Goal: Task Accomplishment & Management: Use online tool/utility

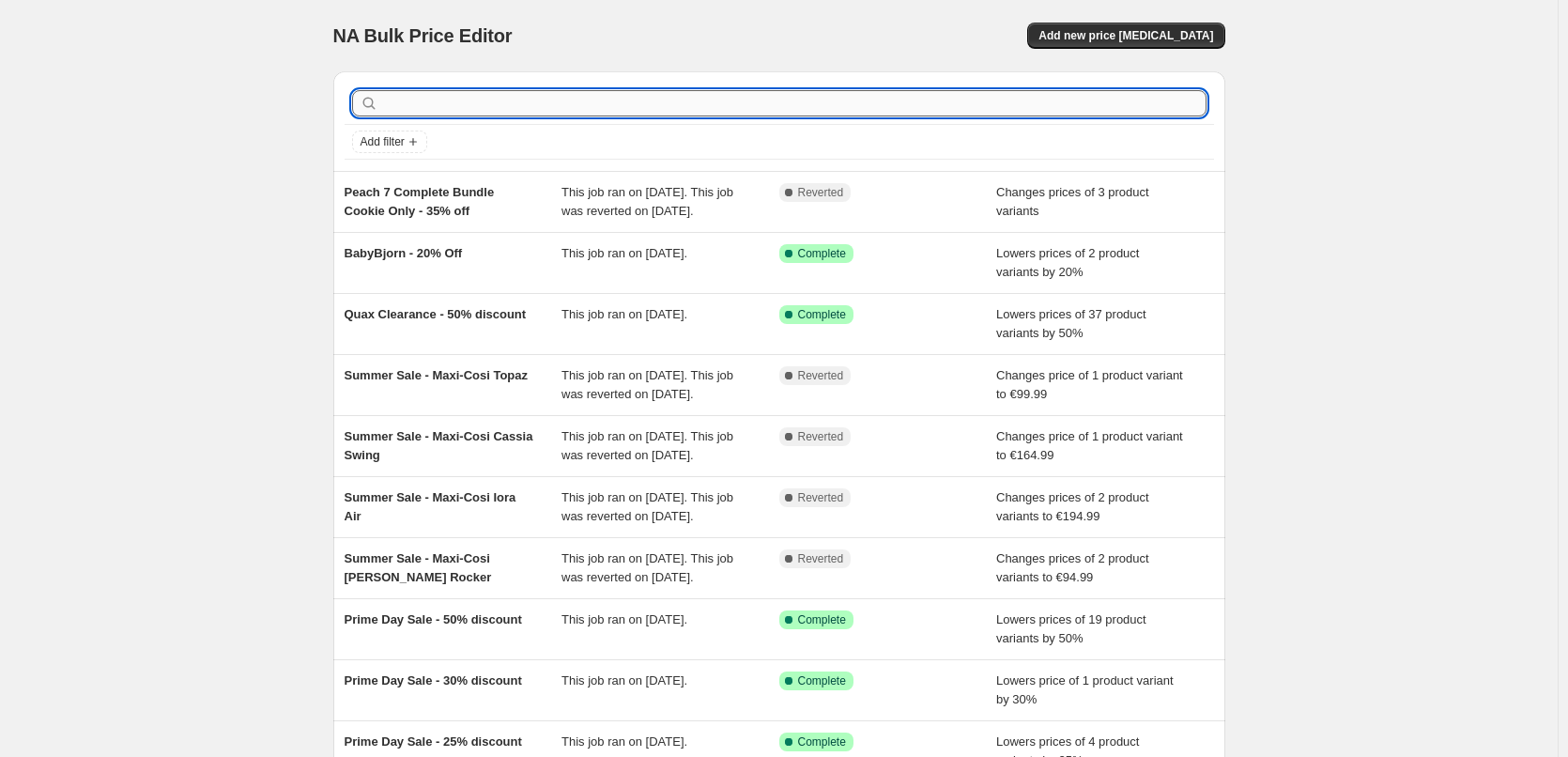
click at [477, 105] on input "text" at bounding box center [794, 103] width 824 height 27
paste input "iCandy Orange 4 Pushchair Bundle"
type input "iCandy Orange 4 Pushchair Bundle"
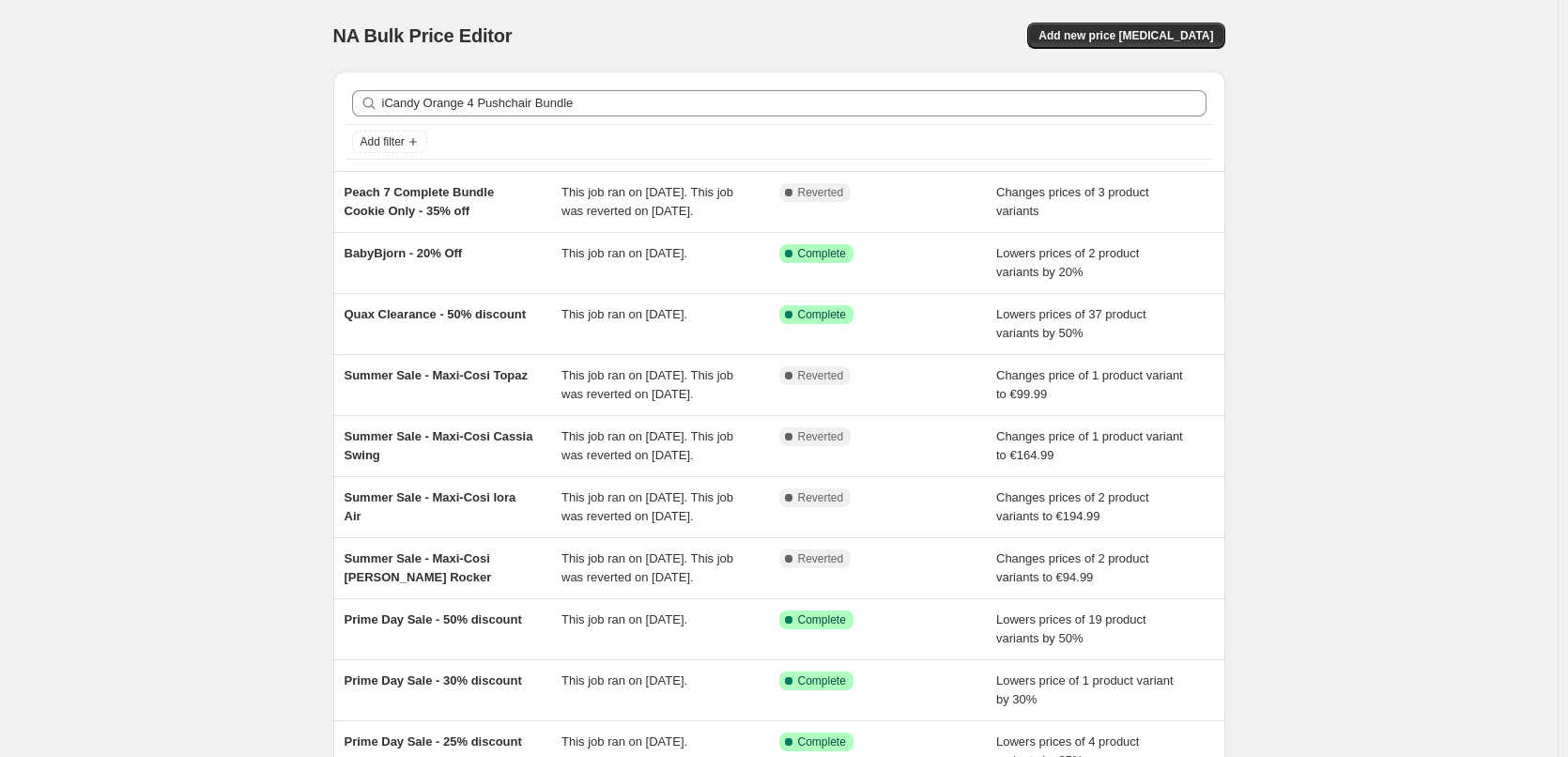
click at [670, 42] on div "NA Bulk Price Editor" at bounding box center [548, 36] width 429 height 27
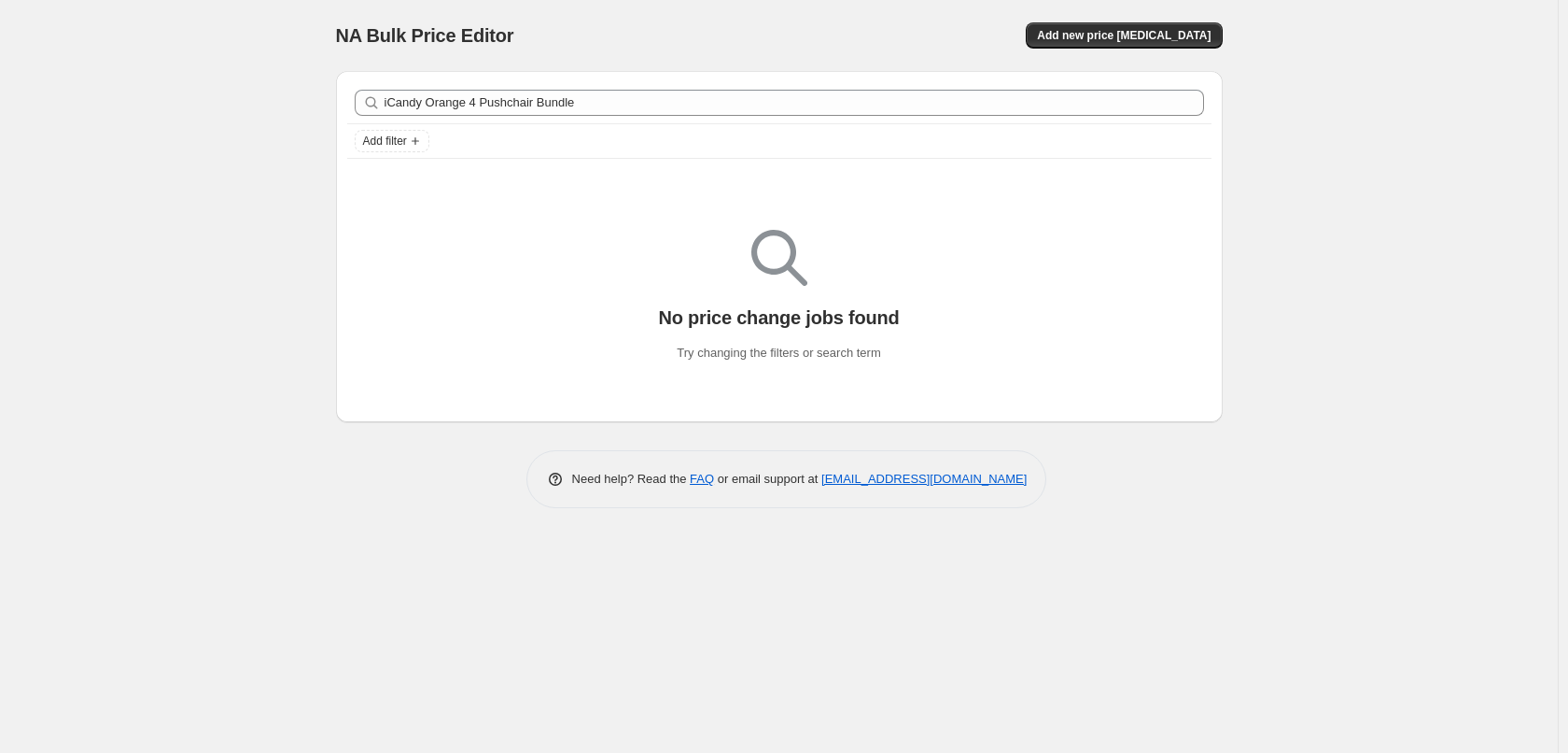
click at [919, 28] on div "Add new price change job" at bounding box center [1000, 36] width 446 height 26
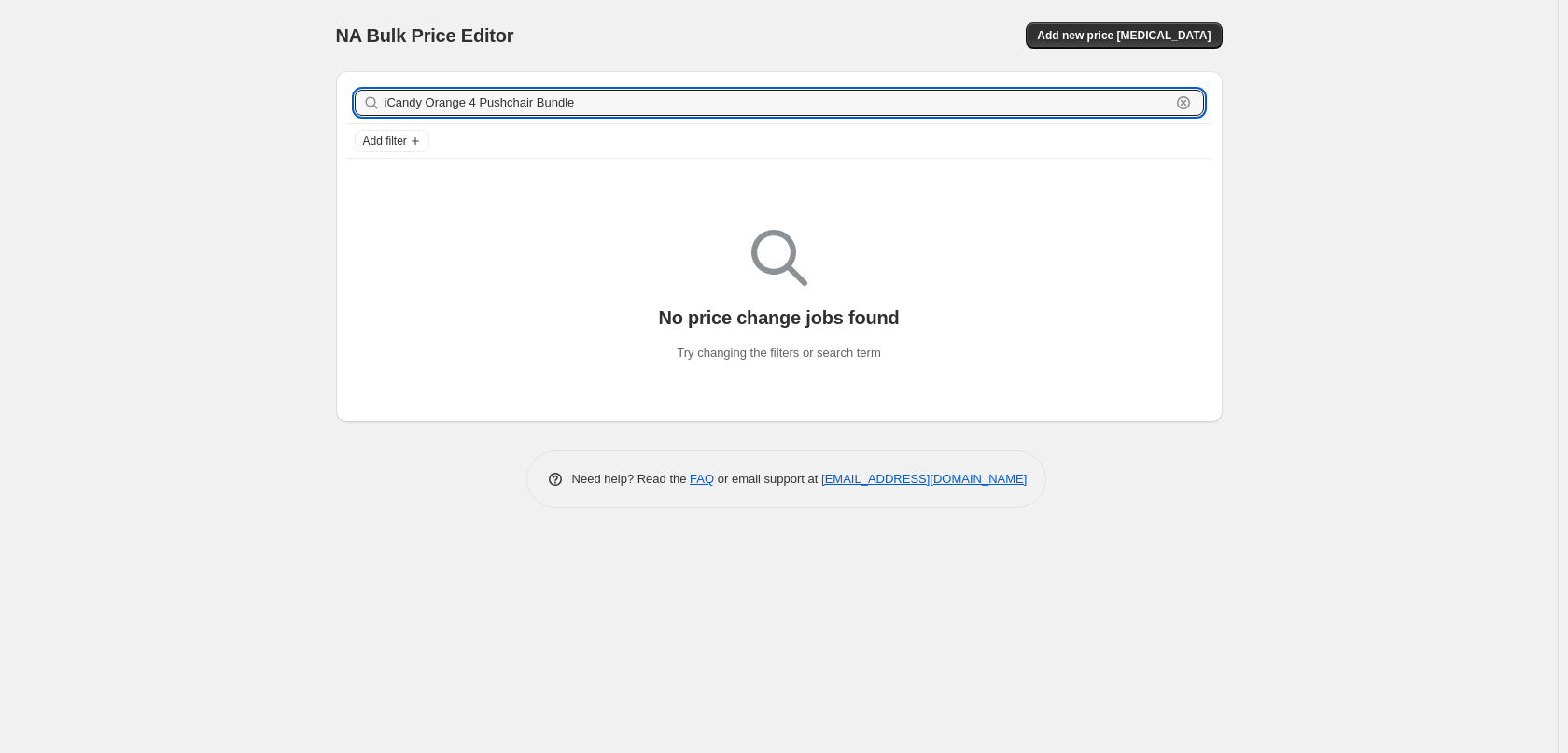
drag, startPoint x: 650, startPoint y: 90, endPoint x: 316, endPoint y: 103, distance: 334.3
click at [316, 103] on div "NA Bulk Price Editor. This page is ready NA Bulk Price Editor Add new price cha…" at bounding box center [779, 268] width 932 height 536
type input "\"
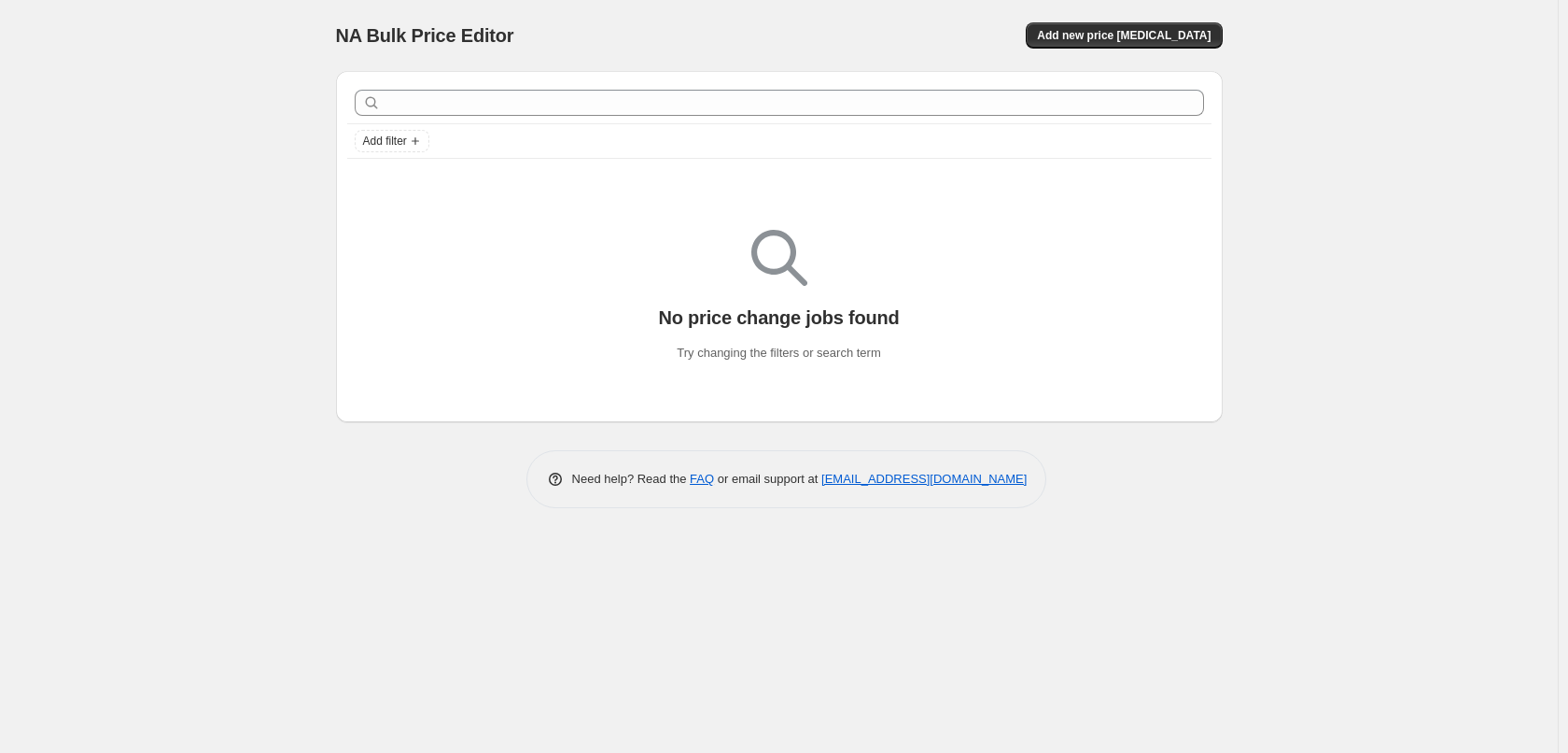
click at [890, 33] on div "Add new price change job" at bounding box center [1000, 36] width 446 height 26
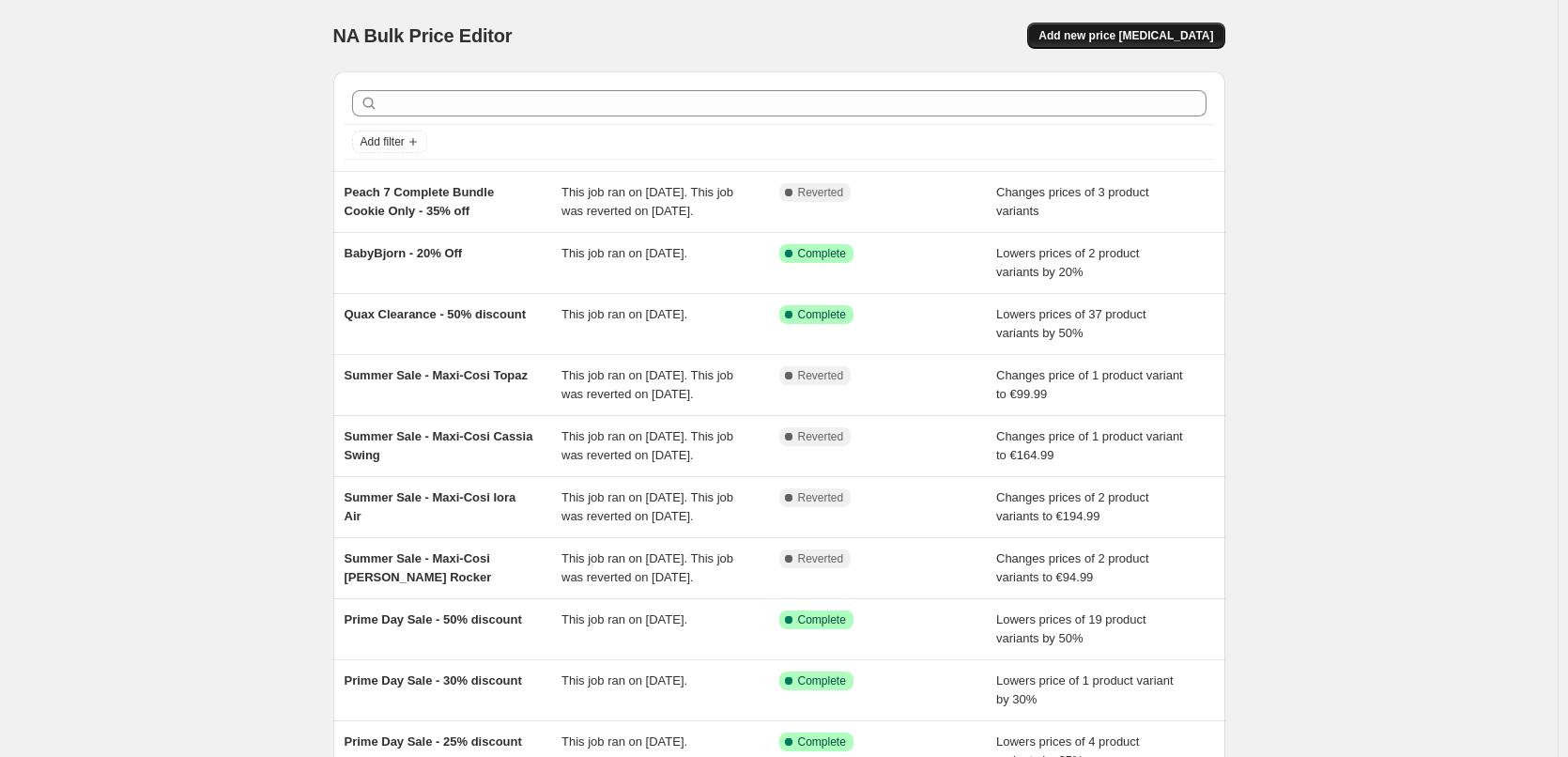
click at [1108, 31] on span "Add new price change job" at bounding box center [1126, 36] width 174 height 15
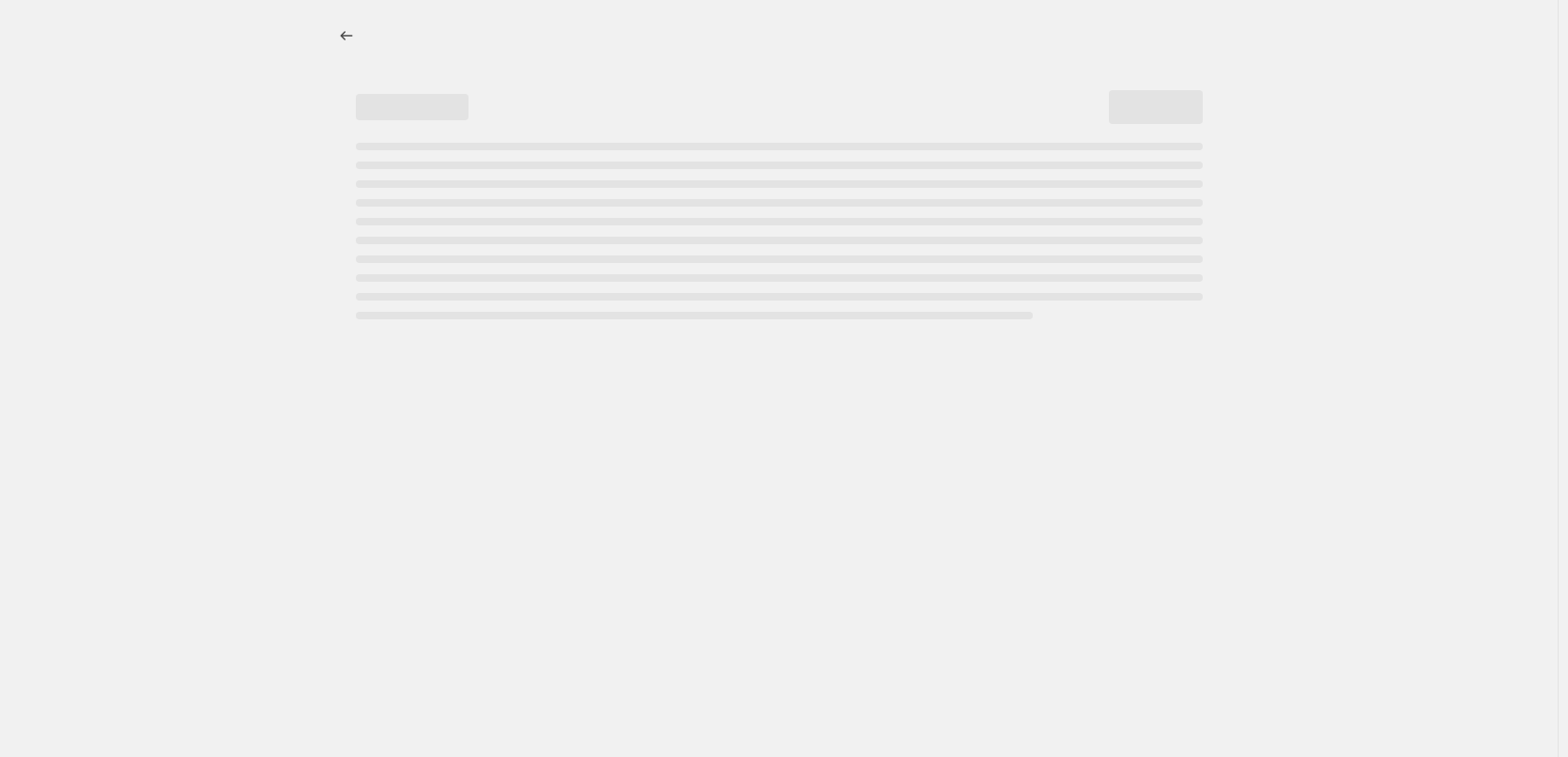
select select "percentage"
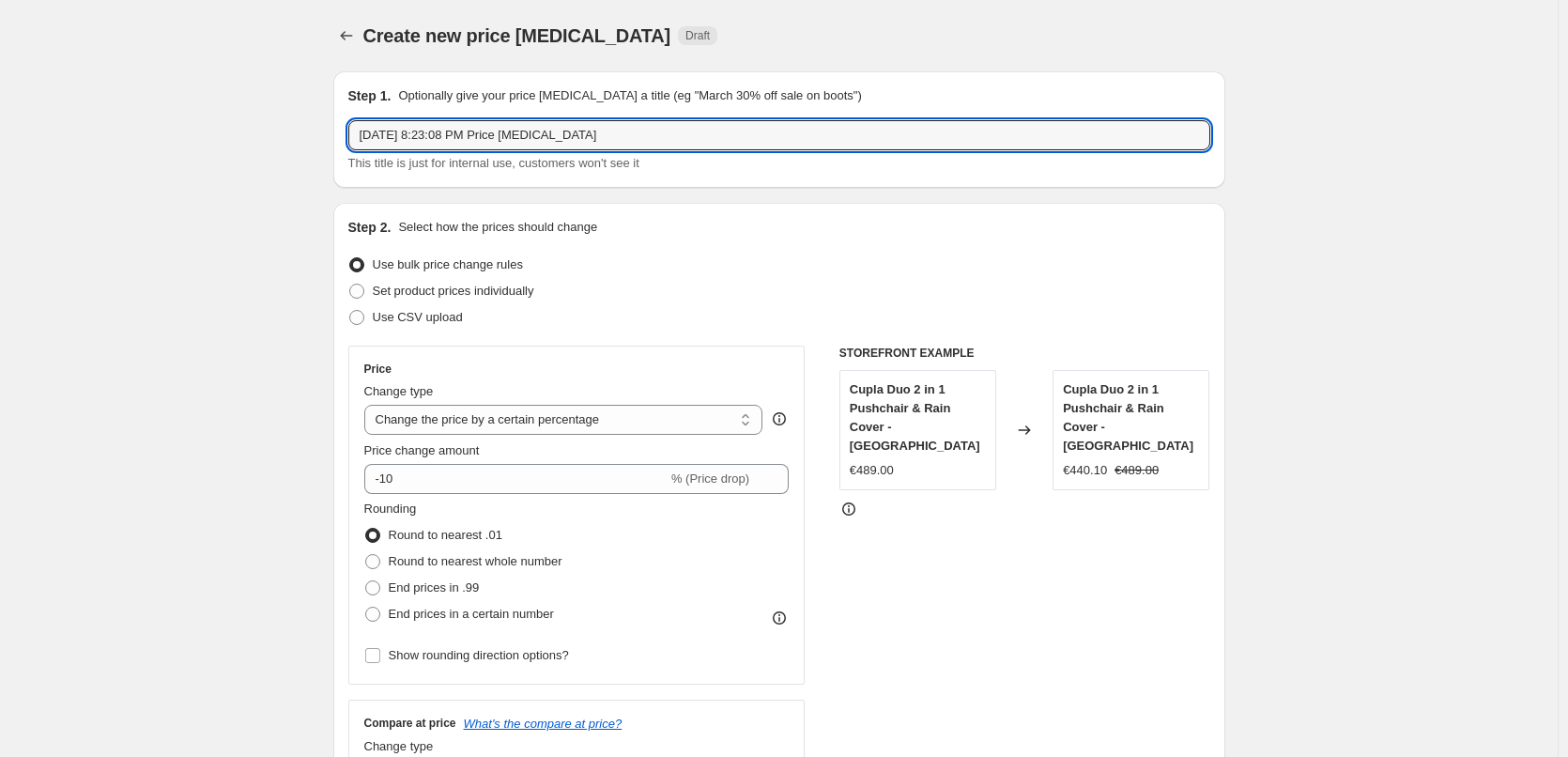
drag, startPoint x: 659, startPoint y: 126, endPoint x: 335, endPoint y: 122, distance: 324.0
paste input "iCandy Orange 4 Pushchair Bundle"
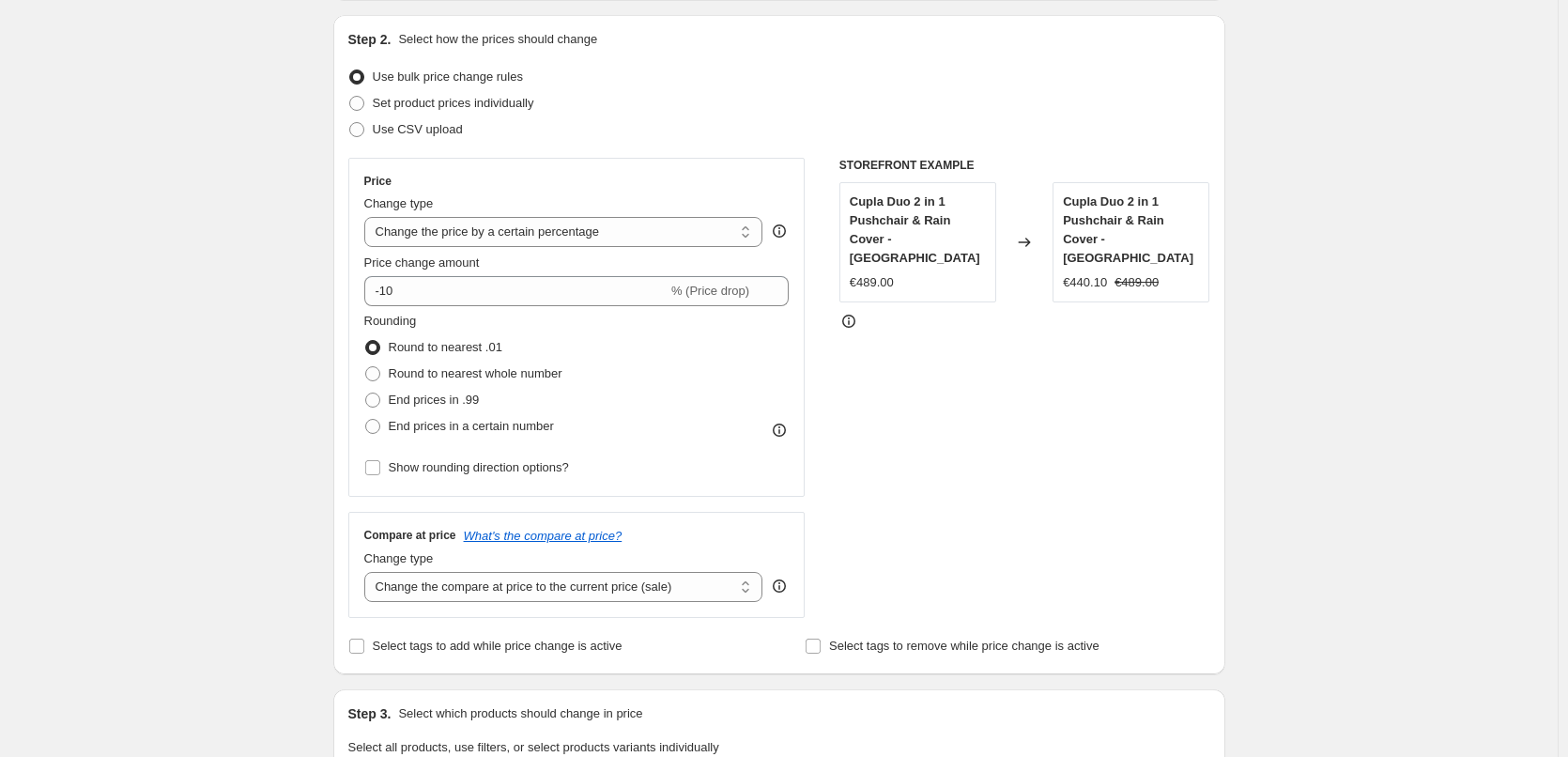
scroll to position [94, 0]
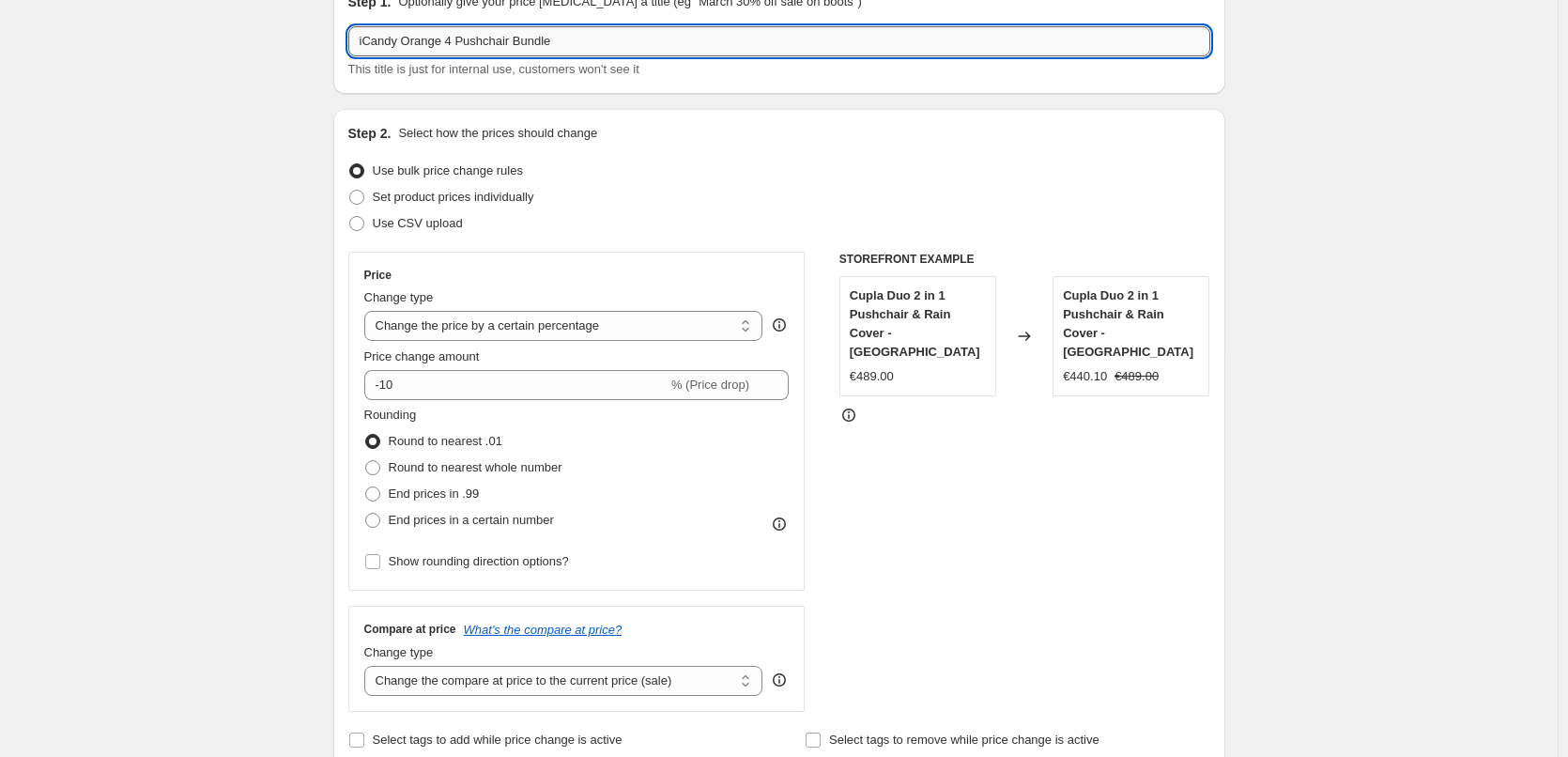
drag, startPoint x: 564, startPoint y: 32, endPoint x: 458, endPoint y: 38, distance: 106.2
click at [458, 38] on input "iCandy Orange 4 Pushchair Bundle" at bounding box center [779, 42] width 861 height 30
type input "iCandy Orange 4 Promo"
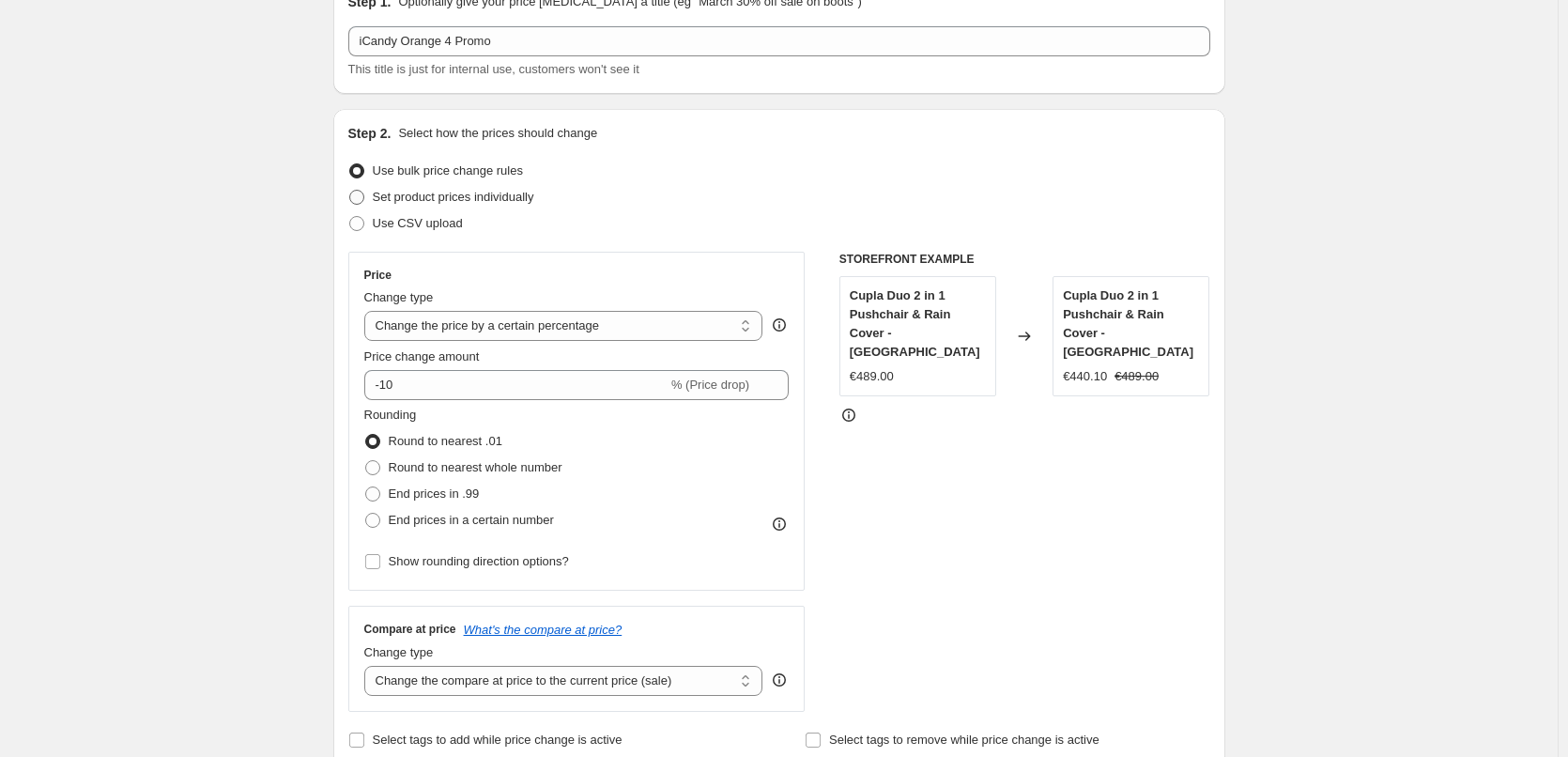
click at [446, 199] on span "Set product prices individually" at bounding box center [453, 196] width 161 height 14
click at [351, 190] on input "Set product prices individually" at bounding box center [350, 189] width 1 height 1
radio input "true"
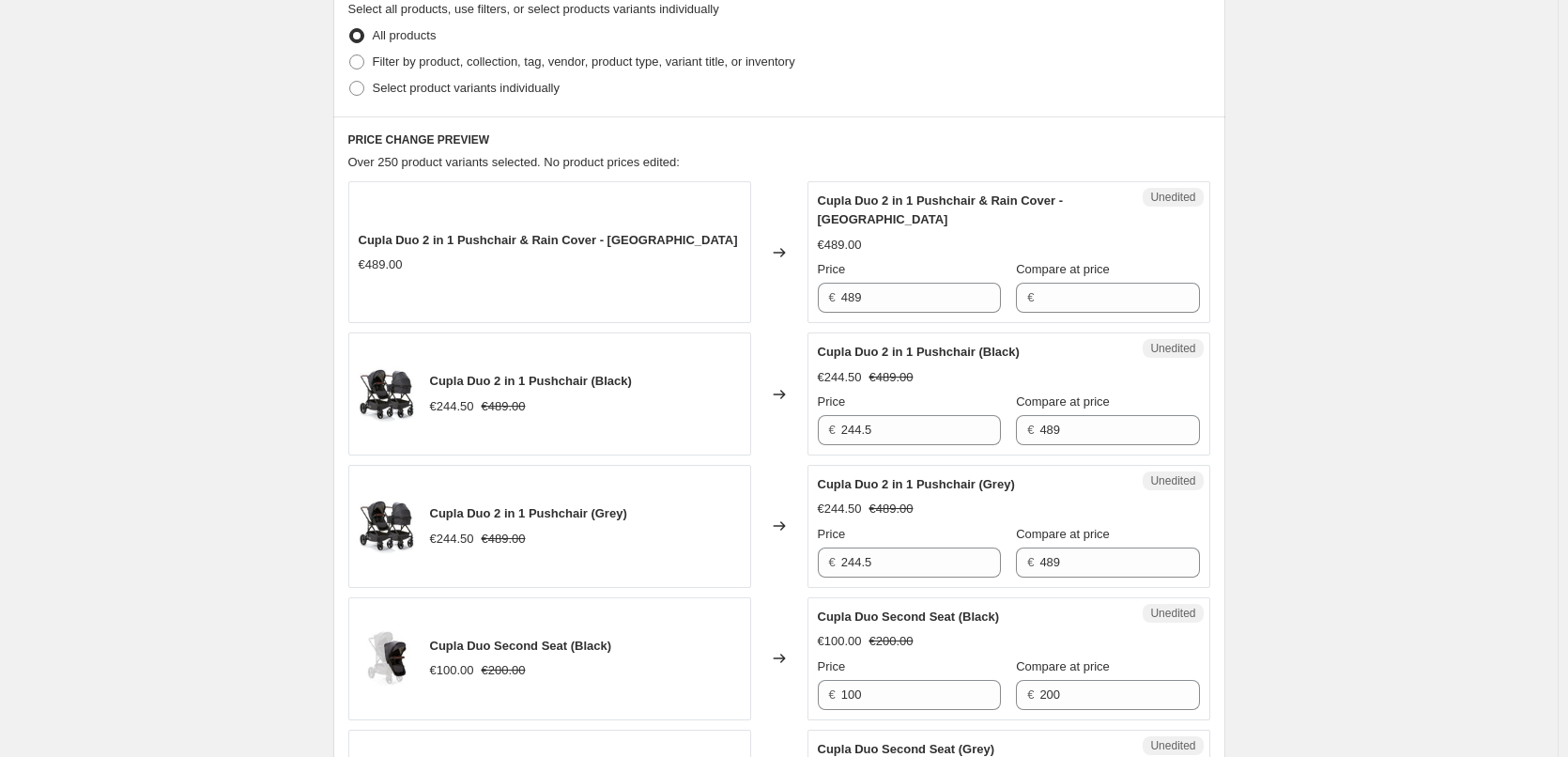
scroll to position [281, 0]
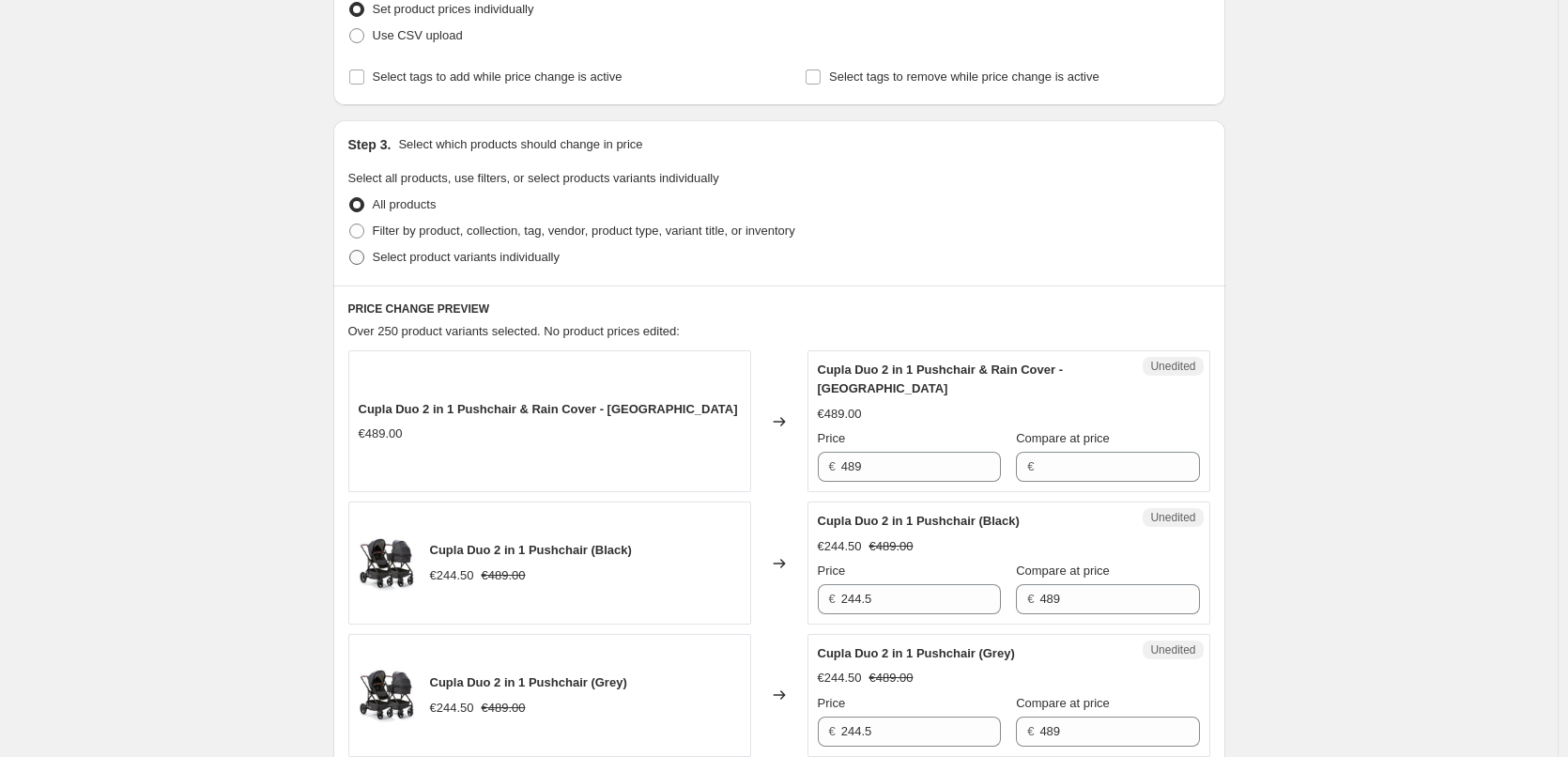
click at [387, 260] on span "Select product variants individually" at bounding box center [465, 257] width 187 height 14
click at [351, 251] on input "Select product variants individually" at bounding box center [350, 250] width 1 height 1
radio input "true"
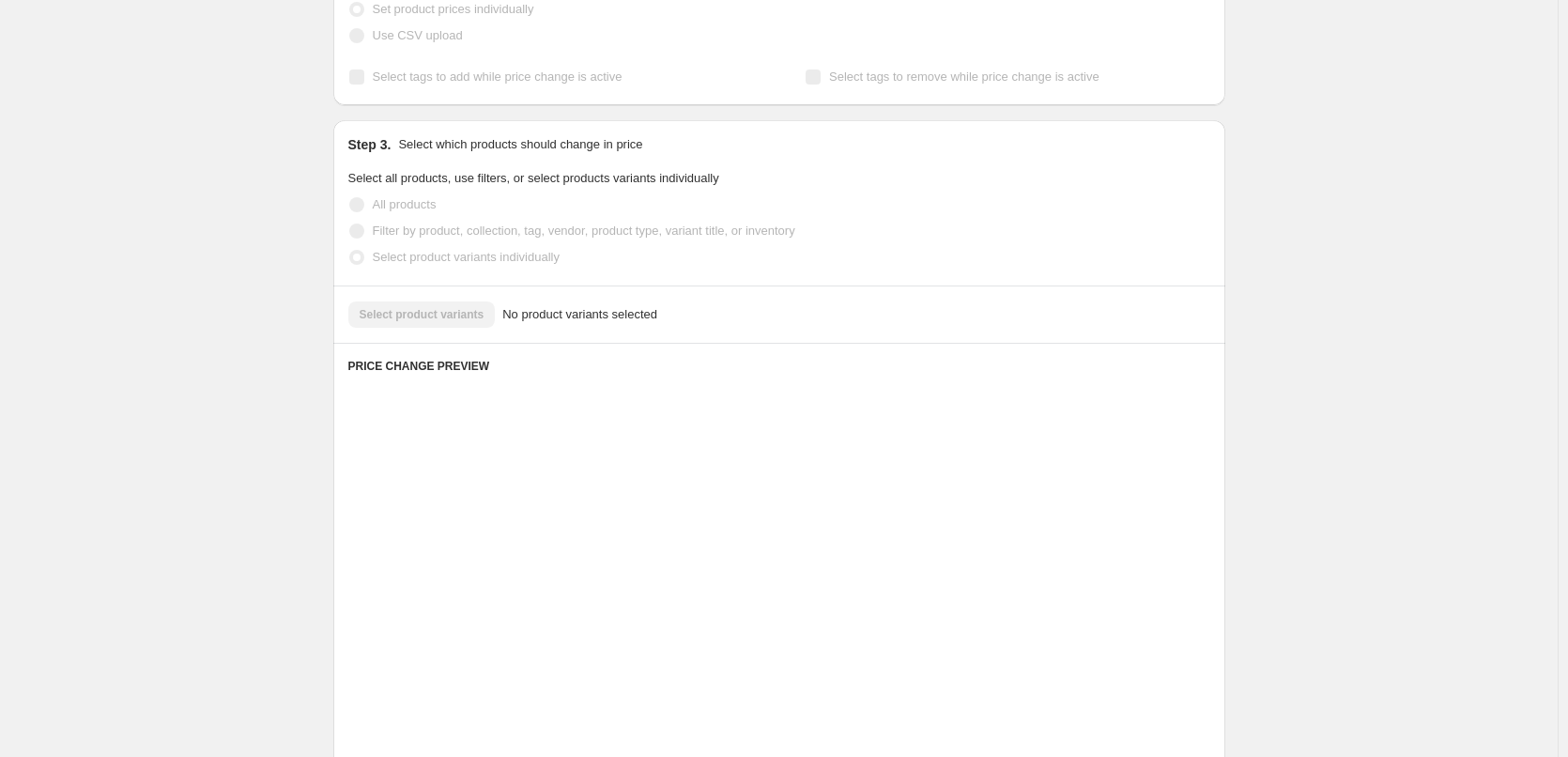
scroll to position [229, 0]
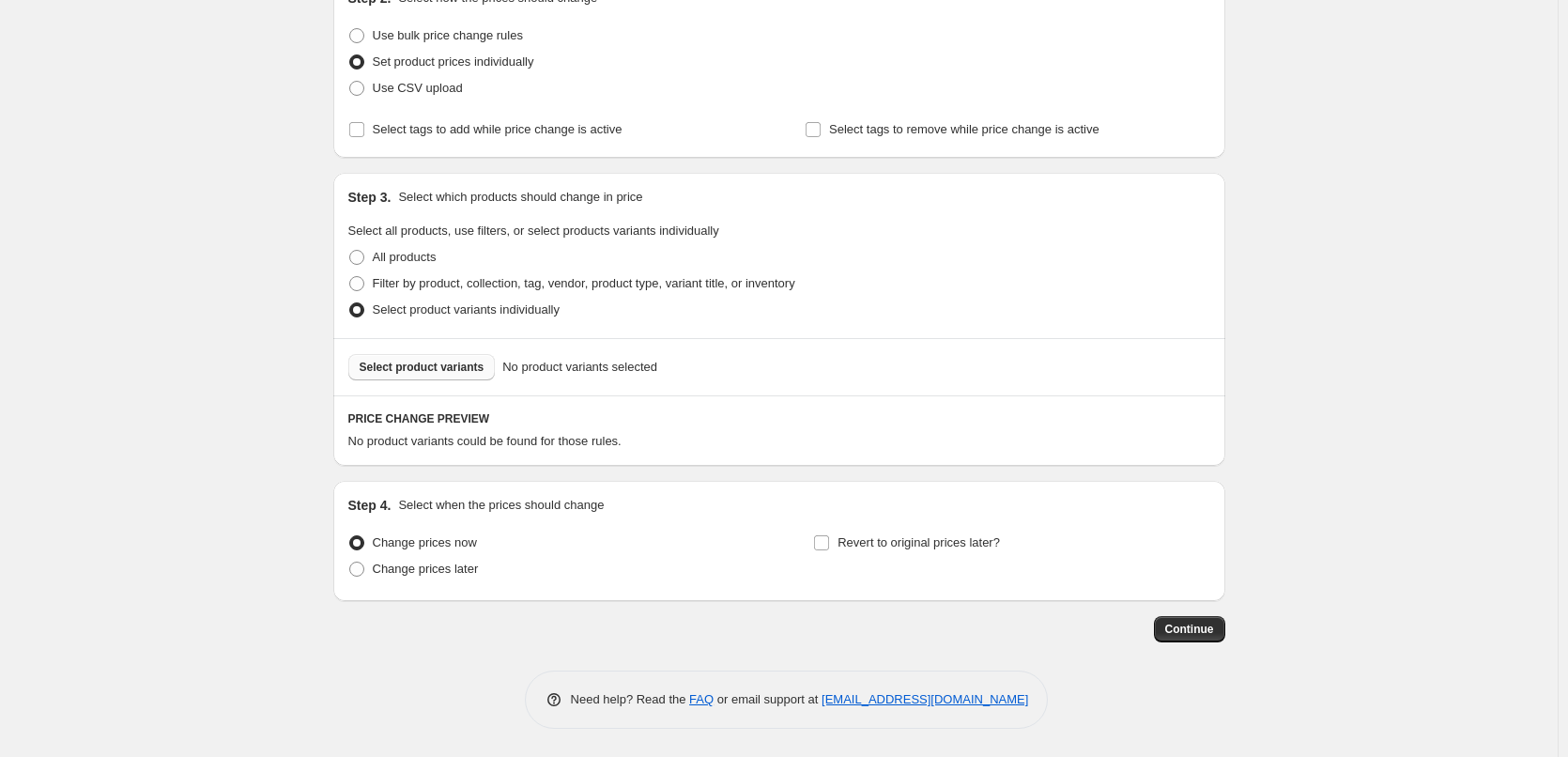
click at [438, 375] on button "Select product variants" at bounding box center [423, 368] width 148 height 27
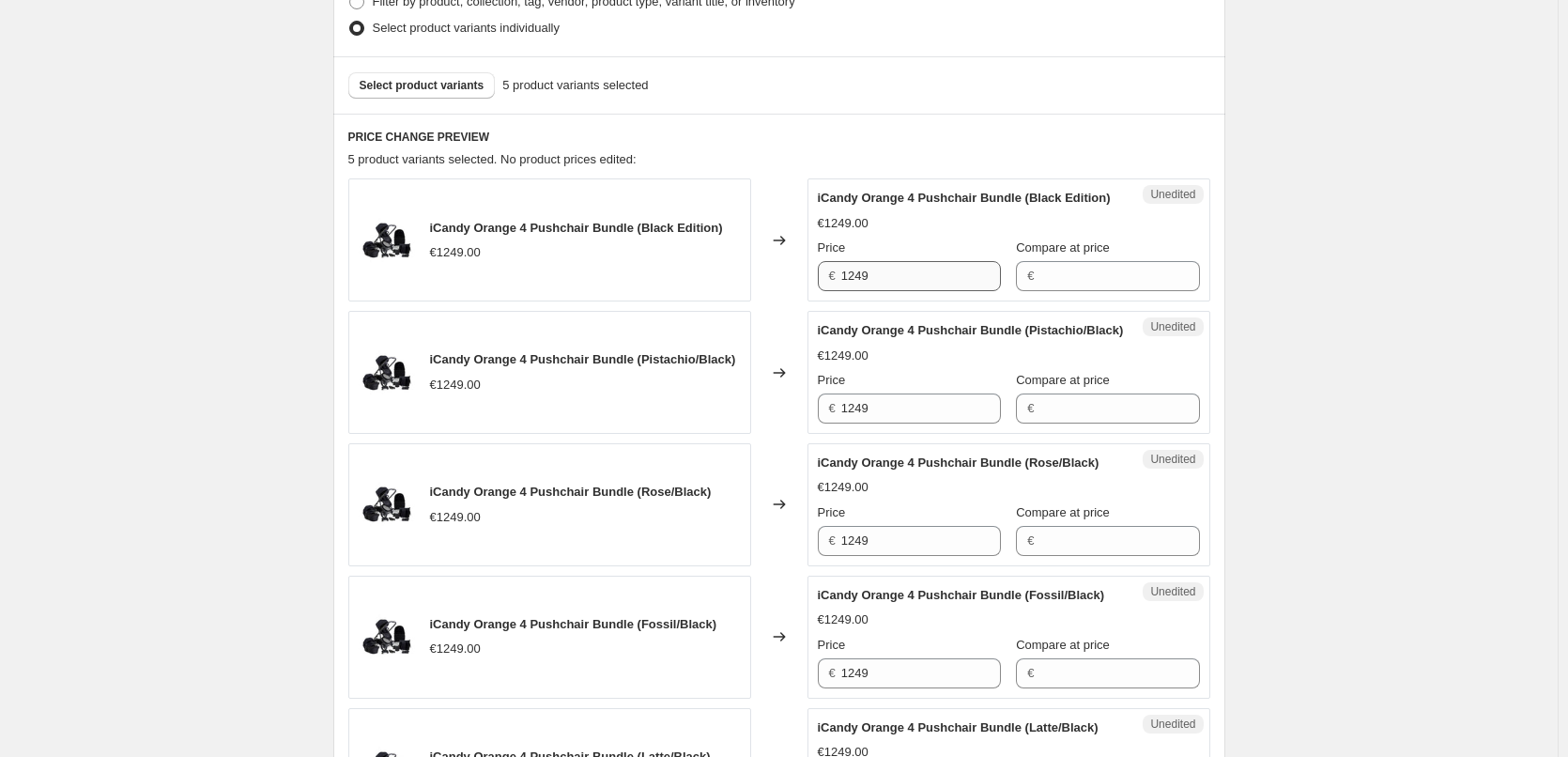
scroll to position [604, 0]
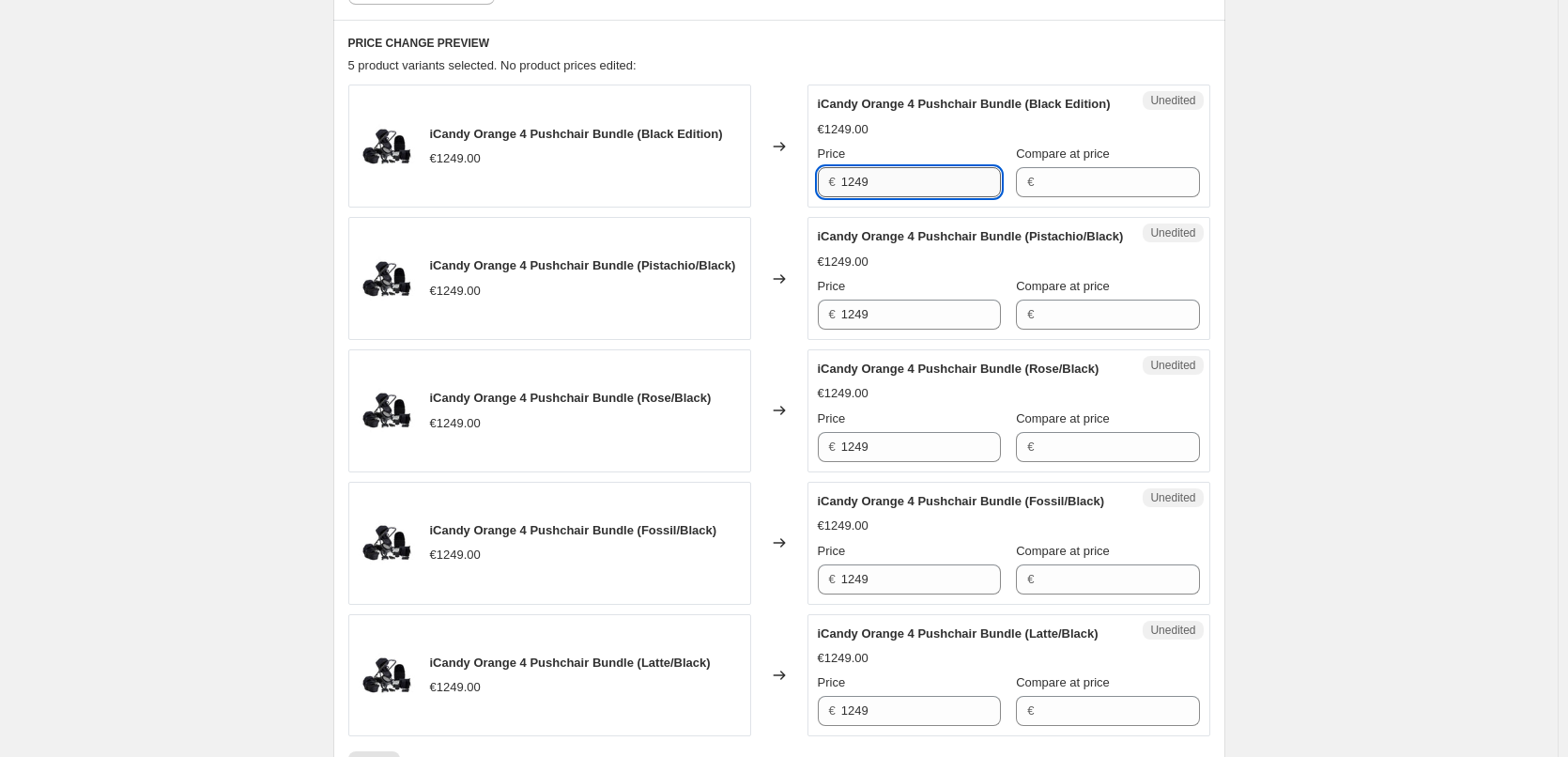
drag, startPoint x: 900, startPoint y: 196, endPoint x: 848, endPoint y: 195, distance: 52.0
click at [848, 195] on input "1249" at bounding box center [921, 182] width 159 height 30
type input "1249"
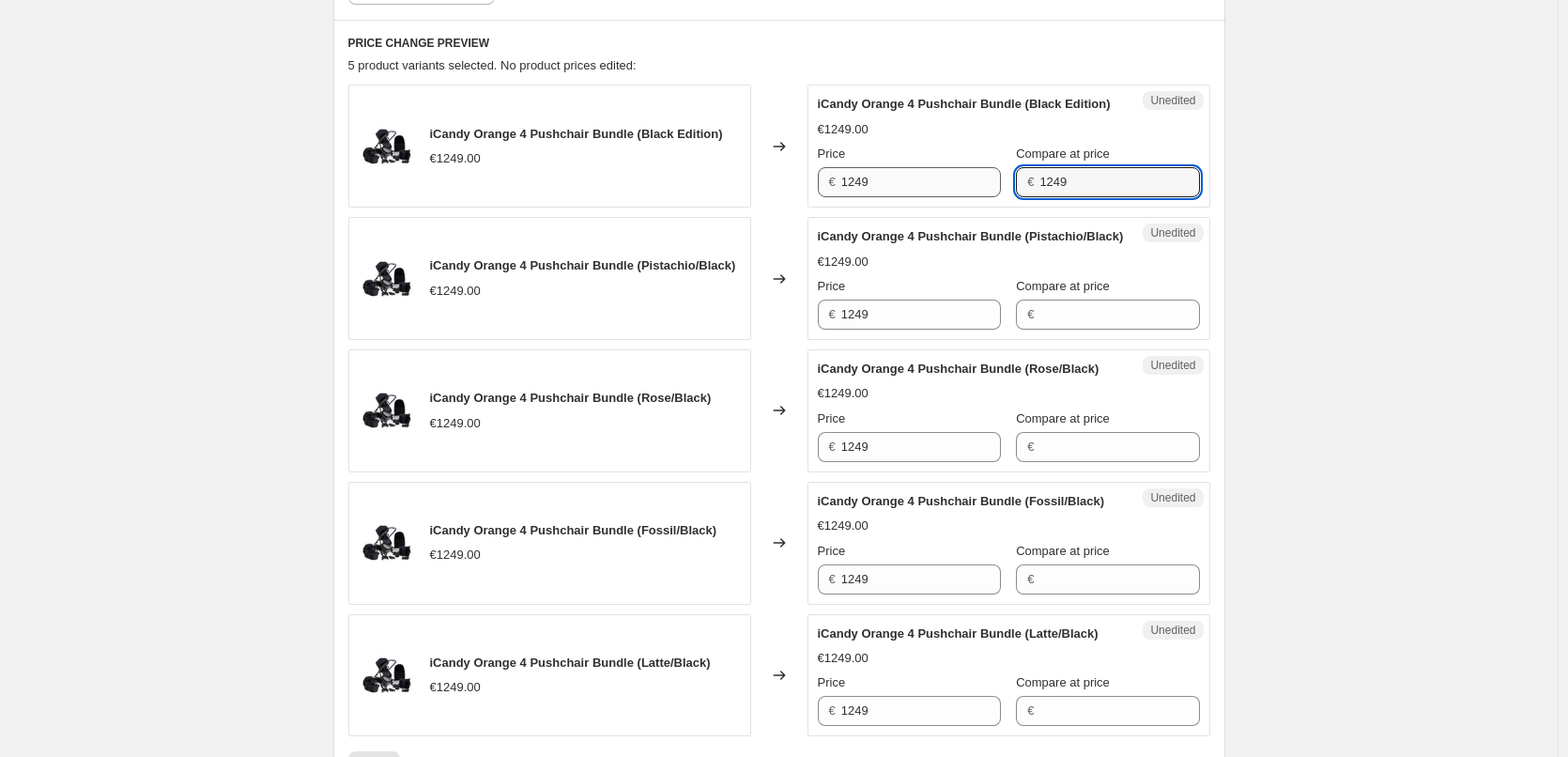
type input "1249"
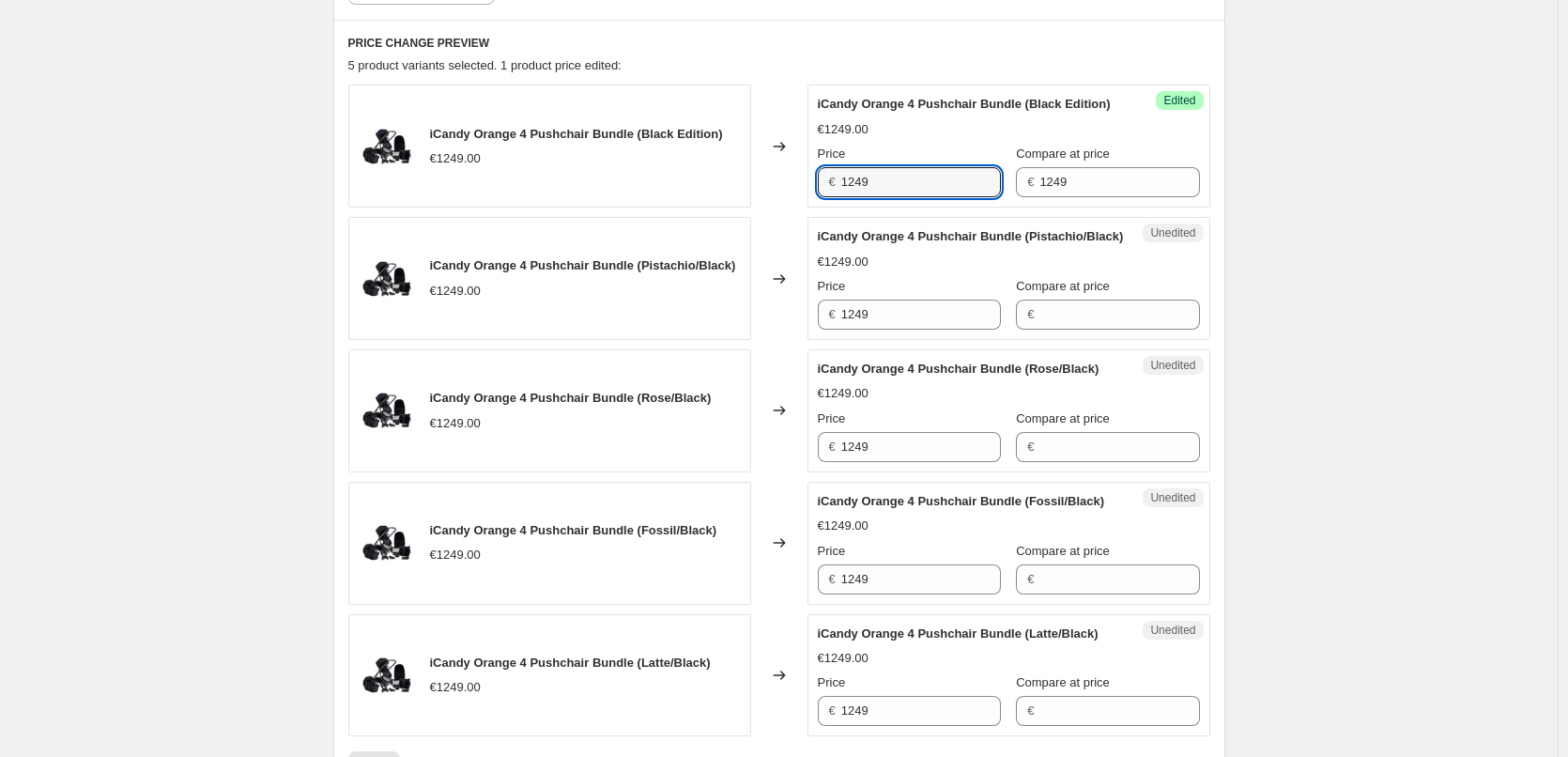
drag, startPoint x: 929, startPoint y: 205, endPoint x: 837, endPoint y: 200, distance: 92.1
click at [837, 197] on div "€ 1249" at bounding box center [909, 182] width 183 height 30
paste input "€1,019.00"
type input "1249"
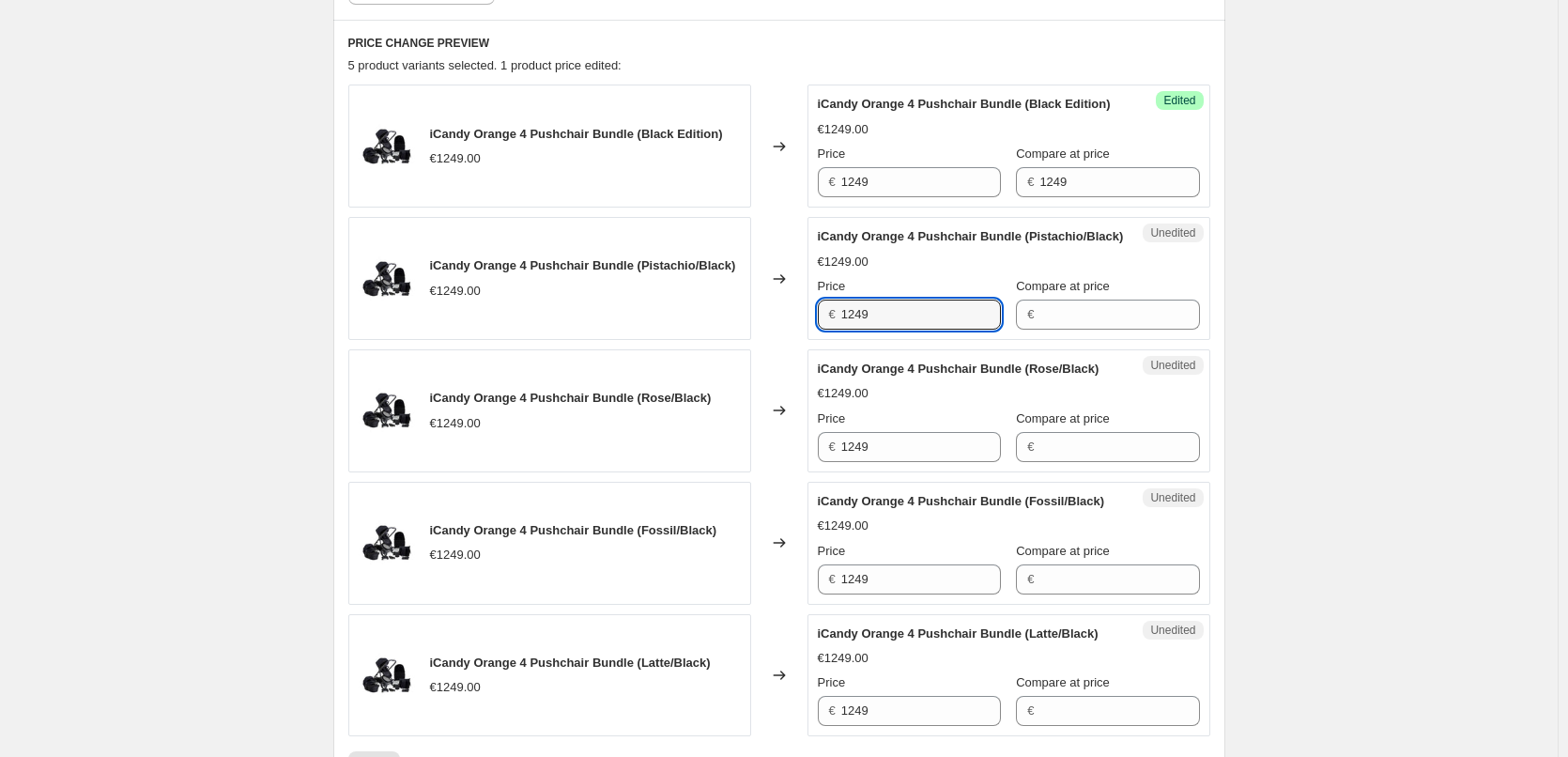
drag, startPoint x: 908, startPoint y: 352, endPoint x: 836, endPoint y: 351, distance: 72.0
click at [836, 330] on div "€ 1249" at bounding box center [909, 315] width 183 height 30
paste input "€1,019.00"
type input "1249"
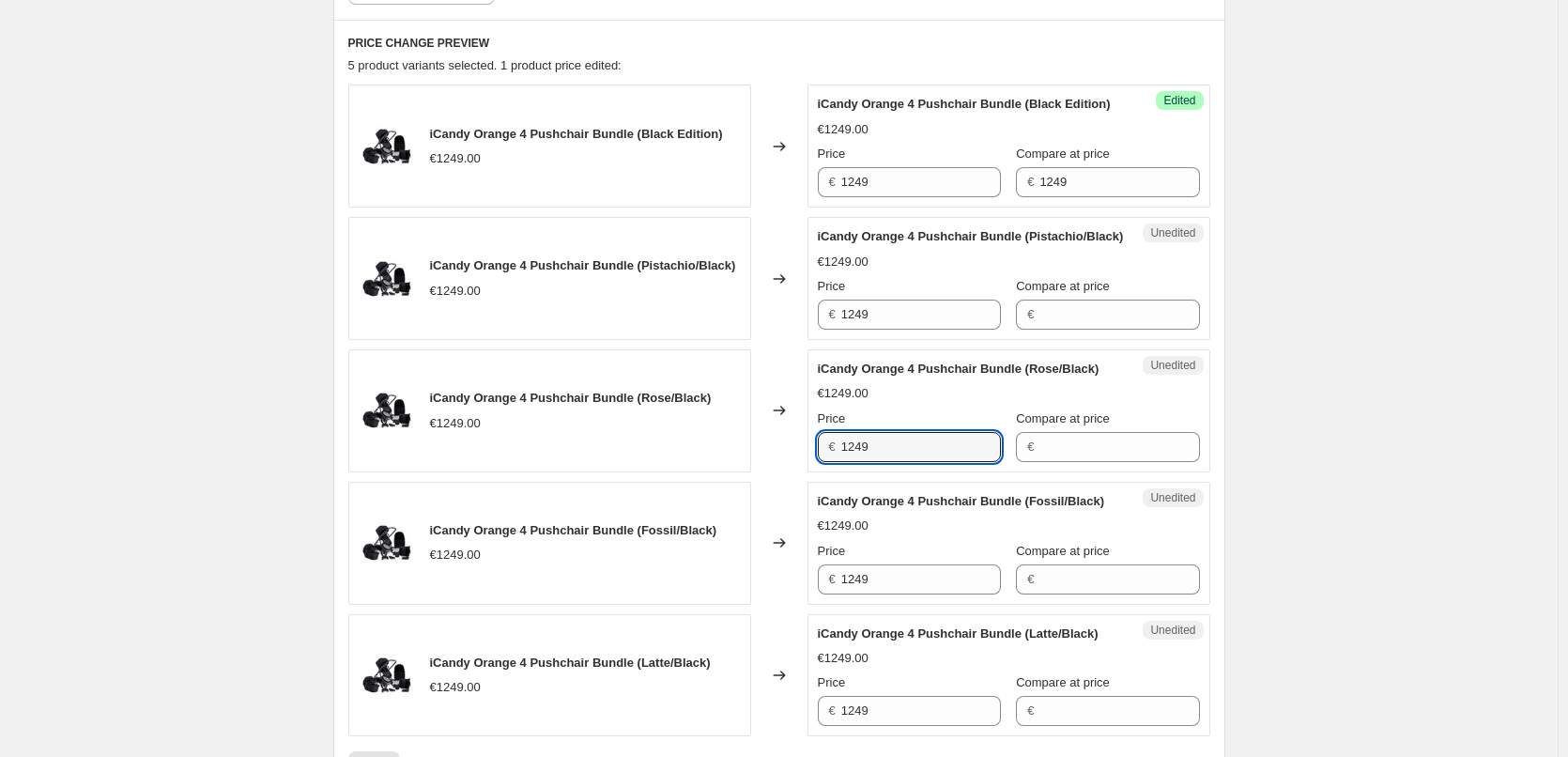
drag, startPoint x: 900, startPoint y: 492, endPoint x: 807, endPoint y: 496, distance: 93.1
click at [807, 472] on div "iCandy Orange 4 Pushchair Bundle (Rose/Black) €1249.00 Changed to Unedited iCan…" at bounding box center [779, 411] width 861 height 123
paste input "€1,019.00"
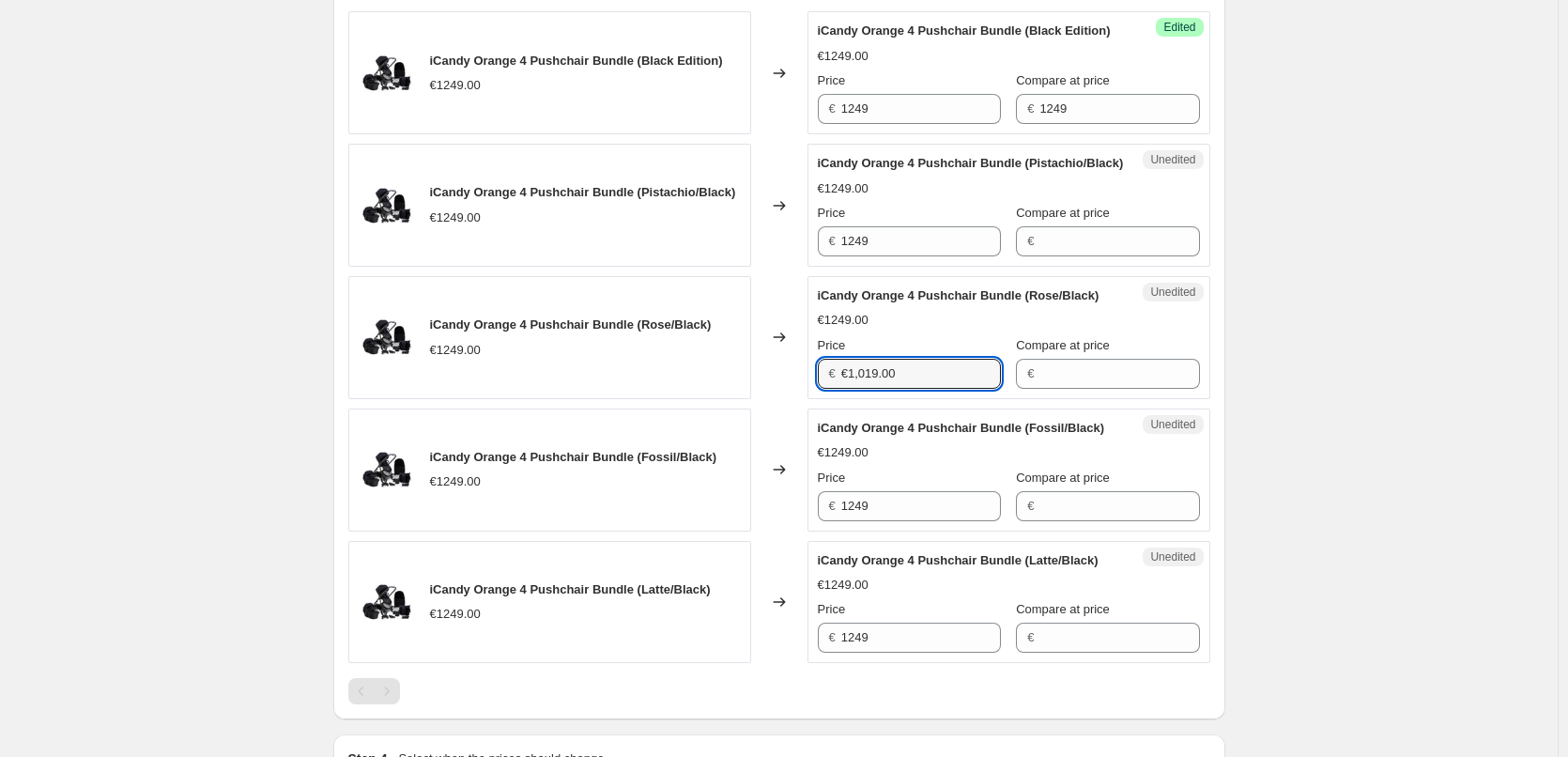
scroll to position [792, 0]
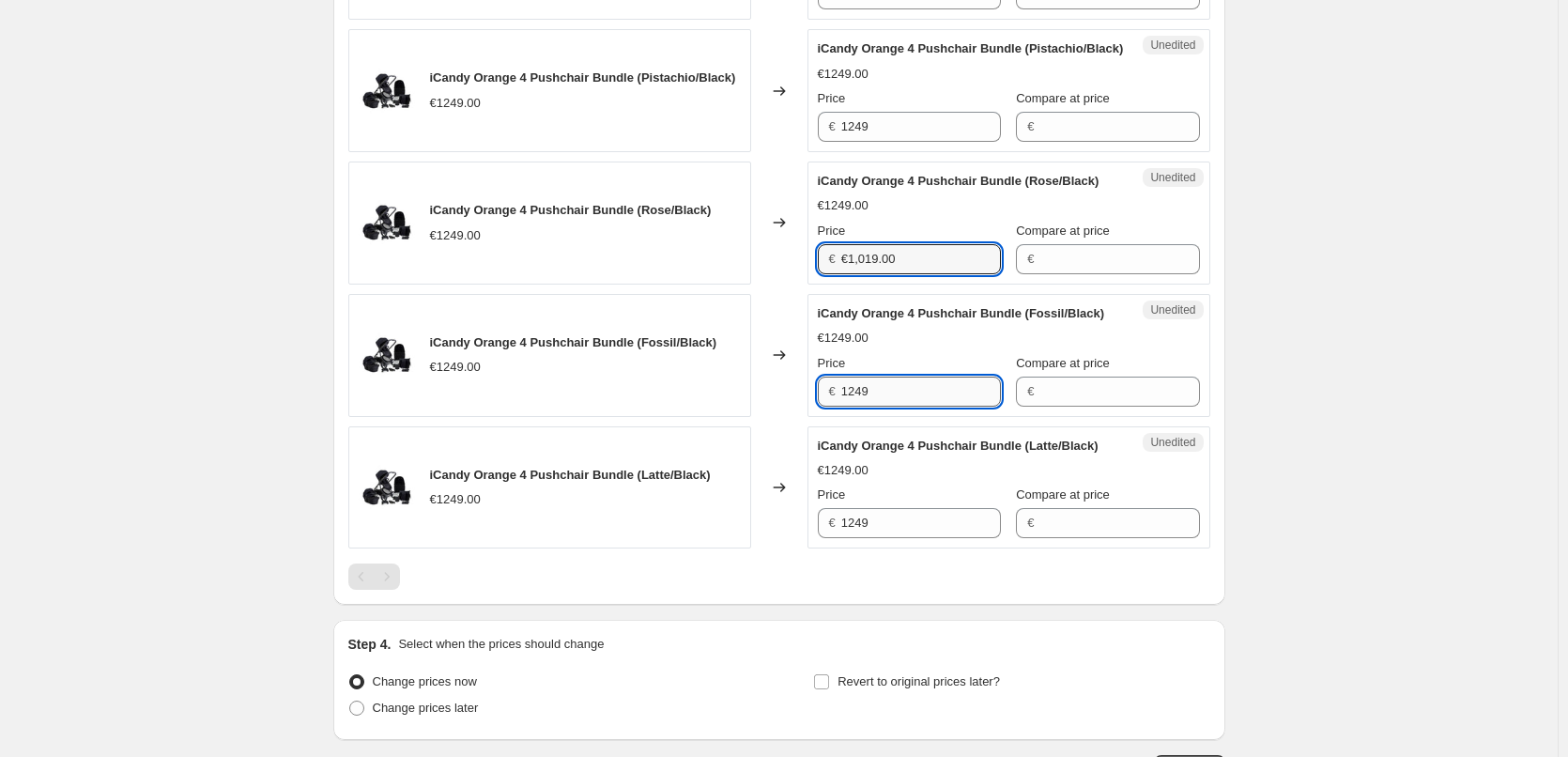
type input "1249"
click at [880, 406] on input "1249" at bounding box center [921, 391] width 159 height 30
drag, startPoint x: 910, startPoint y: 461, endPoint x: 835, endPoint y: 464, distance: 75.1
click at [835, 406] on div "€ 1249" at bounding box center [909, 391] width 183 height 30
paste input "€1,019.00"
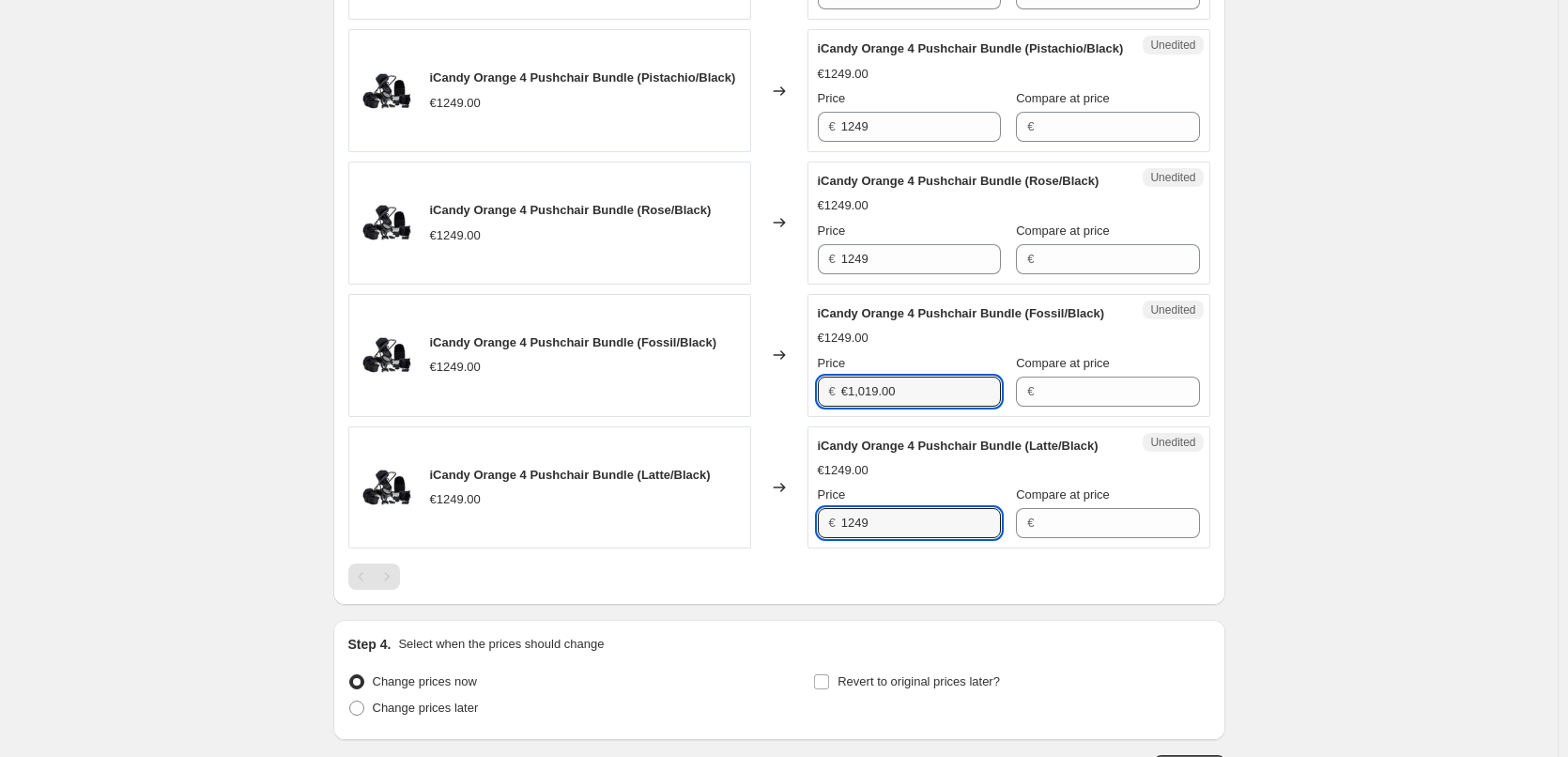
type input "1249"
drag, startPoint x: 900, startPoint y: 614, endPoint x: 828, endPoint y: 615, distance: 72.0
click at [828, 538] on div "€ 1249" at bounding box center [909, 523] width 183 height 30
paste input "€1,019.00"
type input "1249"
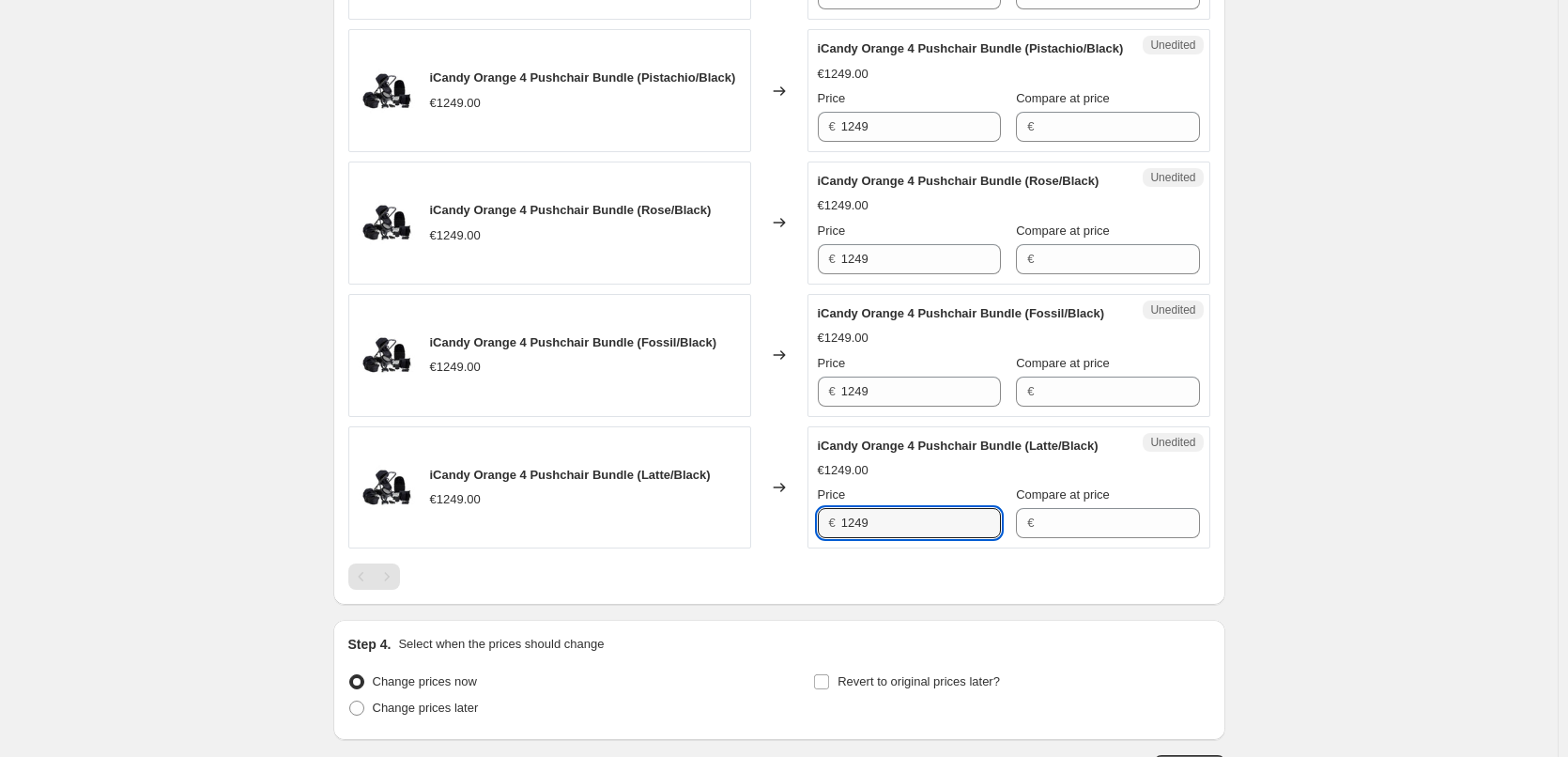
click at [1404, 520] on div "Create new price change job. This page is ready Create new price change job Dra…" at bounding box center [779, 51] width 1558 height 1687
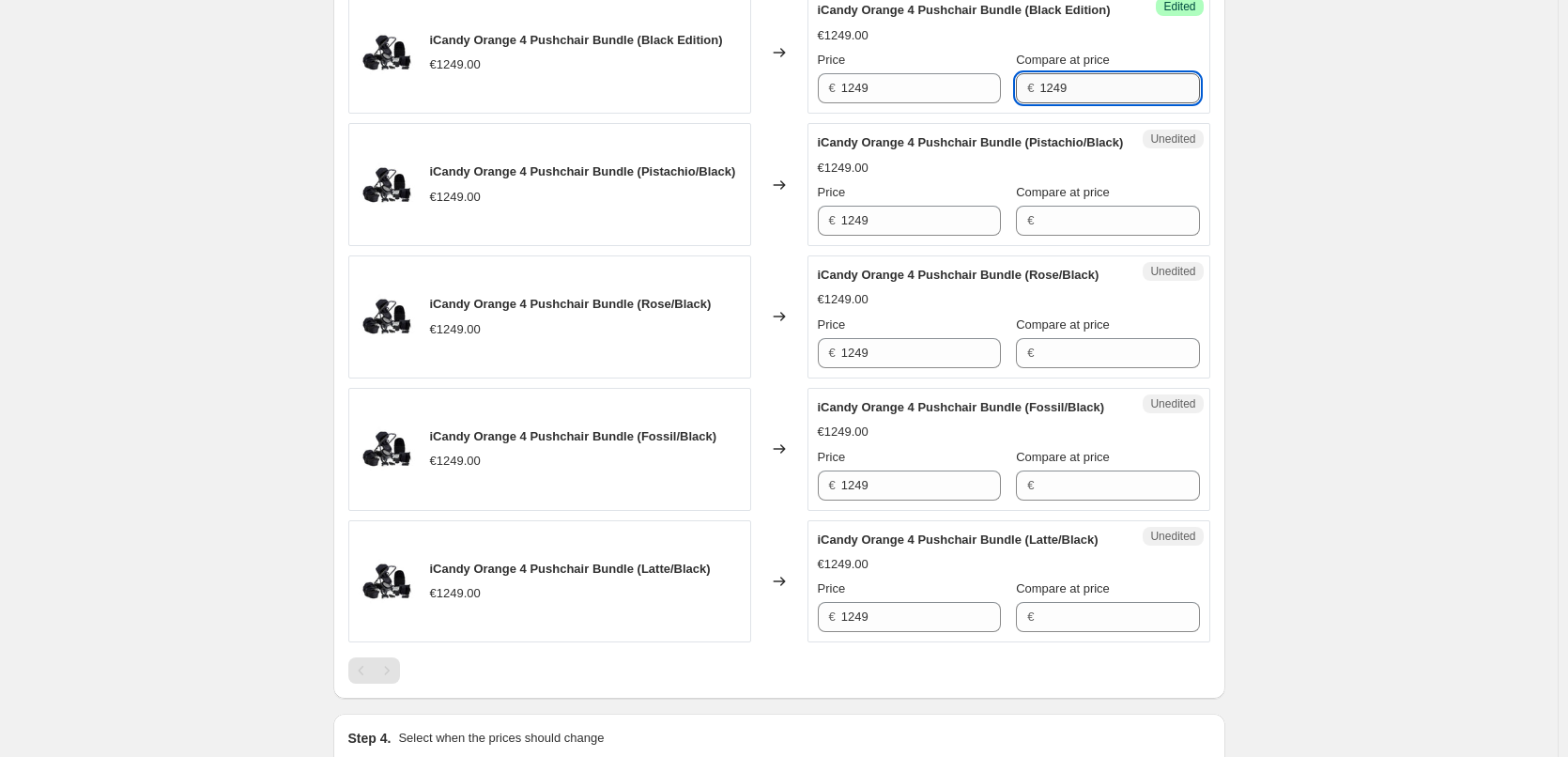
click at [1047, 103] on input "1249" at bounding box center [1119, 88] width 159 height 30
click at [860, 103] on input "1249" at bounding box center [921, 88] width 159 height 30
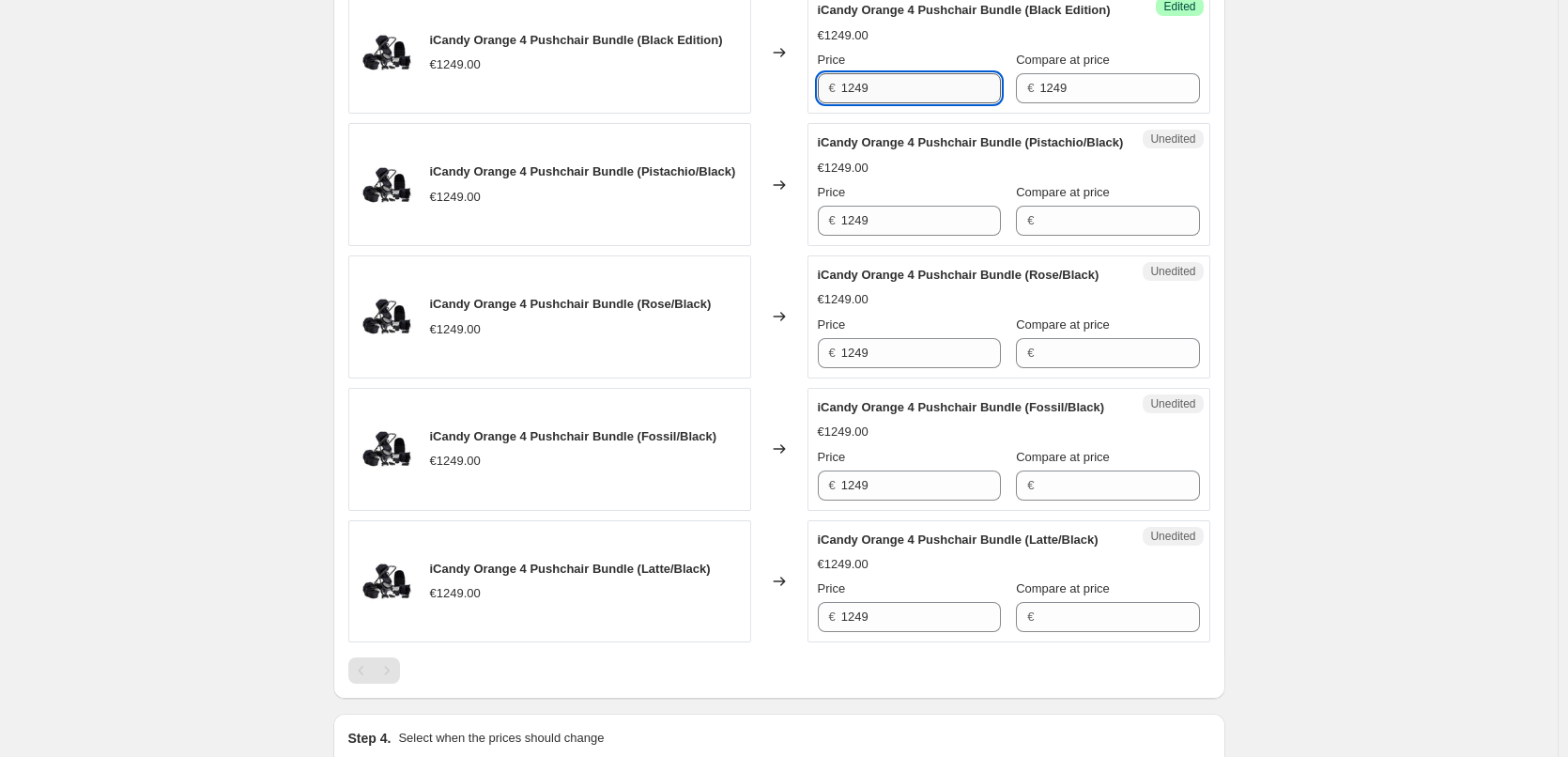
click at [860, 103] on input "1249" at bounding box center [921, 88] width 159 height 30
paste input ",019.00"
click at [905, 152] on div "iCandy Orange 4 Pushchair Bundle (Pistachio/Black)" at bounding box center [971, 143] width 307 height 19
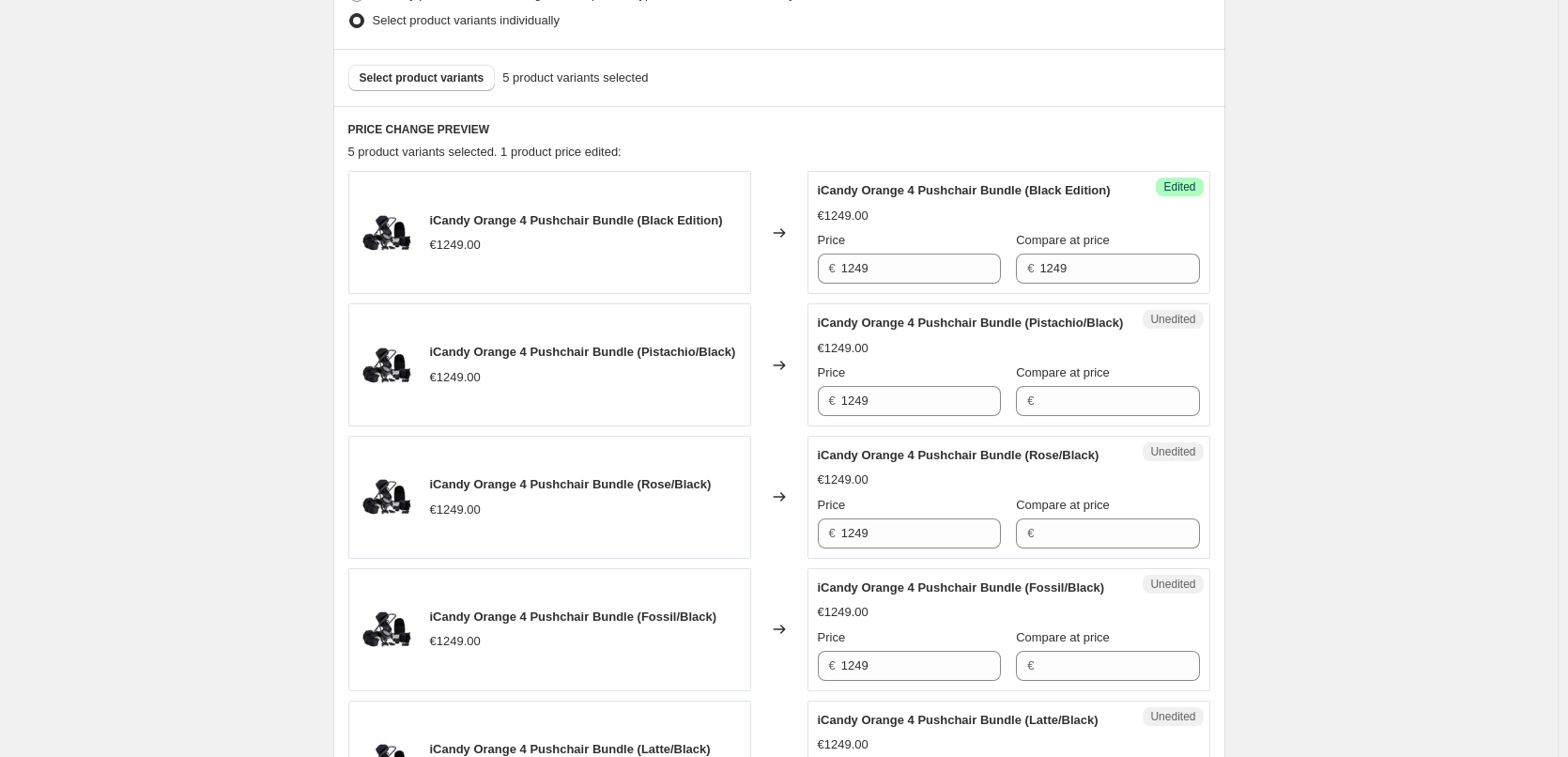
scroll to position [511, 0]
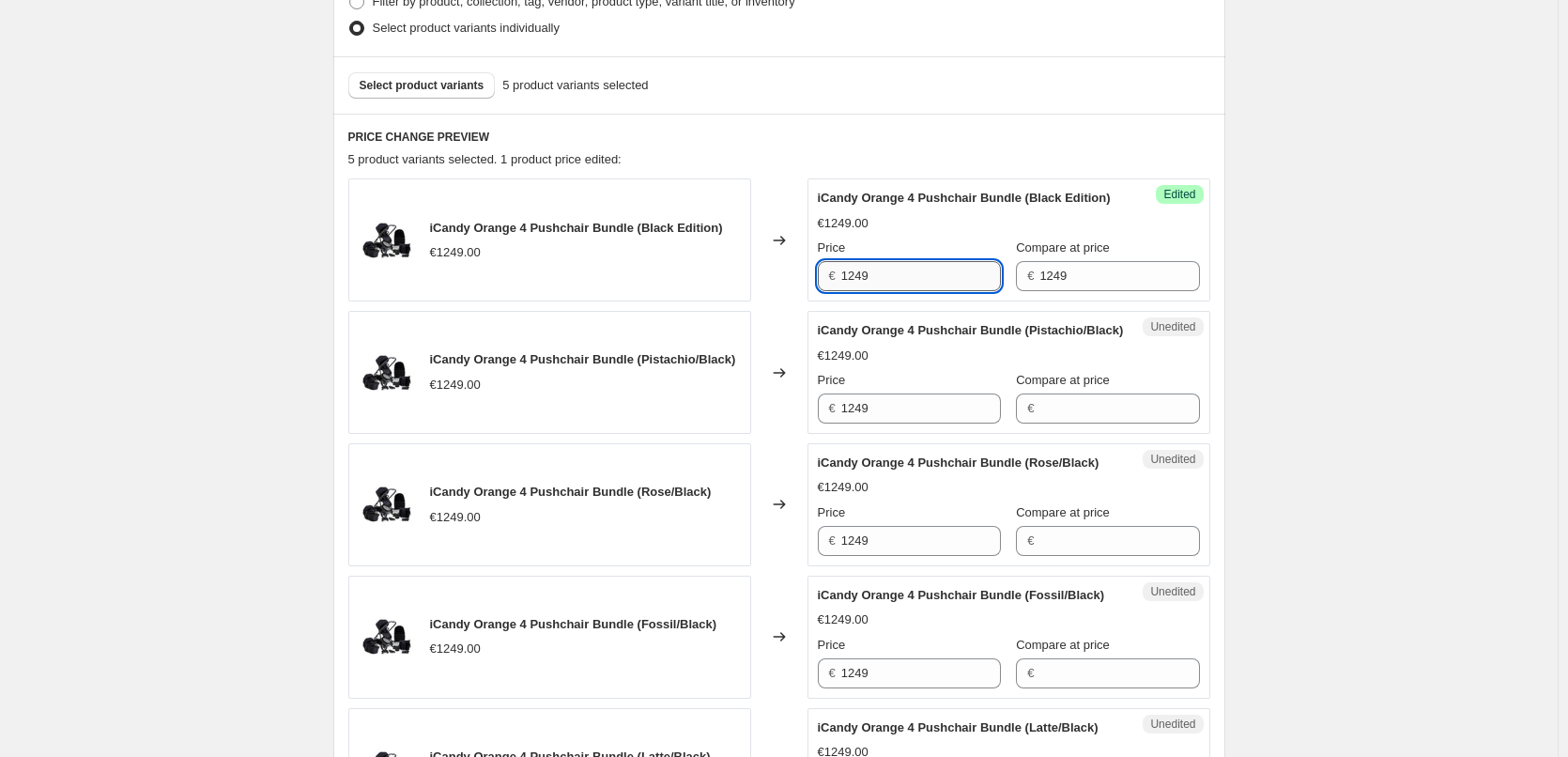
click at [918, 291] on input "1249" at bounding box center [921, 276] width 159 height 30
type input "1019"
click at [1388, 287] on div "Create new price change job. This page is ready Create new price change job Dra…" at bounding box center [779, 333] width 1558 height 1687
click at [865, 290] on input "1019" at bounding box center [921, 276] width 159 height 30
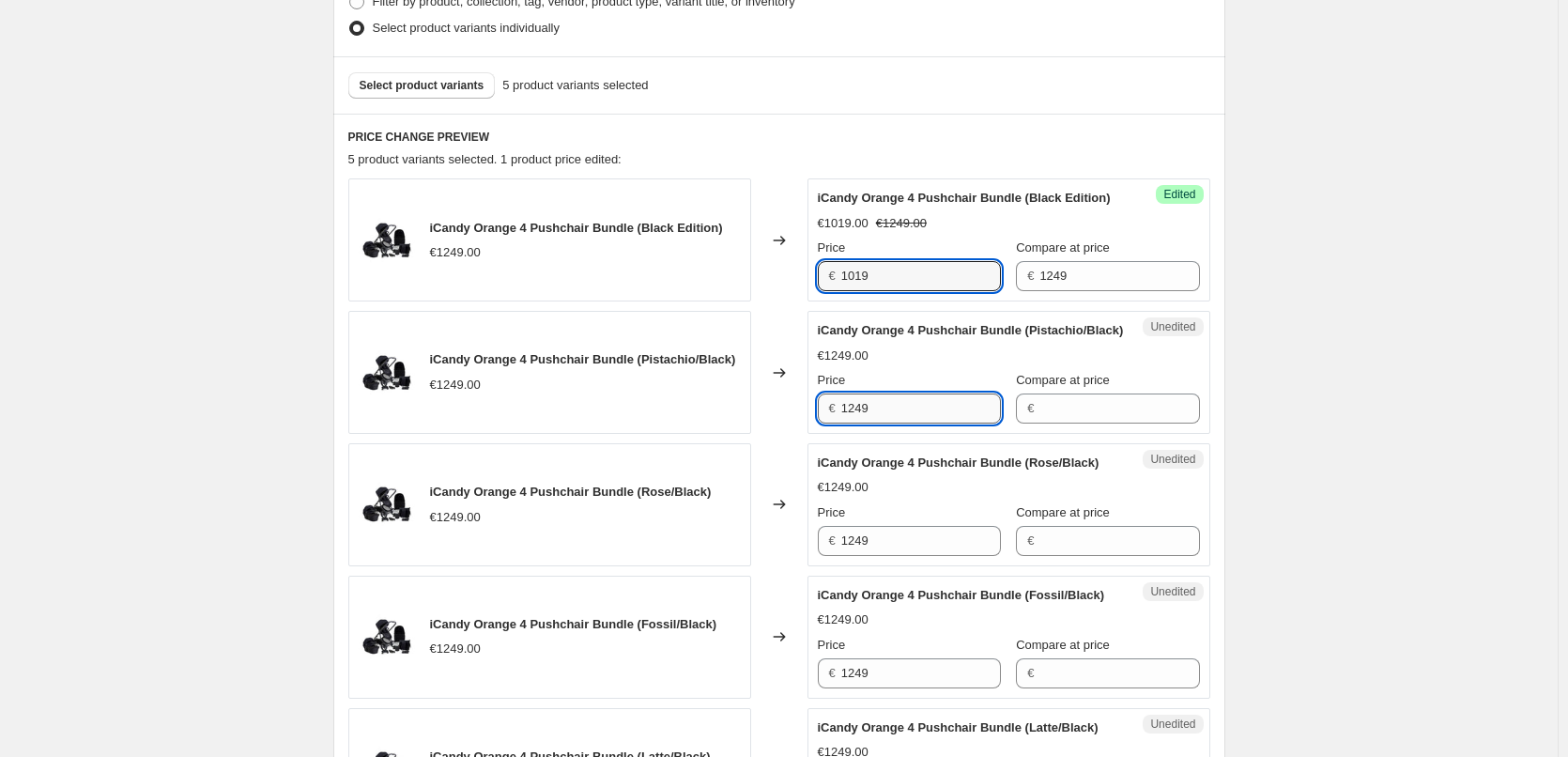
click at [854, 424] on input "1249" at bounding box center [921, 408] width 159 height 30
paste input "01"
type input "1019"
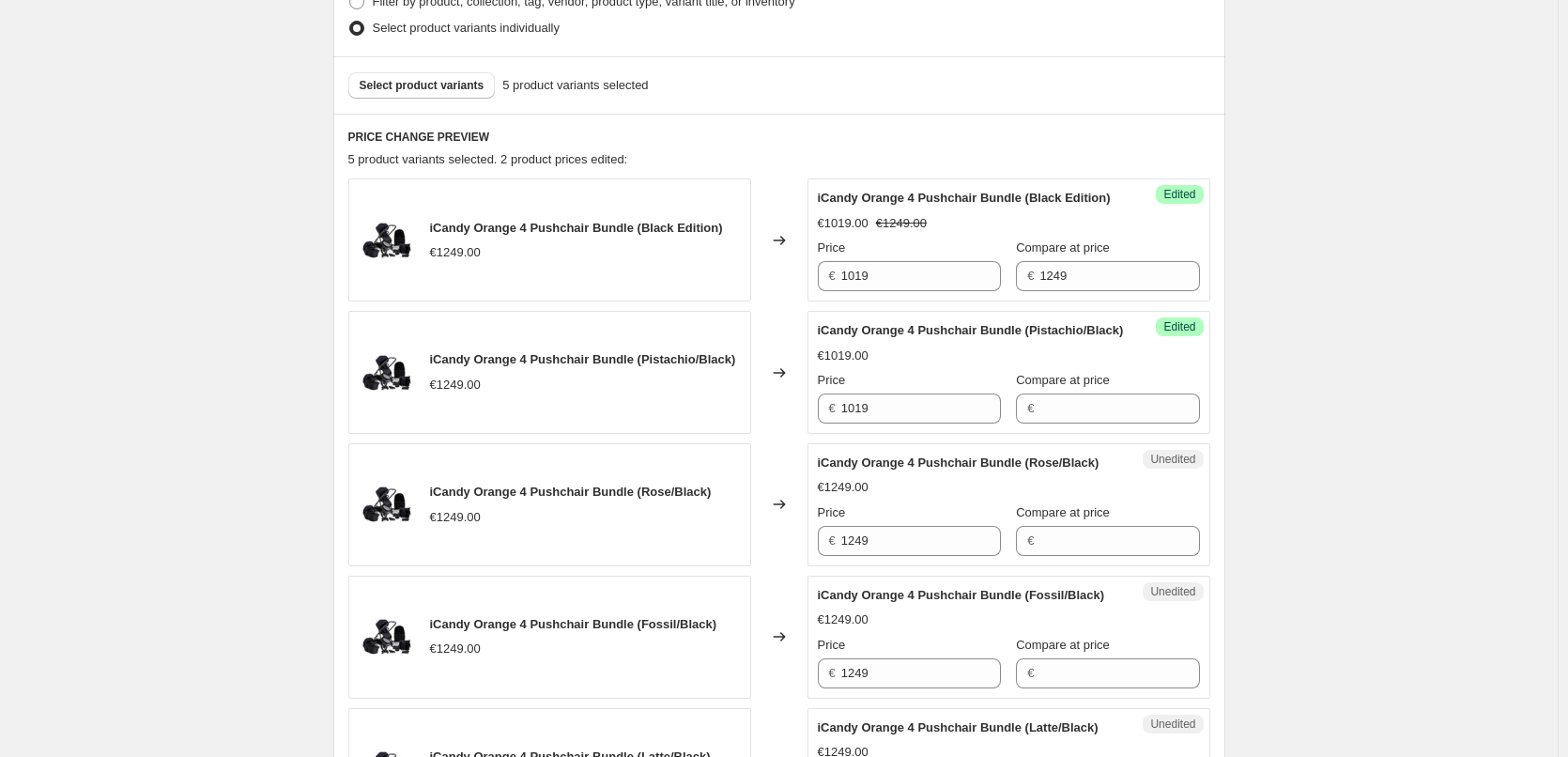
click at [922, 365] on div "€1019.00" at bounding box center [1008, 356] width 382 height 19
click at [857, 556] on input "1249" at bounding box center [921, 541] width 159 height 30
paste input "01"
type input "1019"
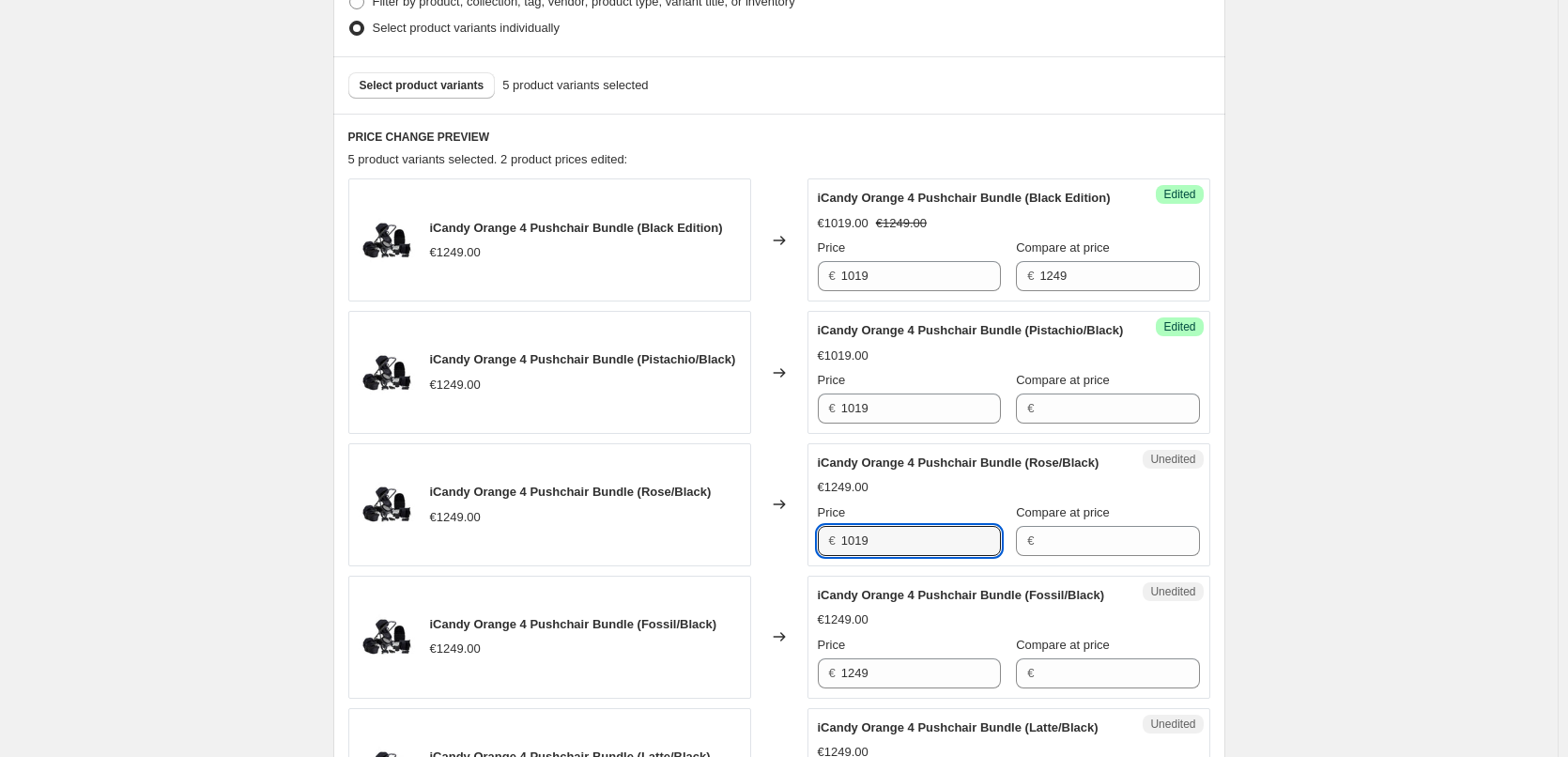
click at [892, 556] on div "iCandy Orange 4 Pushchair Bundle (Rose/Black) €1249.00 Price € 1019 Compare at …" at bounding box center [1008, 505] width 382 height 102
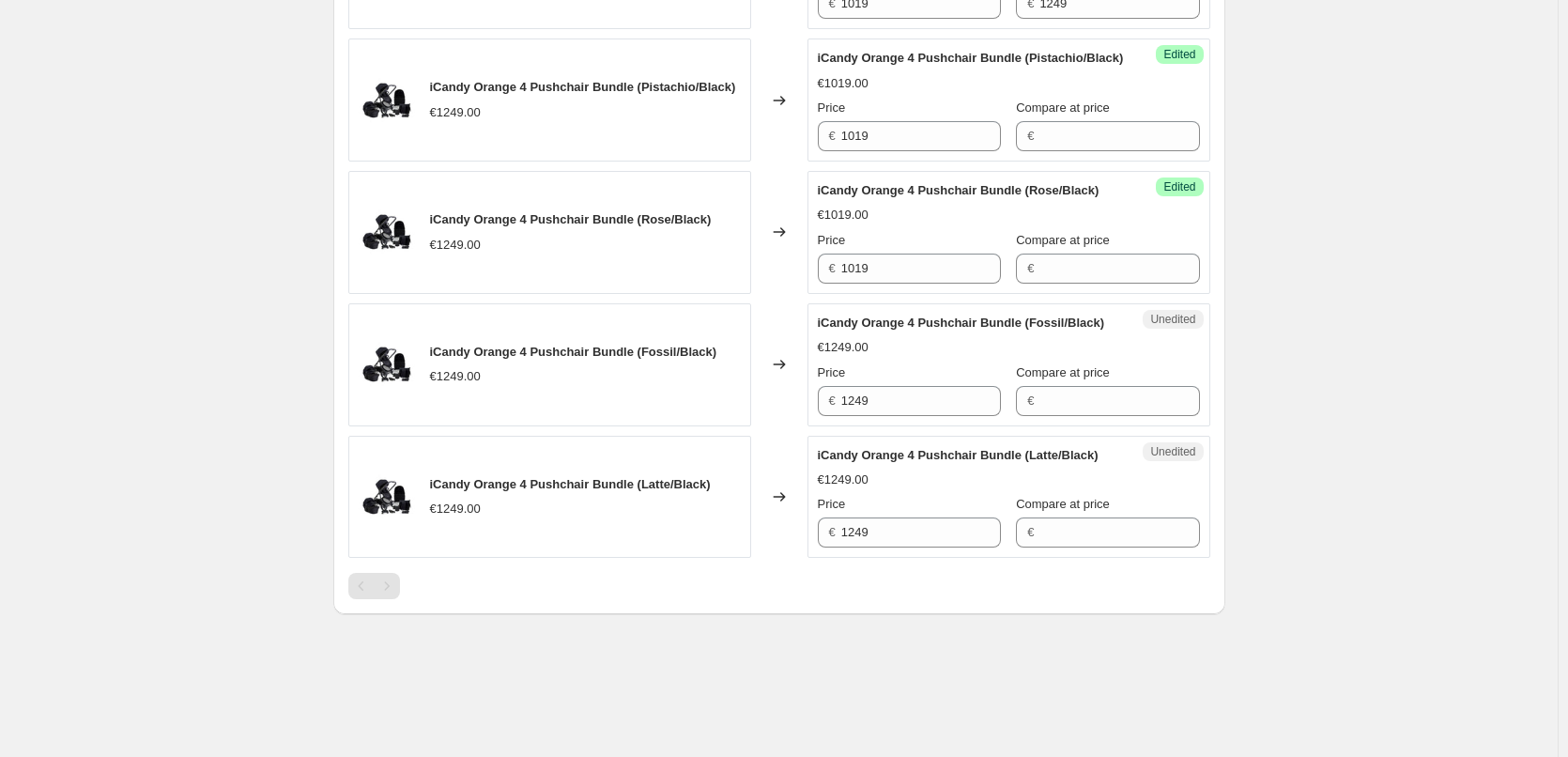
scroll to position [792, 0]
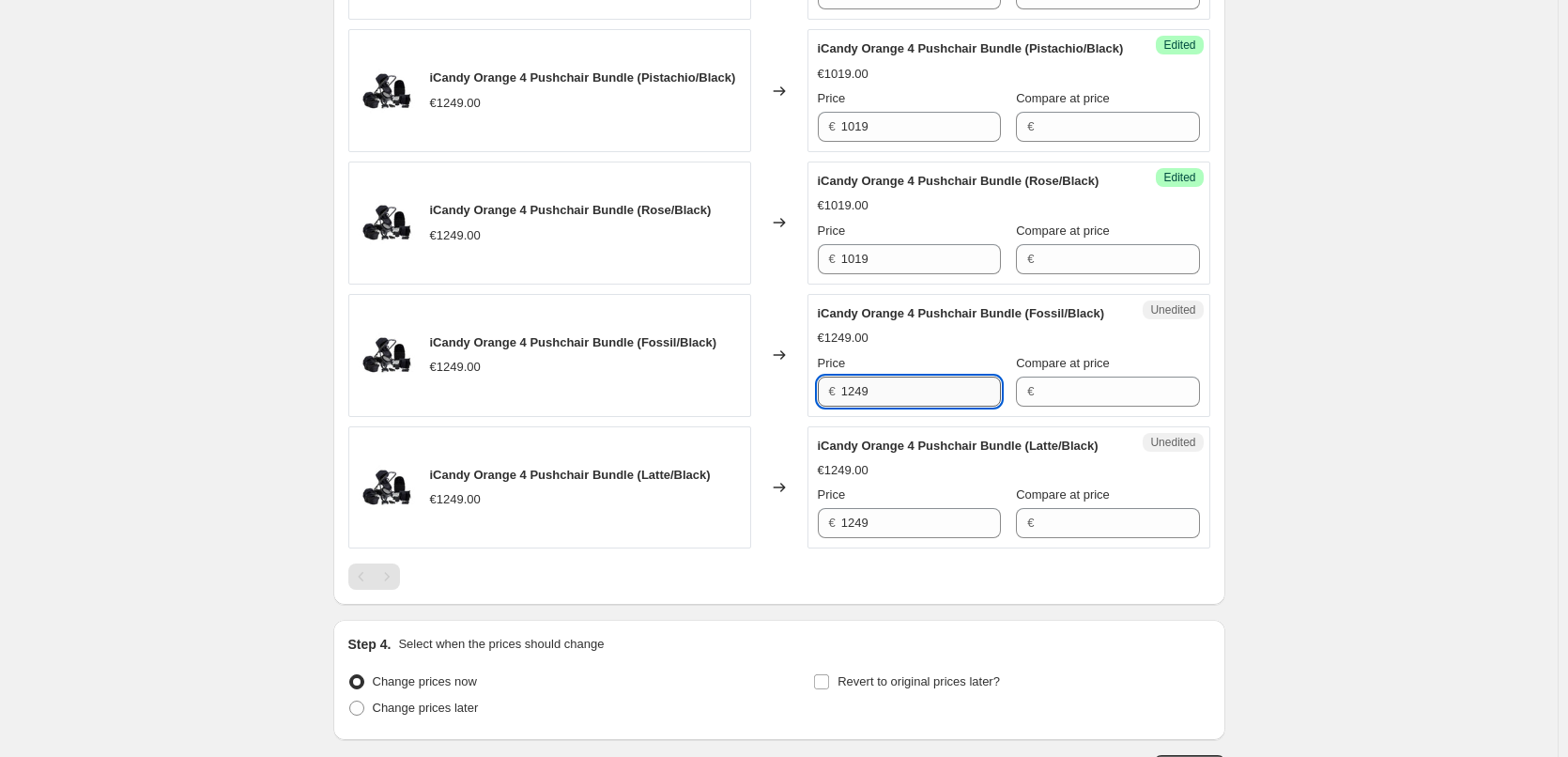
click at [856, 406] on input "1249" at bounding box center [921, 391] width 159 height 30
paste input "01"
type input "1019"
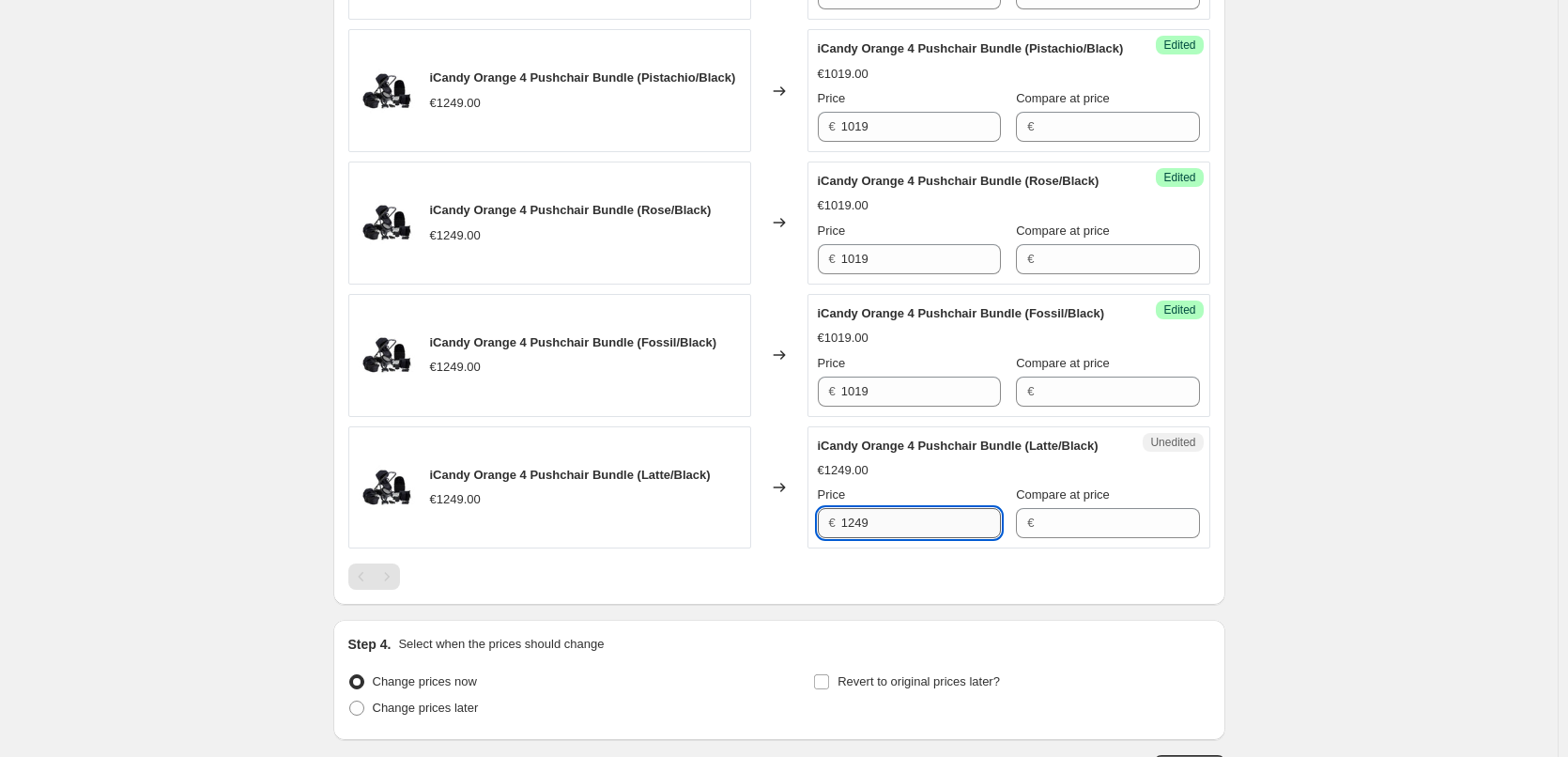
click at [854, 538] on input "1249" at bounding box center [921, 523] width 159 height 30
paste input "01"
type input "1019"
click at [946, 456] on div "iCandy Orange 4 Pushchair Bundle (Latte/Black)" at bounding box center [971, 446] width 307 height 19
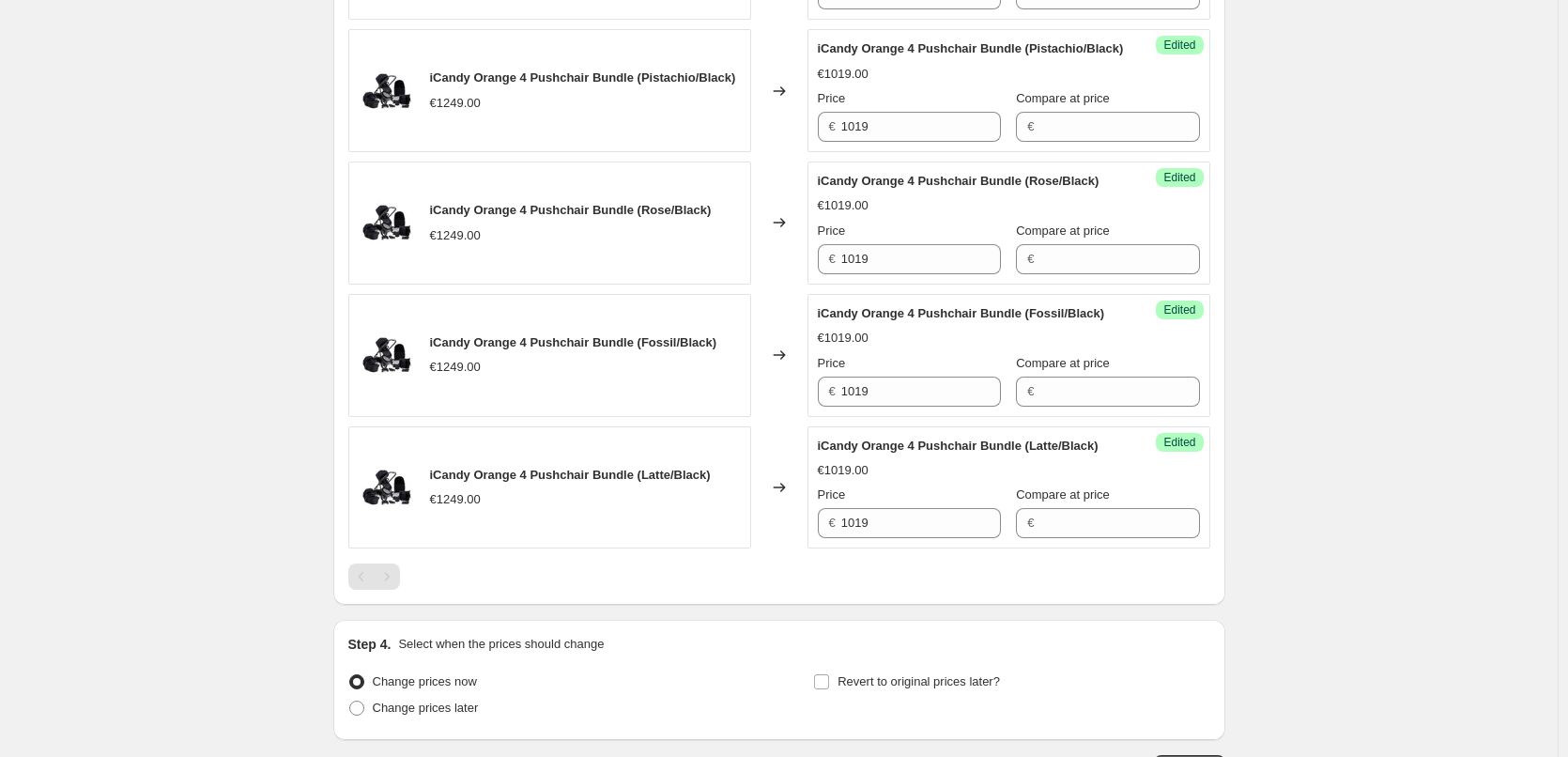
scroll to position [604, 0]
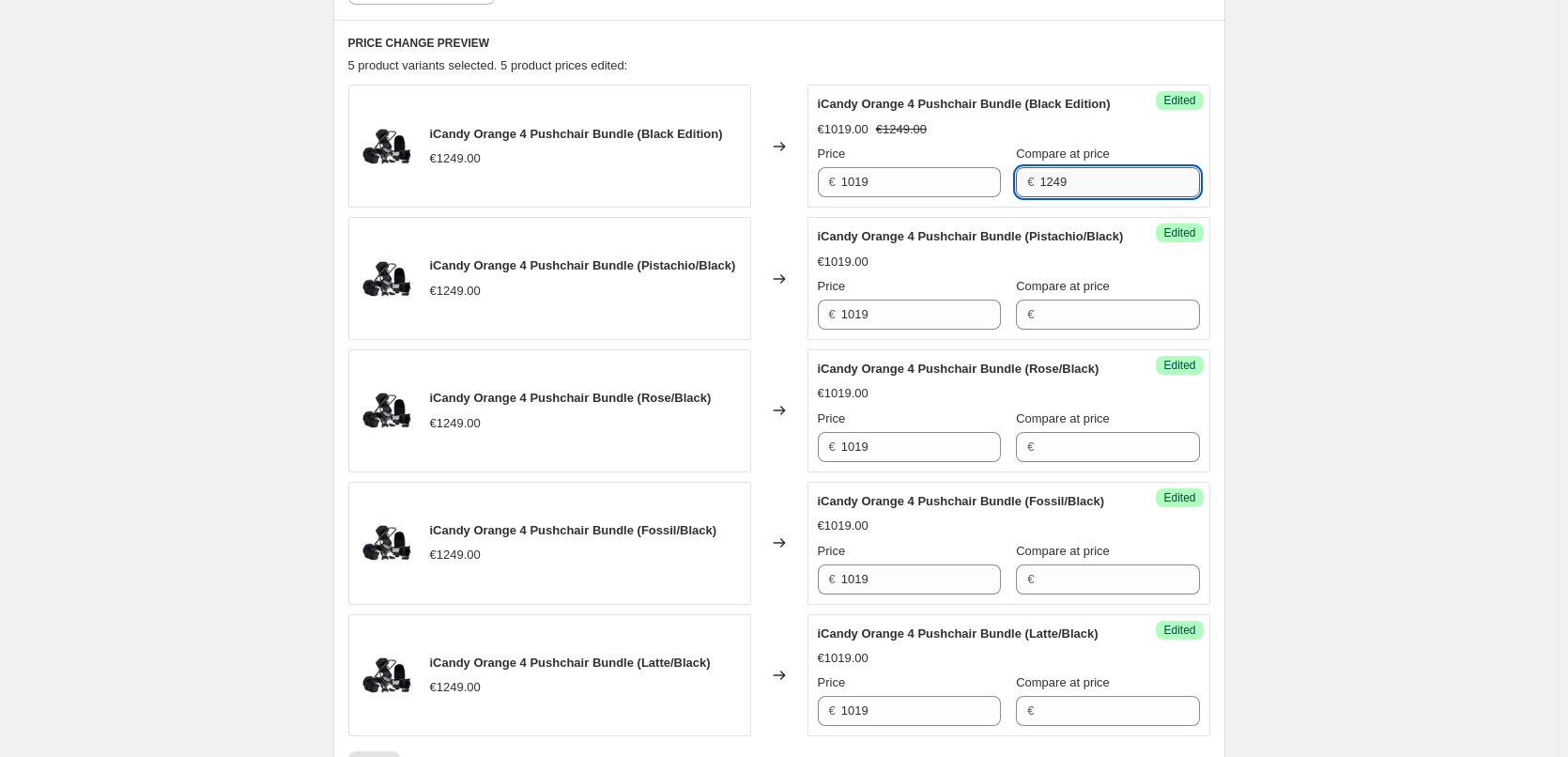
click at [1046, 197] on input "1249" at bounding box center [1119, 182] width 159 height 30
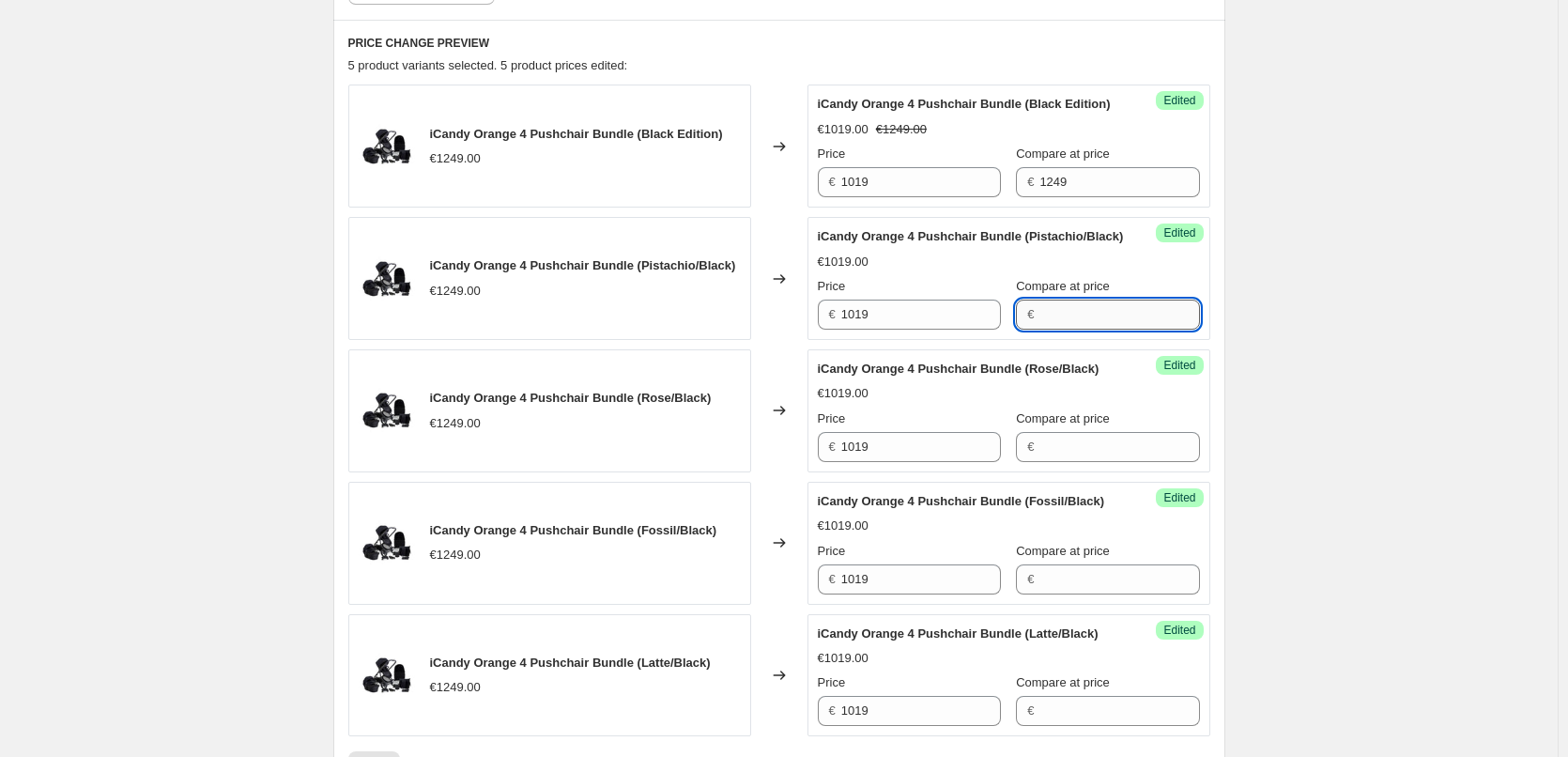
click at [1063, 330] on input "Compare at price" at bounding box center [1119, 315] width 159 height 30
paste input "1249"
type input "1249"
click at [1054, 461] on input "Compare at price" at bounding box center [1119, 447] width 159 height 30
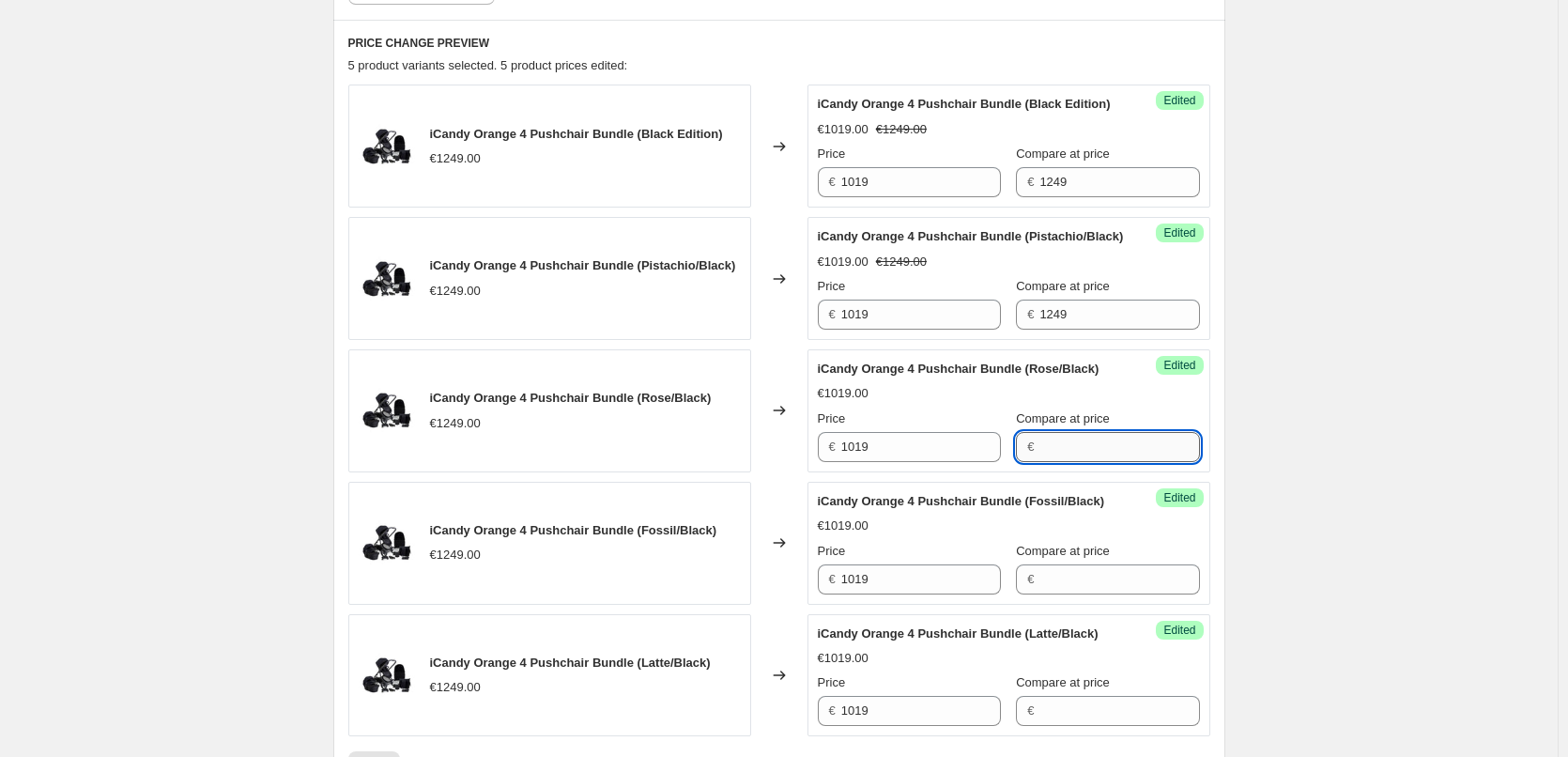
paste input "1249"
type input "1249"
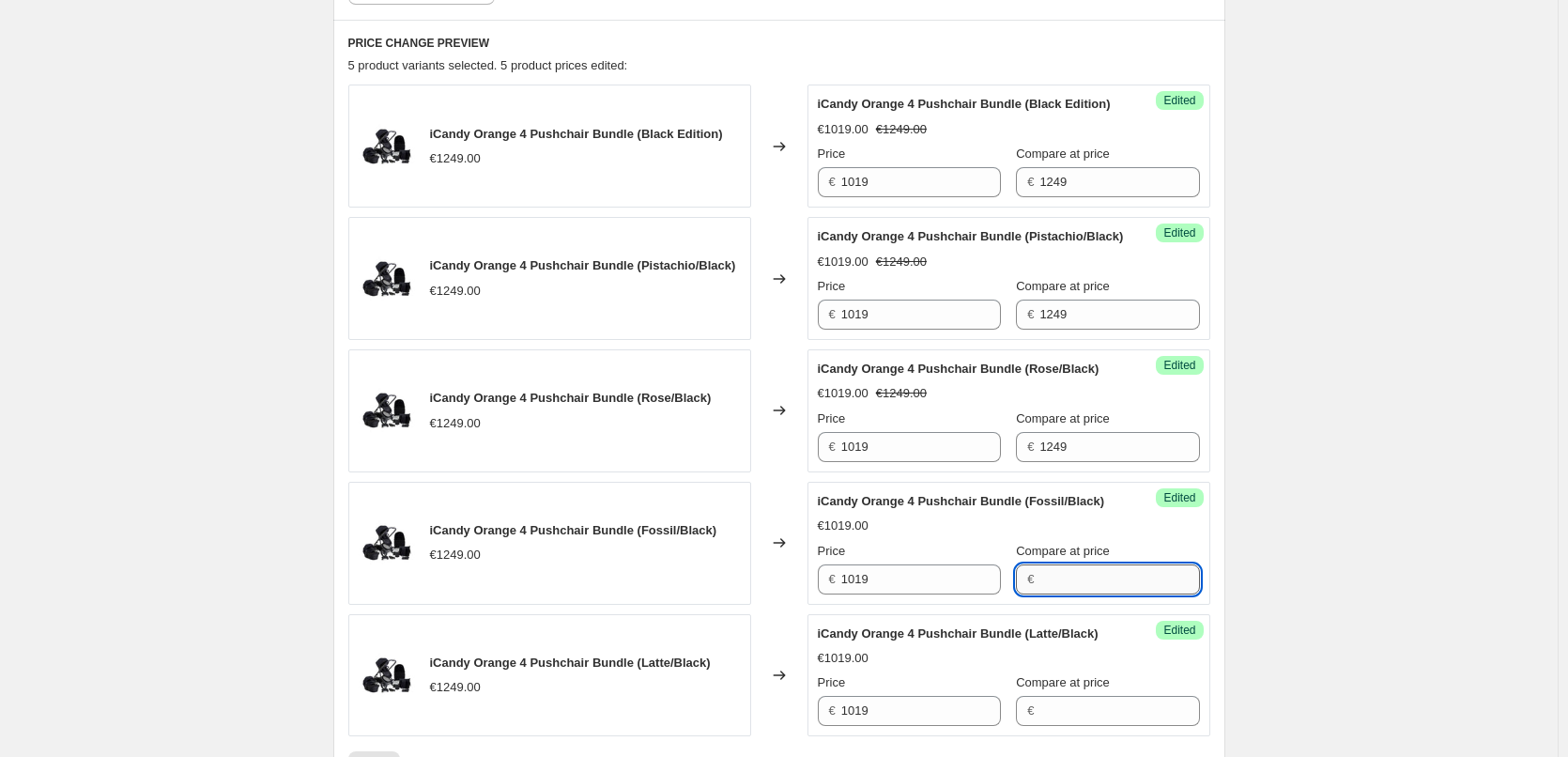
click at [1039, 594] on input "Compare at price" at bounding box center [1119, 579] width 159 height 30
paste input "1249"
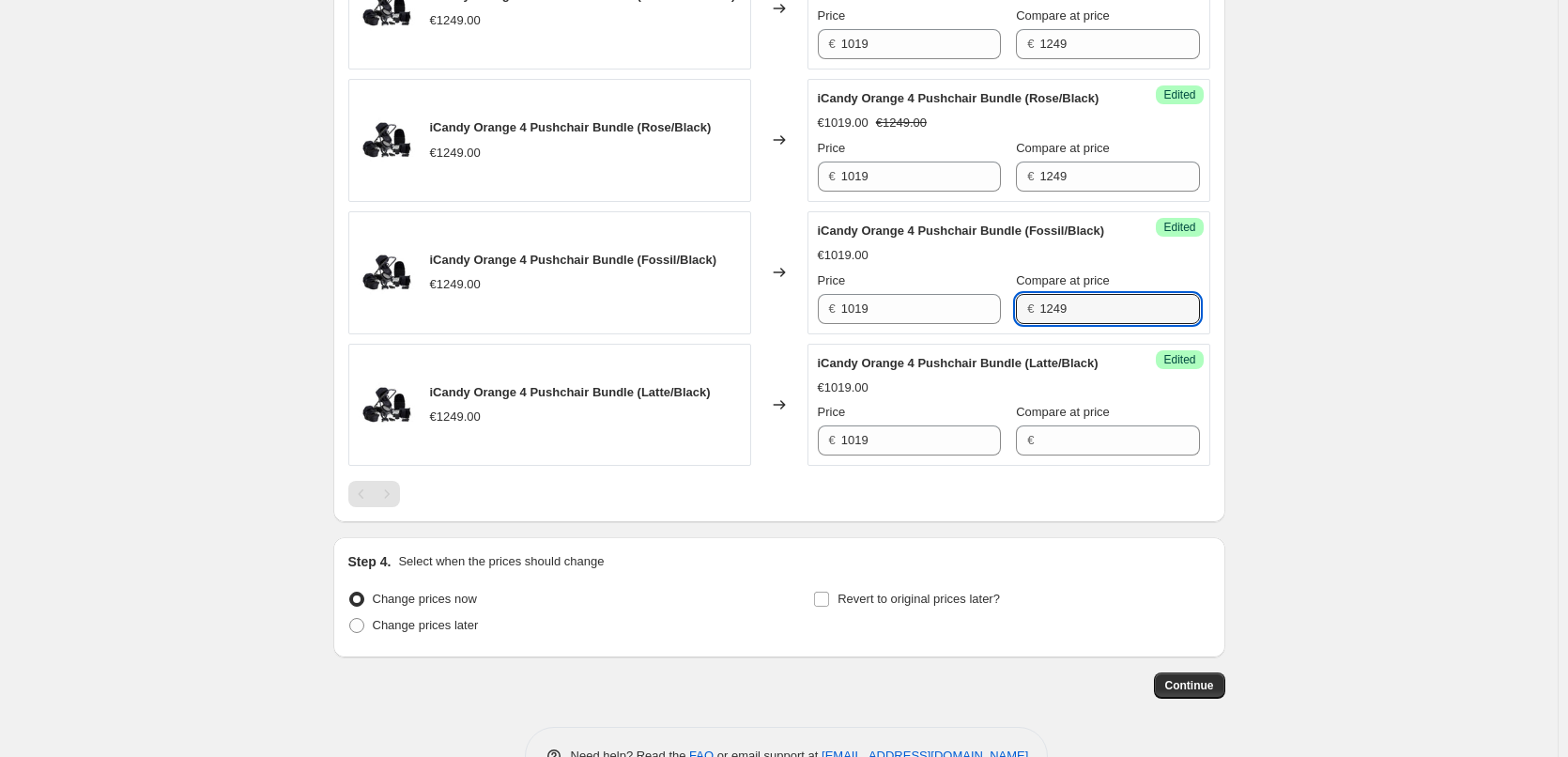
scroll to position [886, 0]
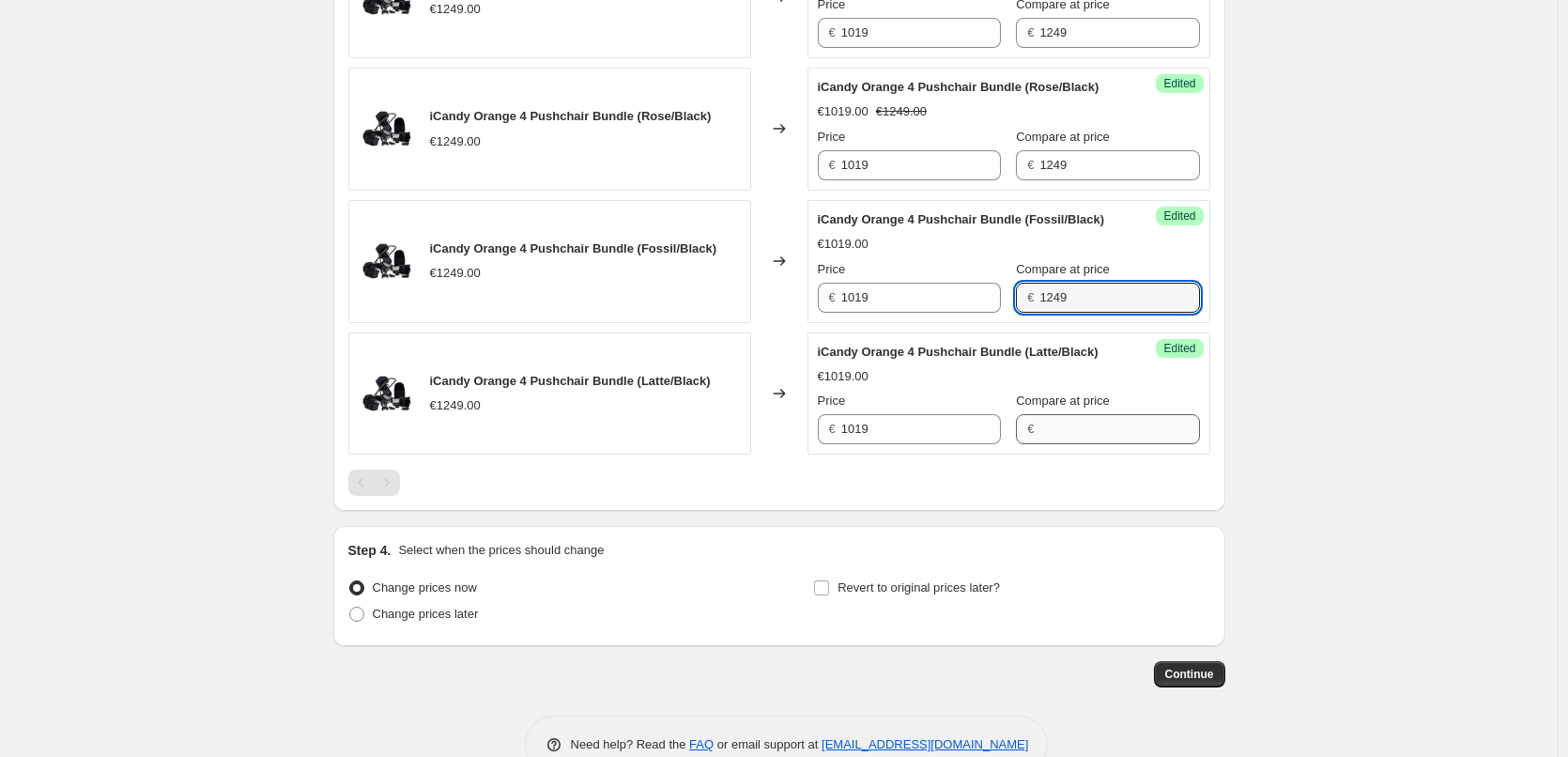
type input "1249"
click at [1048, 444] on input "Compare at price" at bounding box center [1119, 429] width 159 height 30
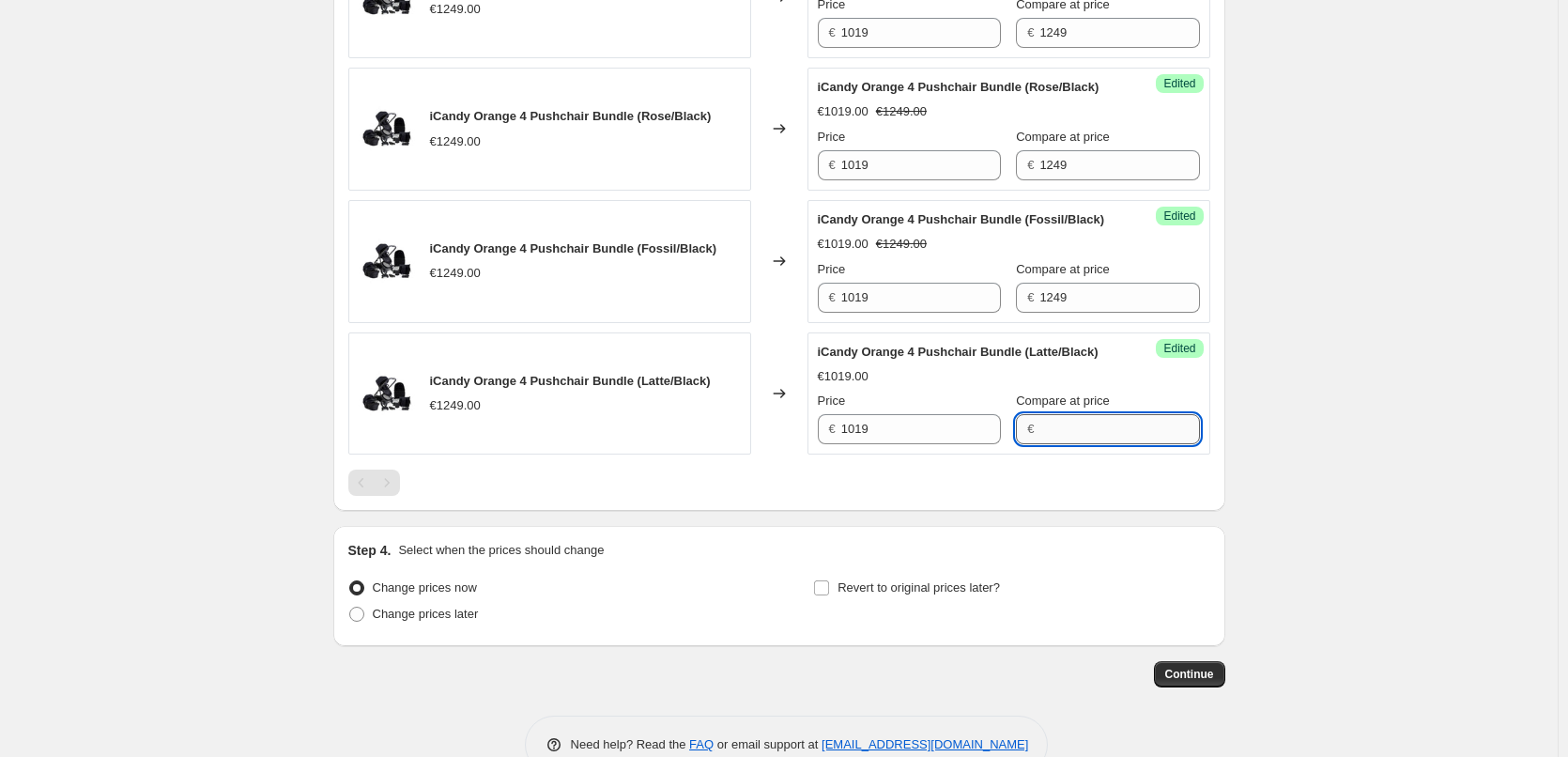
paste input "1249"
type input "1249"
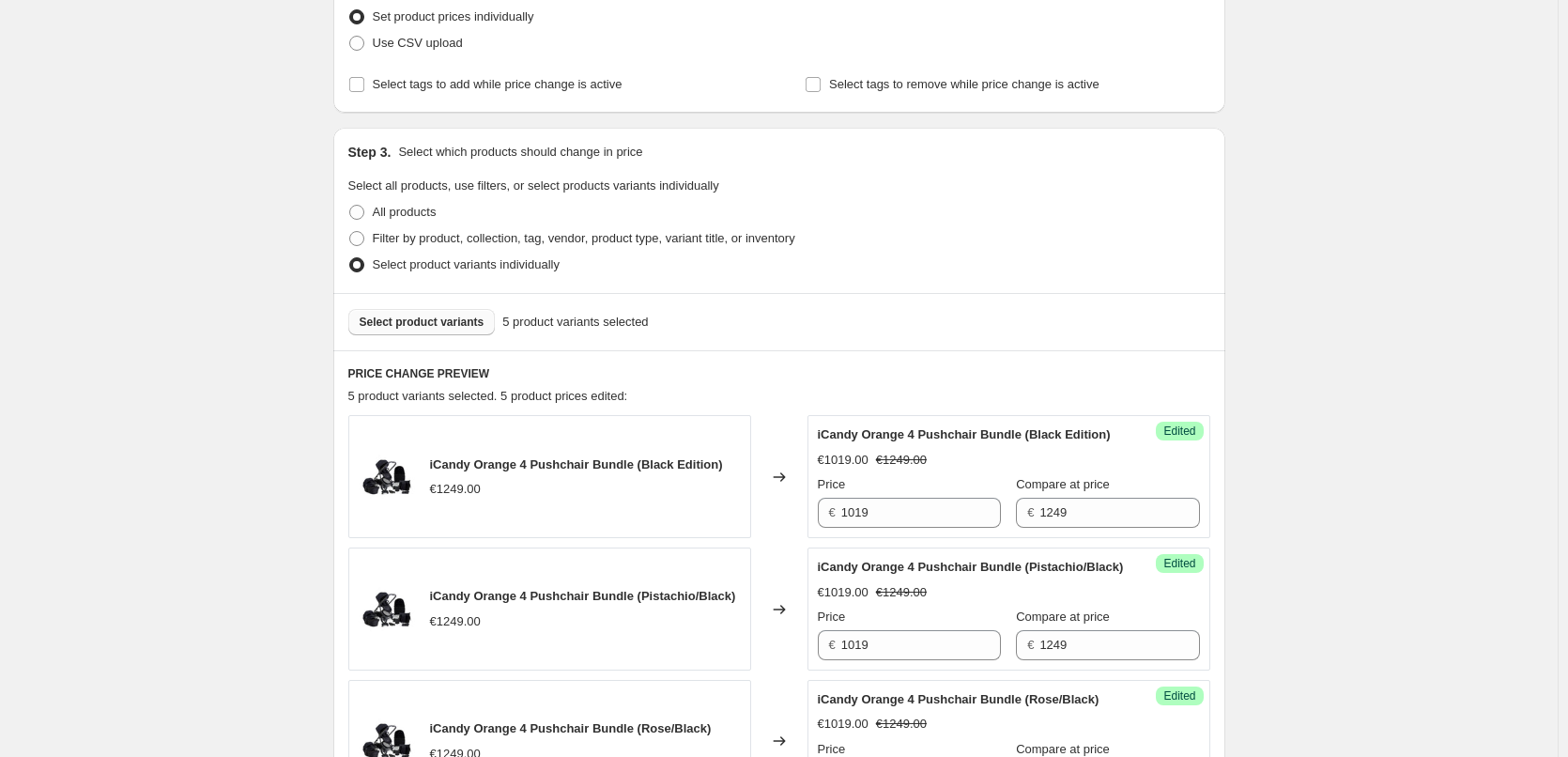
scroll to position [281, 0]
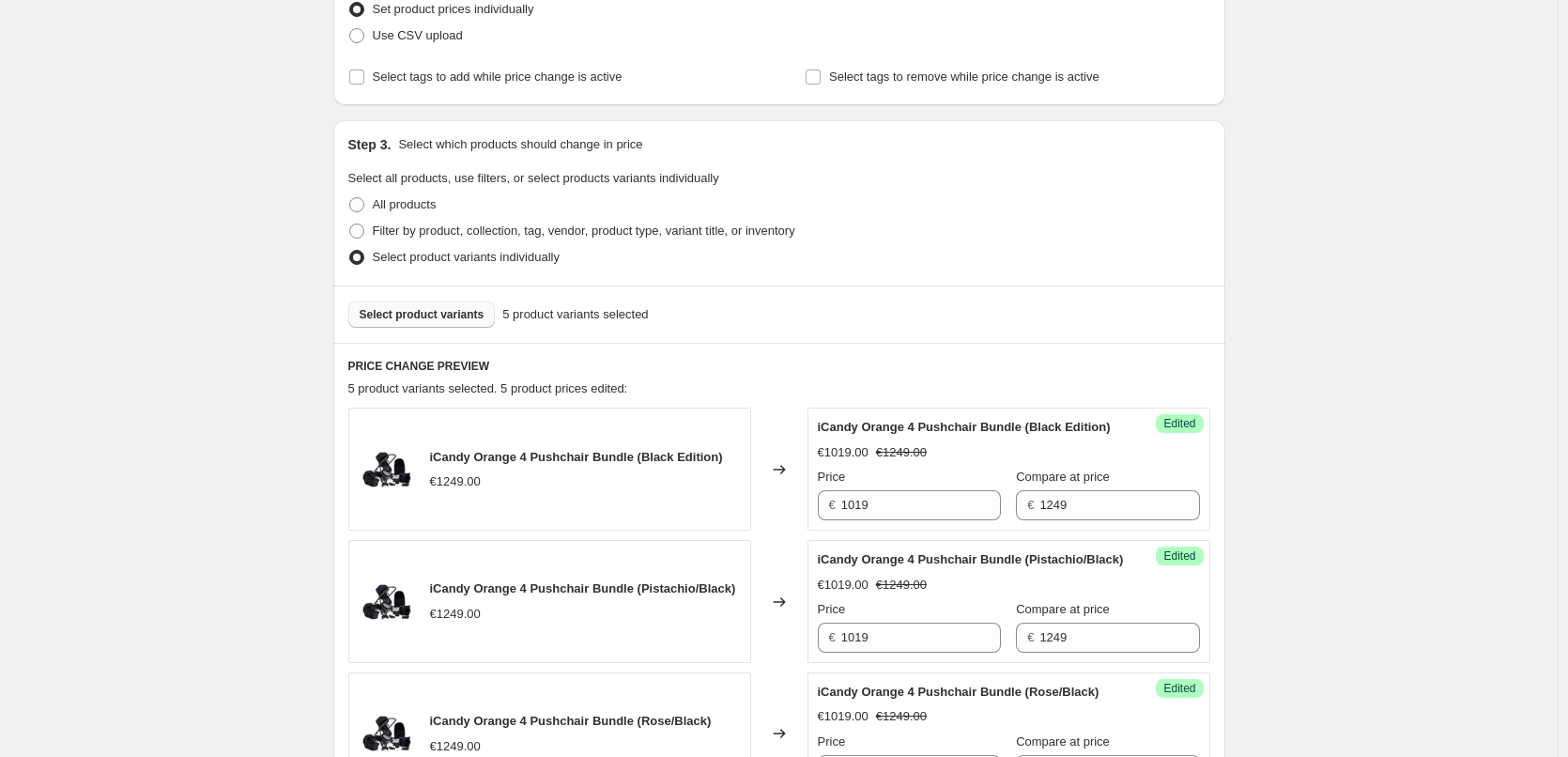
click at [397, 308] on span "Select product variants" at bounding box center [422, 315] width 125 height 15
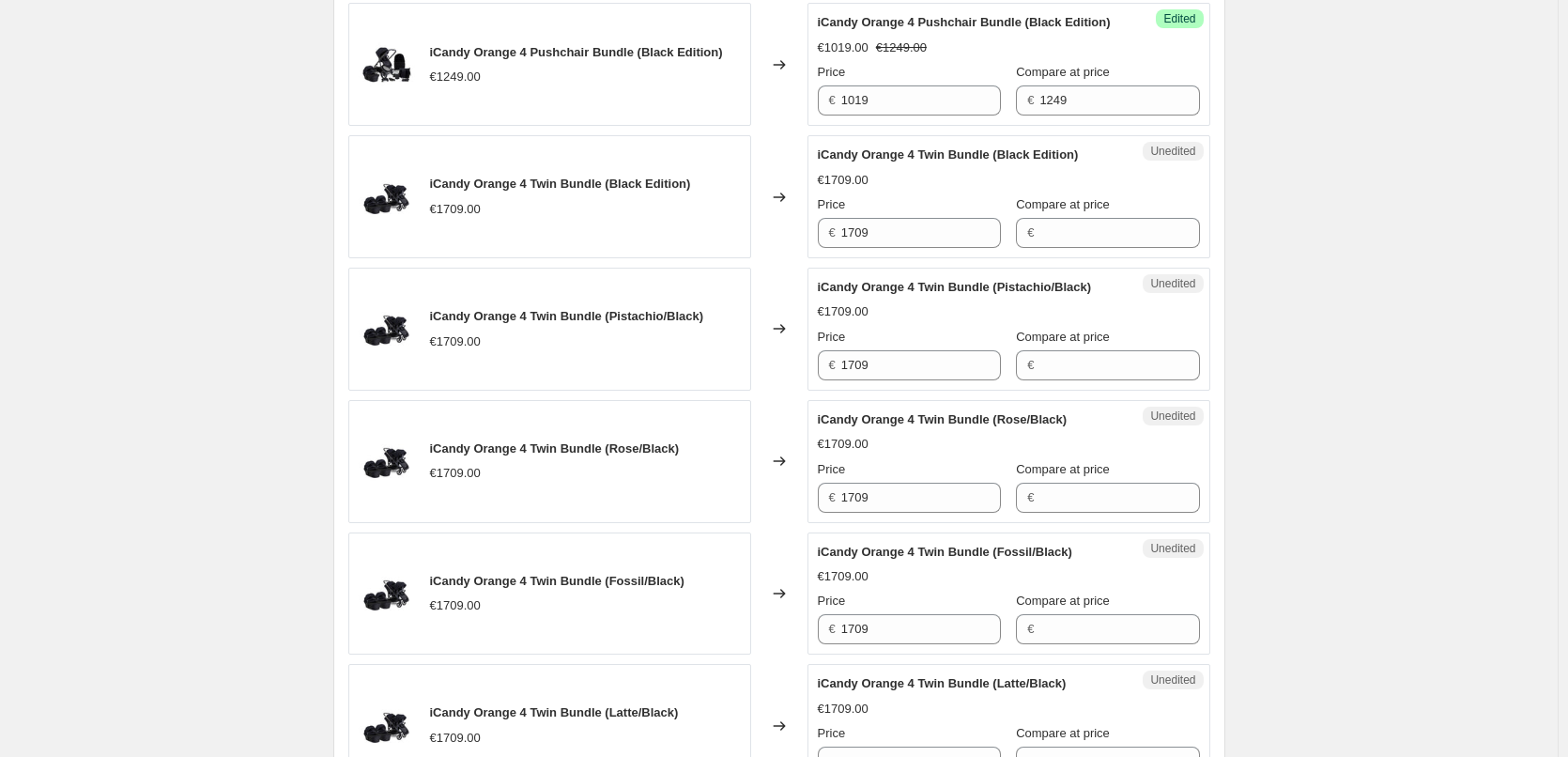
scroll to position [654, 0]
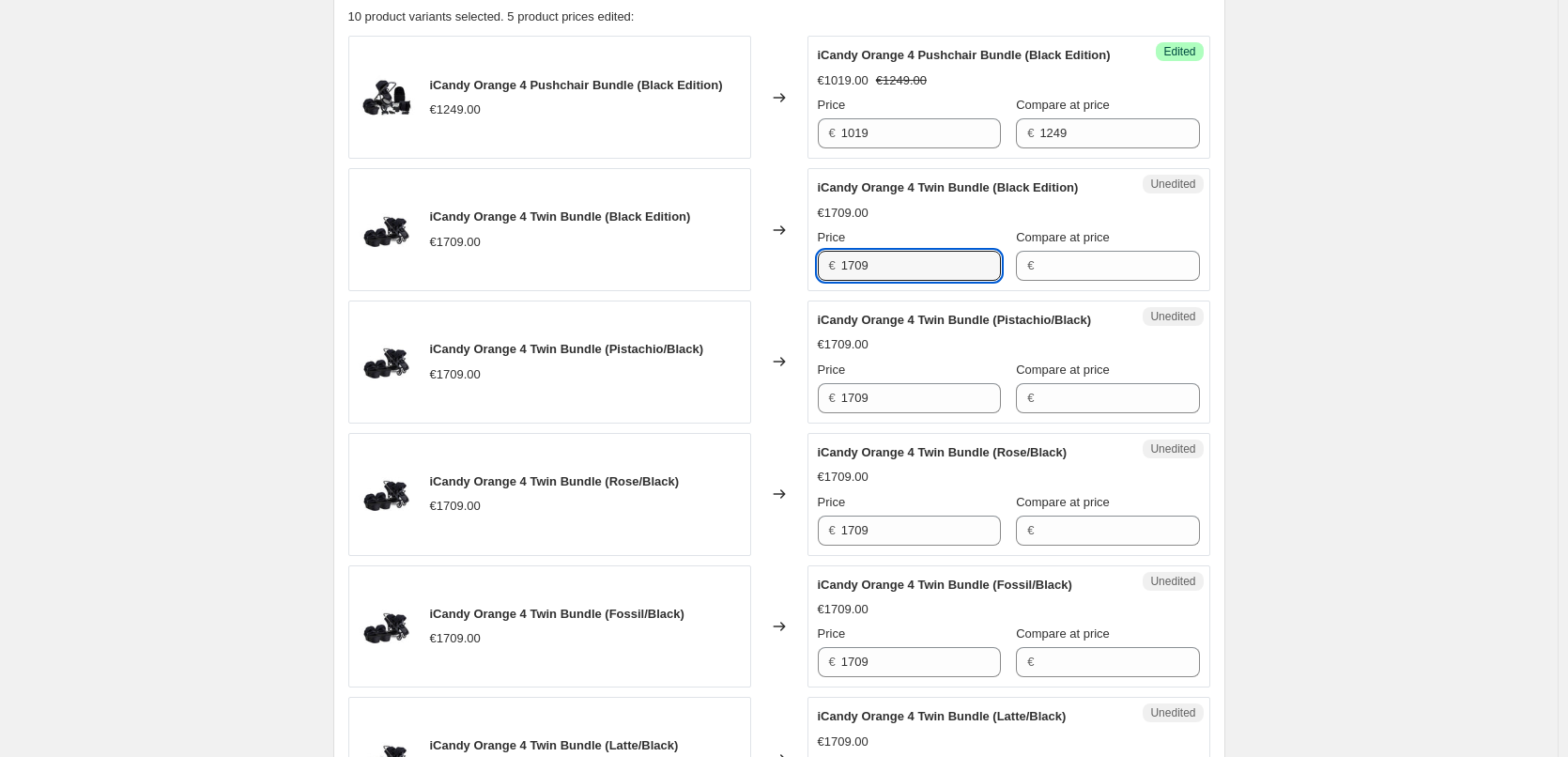
drag, startPoint x: 898, startPoint y: 281, endPoint x: 833, endPoint y: 285, distance: 65.1
click at [833, 280] on div "€ 1709" at bounding box center [909, 266] width 183 height 30
type input "1709"
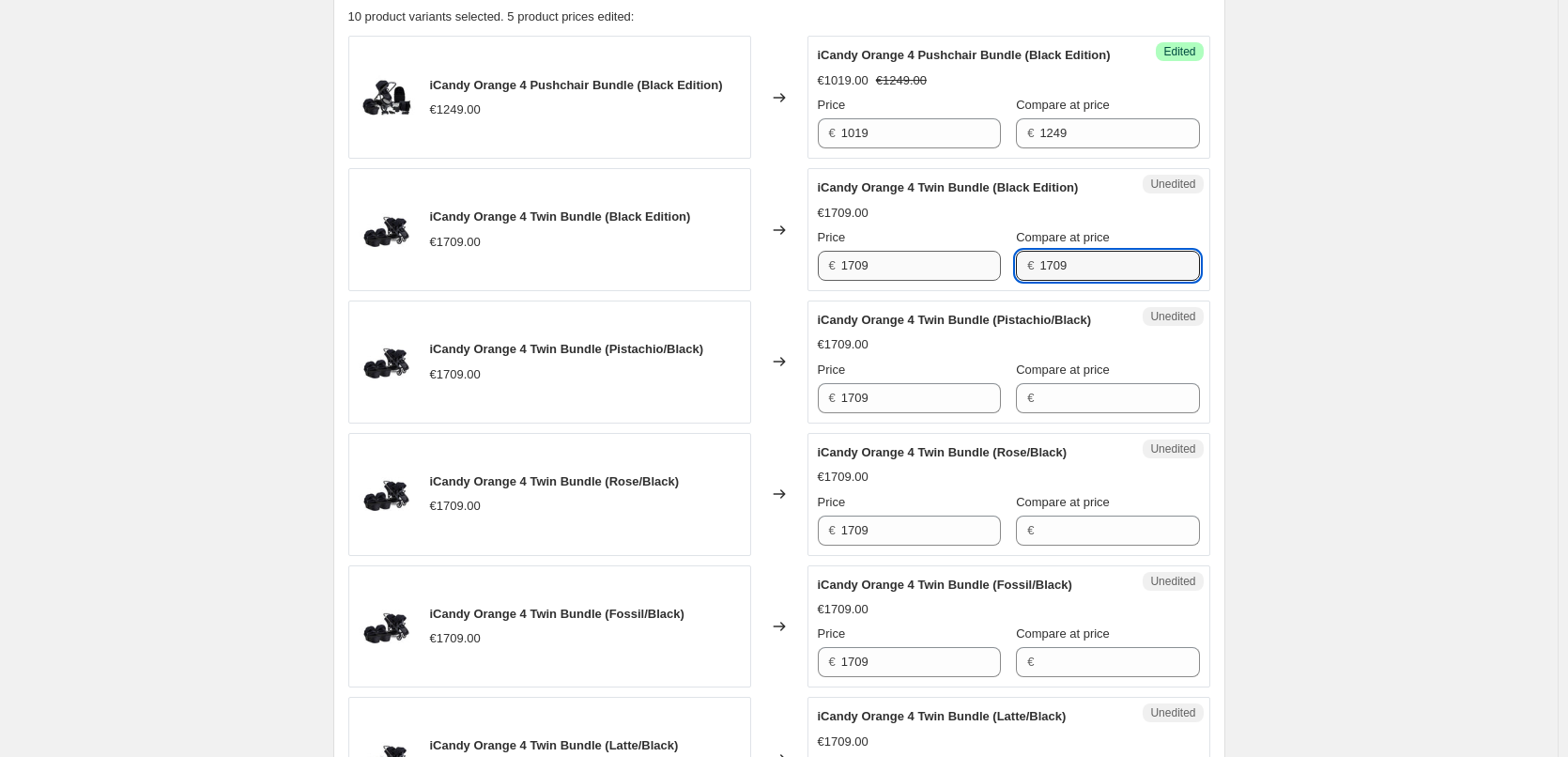
type input "1709"
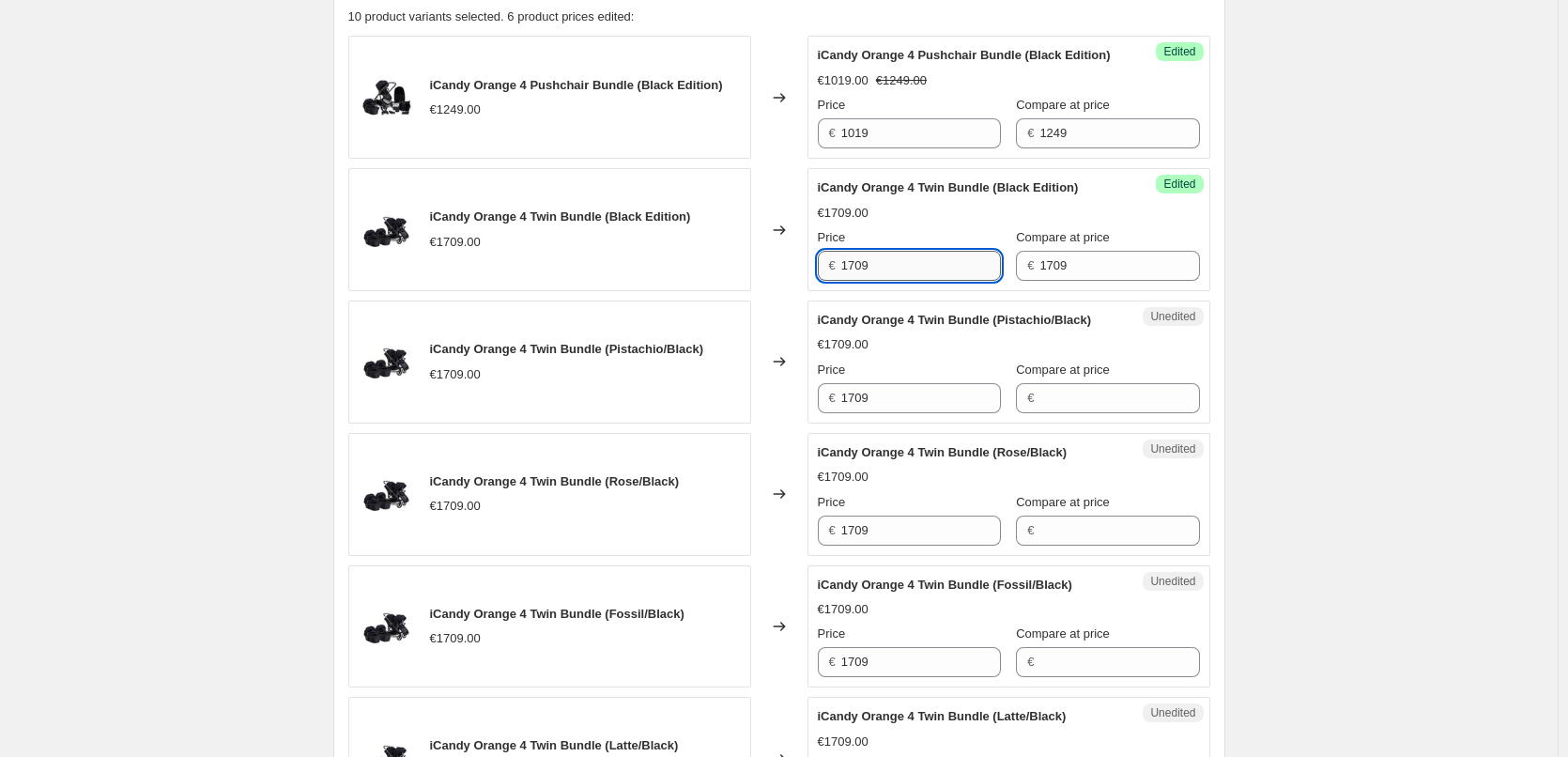
click at [920, 280] on input "1709" at bounding box center [921, 266] width 159 height 30
click at [853, 280] on input "1709" at bounding box center [921, 266] width 159 height 30
paste input "€1,479.00"
click at [872, 379] on div "Price" at bounding box center [909, 369] width 183 height 19
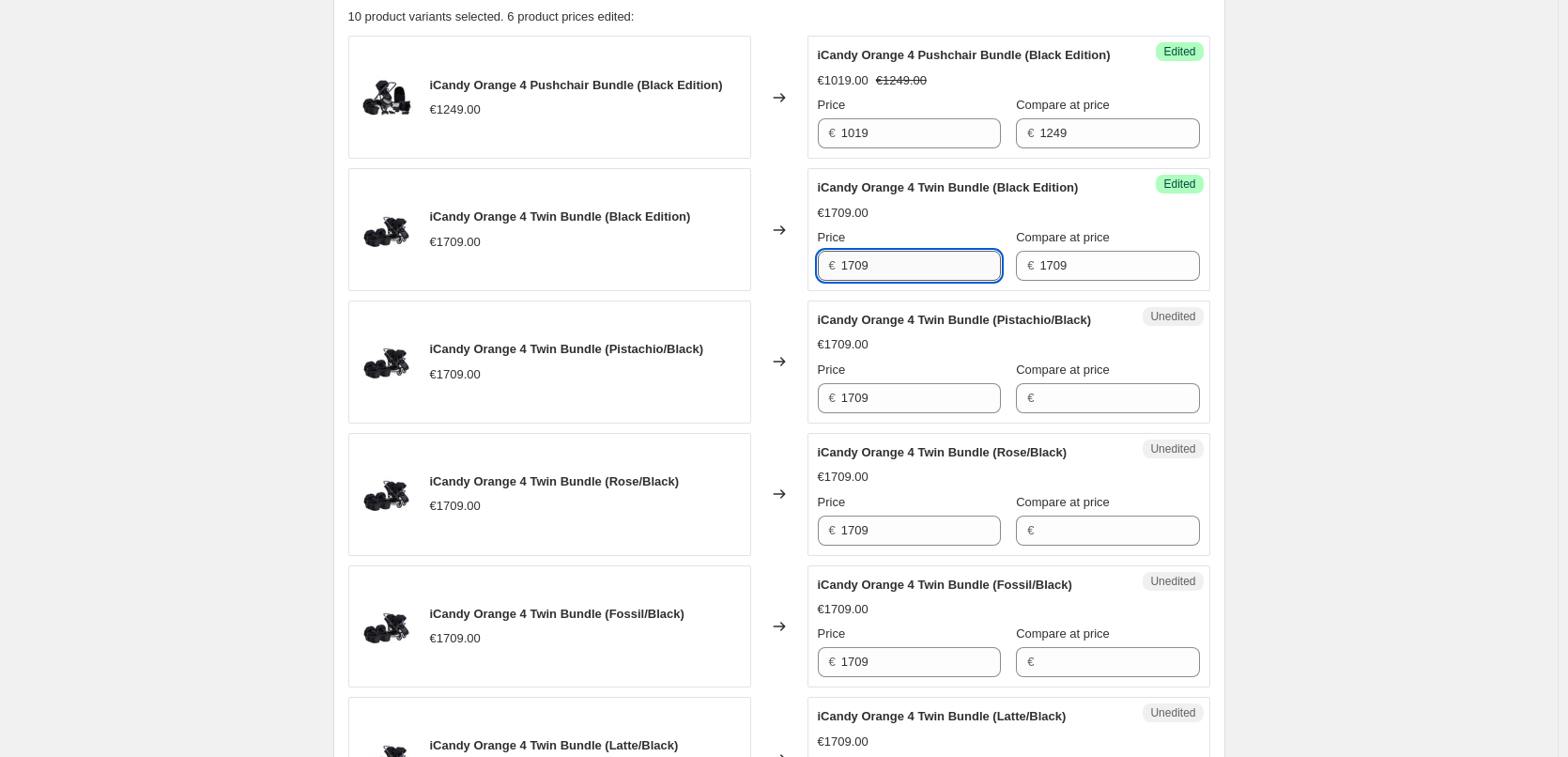
click at [858, 280] on input "1709" at bounding box center [921, 266] width 159 height 30
paste input ",479.00"
type input "1709"
click at [859, 411] on input "1709" at bounding box center [921, 398] width 159 height 30
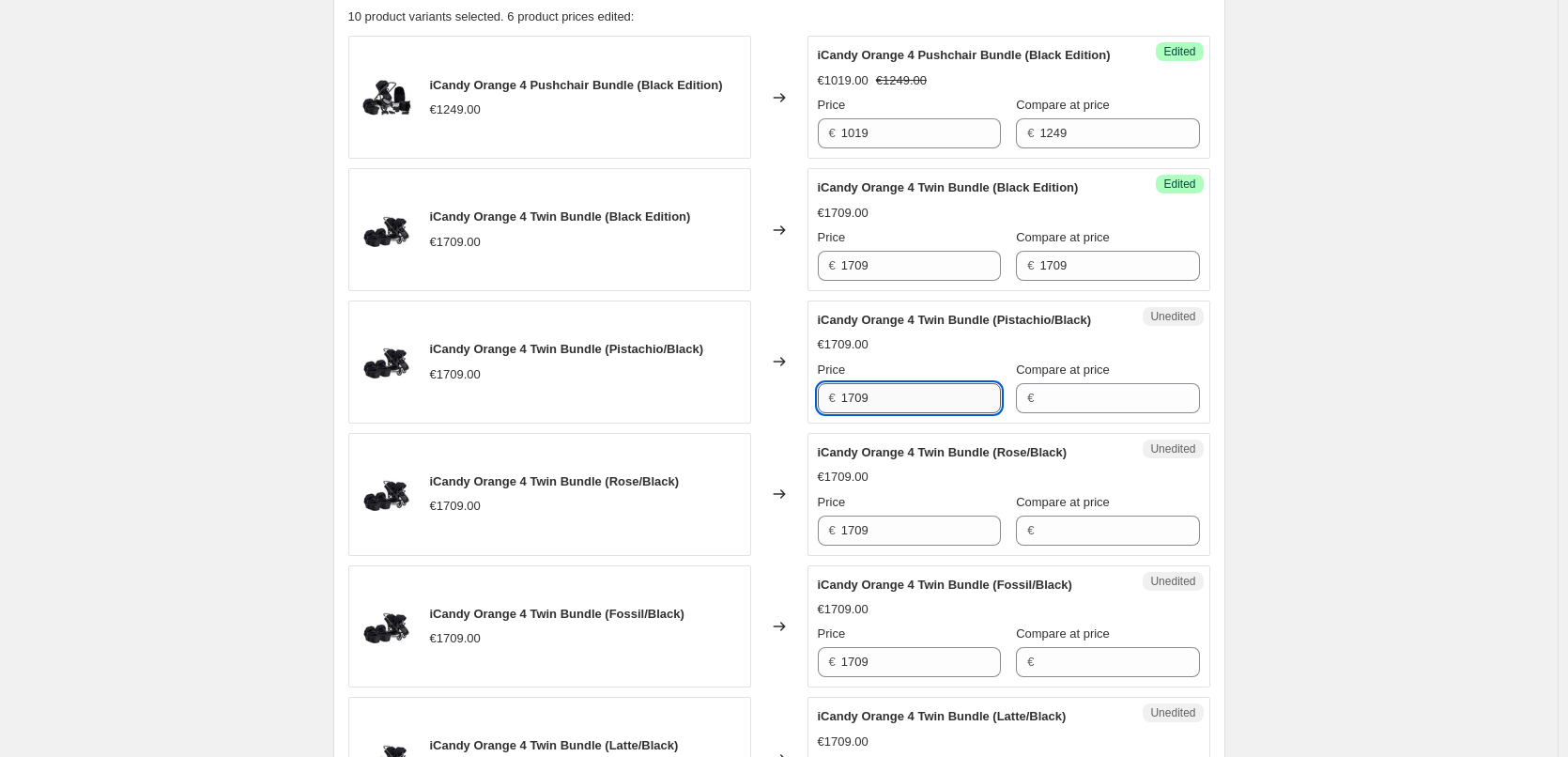
click at [859, 411] on input "1709" at bounding box center [921, 398] width 159 height 30
paste input ",479.00"
type input "1709"
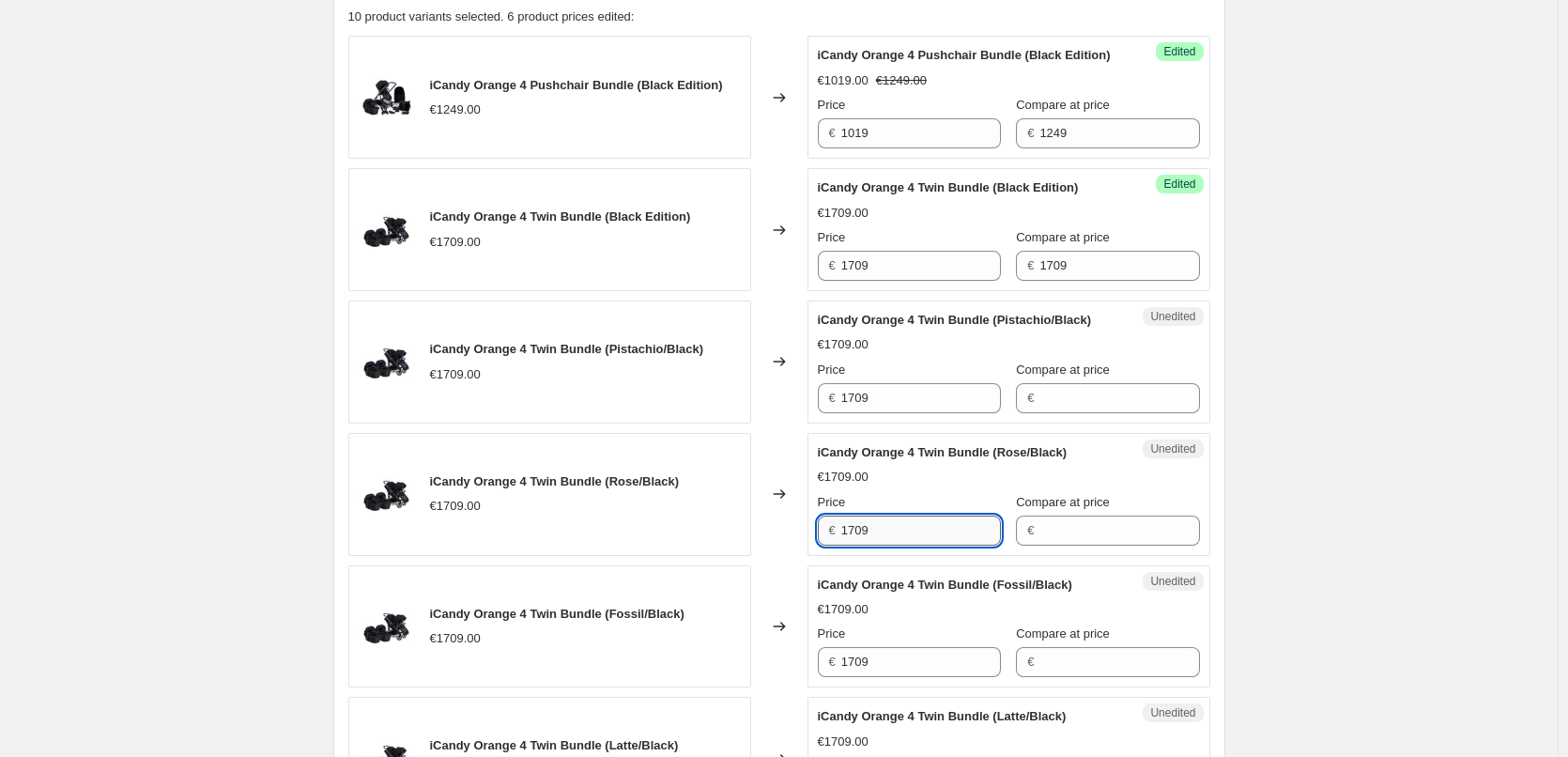
click at [856, 546] on input "1709" at bounding box center [921, 531] width 159 height 30
paste input ",479.00"
type input "1709"
click at [858, 676] on input "1709" at bounding box center [921, 662] width 159 height 30
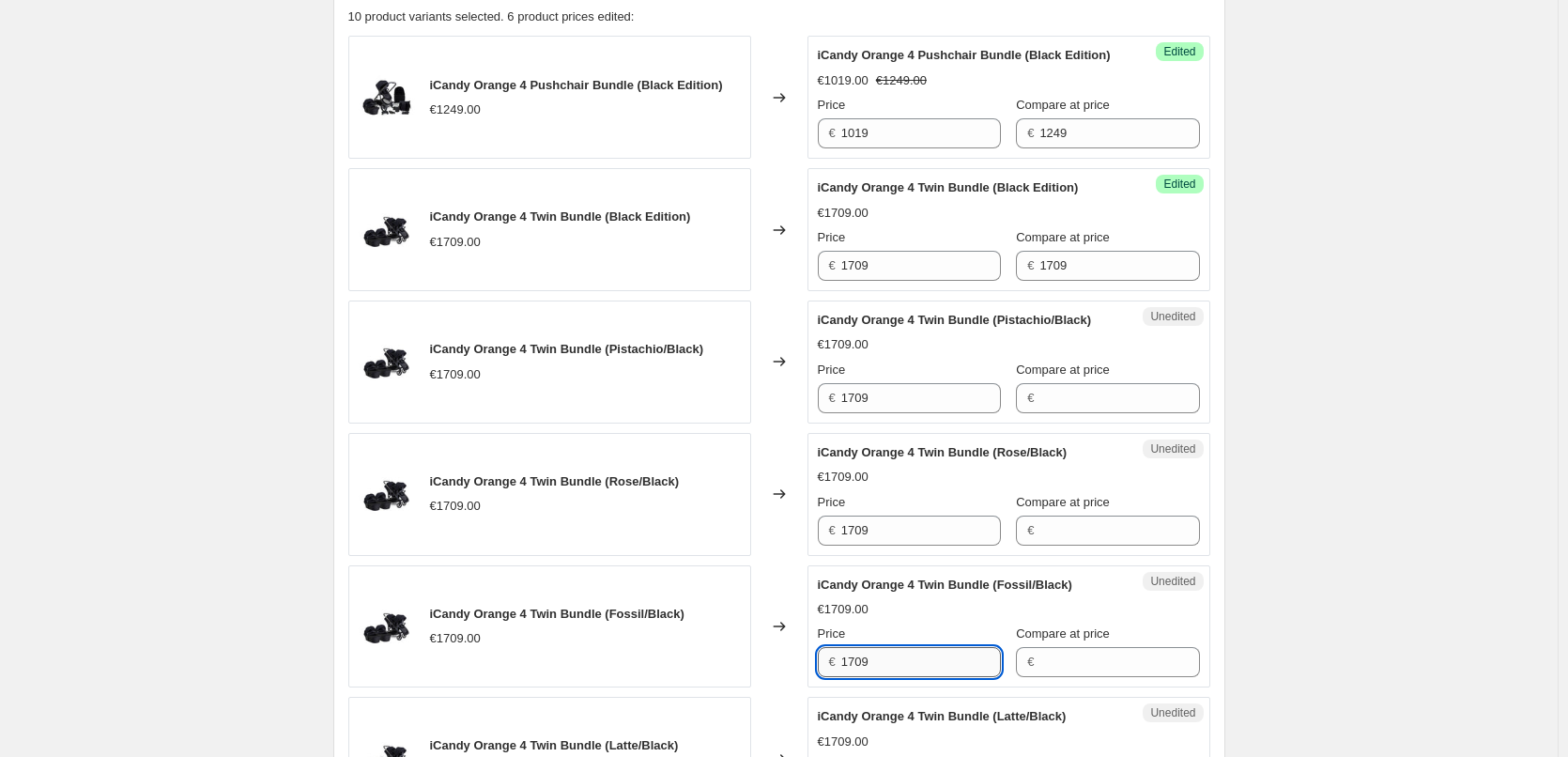
click at [858, 676] on input "1709" at bounding box center [921, 662] width 159 height 30
paste input ",479.00"
click at [919, 643] on div "Price" at bounding box center [909, 634] width 183 height 19
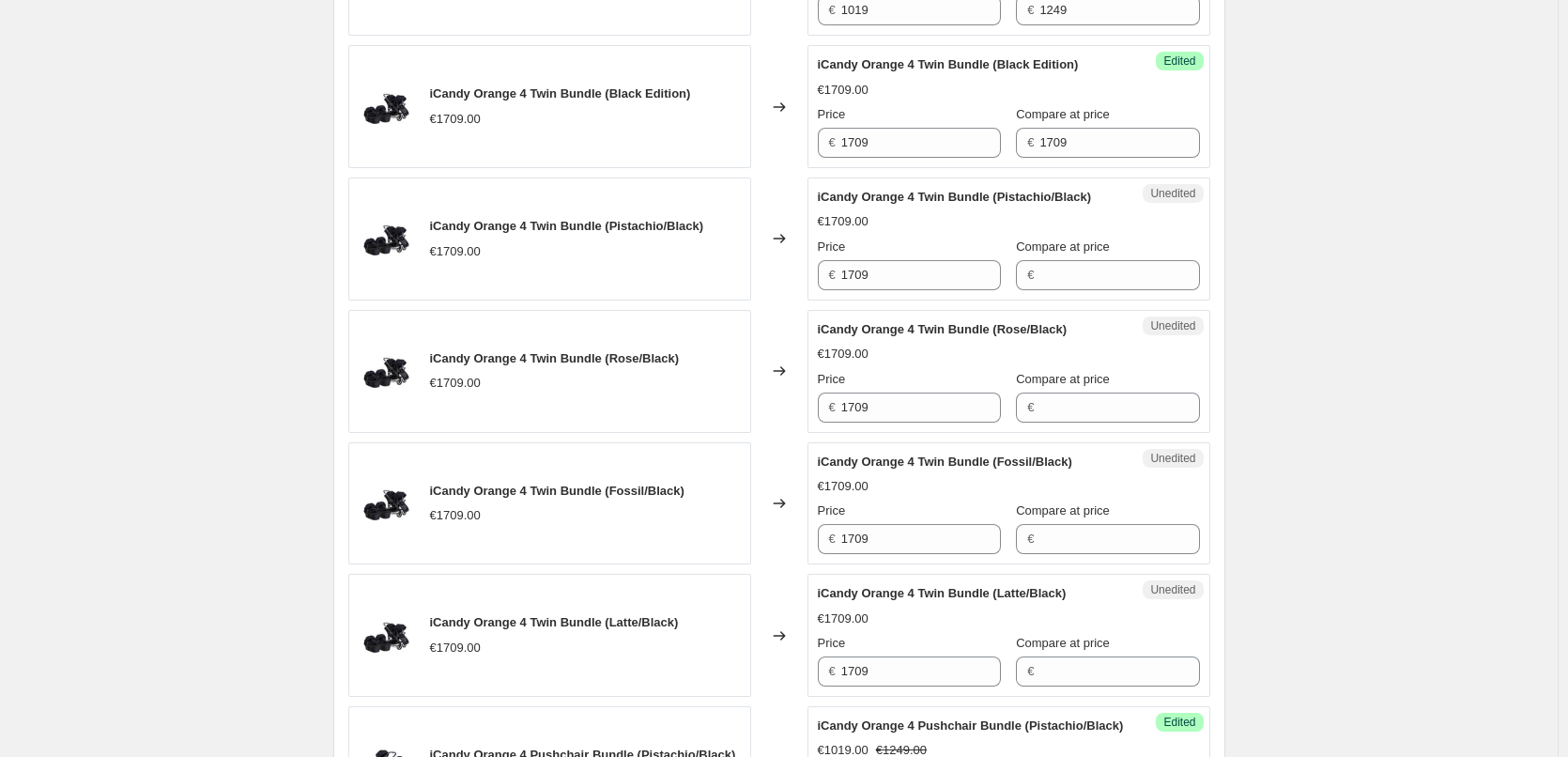
scroll to position [841, 0]
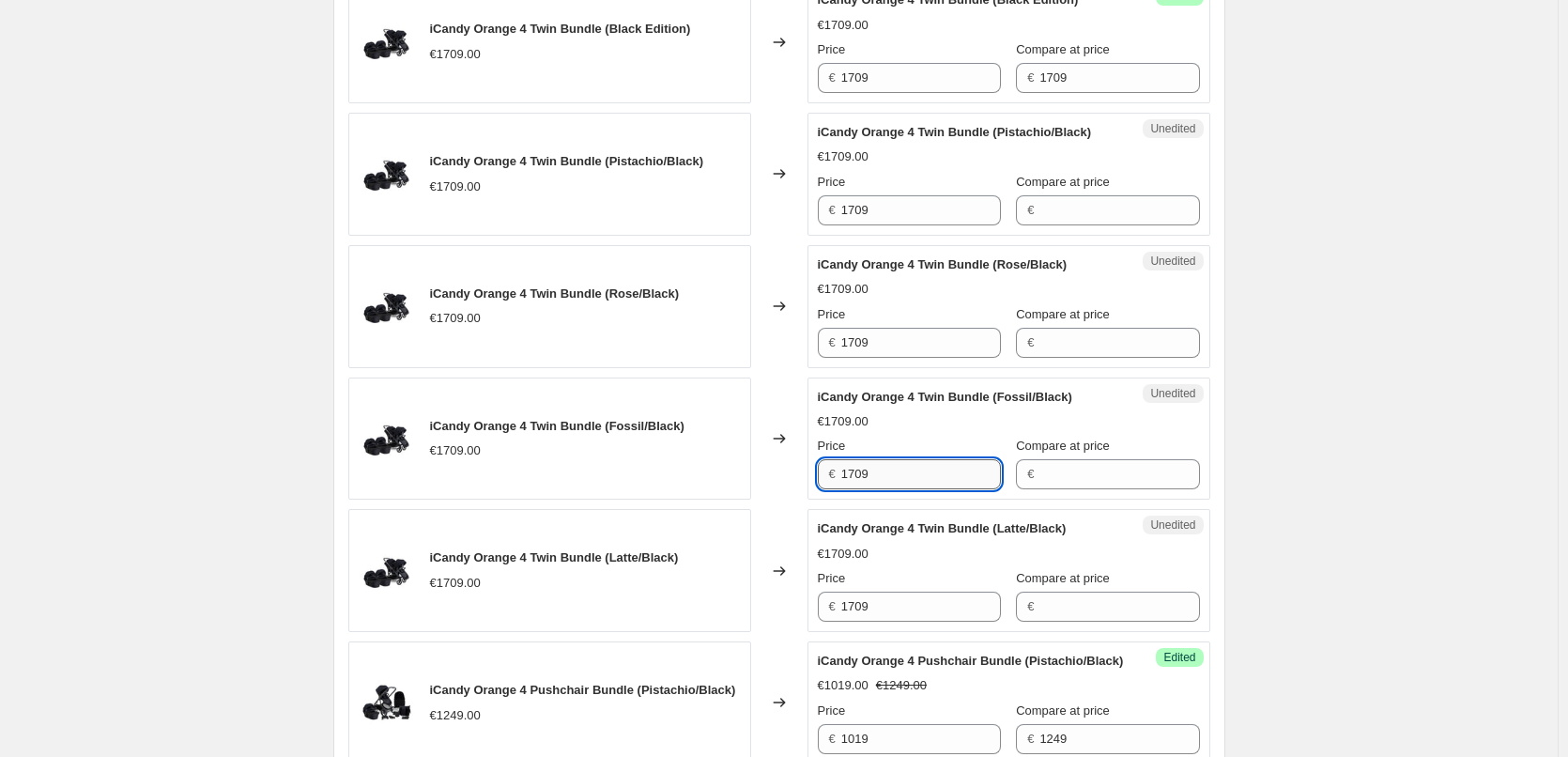
click at [855, 488] on input "1709" at bounding box center [921, 474] width 159 height 30
paste input ",479.00"
type input "1709"
click at [912, 456] on div "Price" at bounding box center [909, 446] width 183 height 19
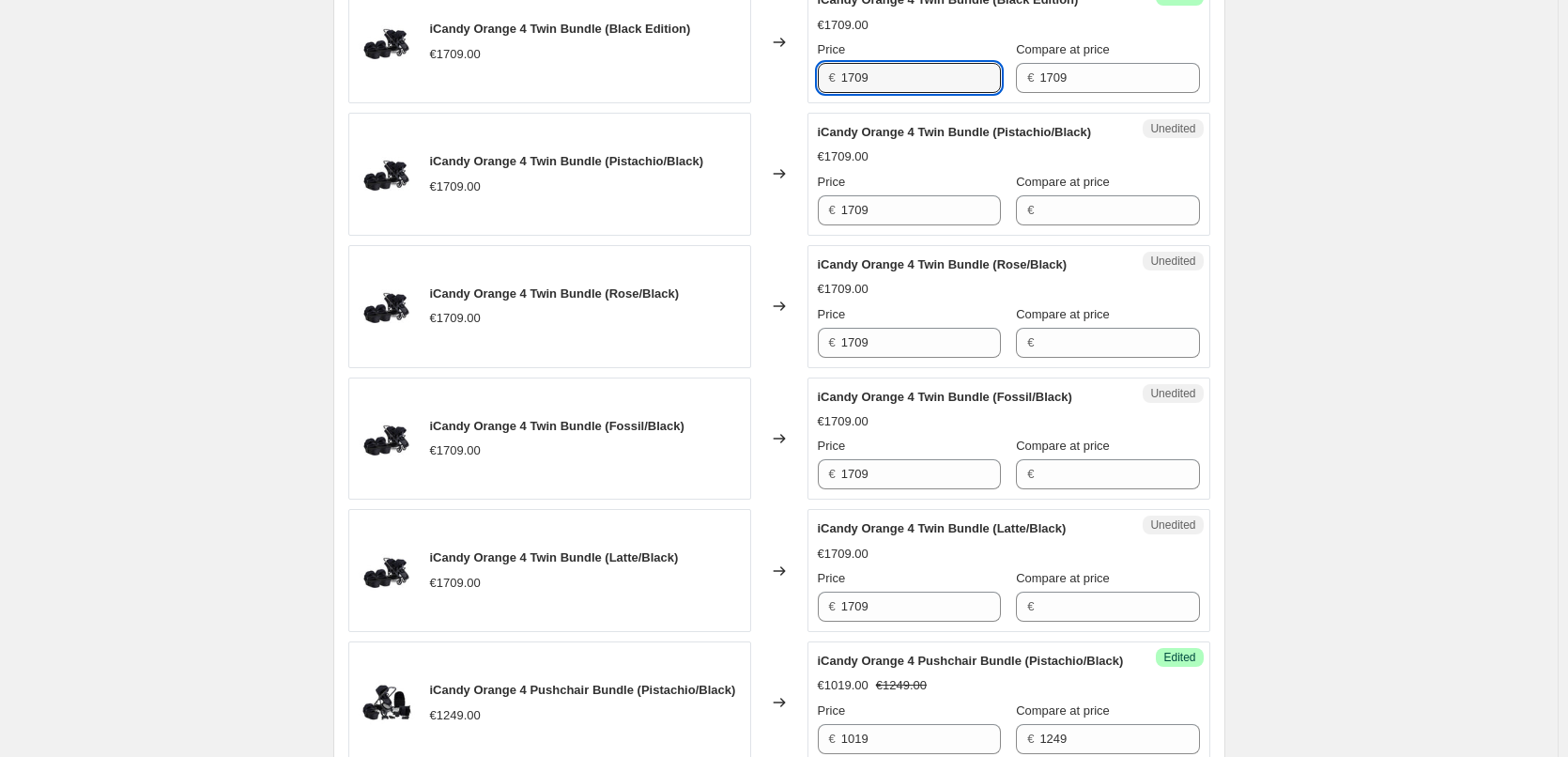
drag, startPoint x: 860, startPoint y: 92, endPoint x: 840, endPoint y: 93, distance: 20.0
click at [840, 93] on div "€ 1709" at bounding box center [909, 78] width 183 height 30
paste input "47"
type input "1479"
click at [898, 191] on div "Price" at bounding box center [909, 182] width 183 height 19
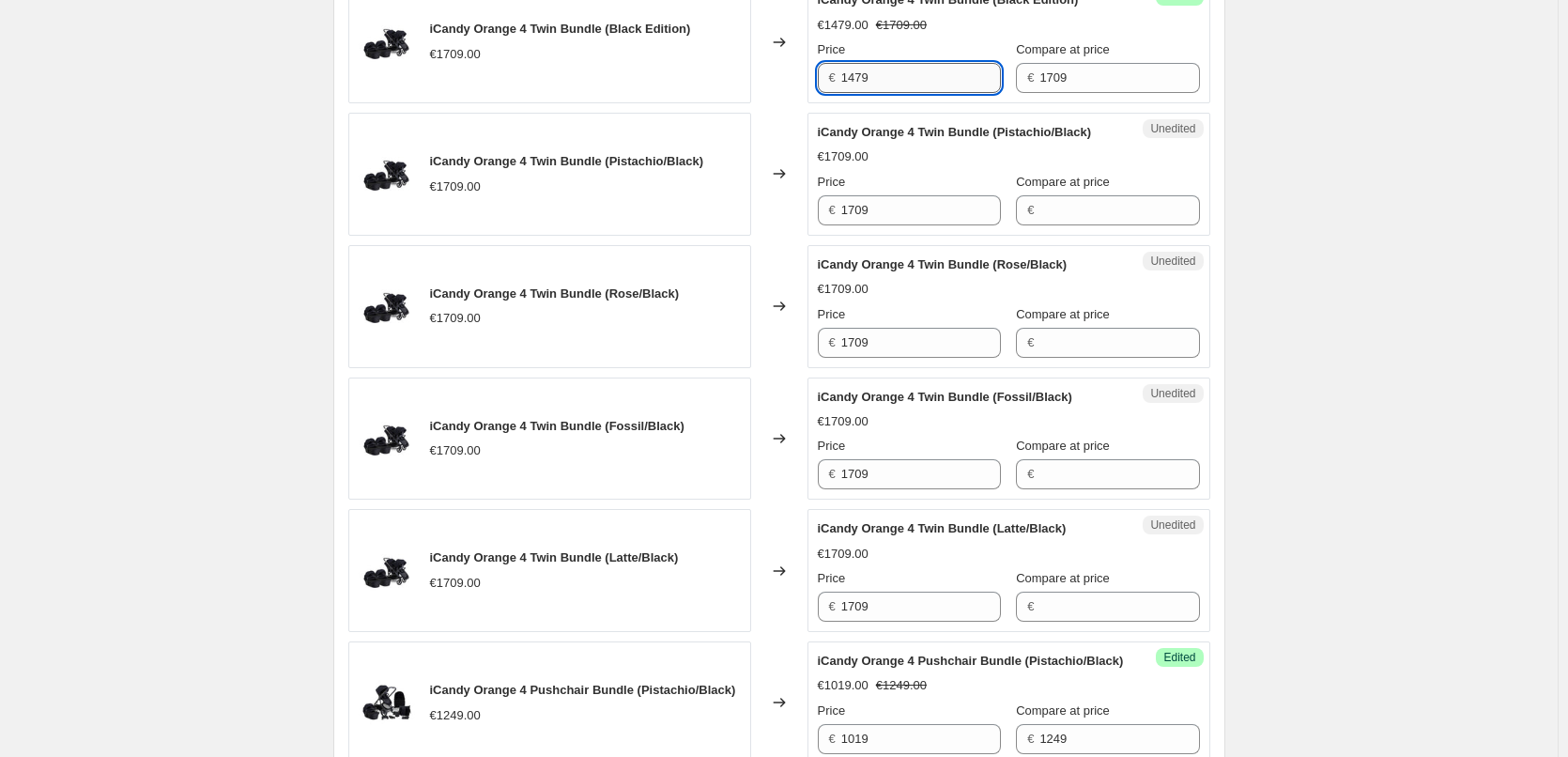
click at [859, 88] on input "1479" at bounding box center [921, 78] width 159 height 30
click at [860, 225] on input "1709" at bounding box center [921, 210] width 159 height 30
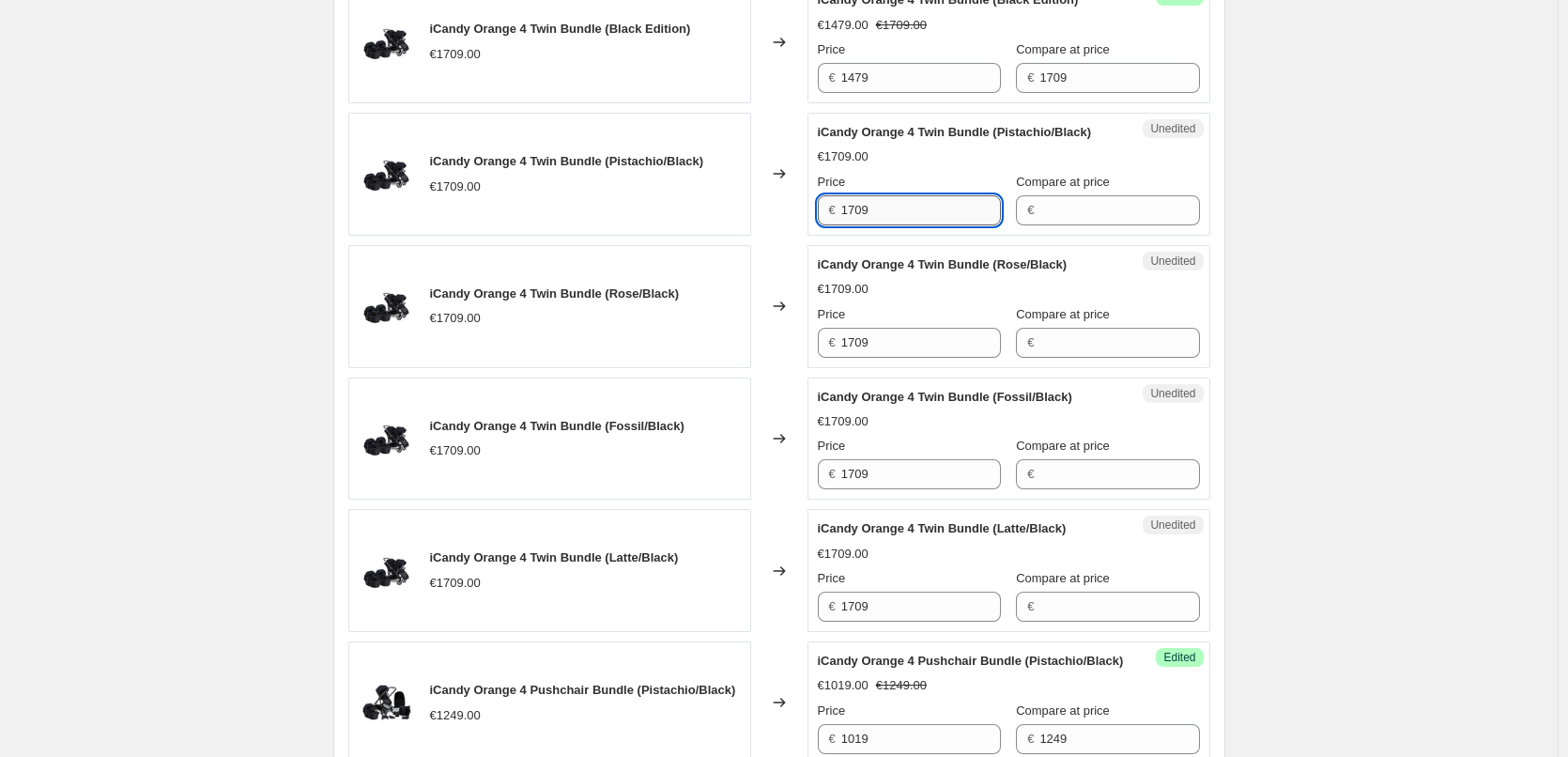
click at [860, 225] on input "1709" at bounding box center [921, 210] width 159 height 30
paste input "47"
type input "1479"
click at [859, 352] on input "1709" at bounding box center [921, 343] width 159 height 30
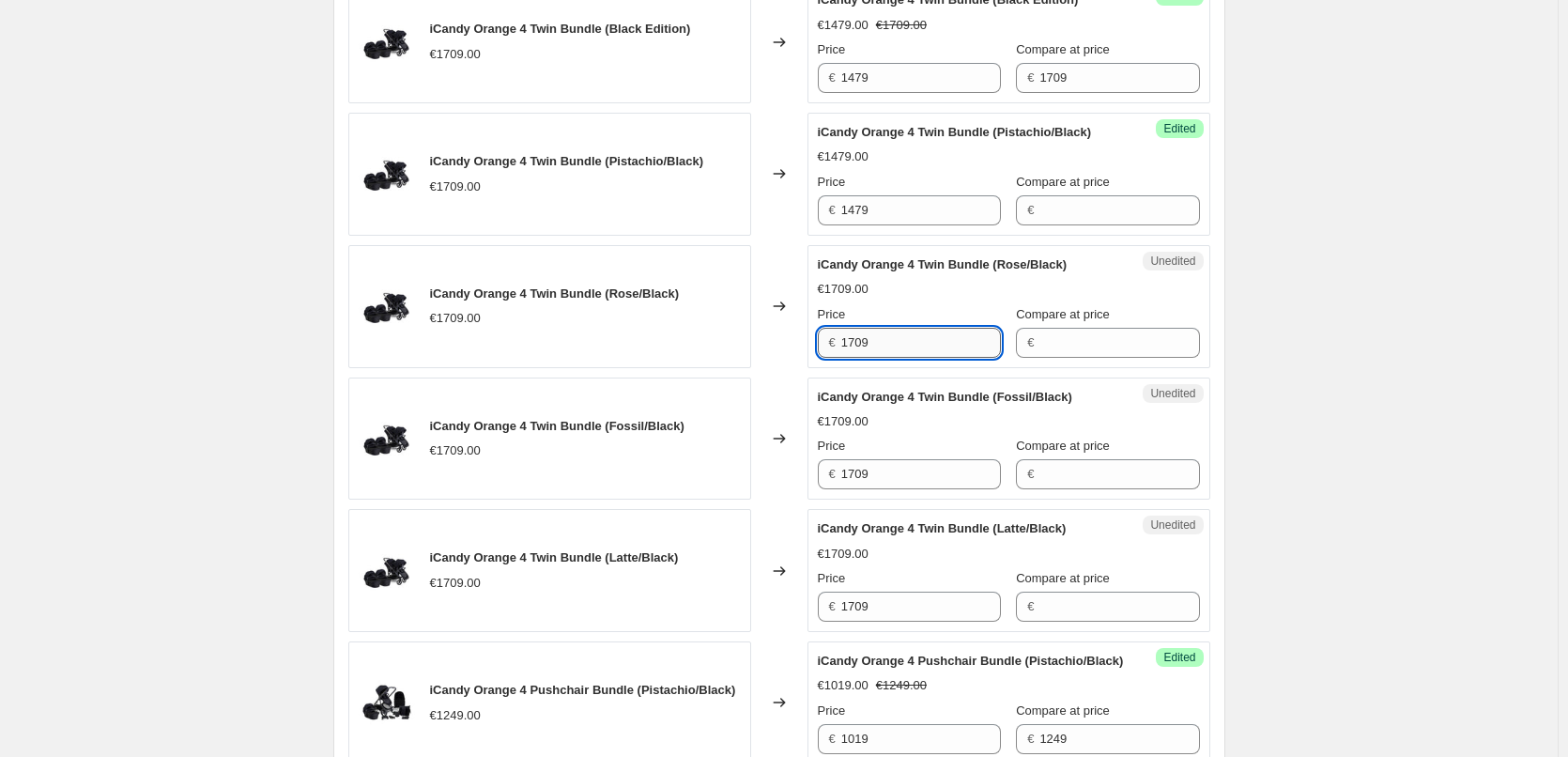
click at [859, 352] on input "1709" at bounding box center [921, 343] width 159 height 30
paste input "47"
type input "1479"
click at [861, 489] on input "1709" at bounding box center [921, 474] width 159 height 30
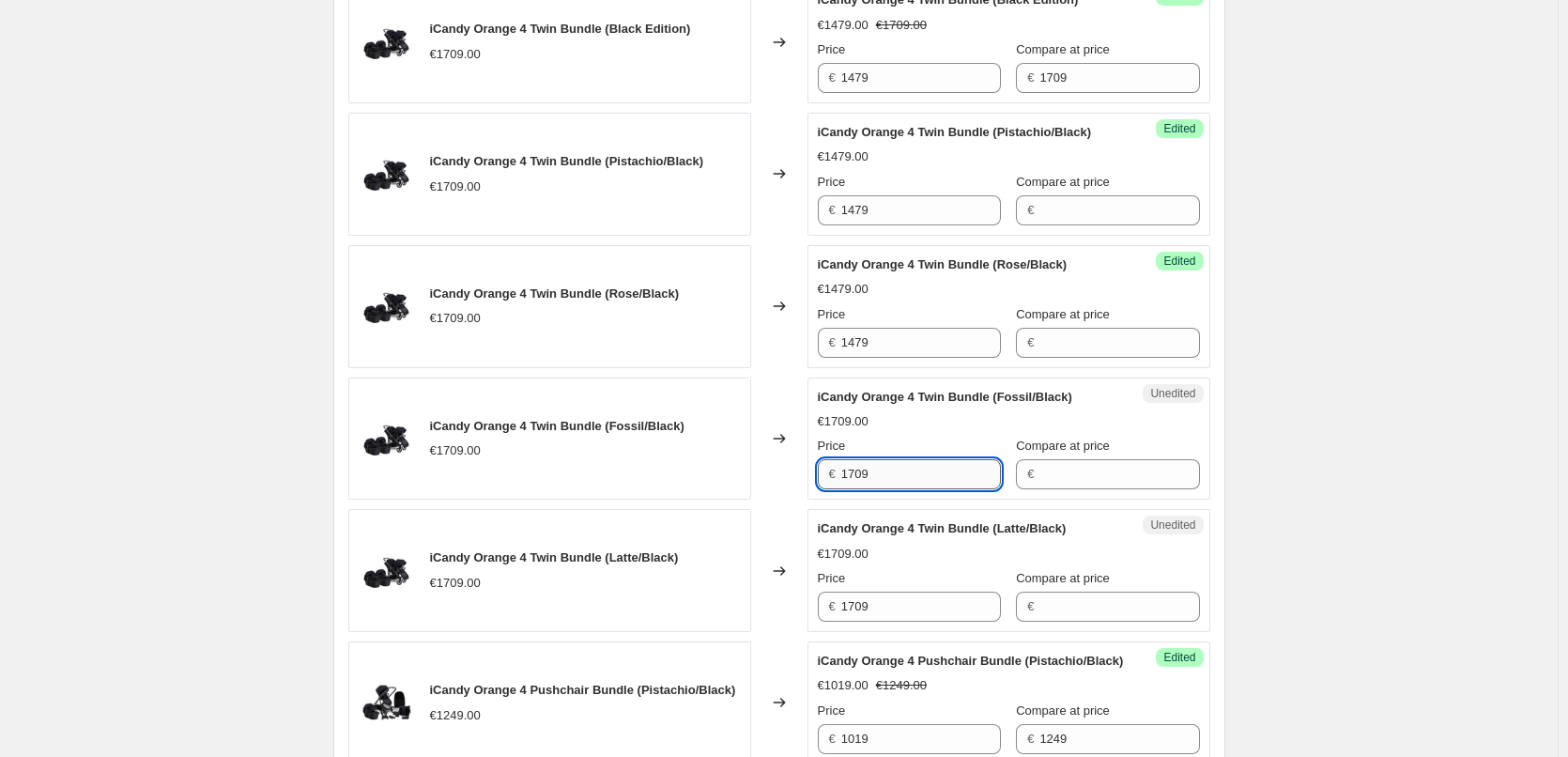
click at [861, 489] on input "1709" at bounding box center [921, 474] width 159 height 30
paste input "47"
type input "1479"
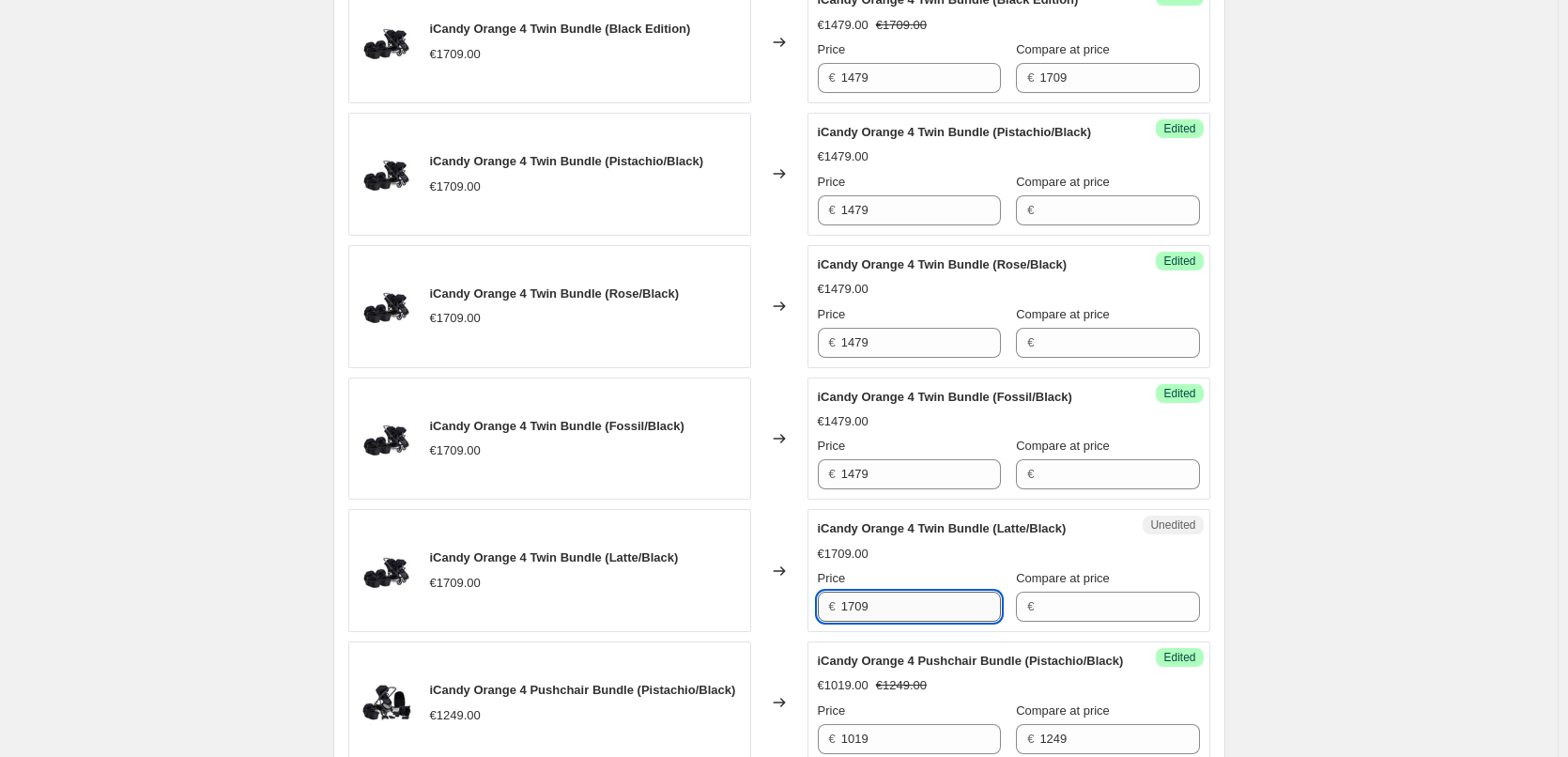
click at [860, 622] on input "1709" at bounding box center [921, 606] width 159 height 30
paste input "47"
type input "1479"
click at [904, 563] on div "€1479.00" at bounding box center [1008, 554] width 382 height 19
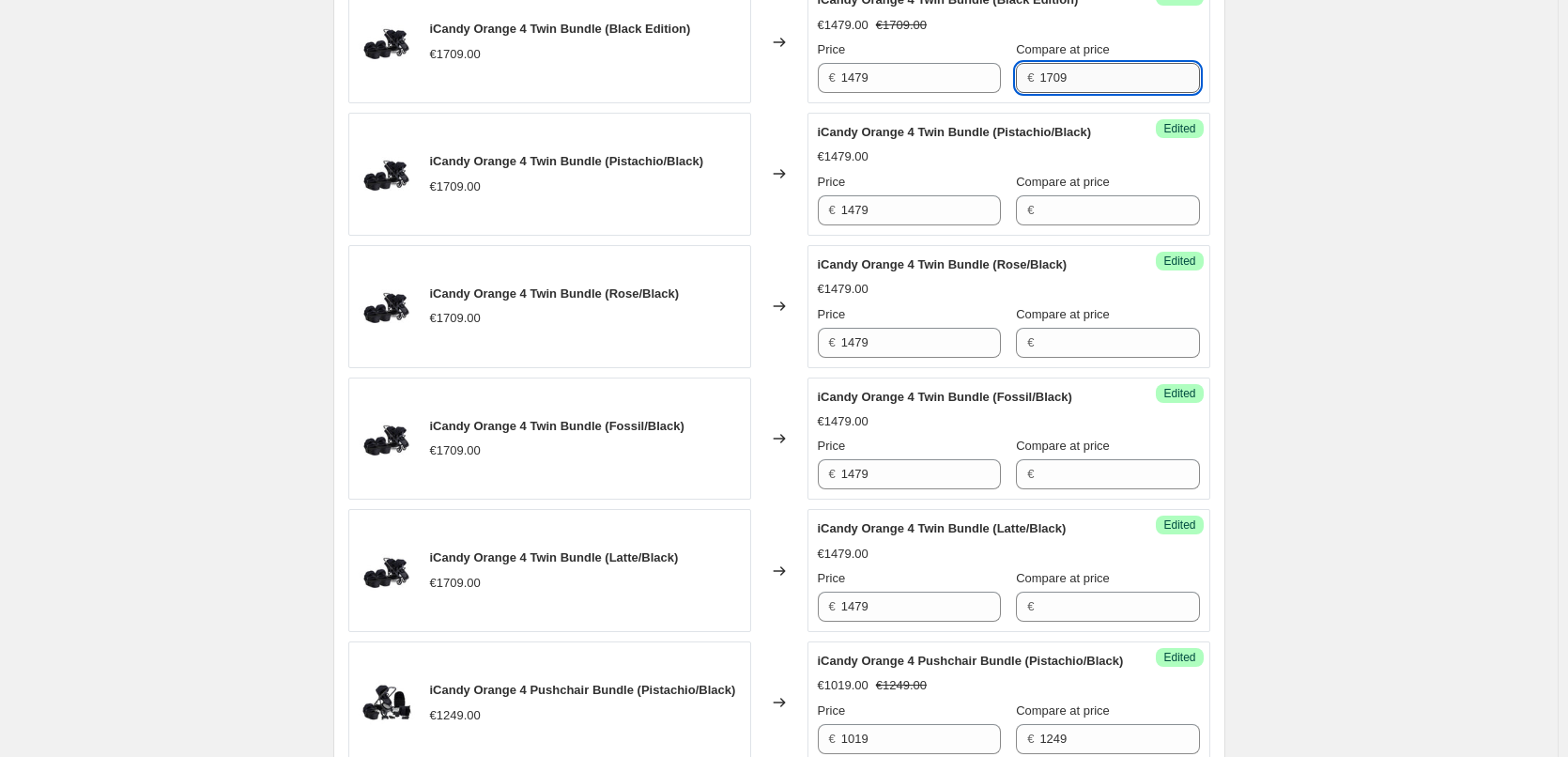
click at [1039, 93] on input "1709" at bounding box center [1119, 78] width 159 height 30
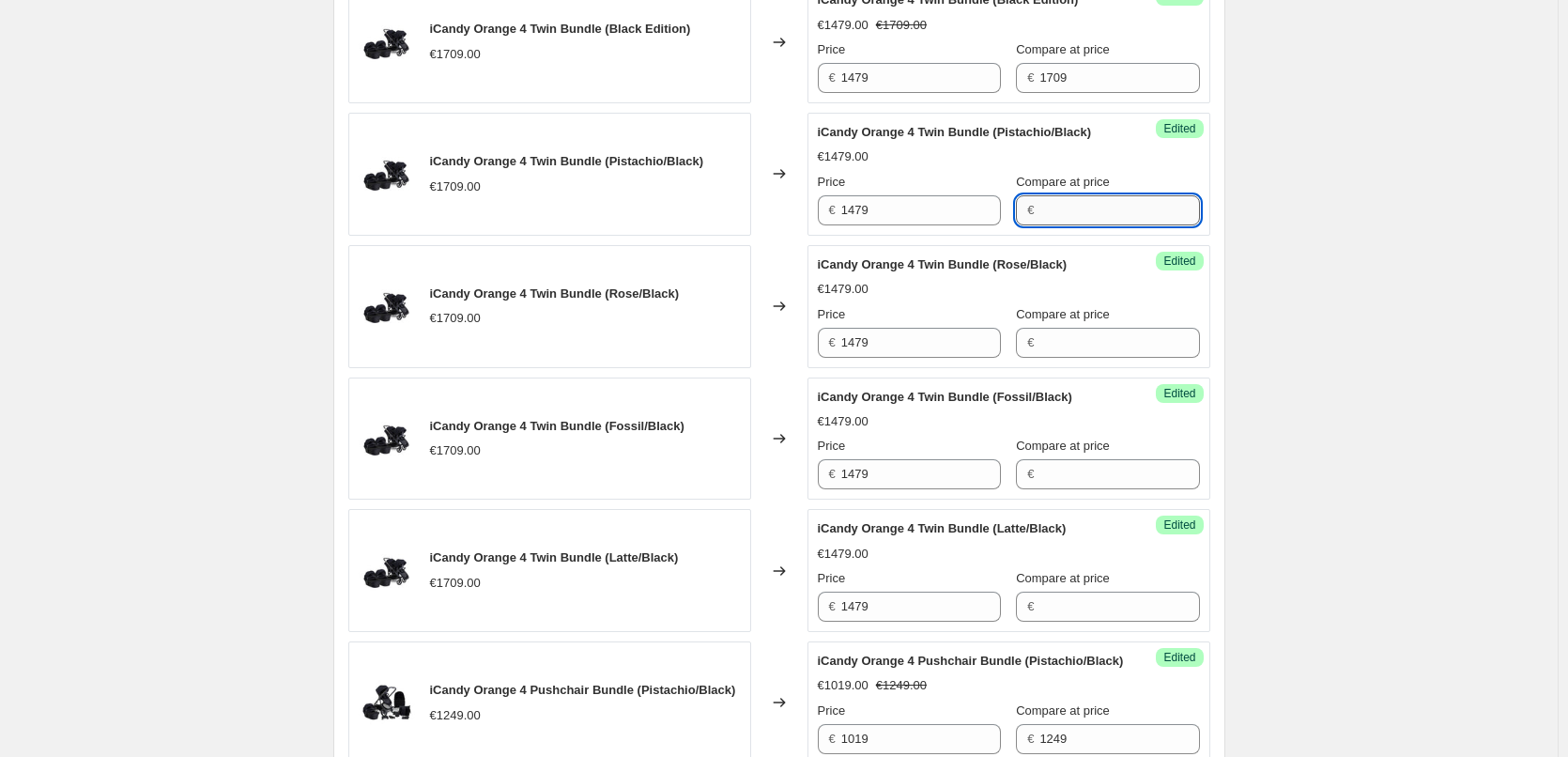
click at [1060, 225] on input "Compare at price" at bounding box center [1119, 210] width 159 height 30
paste input "1709"
type input "1709"
click at [1039, 355] on input "Compare at price" at bounding box center [1119, 343] width 159 height 30
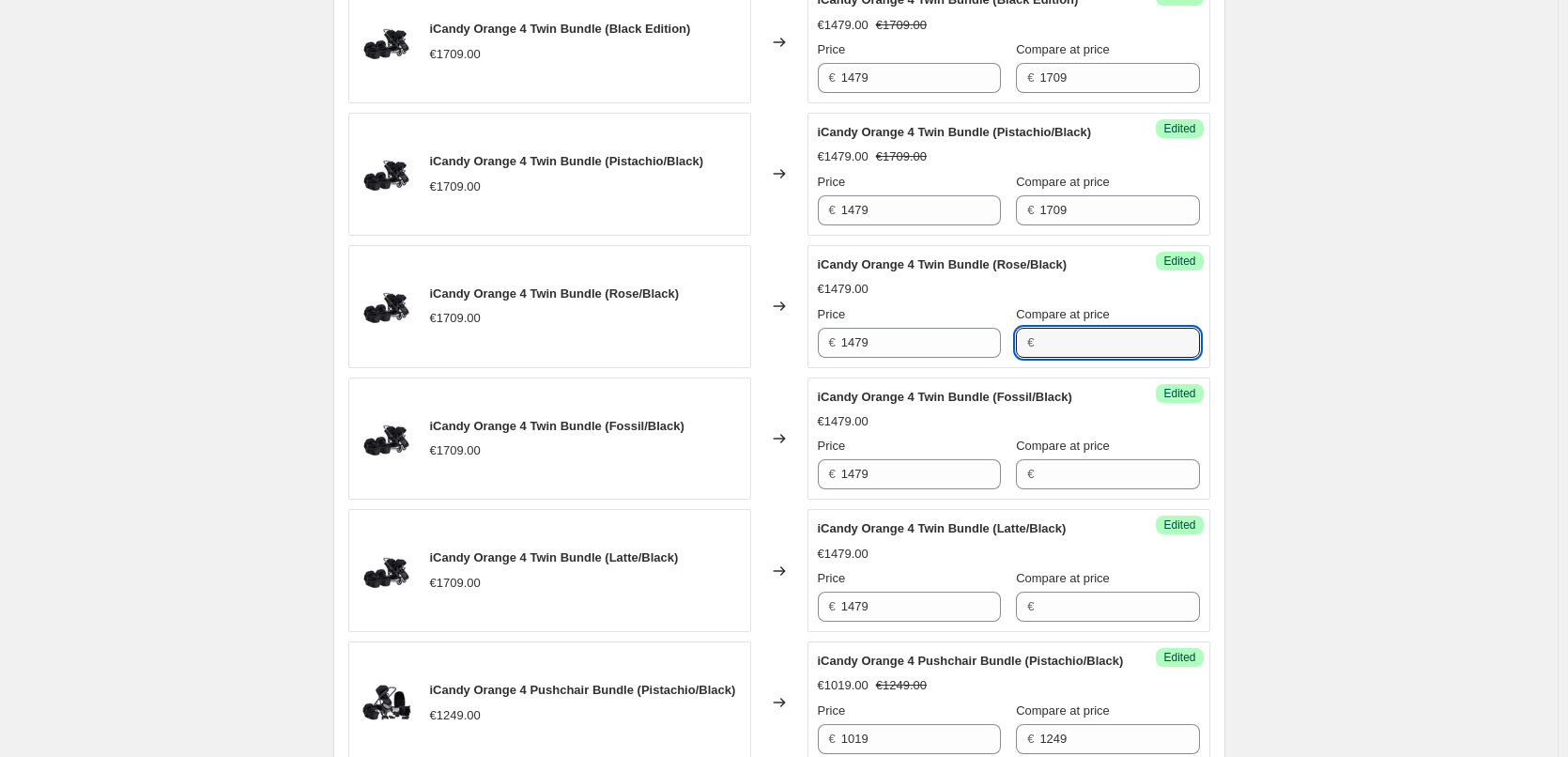
paste input "1709"
type input "1709"
click at [1039, 489] on input "Compare at price" at bounding box center [1119, 474] width 159 height 30
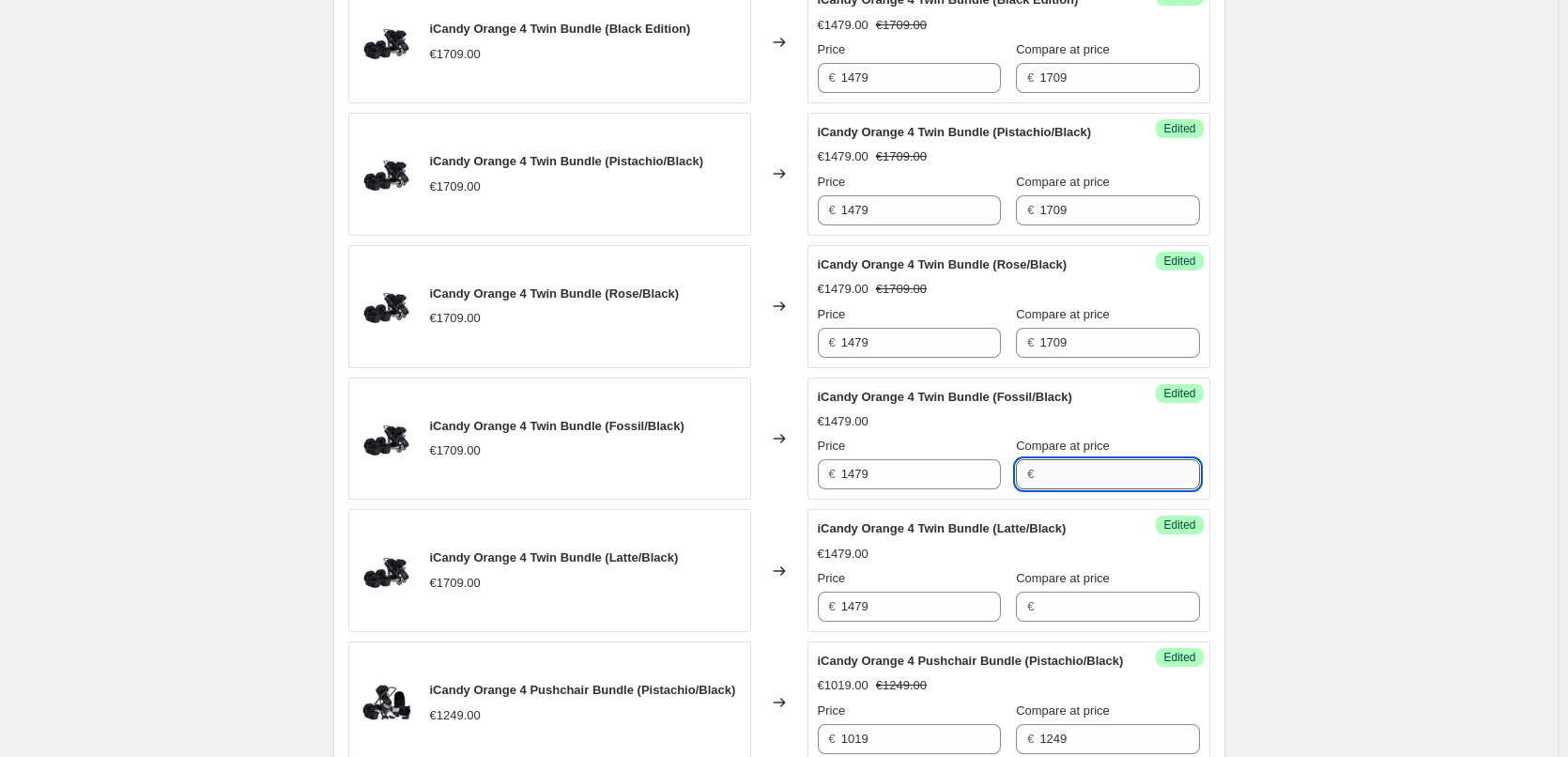
paste input "1709"
type input "1709"
click at [1039, 621] on input "Compare at price" at bounding box center [1119, 606] width 159 height 30
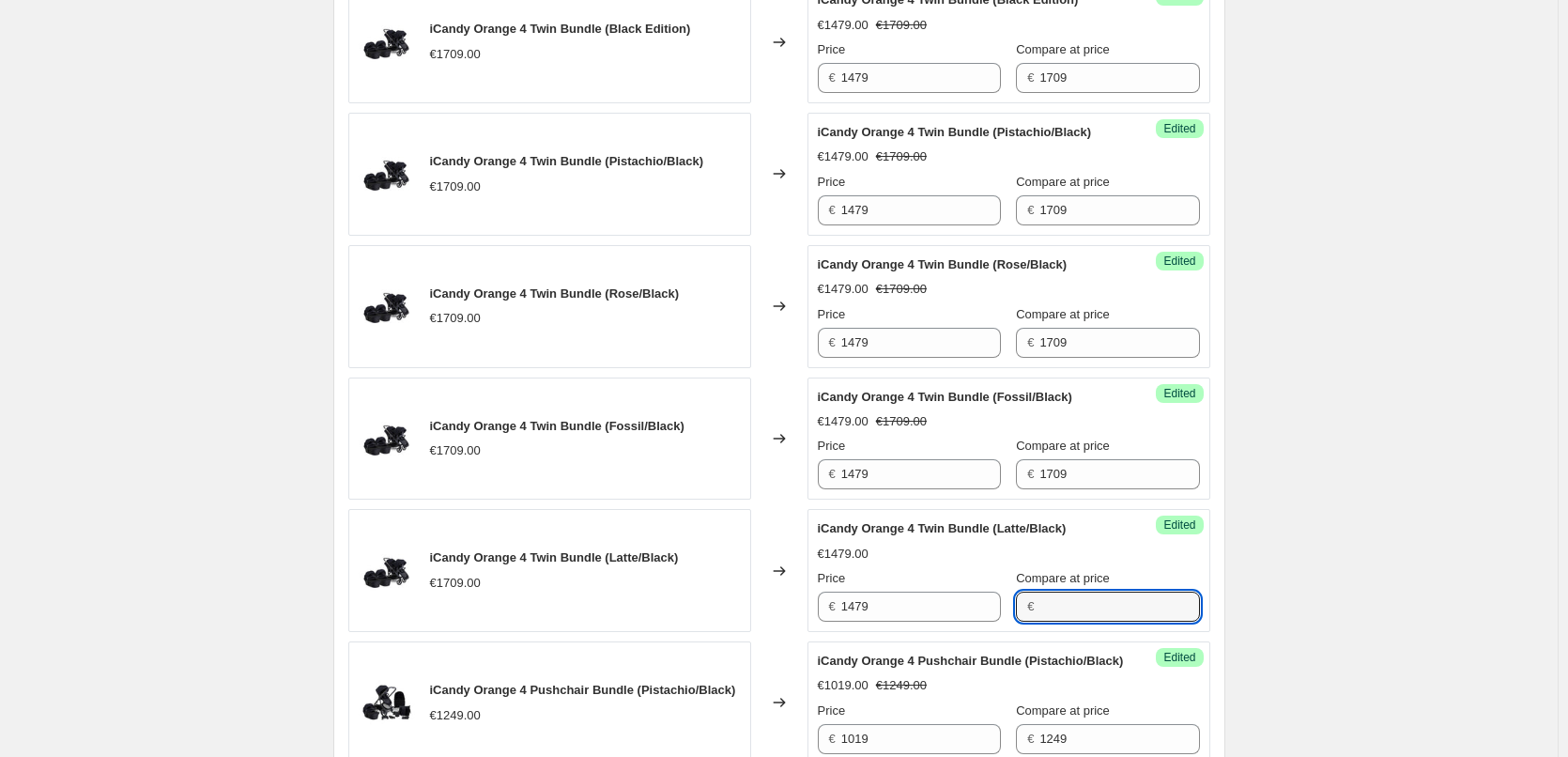
paste input "1709"
type input "1709"
click at [1379, 577] on div "Create new price change job. This page is ready Create new price change job Dra…" at bounding box center [779, 333] width 1558 height 2349
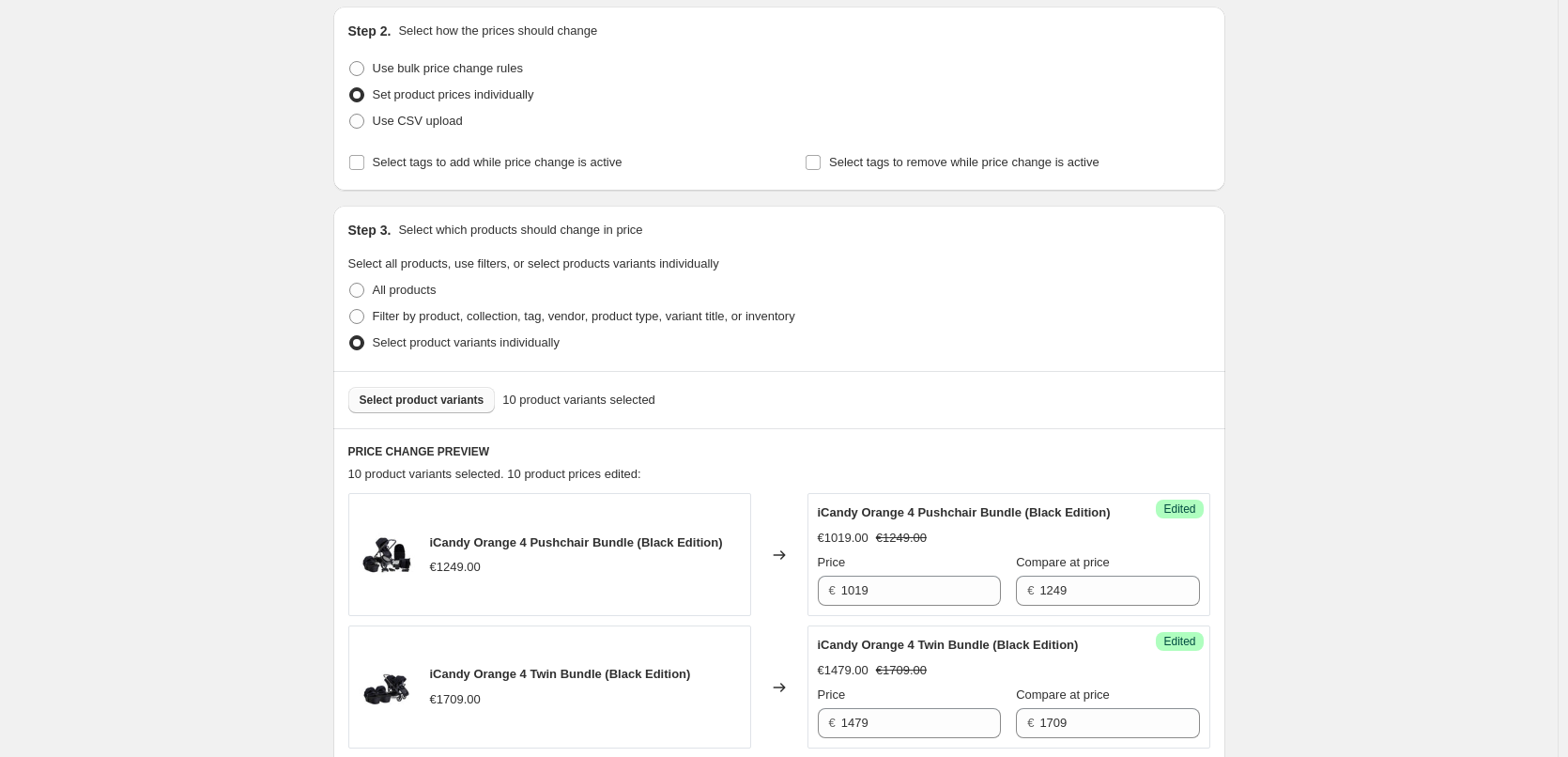
scroll to position [184, 0]
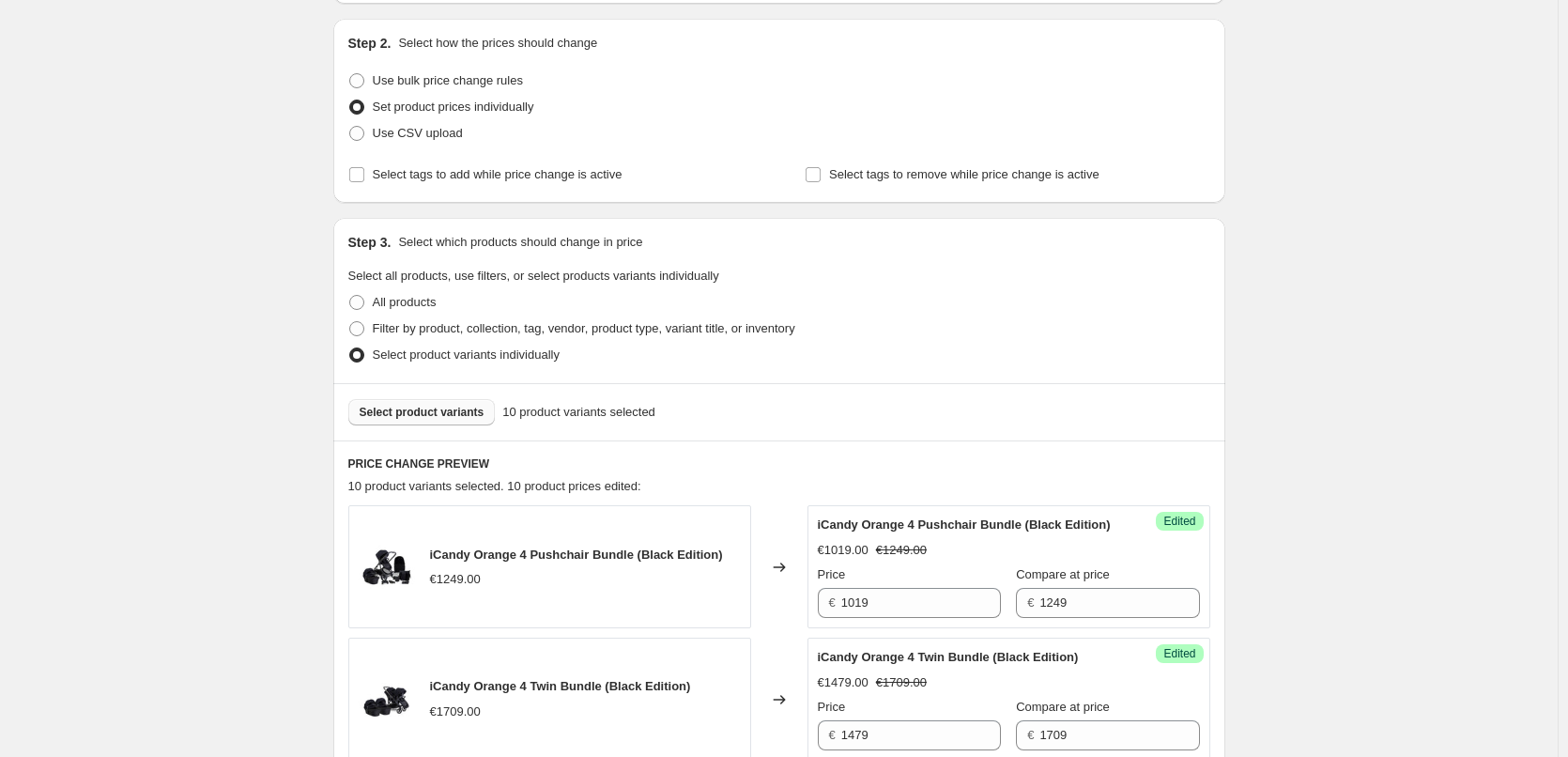
click at [464, 411] on span "Select product variants" at bounding box center [422, 412] width 125 height 15
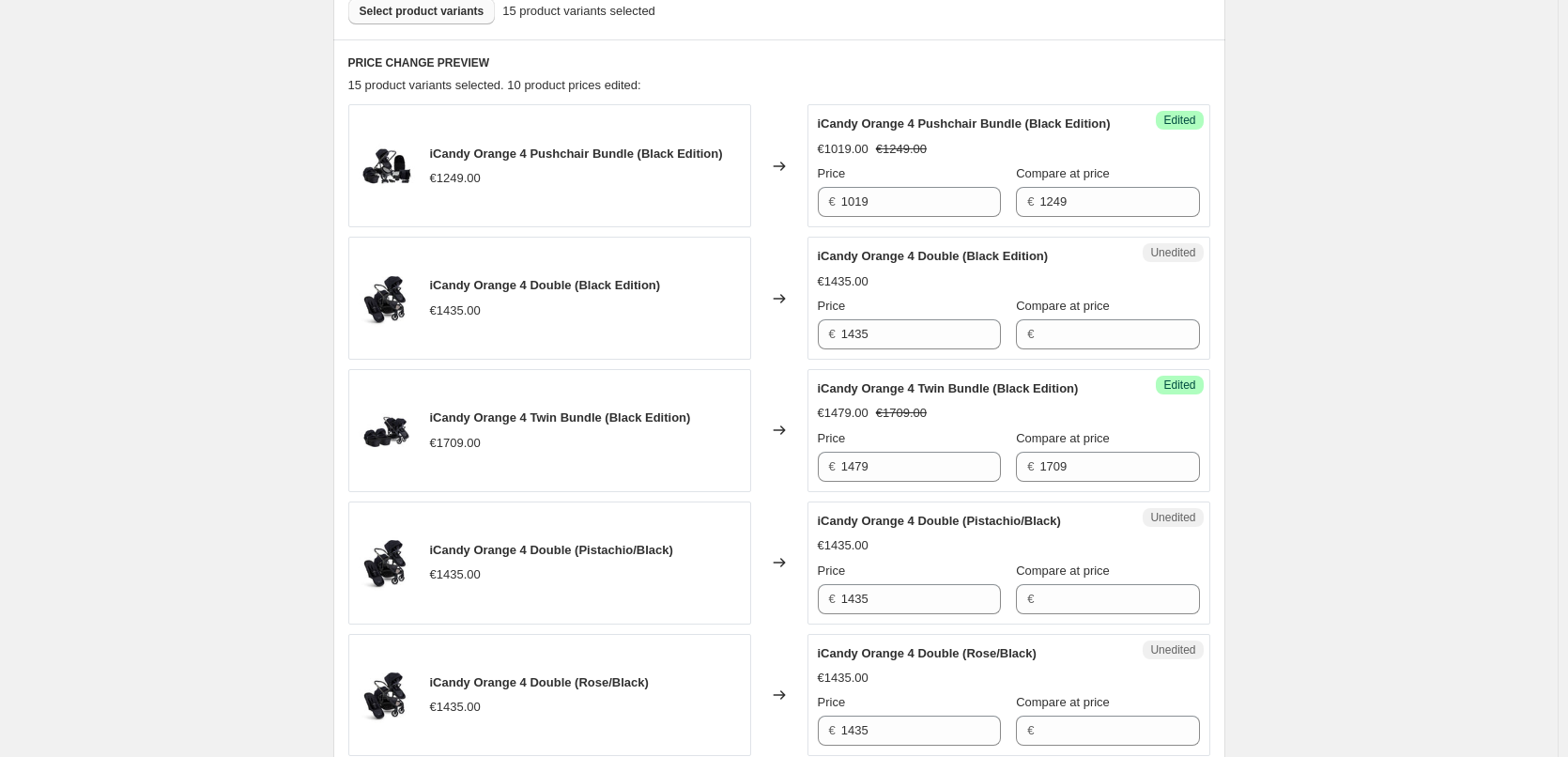
scroll to position [563, 0]
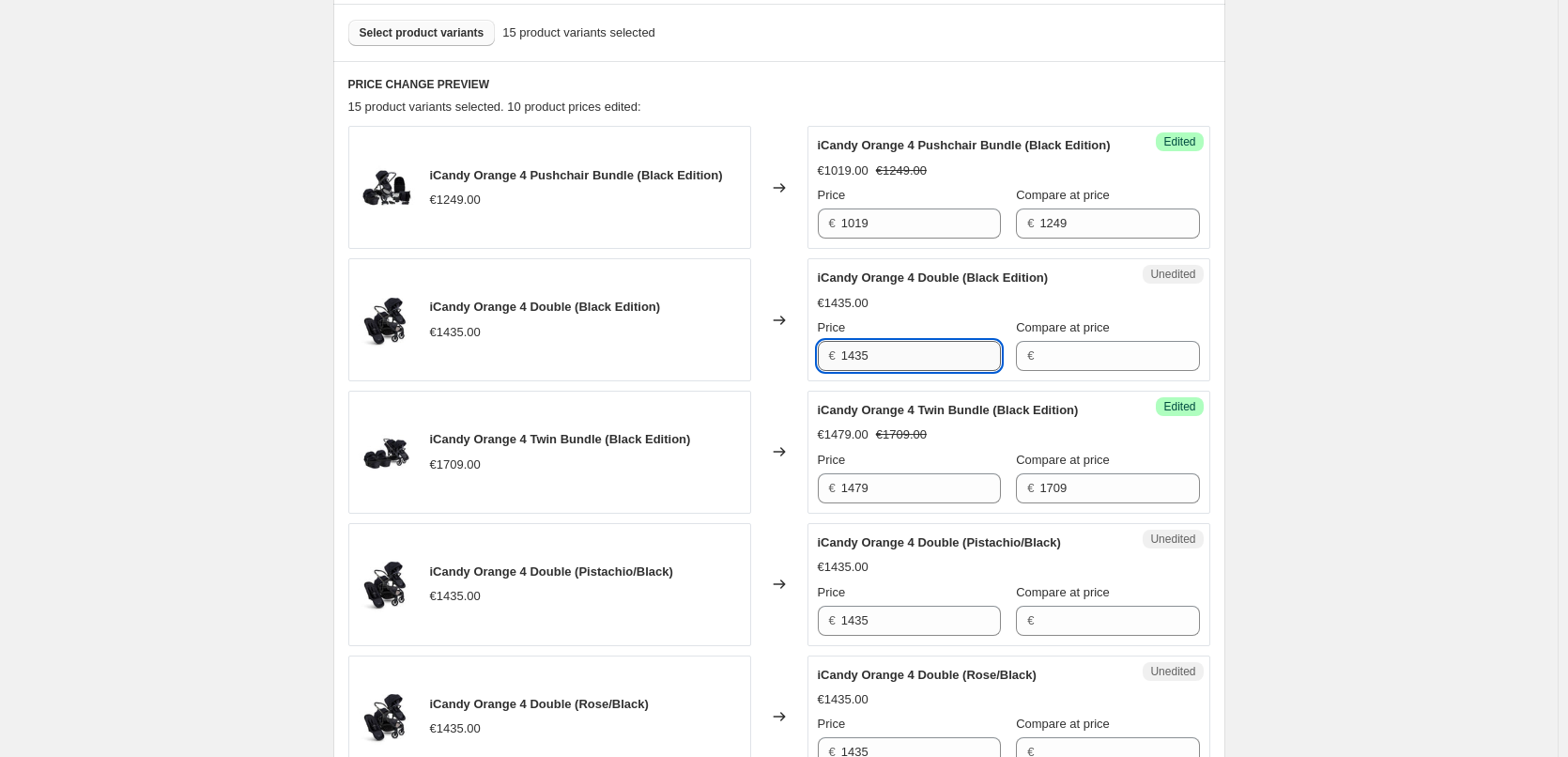
click at [857, 370] on input "1435" at bounding box center [921, 356] width 159 height 30
type input "1435"
click at [916, 370] on input "1435" at bounding box center [921, 356] width 159 height 30
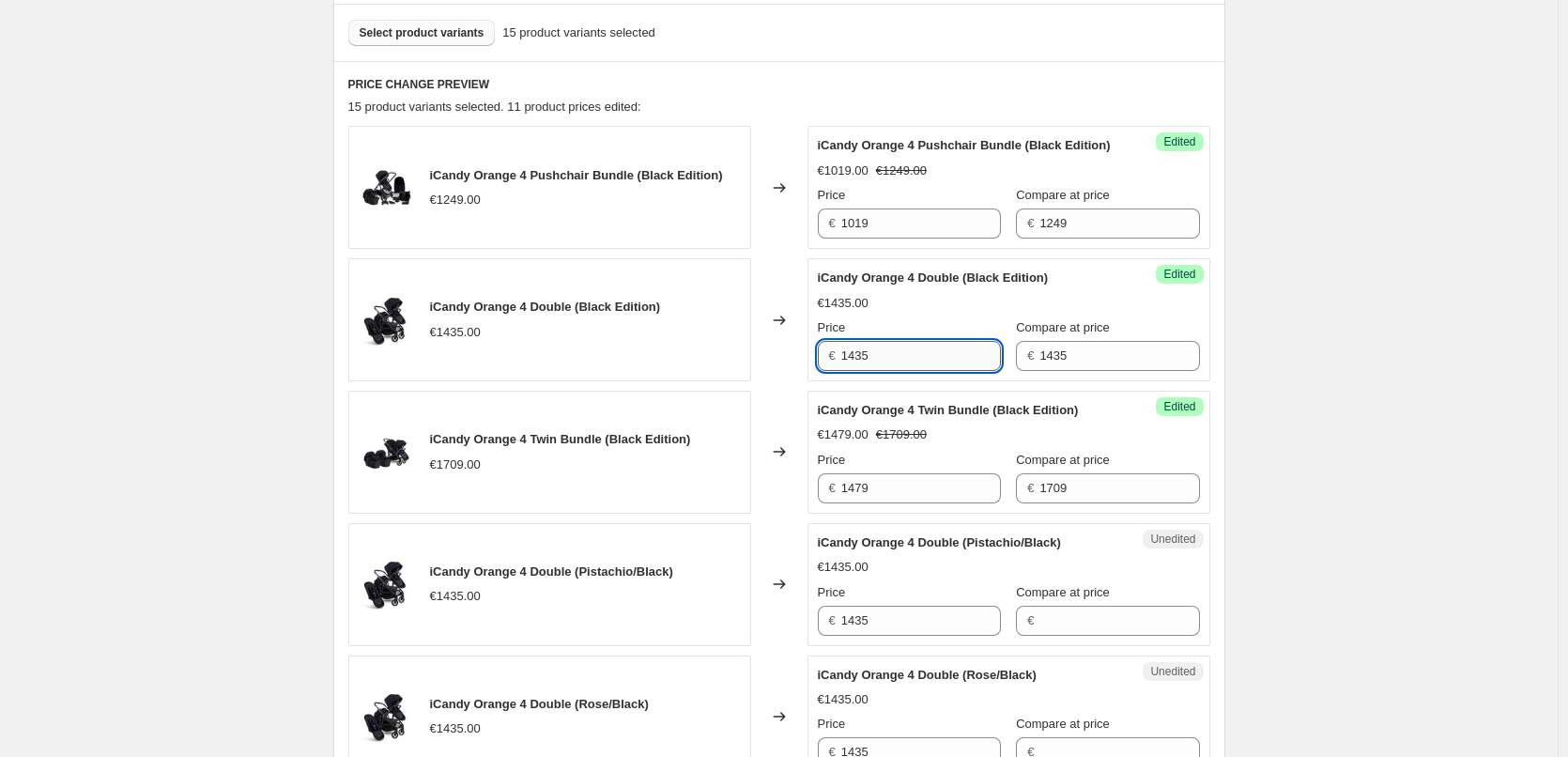
click at [861, 370] on input "1435" at bounding box center [921, 356] width 159 height 30
paste input "20"
click at [889, 370] on input "1205" at bounding box center [921, 356] width 159 height 30
type input "1205"
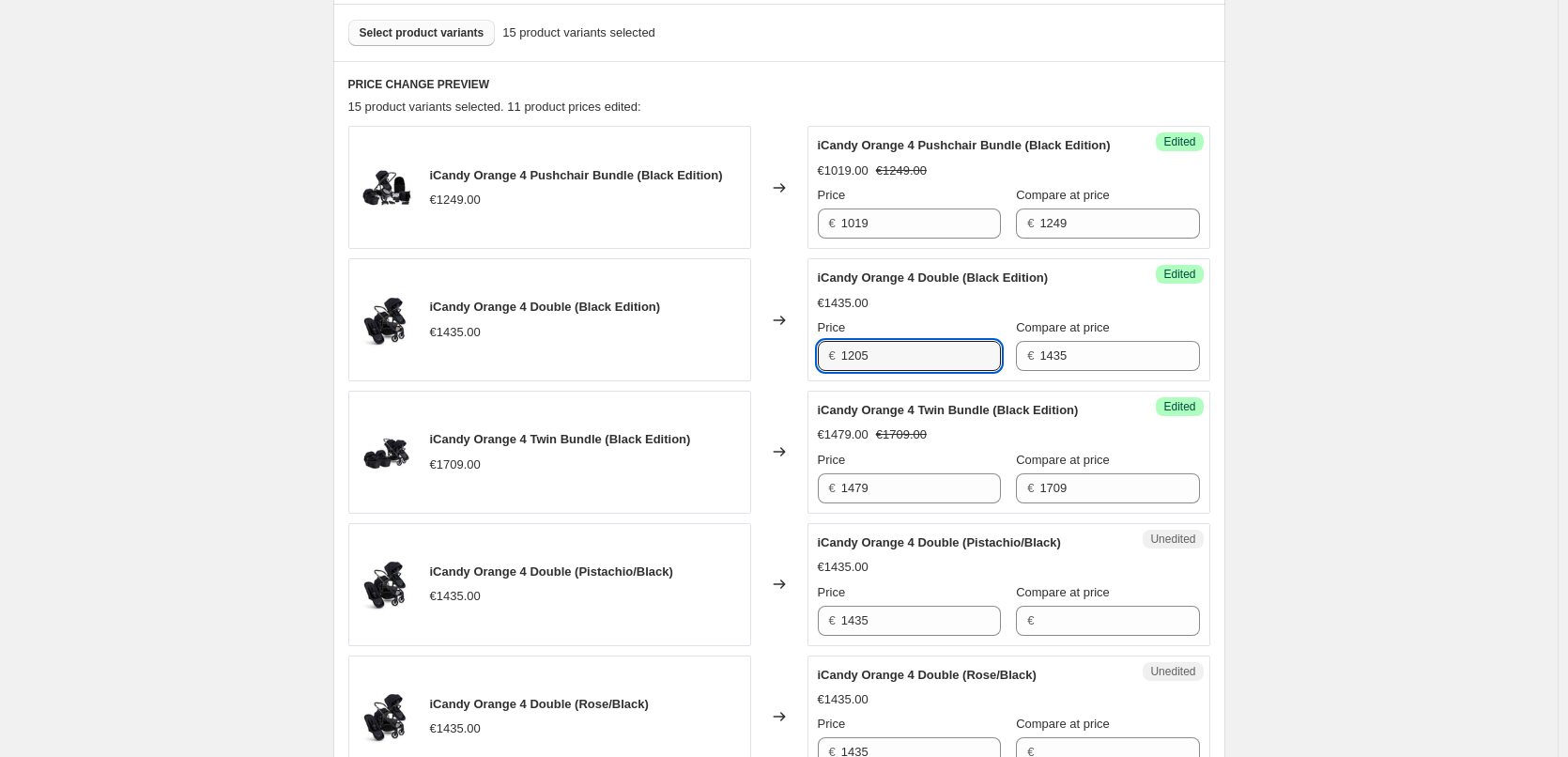
click at [909, 418] on div "Success Edited iCandy Orange 4 Twin Bundle (Black Edition) €1479.00 €1709.00 Pr…" at bounding box center [1008, 452] width 403 height 123
click at [861, 370] on input "1205" at bounding box center [921, 356] width 159 height 30
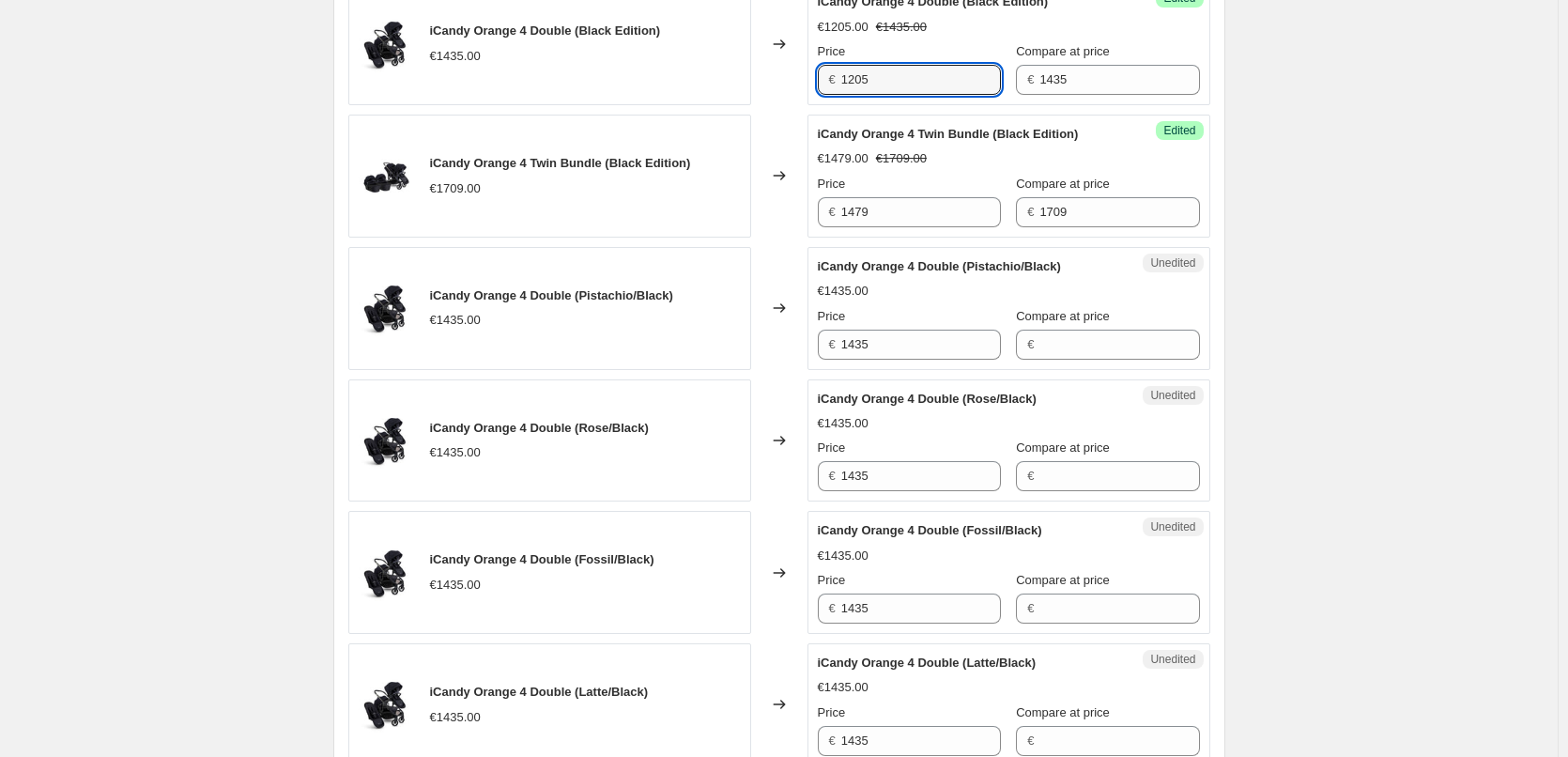
scroll to position [845, 0]
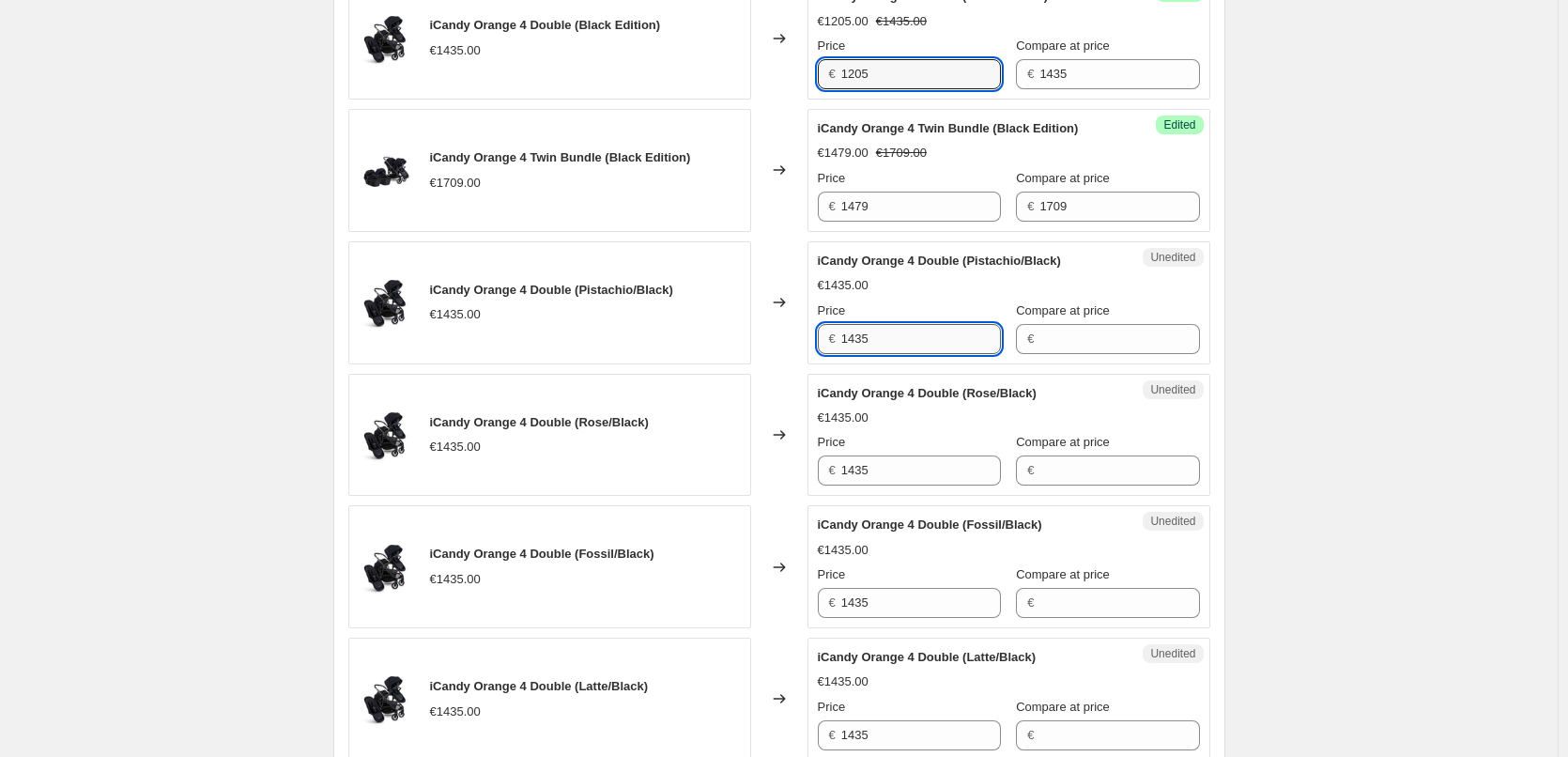
click at [868, 354] on input "1435" at bounding box center [921, 339] width 159 height 30
paste input "20"
type input "1205"
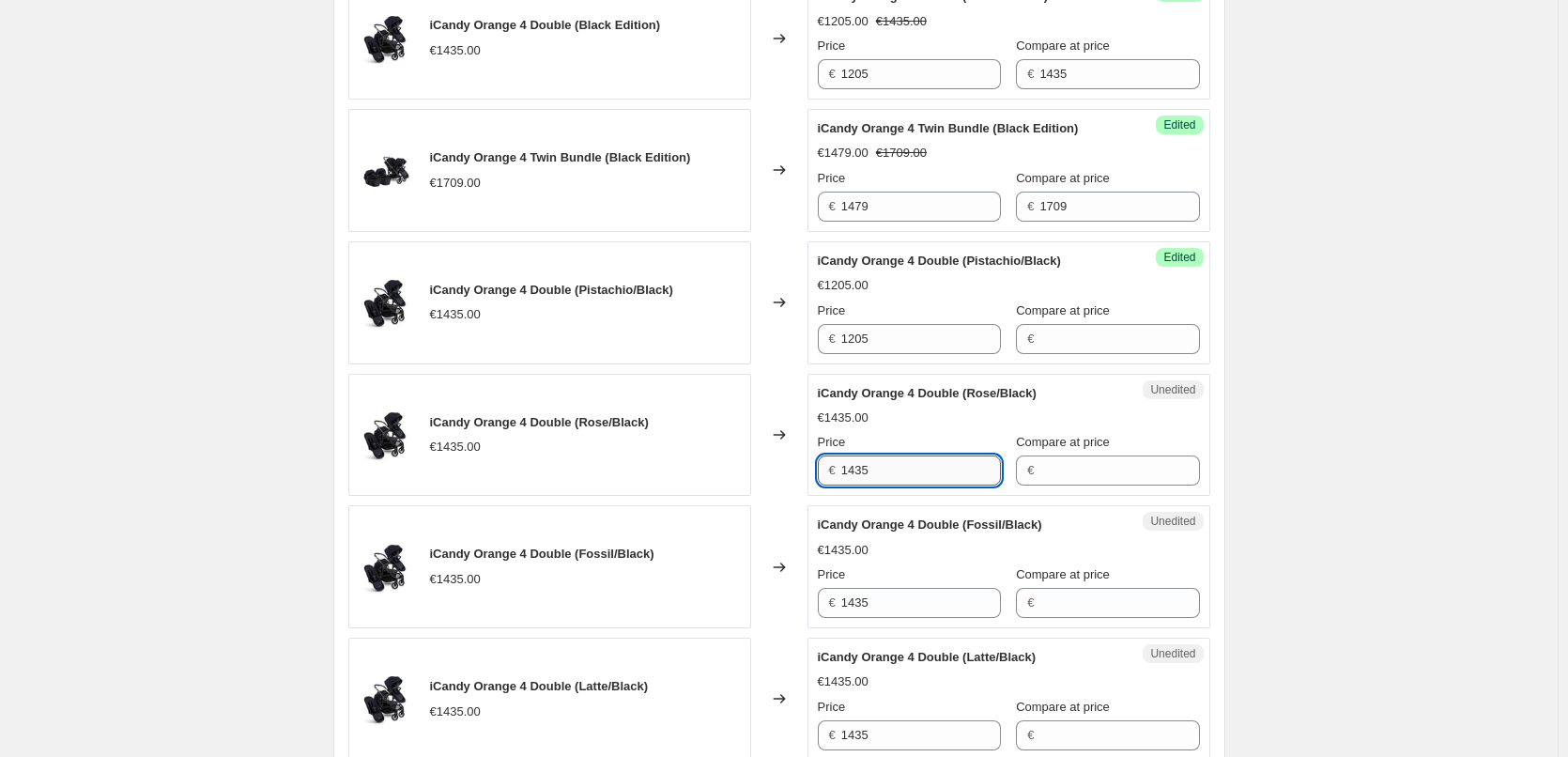
click at [863, 482] on input "1435" at bounding box center [921, 471] width 159 height 30
paste input "20"
type input "1205"
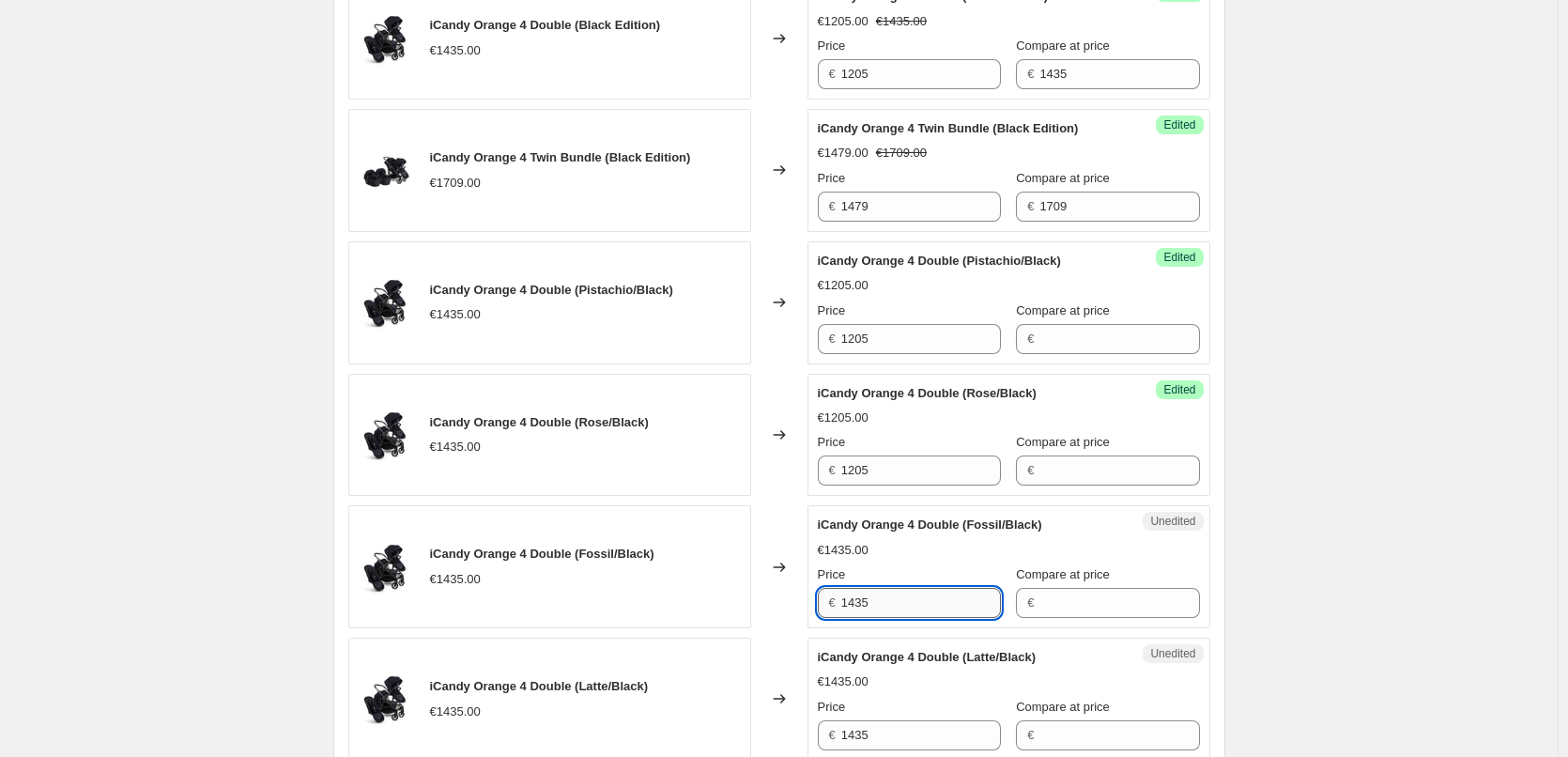
click at [855, 618] on input "1435" at bounding box center [921, 603] width 159 height 30
paste input "20"
type input "1205"
click at [892, 584] on div "Price" at bounding box center [909, 574] width 183 height 19
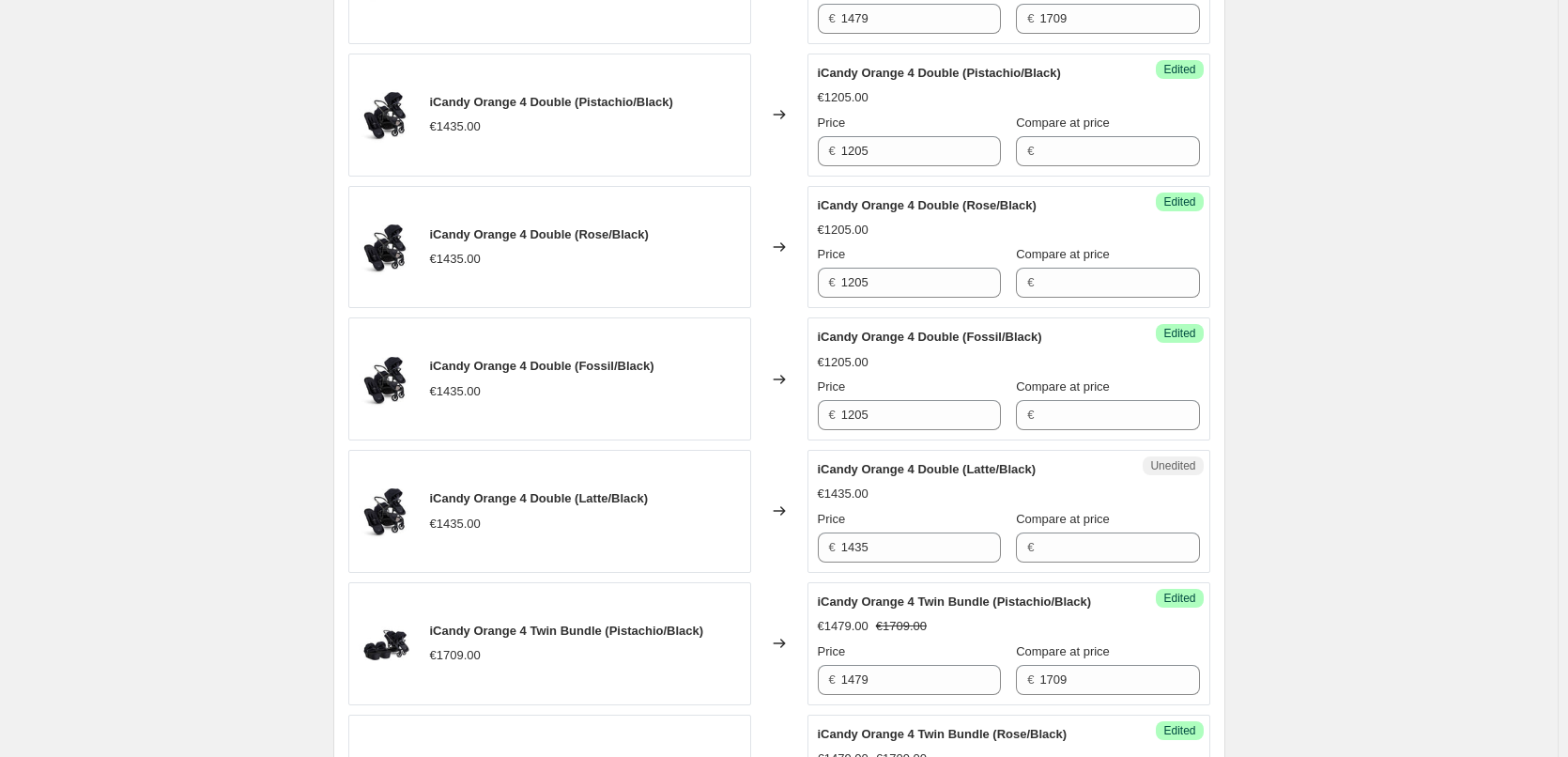
scroll to position [1126, 0]
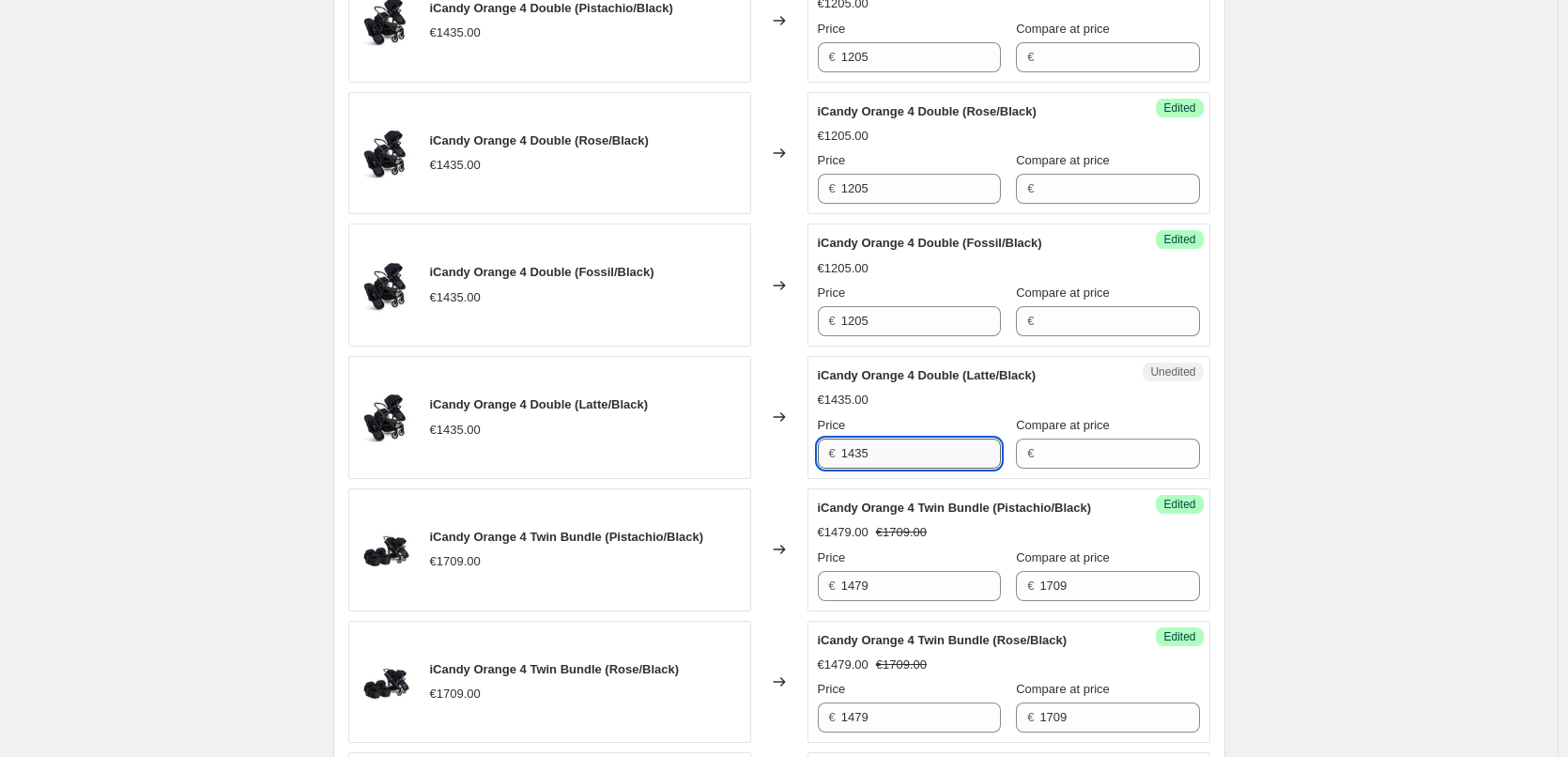
click at [856, 468] on input "1435" at bounding box center [921, 454] width 159 height 30
paste input "20"
type input "1205"
click at [920, 435] on div "Price" at bounding box center [909, 425] width 183 height 19
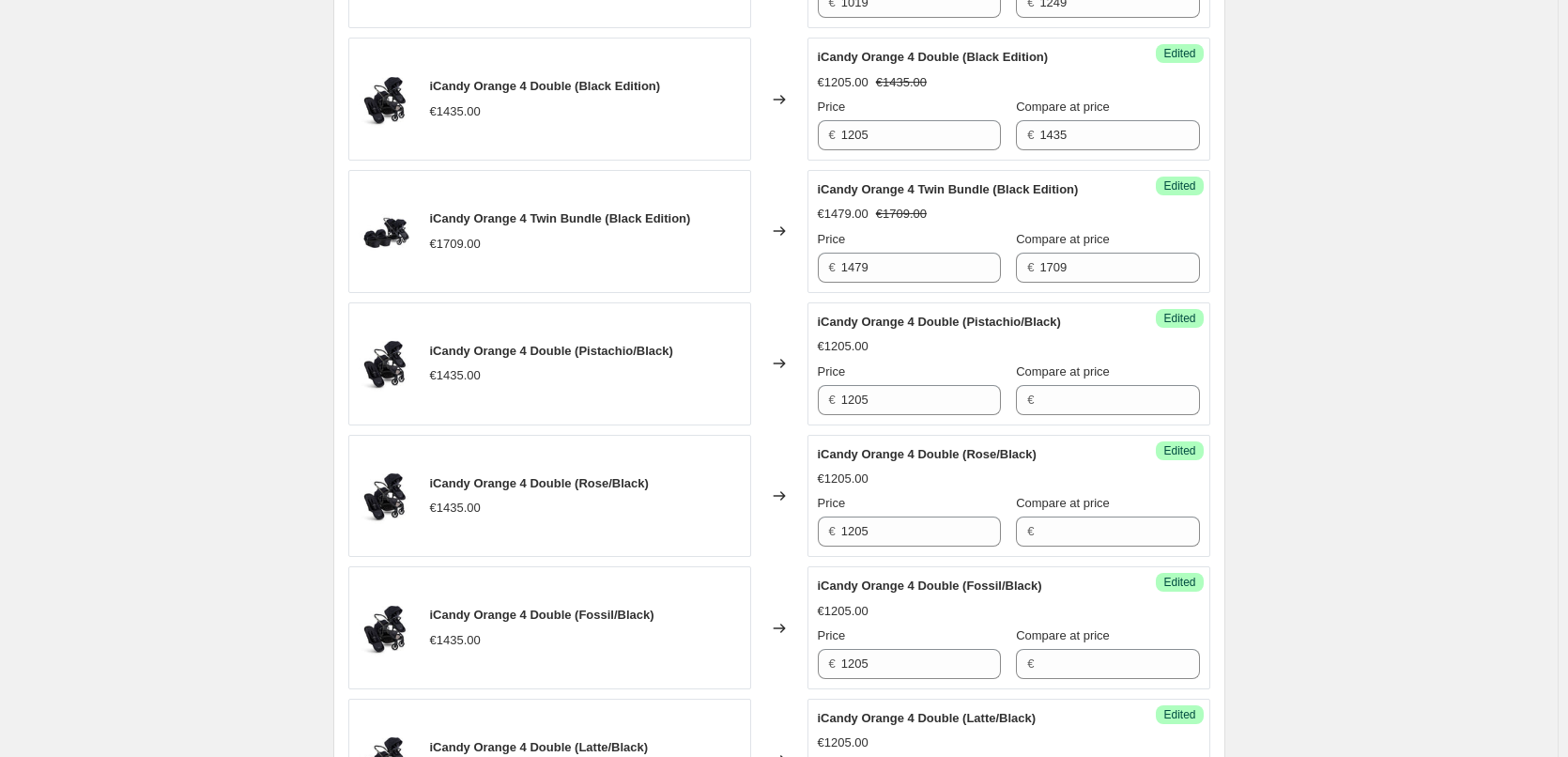
scroll to position [751, 0]
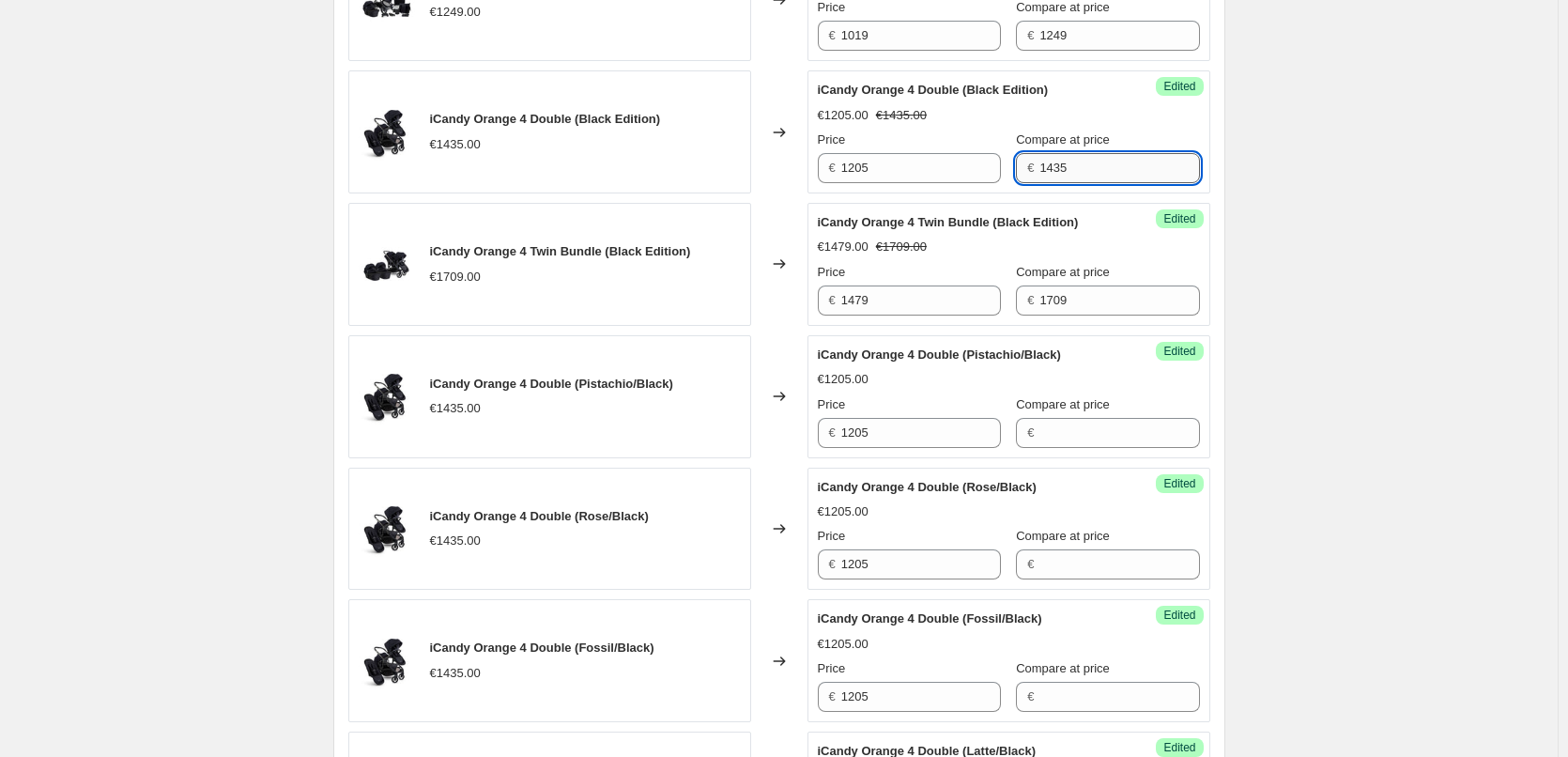
click at [1039, 179] on input "1435" at bounding box center [1119, 168] width 159 height 30
click at [1072, 448] on input "Compare at price" at bounding box center [1119, 433] width 159 height 30
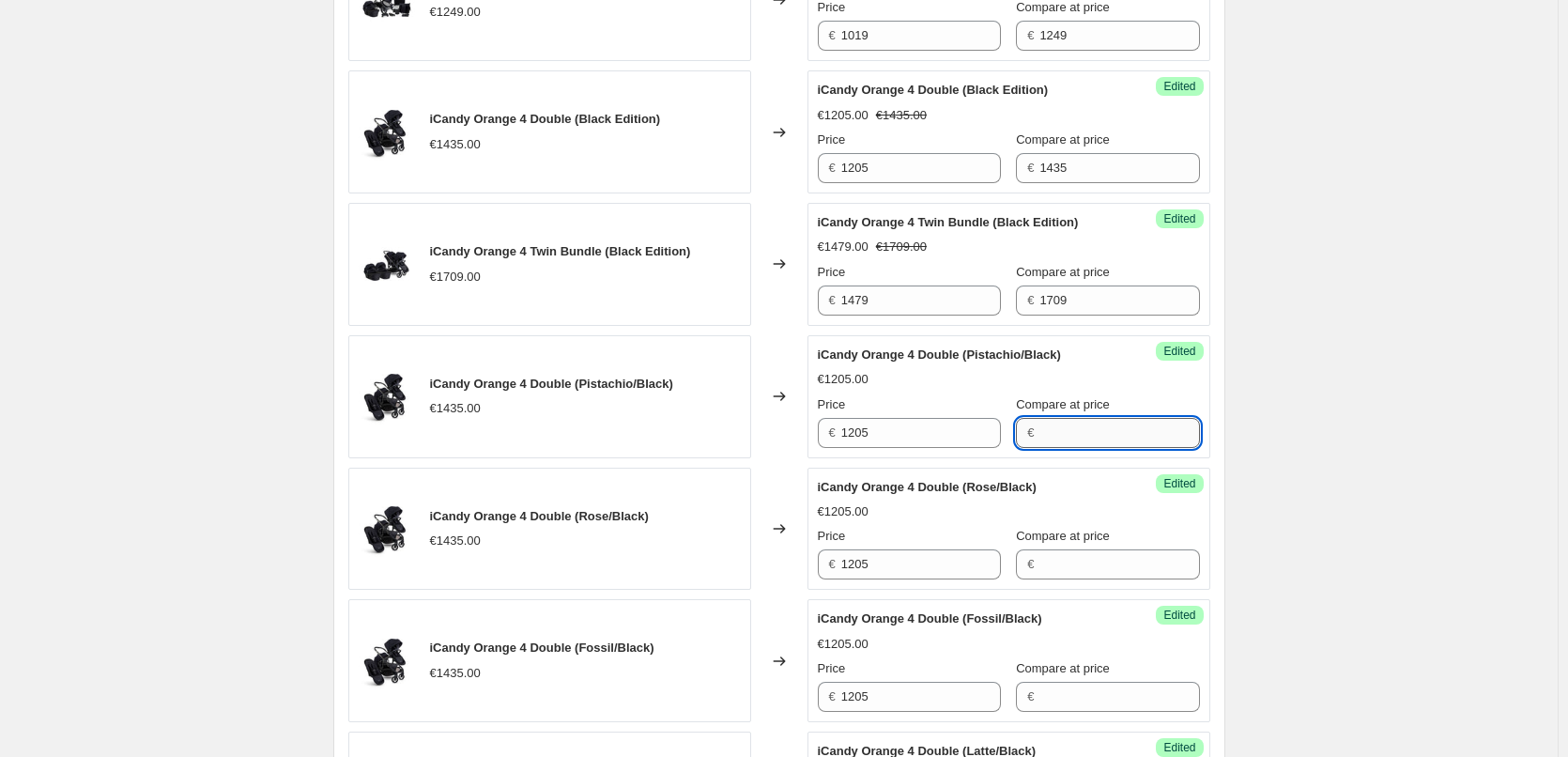
paste input "1435"
type input "1435"
click at [1067, 576] on input "Compare at price" at bounding box center [1119, 565] width 159 height 30
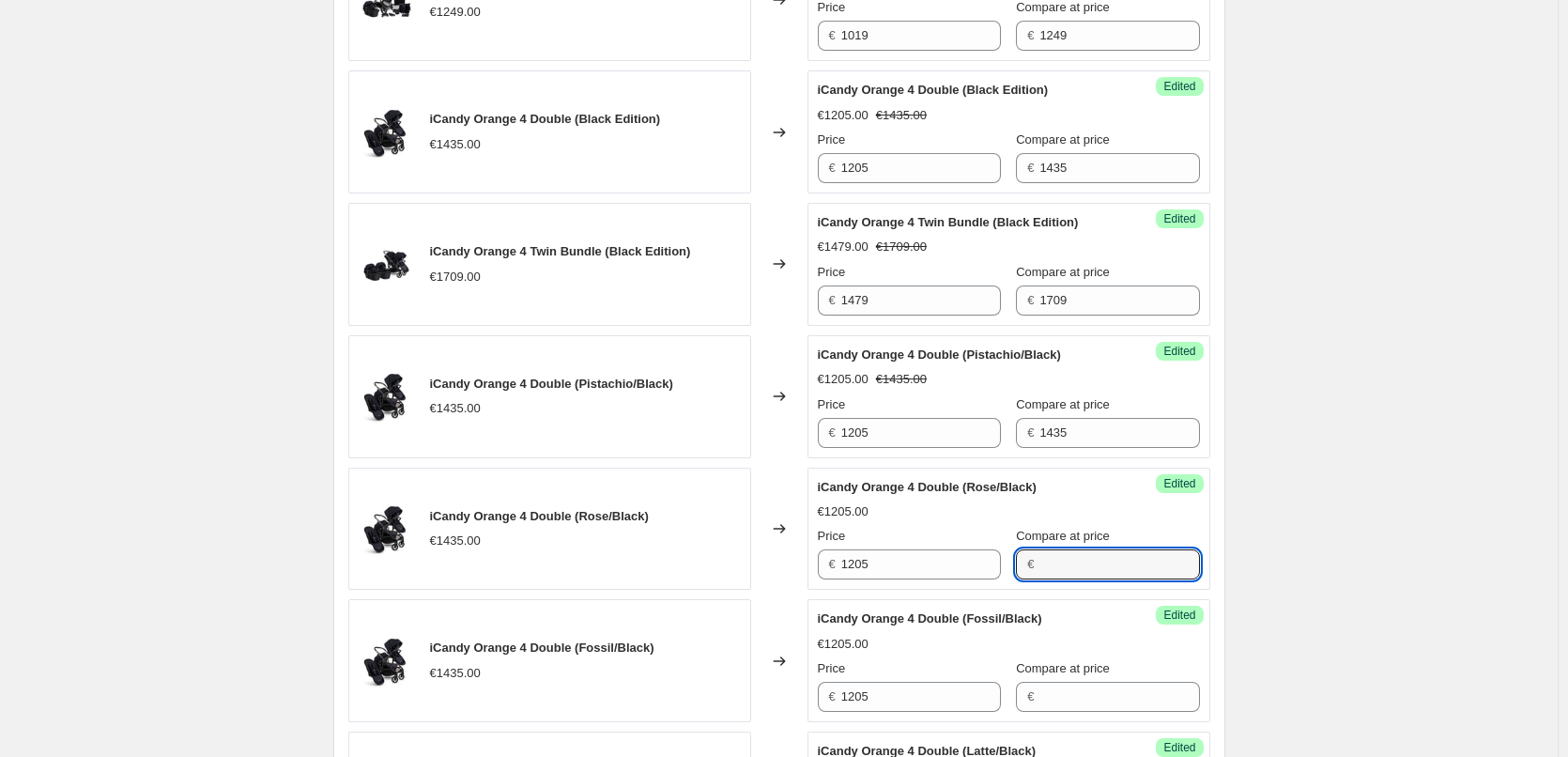
paste input "1435"
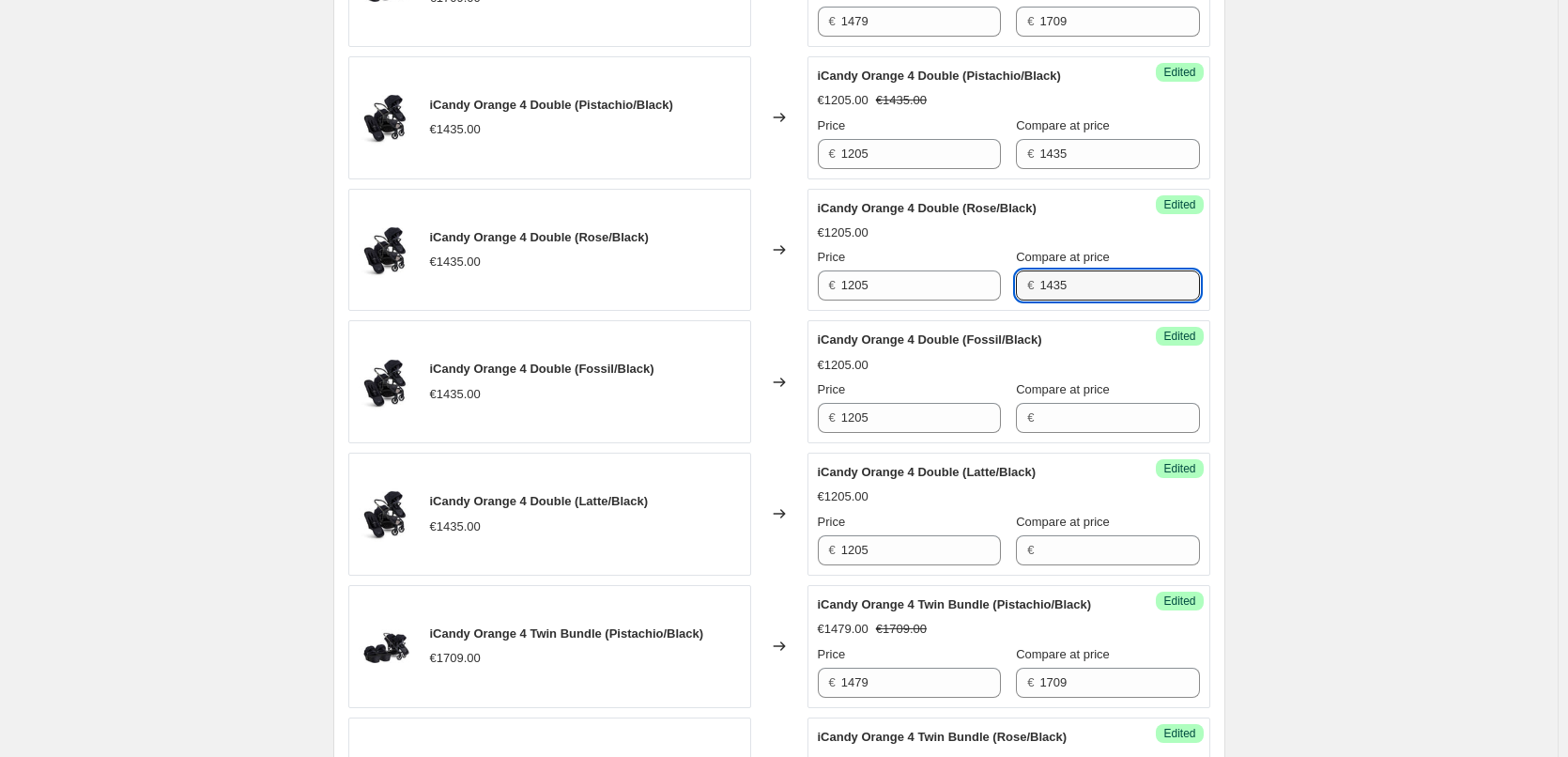
scroll to position [1033, 0]
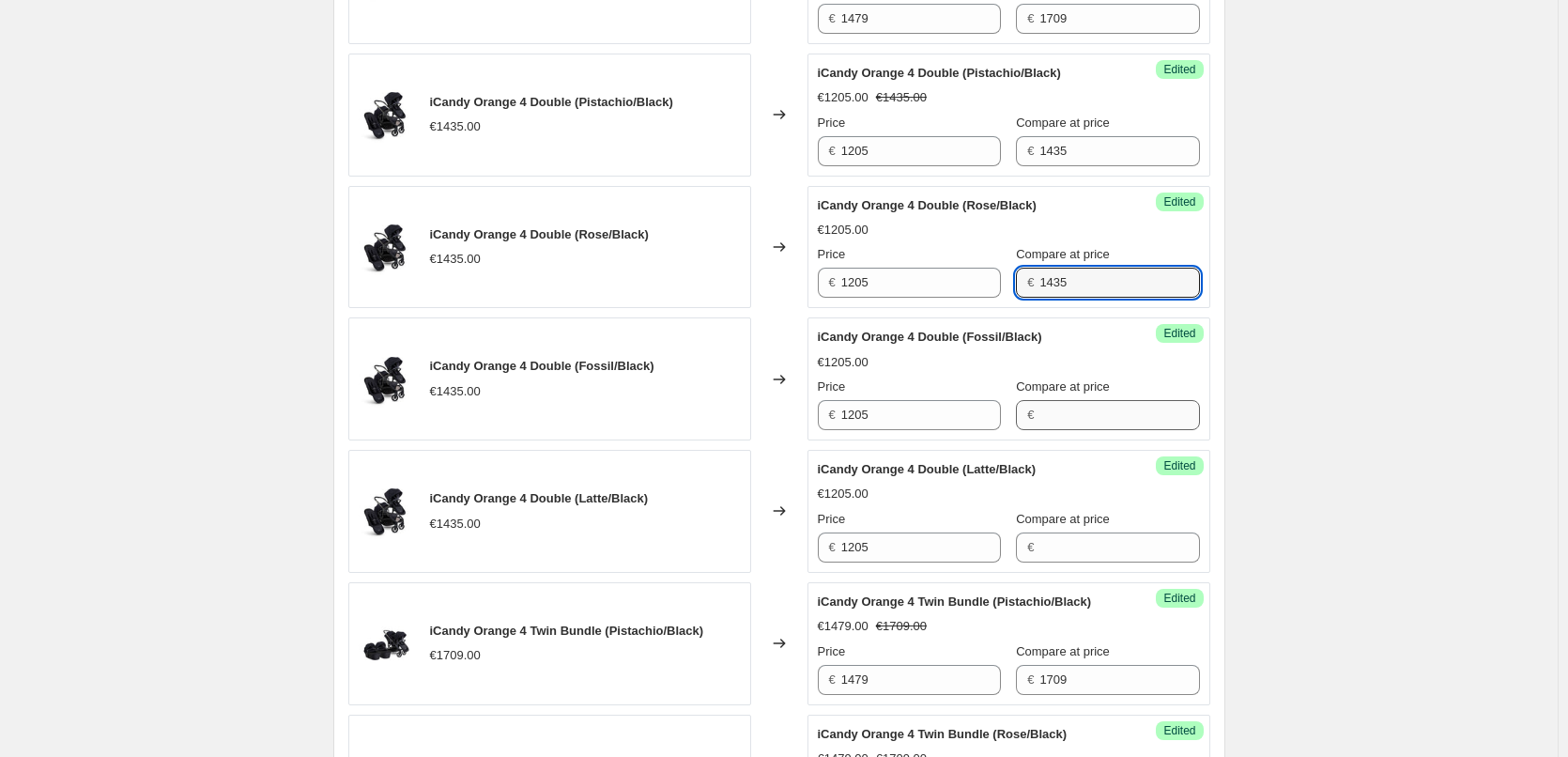
type input "1435"
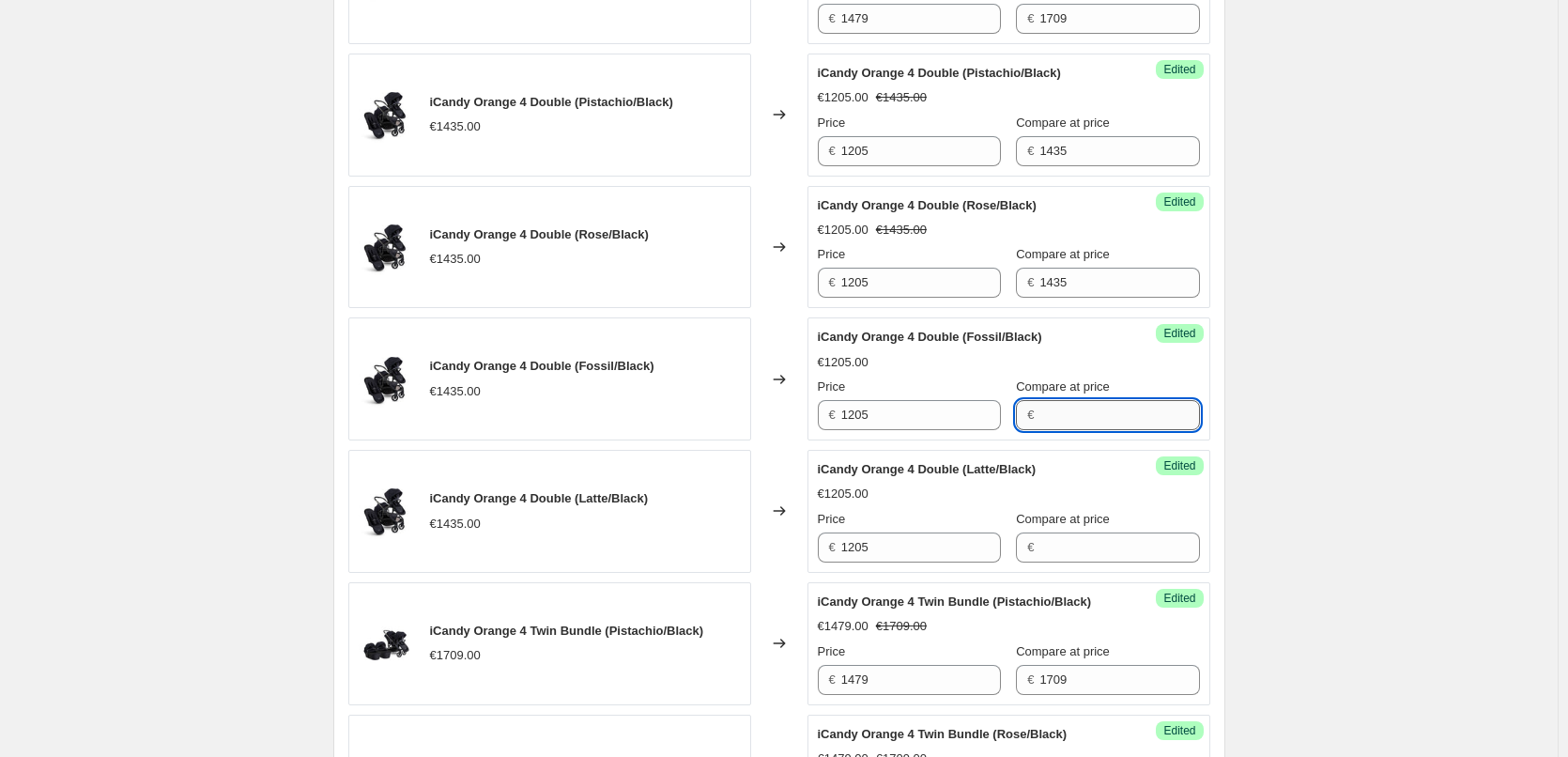
click at [1063, 430] on input "Compare at price" at bounding box center [1119, 415] width 159 height 30
paste input "1435"
type input "1435"
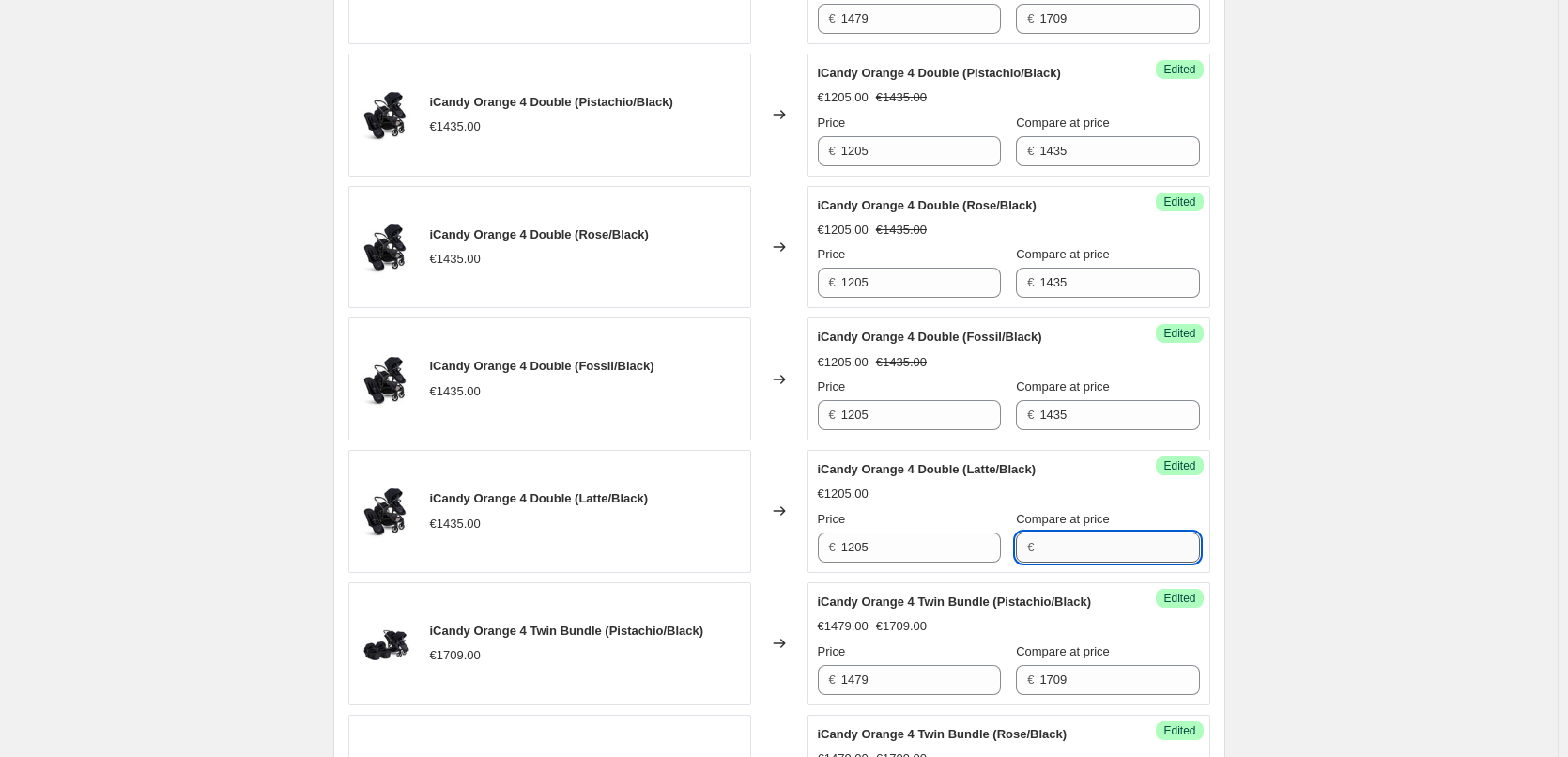
click at [1062, 562] on input "Compare at price" at bounding box center [1119, 548] width 159 height 30
paste input "1435"
type input "1435"
click at [1325, 499] on div "Create new price change job. This page is ready Create new price change job Dra…" at bounding box center [779, 472] width 1558 height 3009
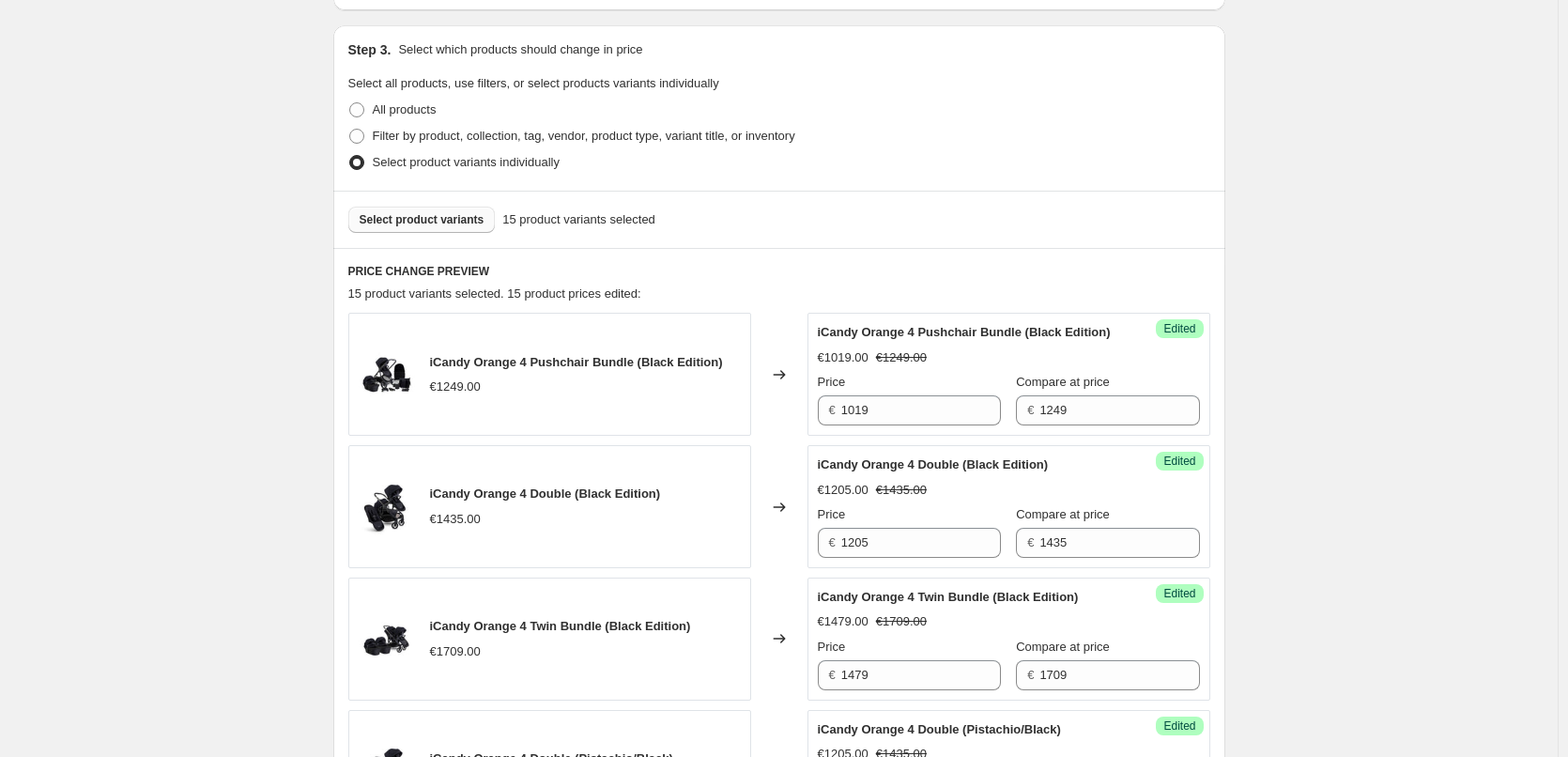
scroll to position [375, 0]
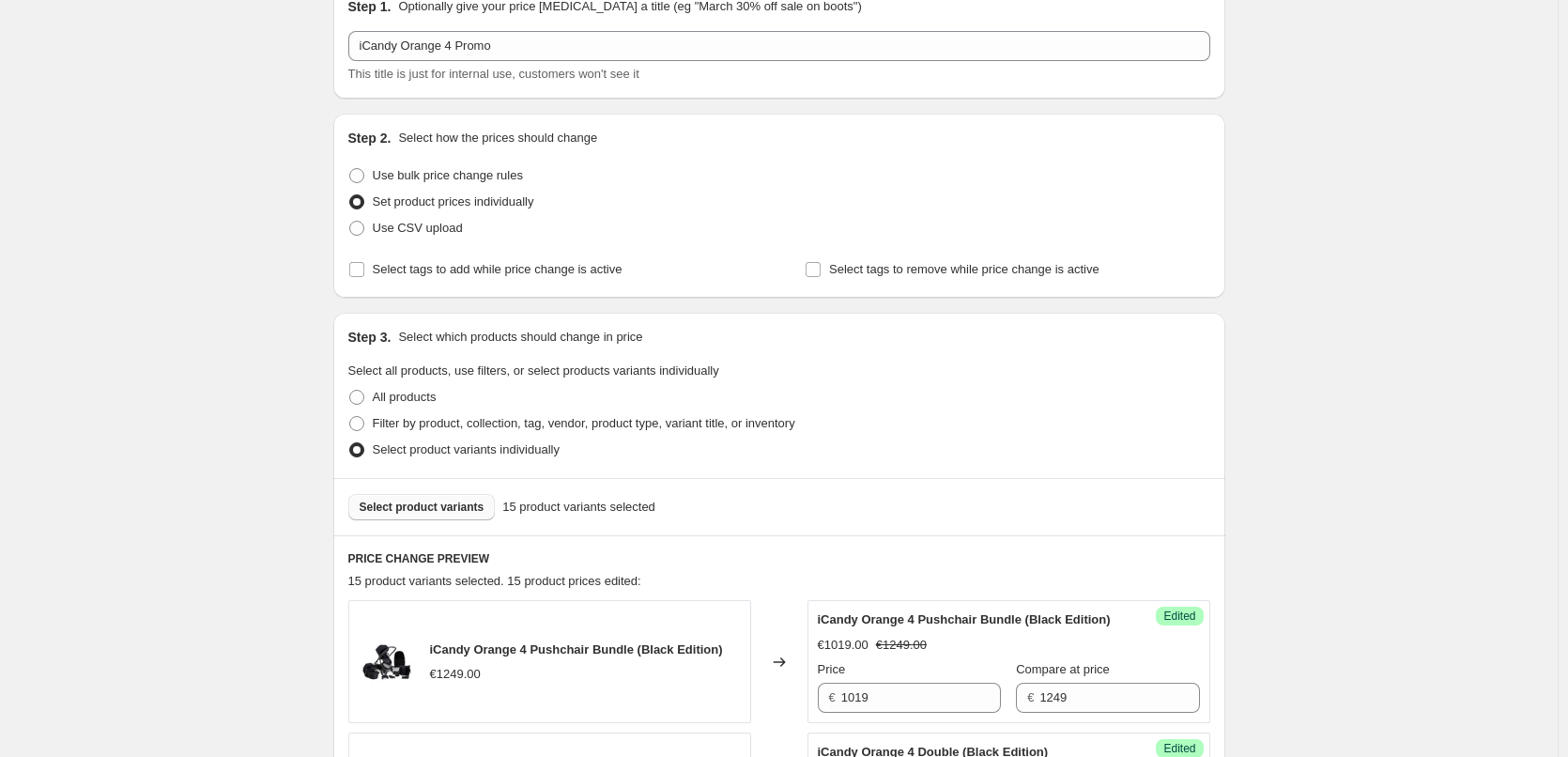
scroll to position [94, 0]
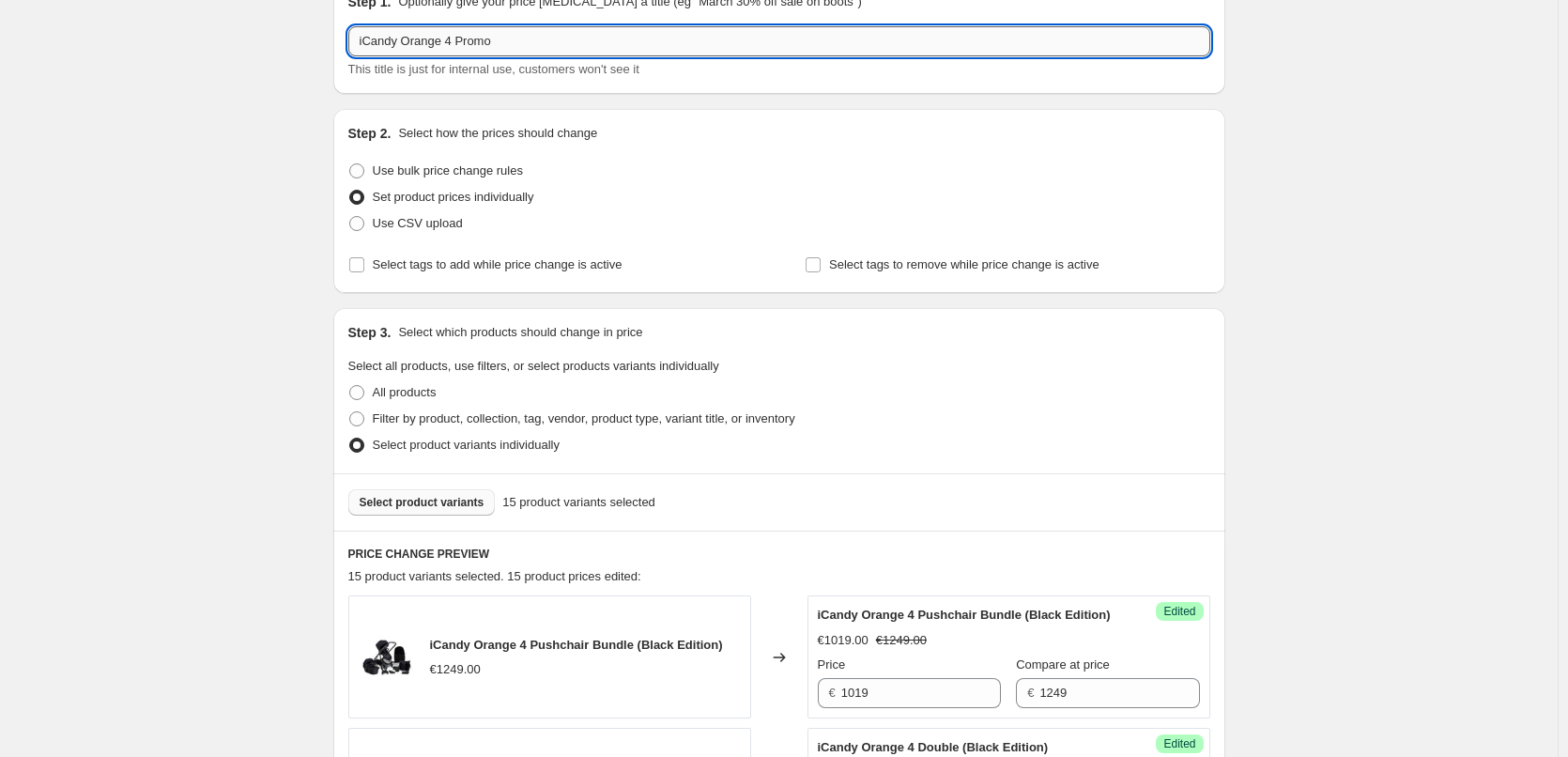
click at [457, 45] on input "iCandy Orange 4 Promo" at bounding box center [779, 42] width 861 height 30
type input "iCandy Orange 4 Sept Promo"
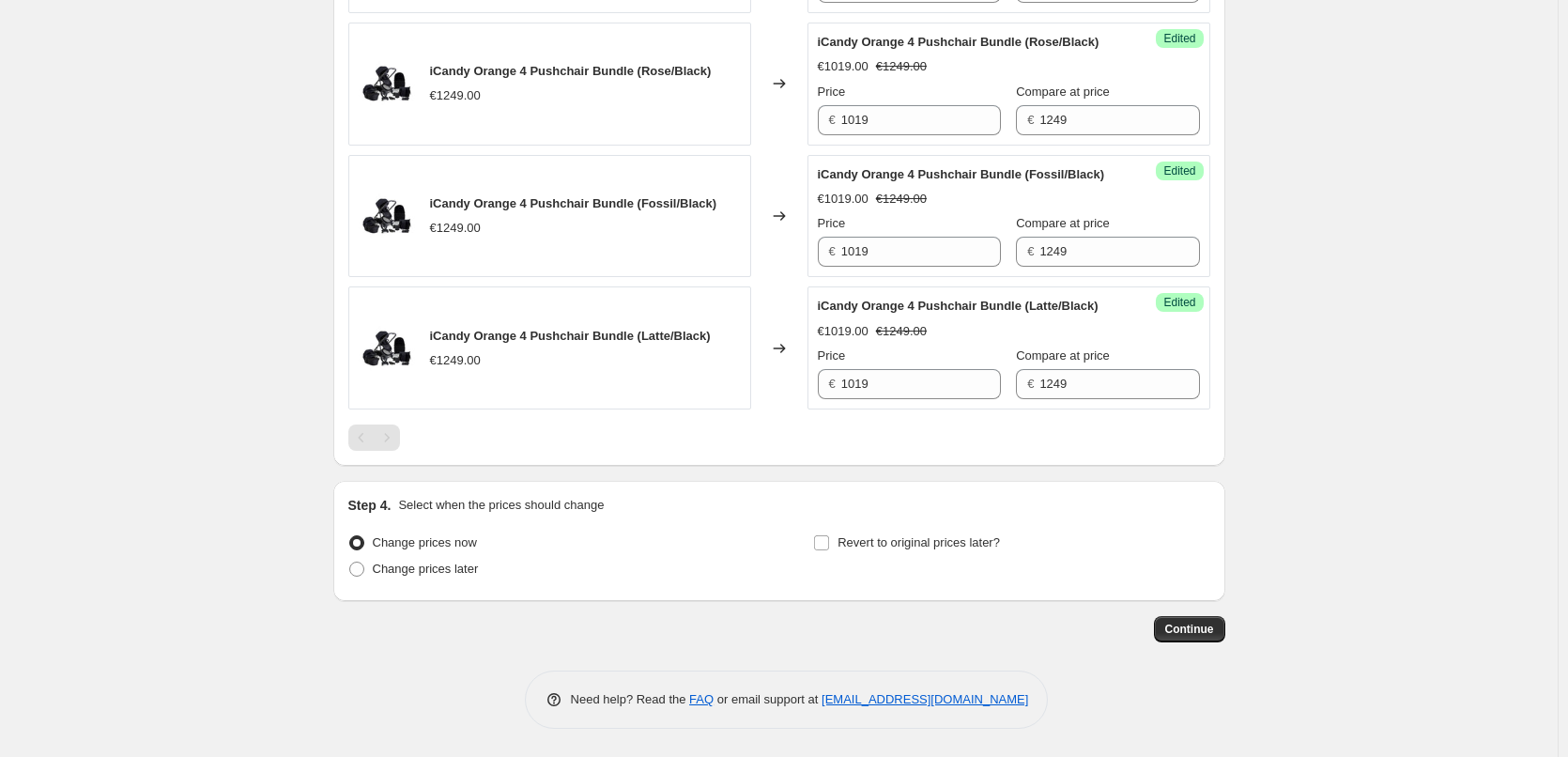
scroll to position [2347, 0]
click at [829, 545] on input "Revert to original prices later?" at bounding box center [821, 543] width 15 height 15
checkbox input "true"
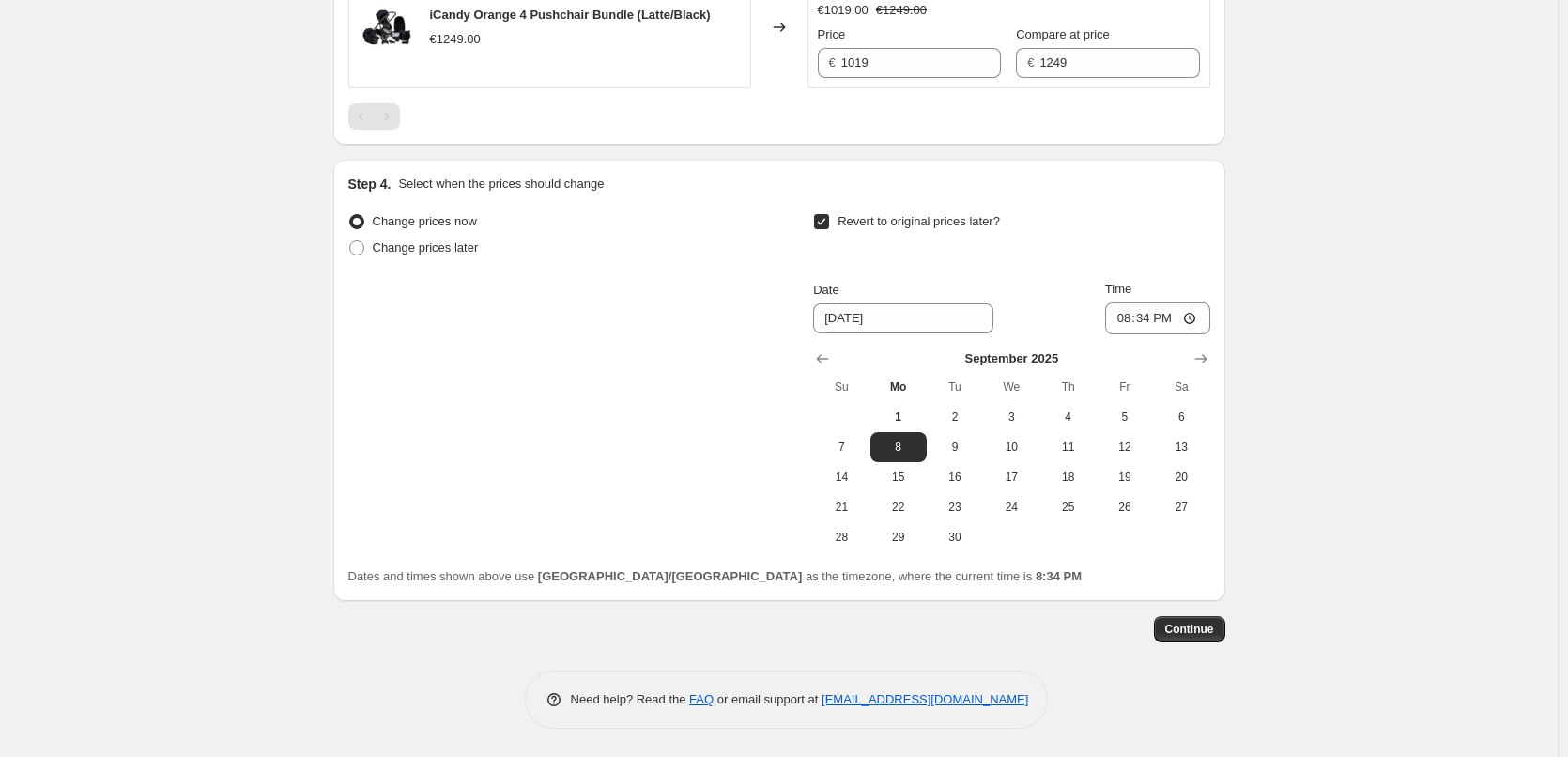
scroll to position [2668, 0]
click at [962, 537] on span "30" at bounding box center [955, 537] width 42 height 15
type input "9/30/2025"
click at [1127, 317] on input "20:34" at bounding box center [1157, 318] width 105 height 32
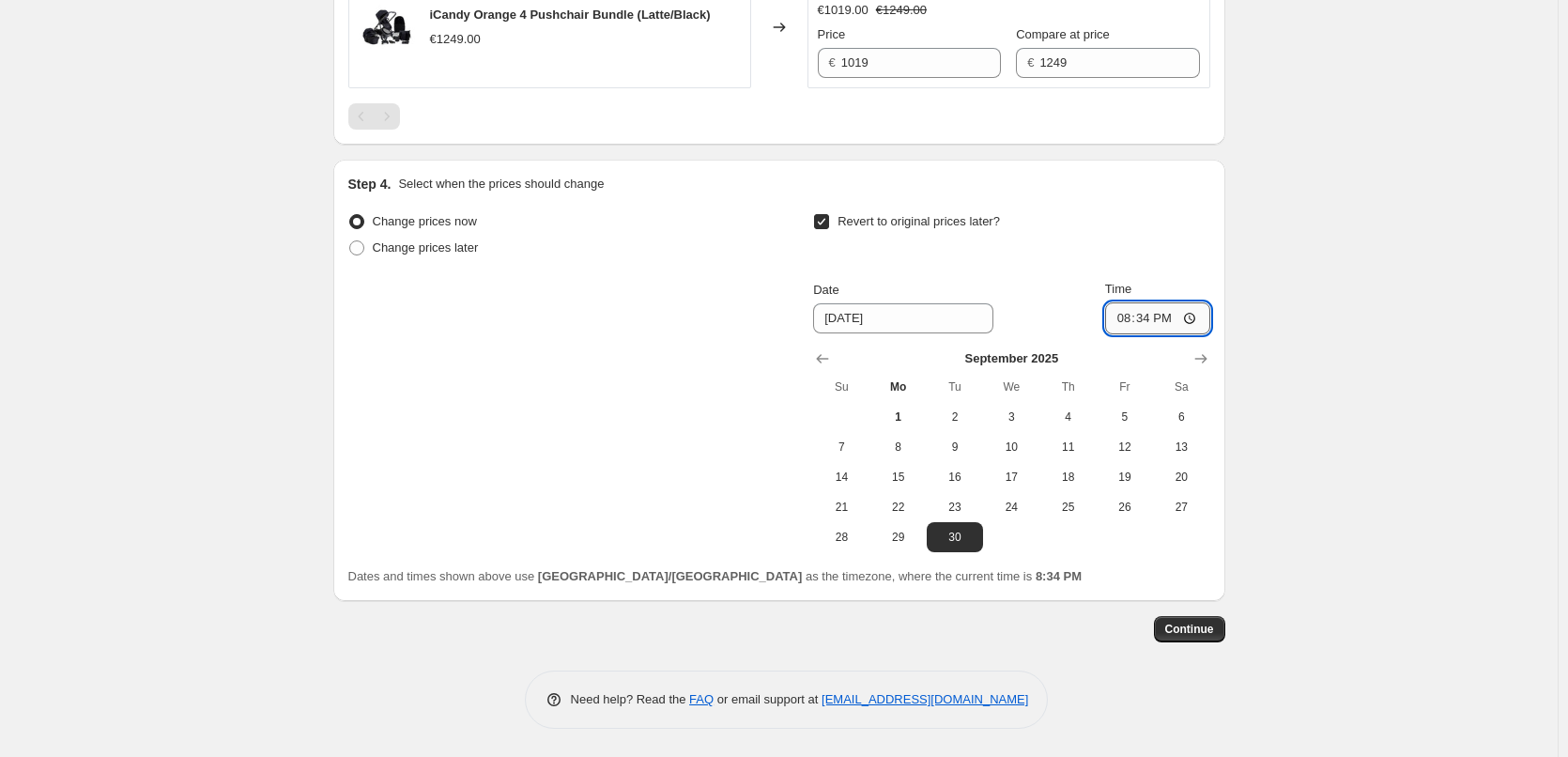
click at [1192, 315] on input "20:34" at bounding box center [1157, 318] width 105 height 32
click at [1186, 319] on input "18:59" at bounding box center [1157, 318] width 105 height 32
type input "06:59"
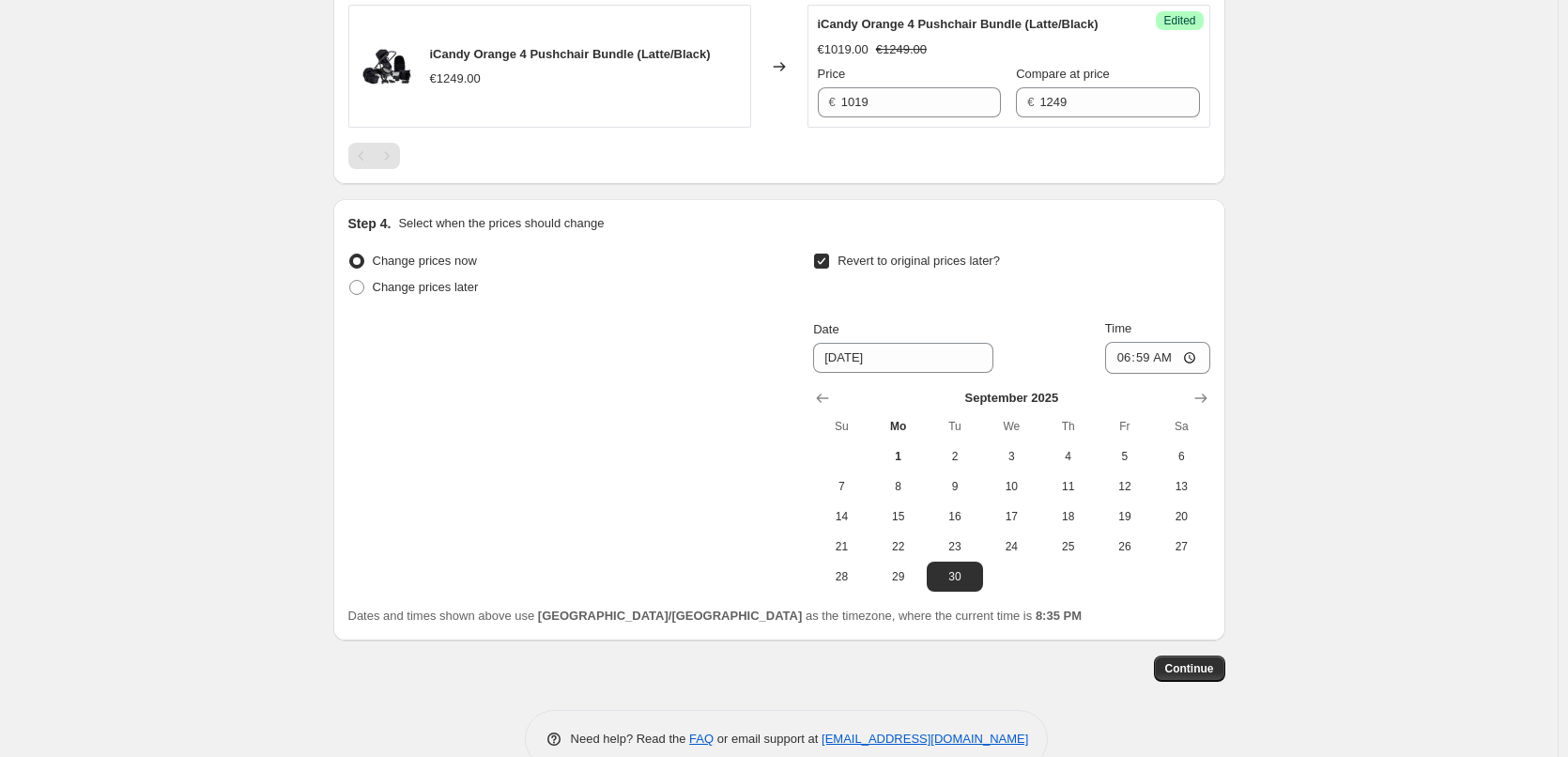
scroll to position [2628, 0]
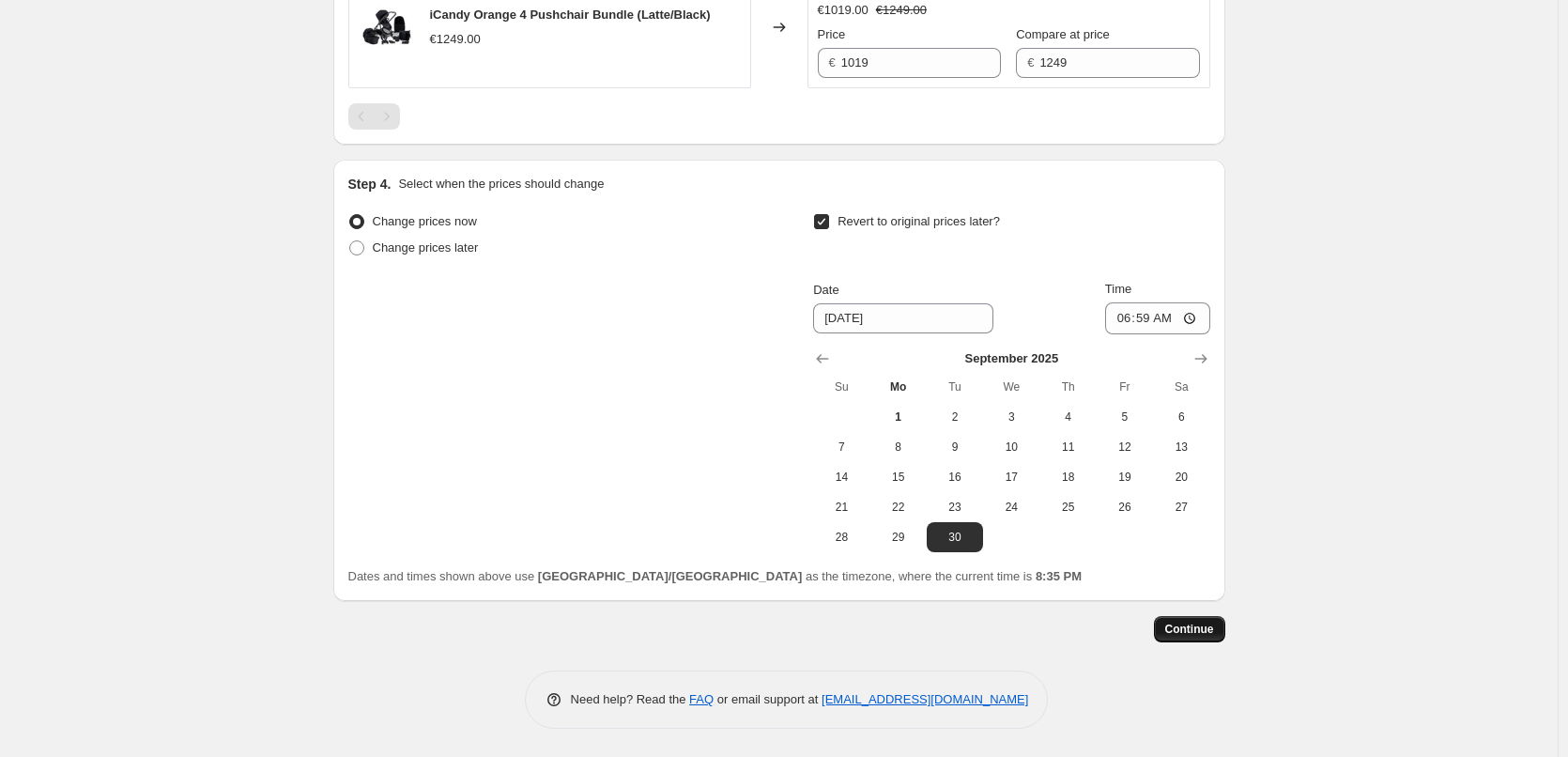
click at [1219, 642] on button "Continue" at bounding box center [1189, 629] width 71 height 27
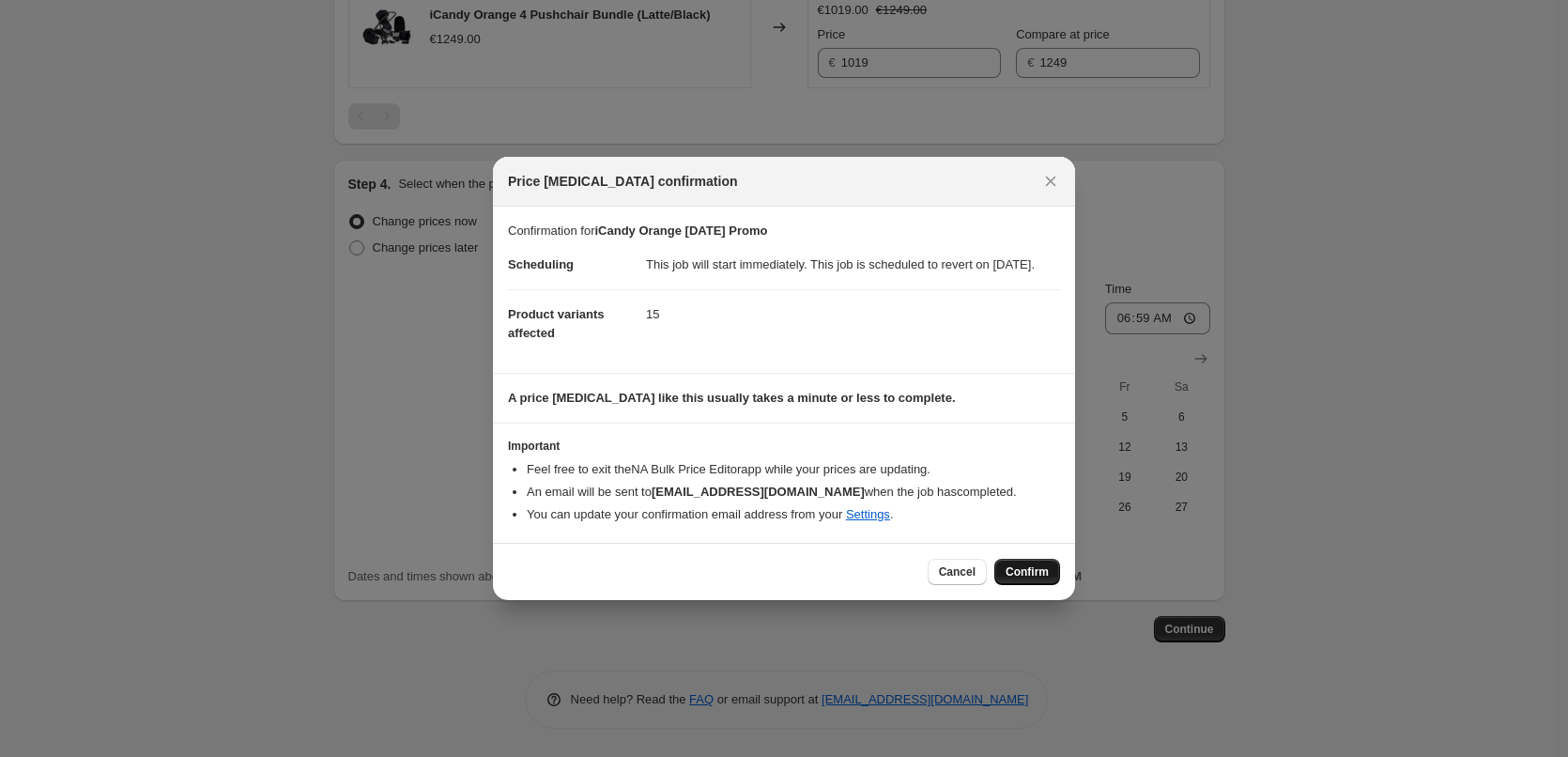
click at [1024, 578] on span "Confirm" at bounding box center [1027, 571] width 44 height 15
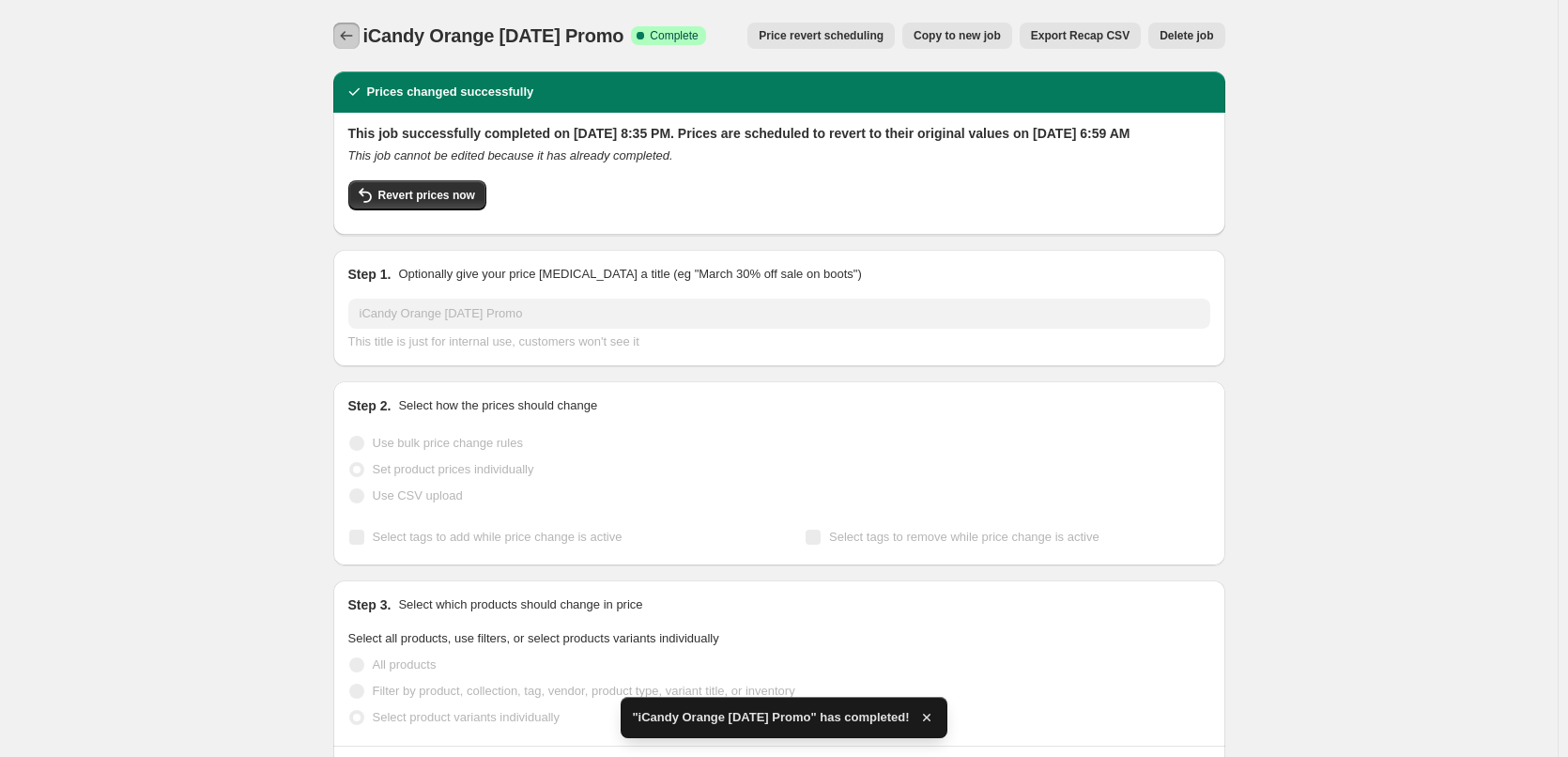
click at [344, 38] on icon "Price change jobs" at bounding box center [347, 36] width 19 height 19
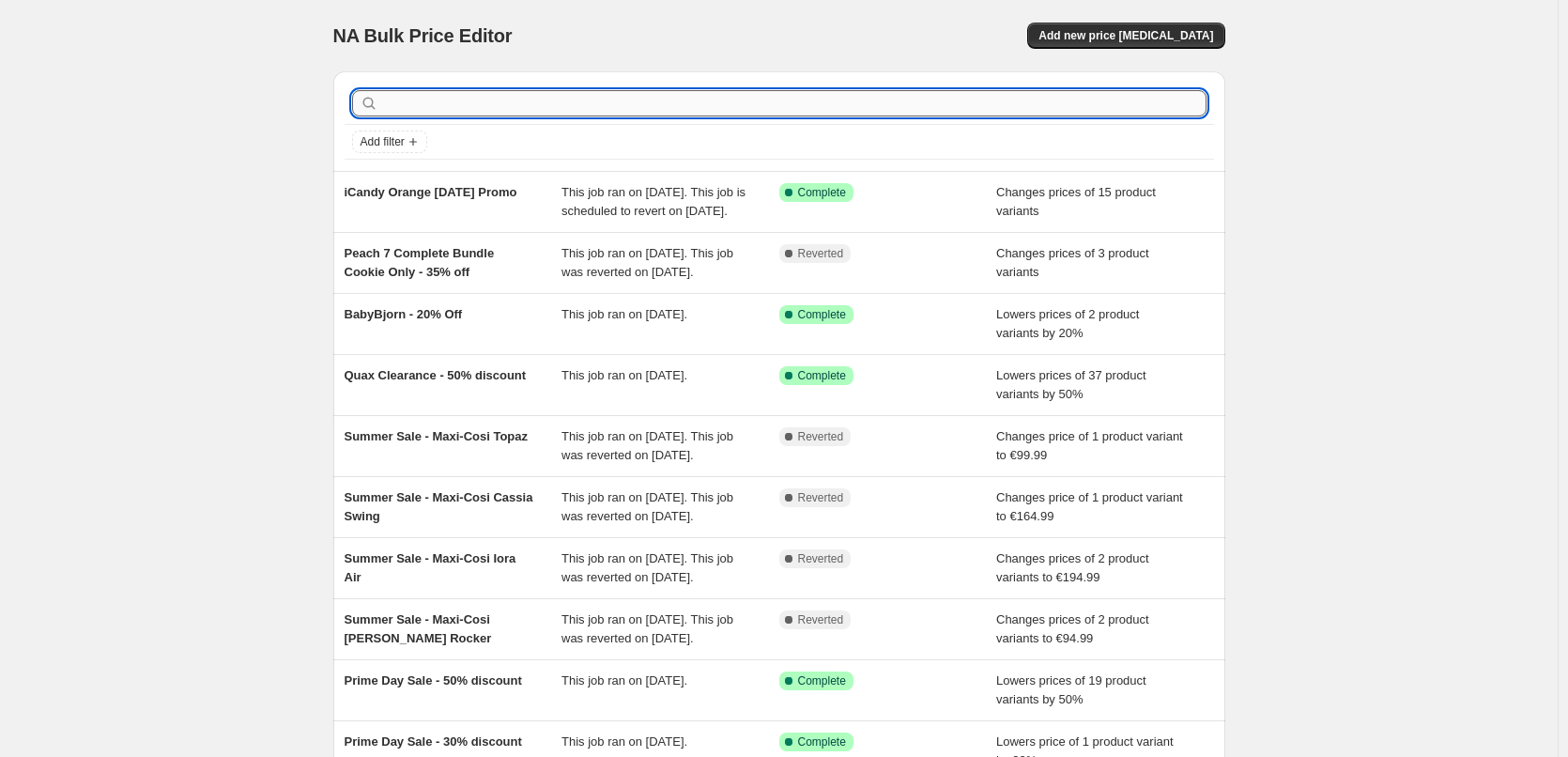
click at [515, 99] on input "text" at bounding box center [794, 103] width 824 height 27
type input "iCandy Peach 7 - Cookie Sept Promo"
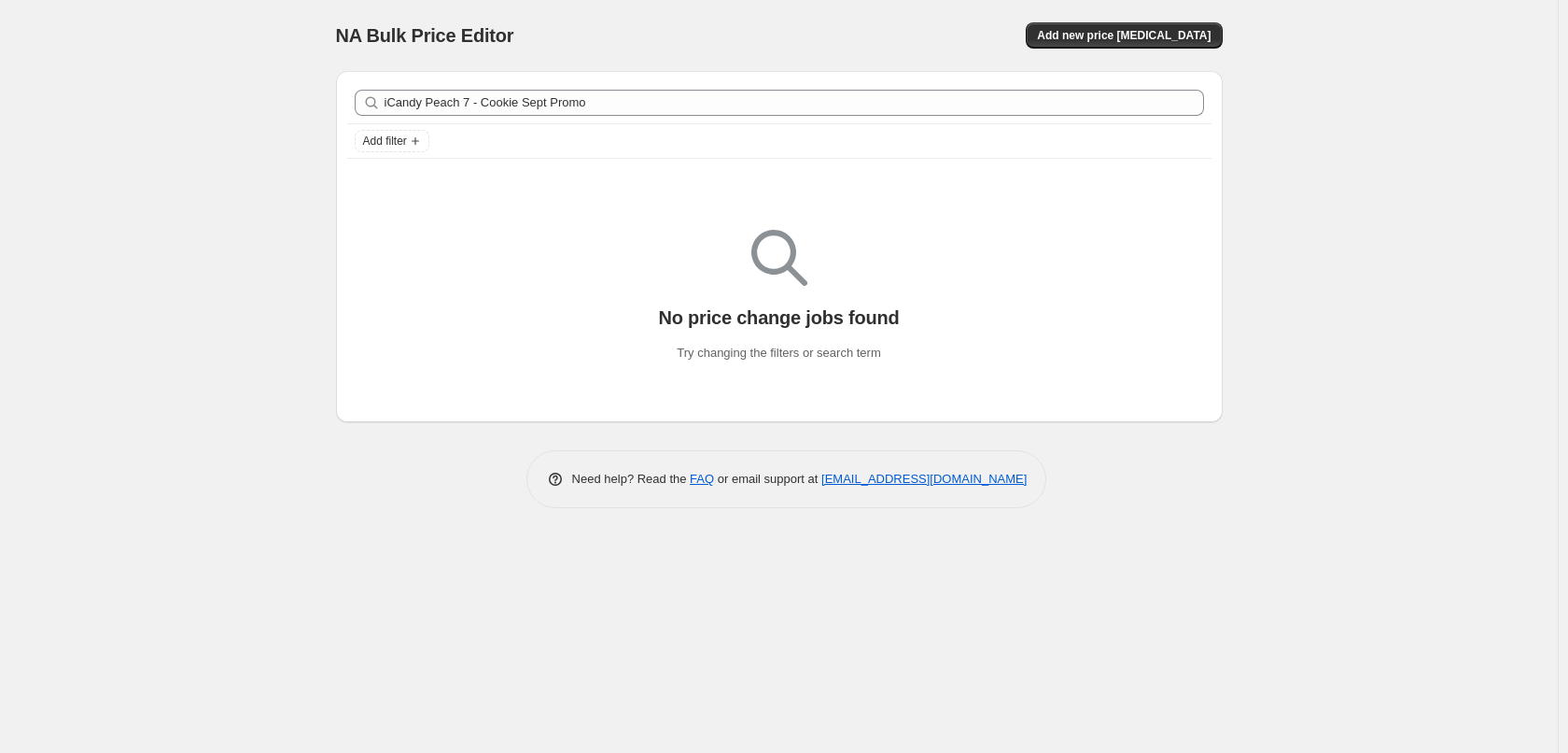
click at [596, 48] on div "NA Bulk Price Editor" at bounding box center [549, 36] width 427 height 26
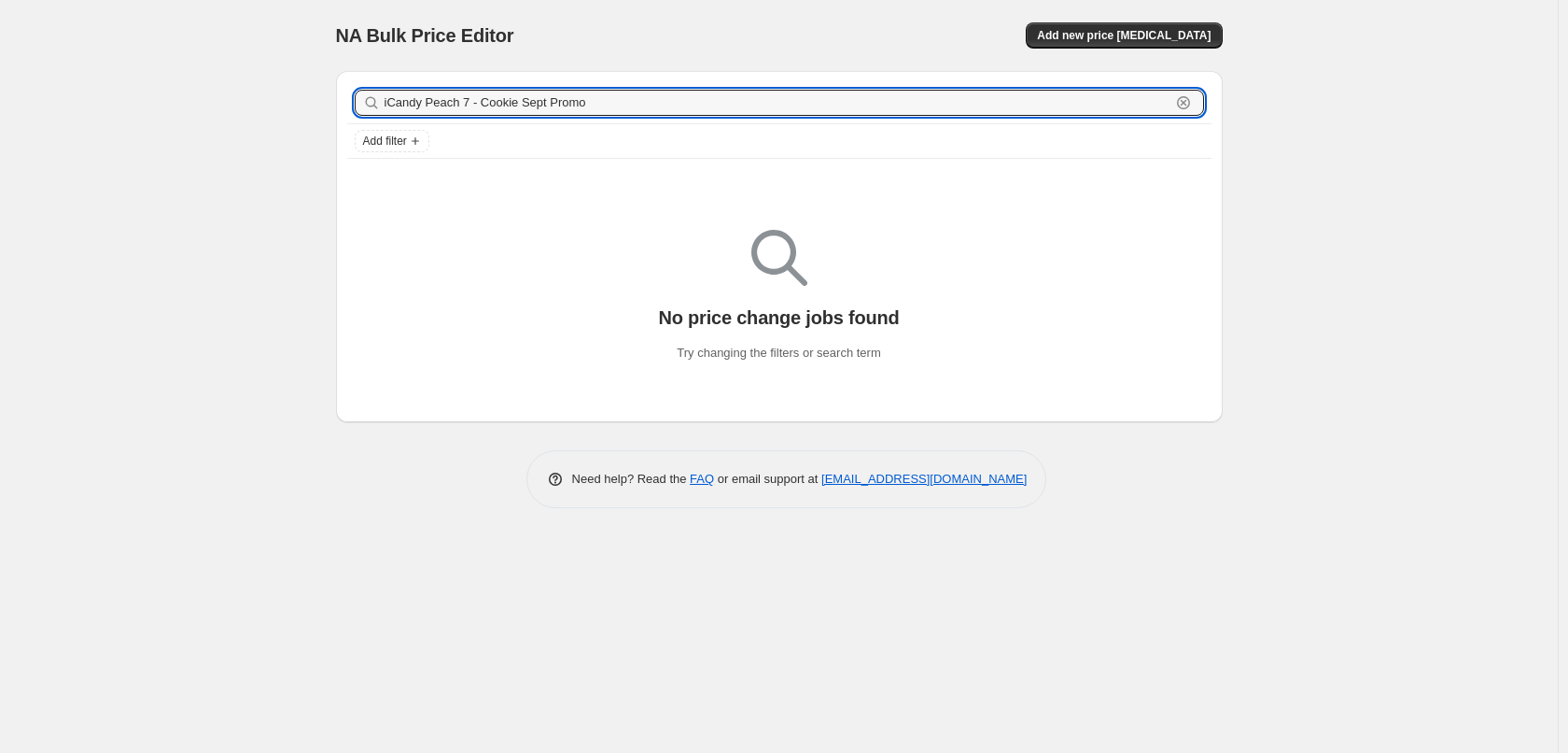
drag, startPoint x: 595, startPoint y: 101, endPoint x: 335, endPoint y: 88, distance: 260.3
click at [348, 93] on div "iCandy Peach 7 - Cookie Sept Promo Clear" at bounding box center [779, 103] width 864 height 41
click at [1161, 41] on span "Add new price change job" at bounding box center [1124, 36] width 173 height 15
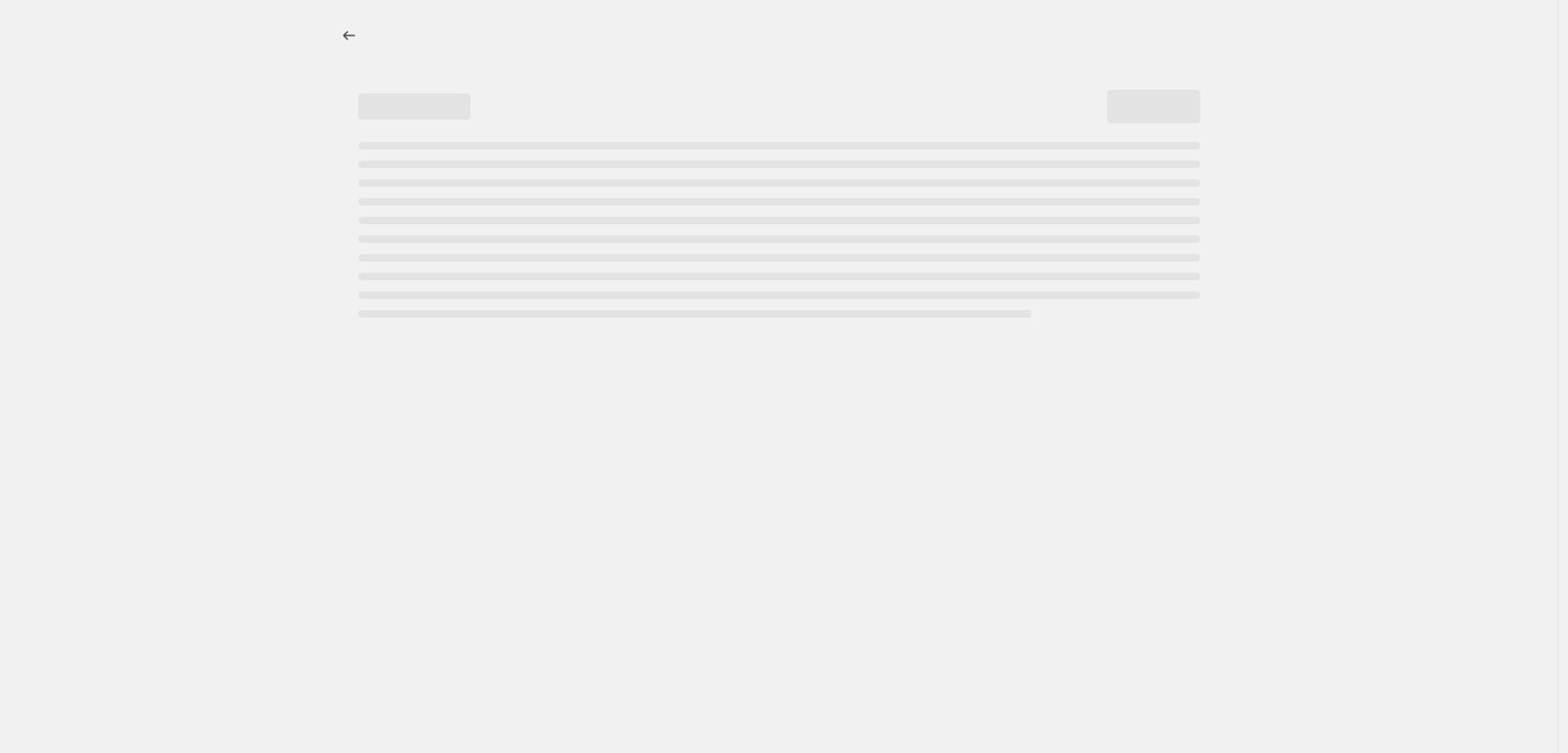
select select "percentage"
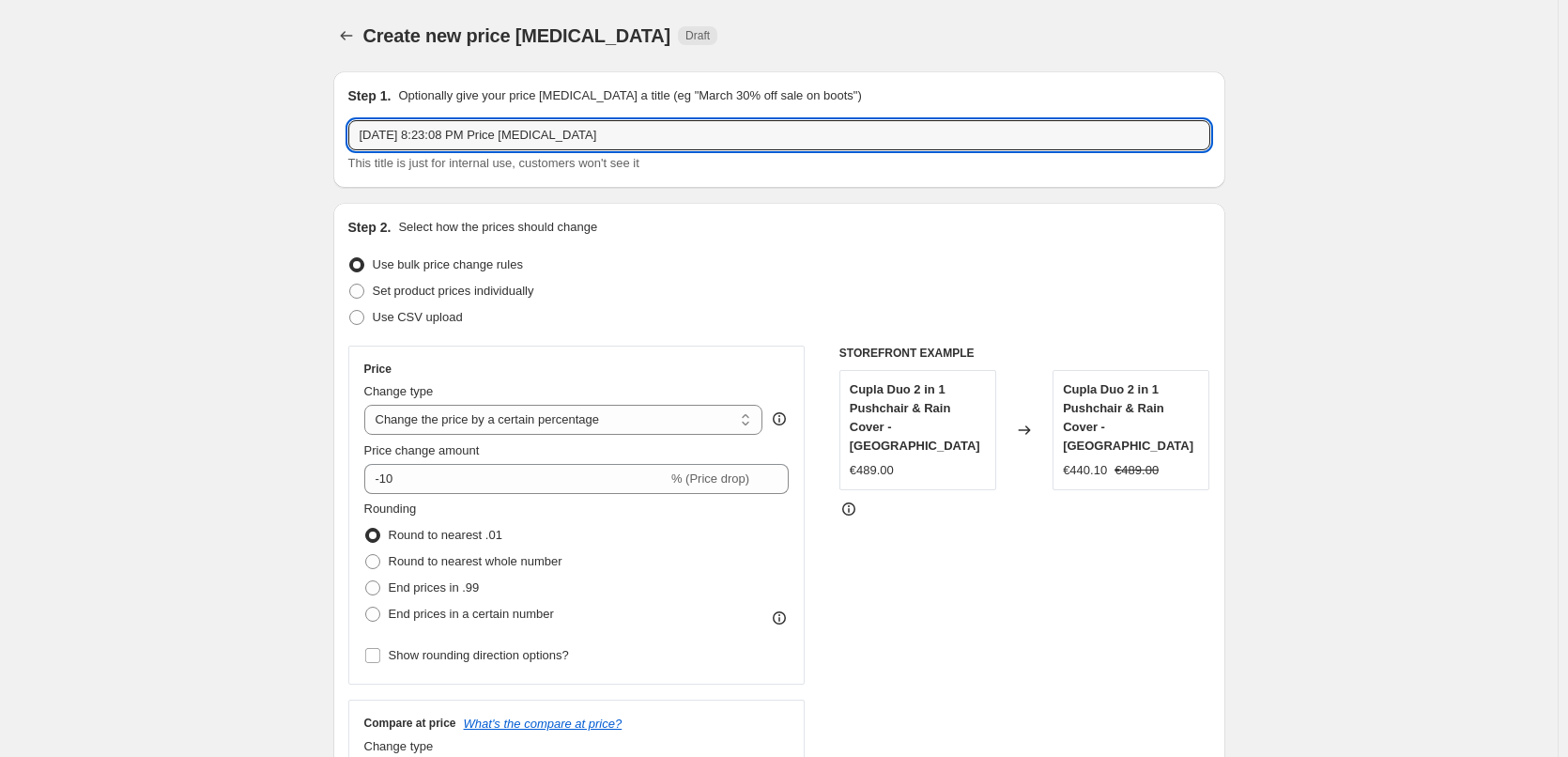
drag, startPoint x: 672, startPoint y: 138, endPoint x: 334, endPoint y: 135, distance: 338.0
paste input "iCandy Peach 7 - Cookie Sept Promo"
type input "iCandy Peach 7 - Cookie Sept Promo"
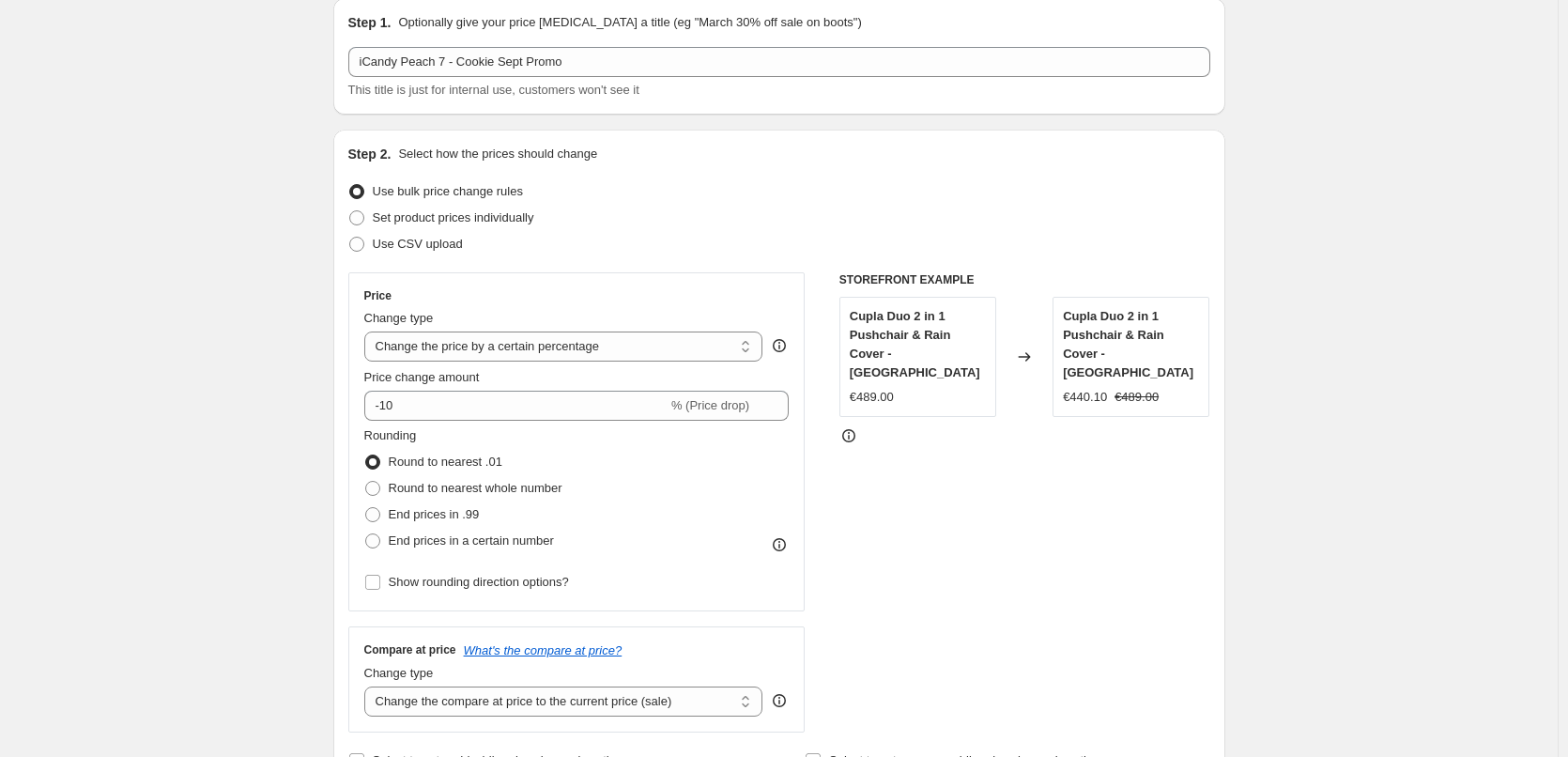
scroll to position [188, 0]
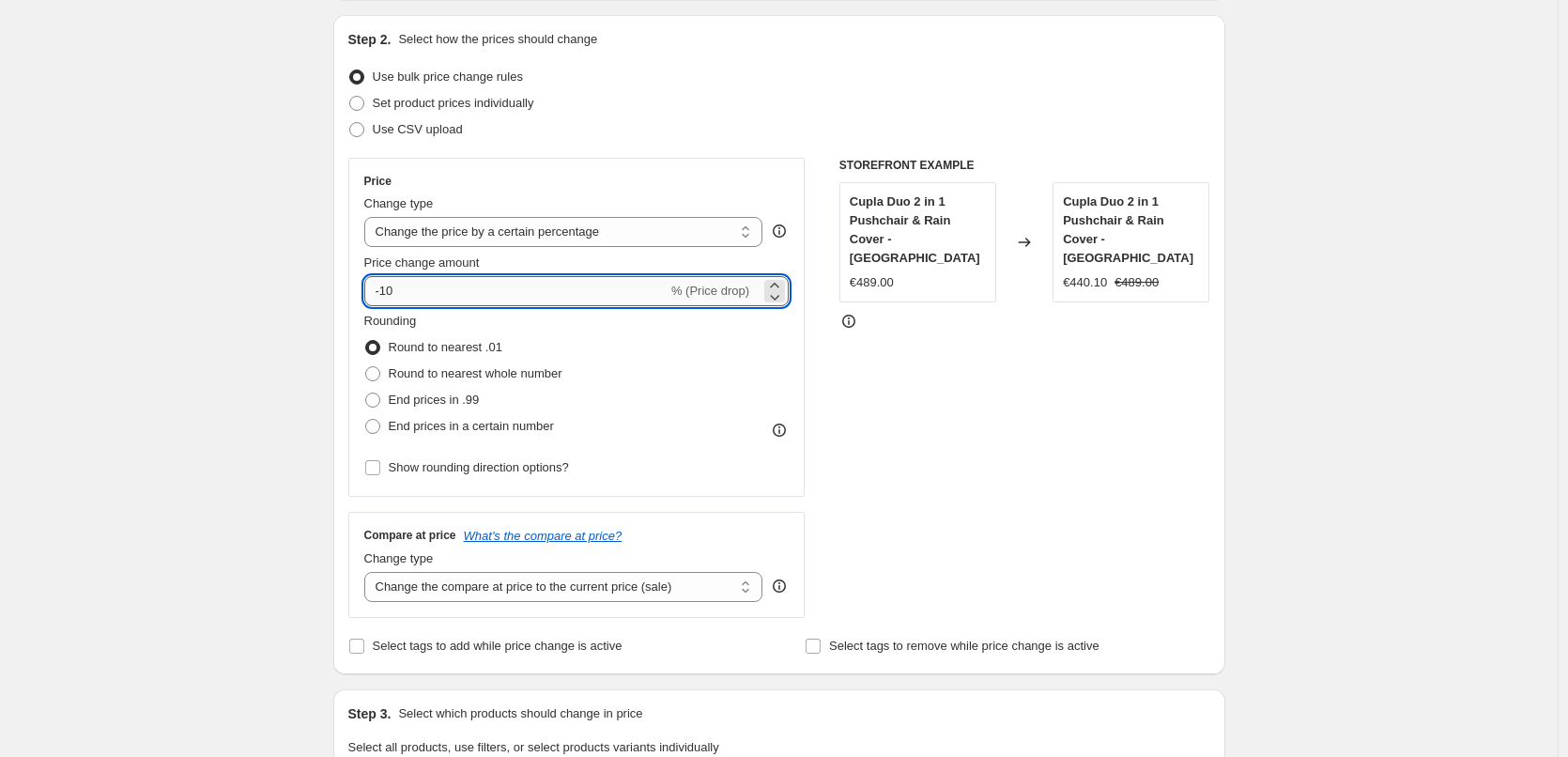
click at [396, 292] on input "-10" at bounding box center [515, 291] width 303 height 30
type input "-35"
click at [245, 474] on div "Create new price change job. This page is ready Create new price change job Dra…" at bounding box center [779, 744] width 1558 height 1864
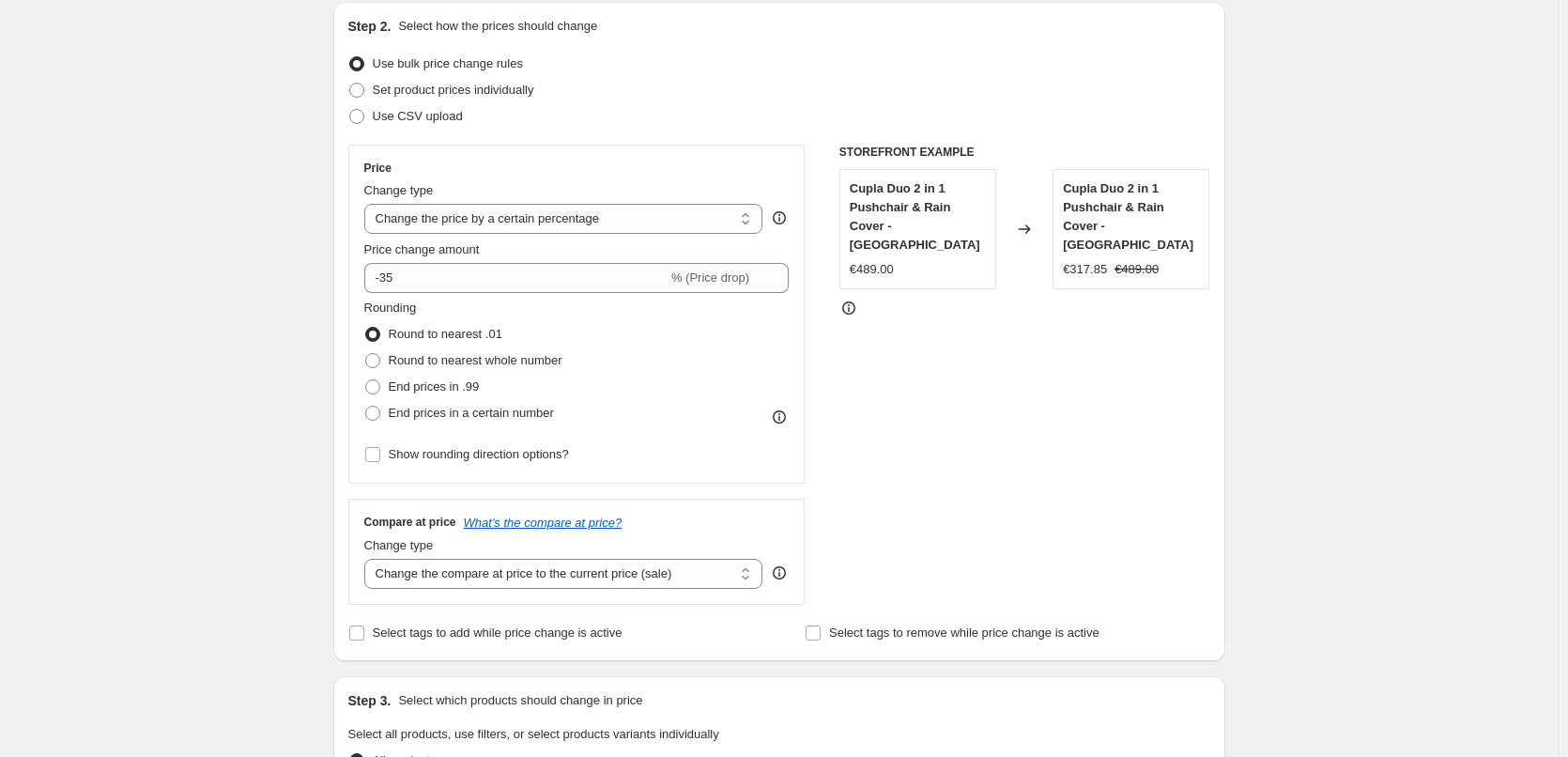
scroll to position [469, 0]
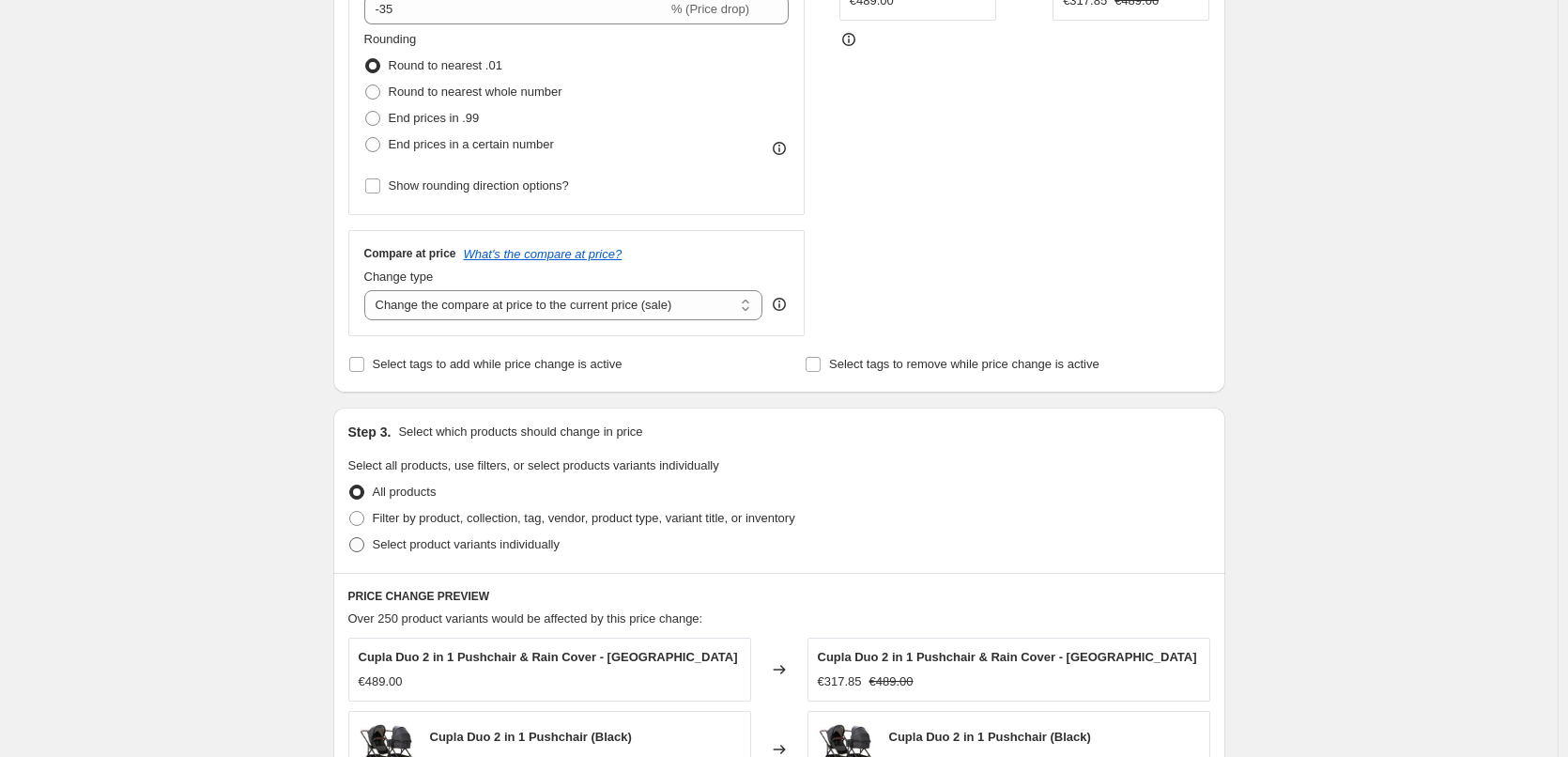
click at [361, 554] on label "Select product variants individually" at bounding box center [454, 545] width 211 height 27
click at [351, 538] on input "Select product variants individually" at bounding box center [350, 537] width 1 height 1
radio input "true"
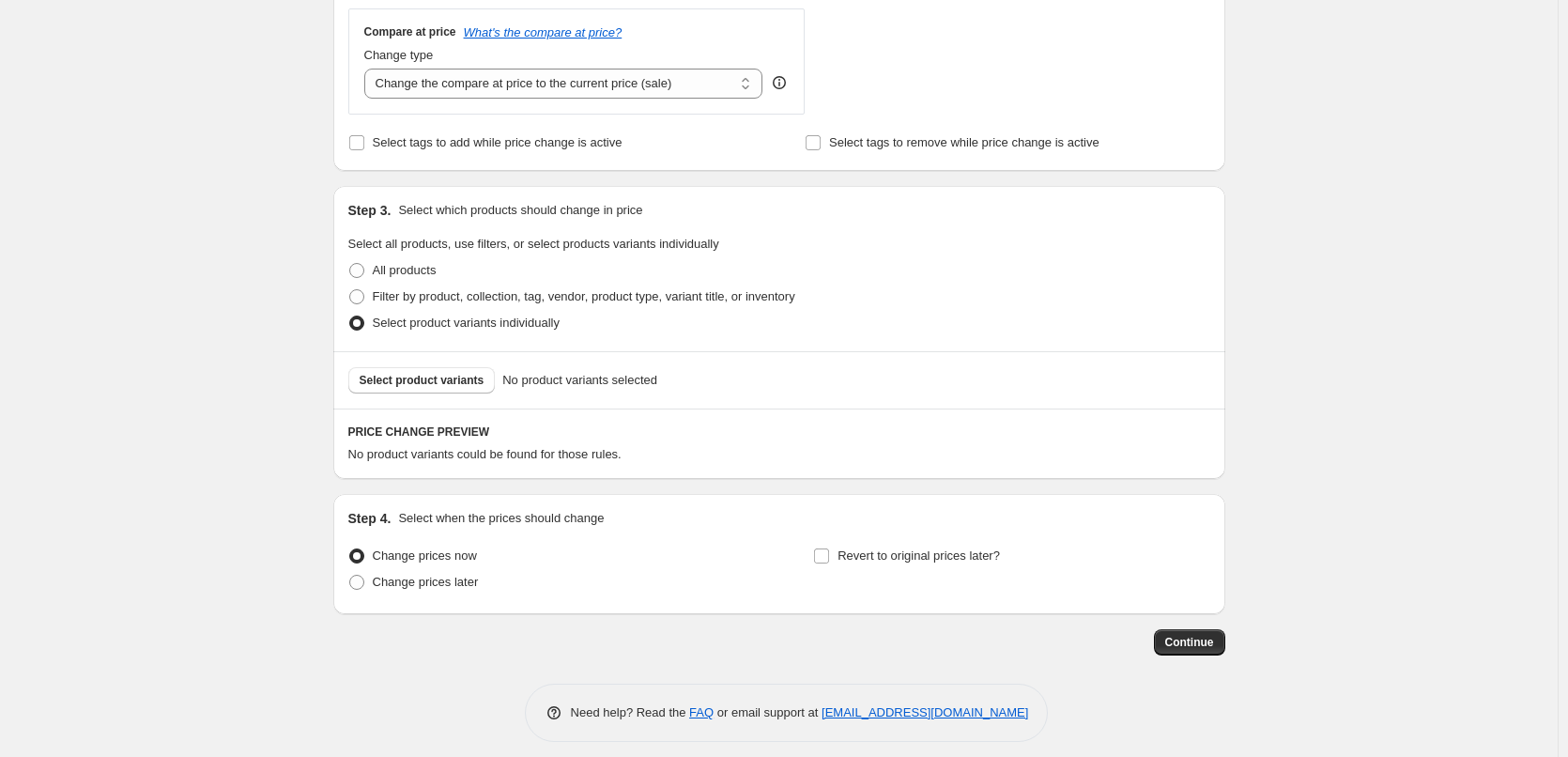
scroll to position [705, 0]
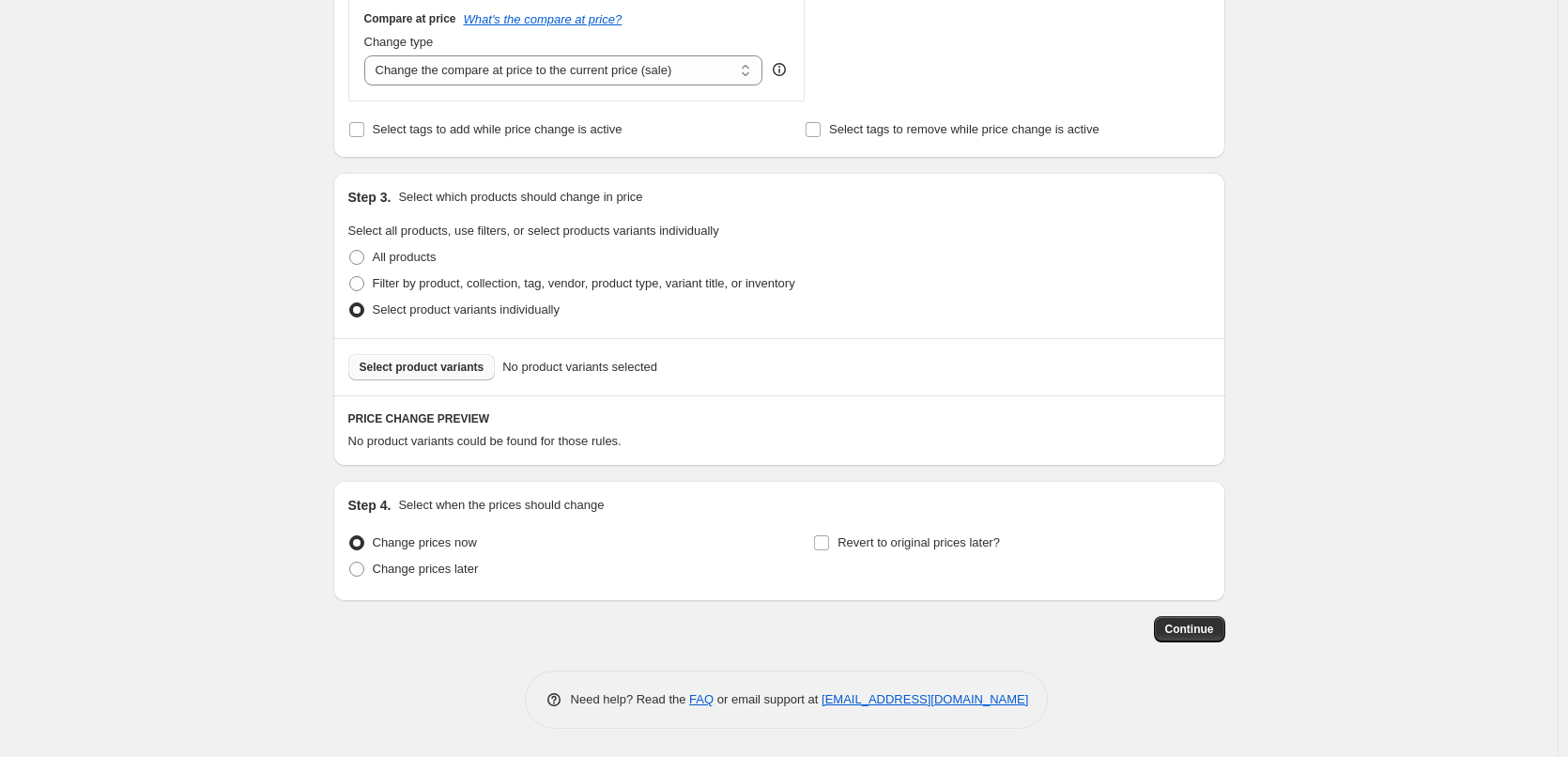
click at [439, 373] on span "Select product variants" at bounding box center [422, 367] width 125 height 15
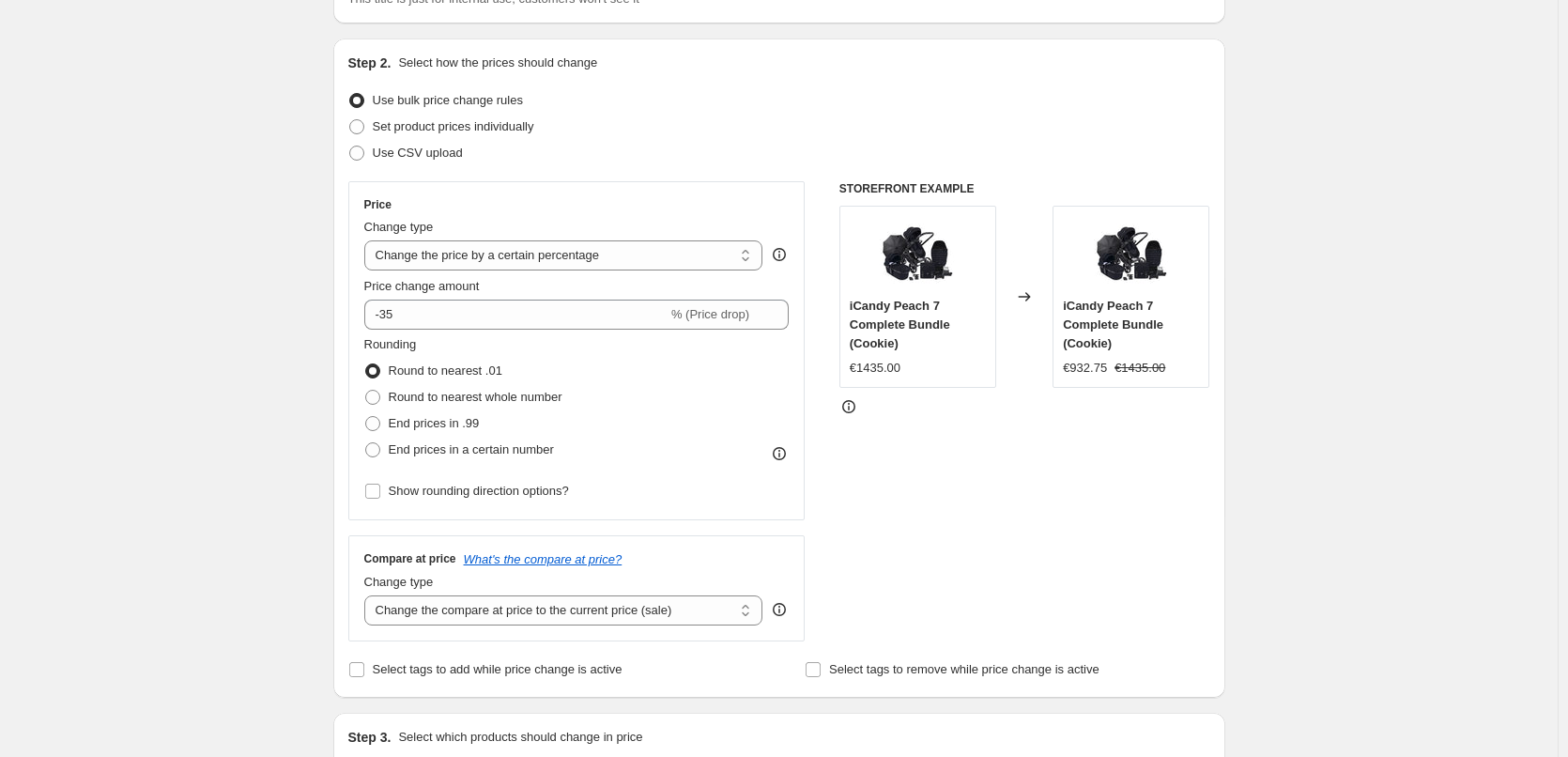
scroll to position [142, 0]
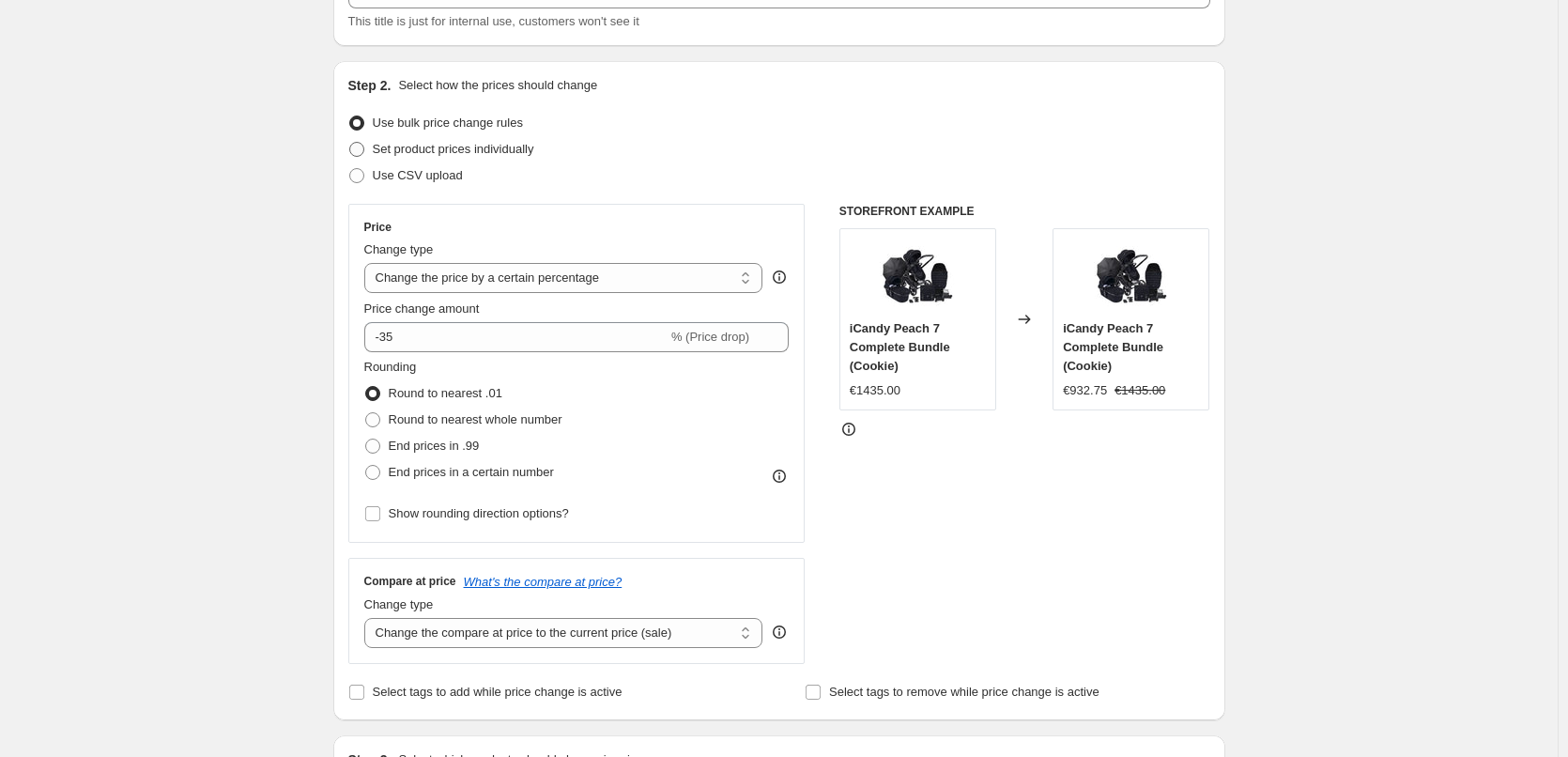
click at [364, 151] on span at bounding box center [357, 150] width 15 height 15
click at [351, 143] on input "Set product prices individually" at bounding box center [350, 142] width 1 height 1
radio input "true"
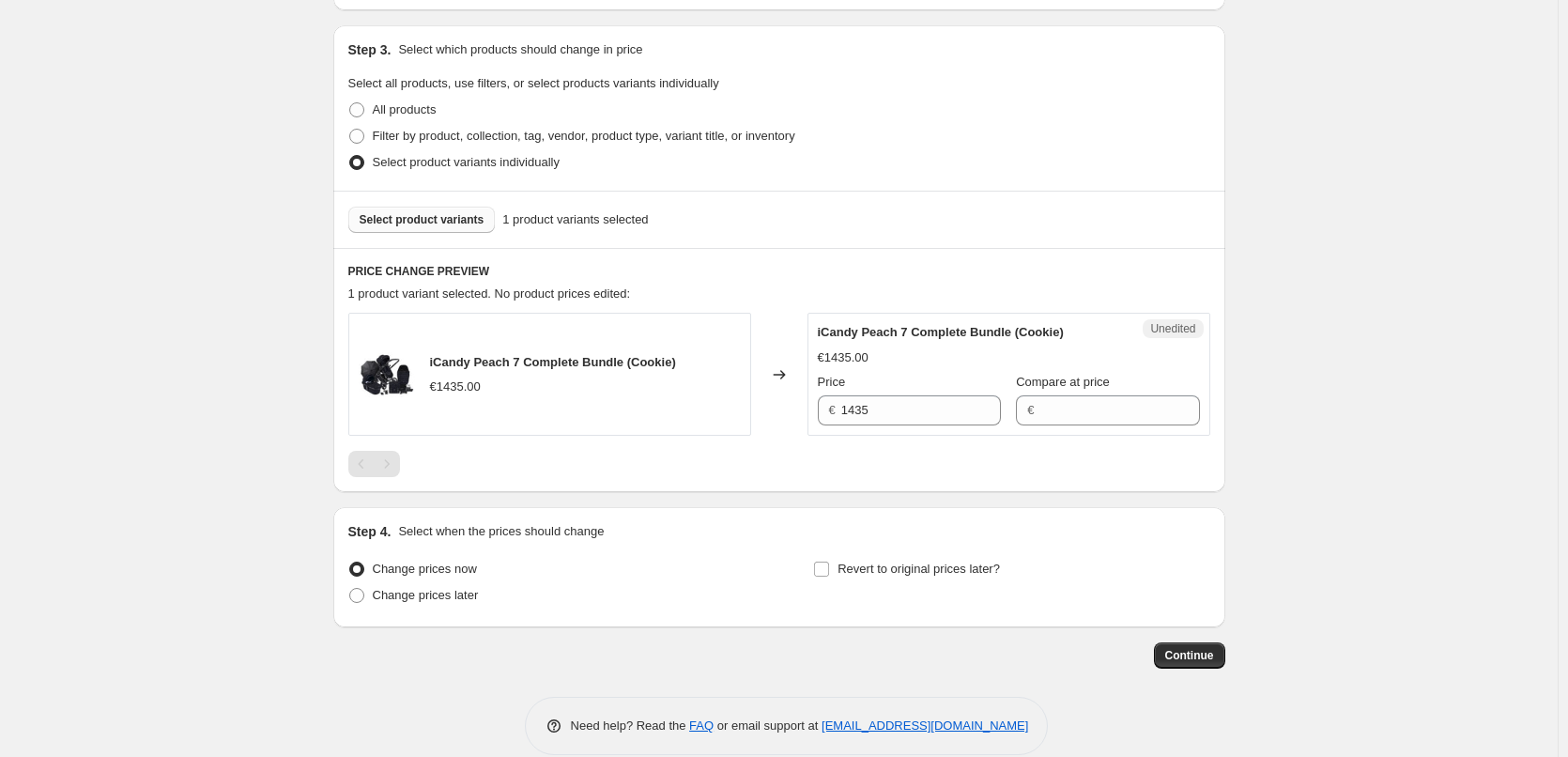
scroll to position [403, 0]
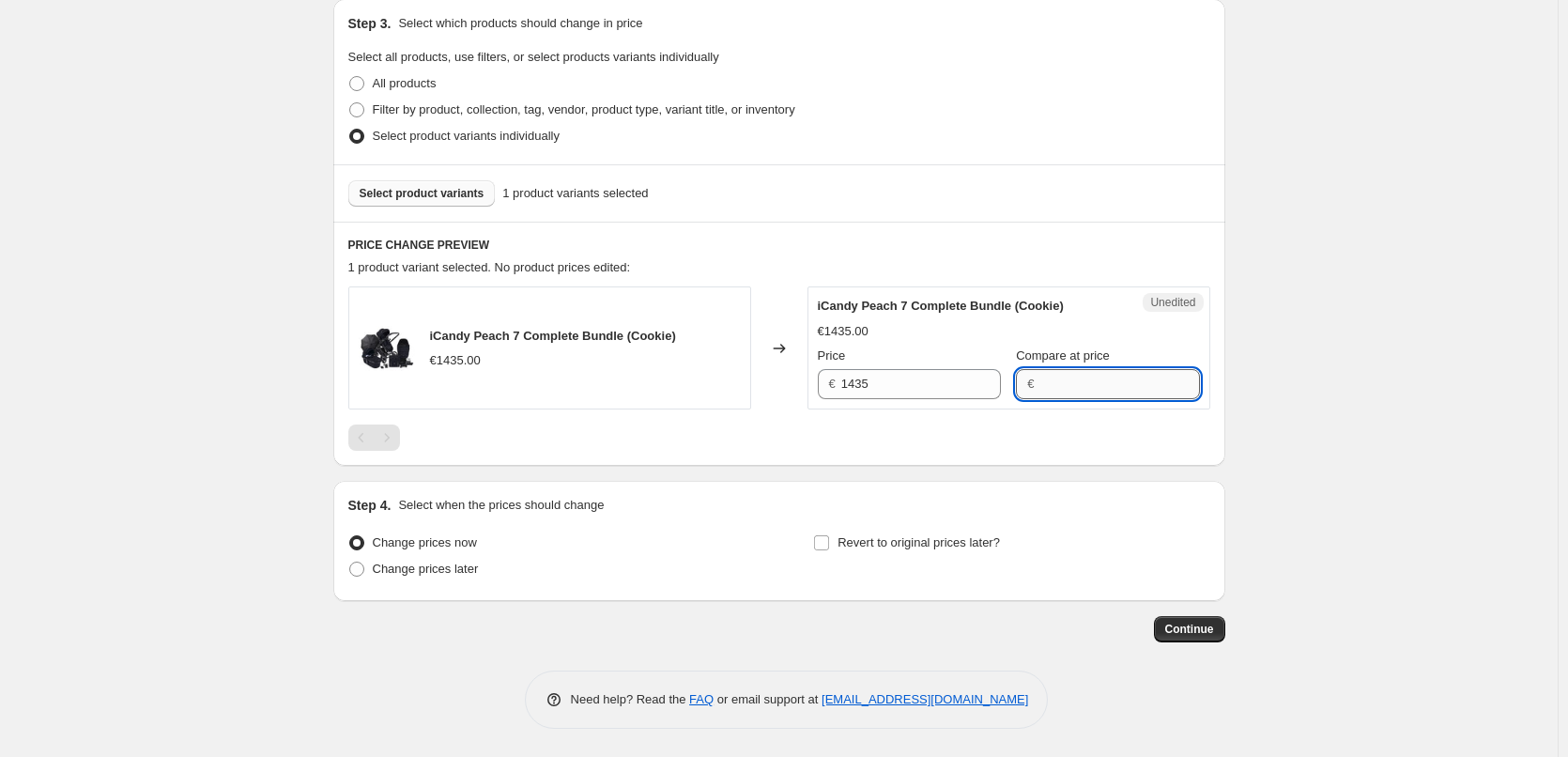
click at [1068, 382] on input "Compare at price" at bounding box center [1119, 384] width 159 height 30
type input "1435"
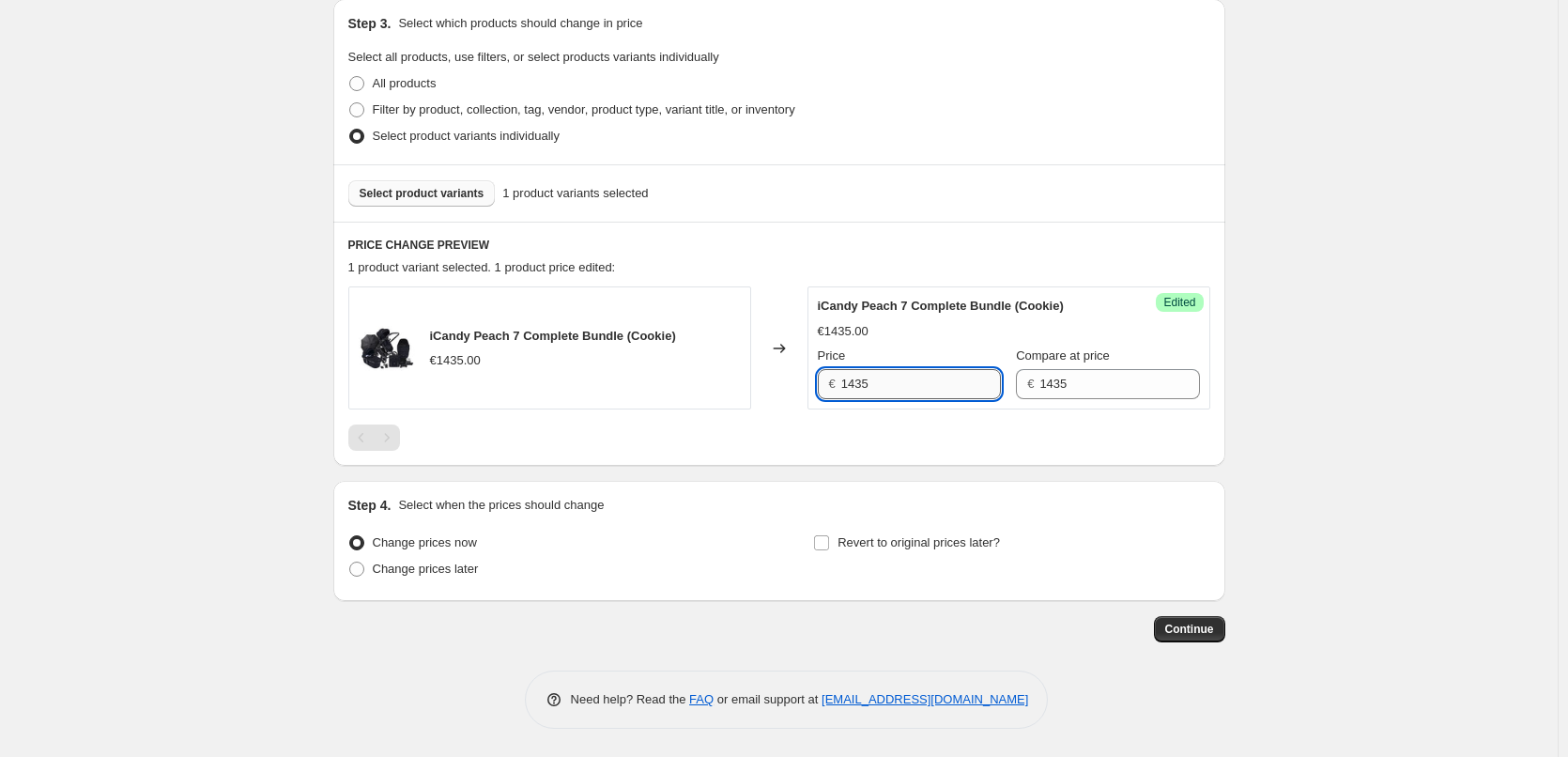
click at [859, 381] on input "1435" at bounding box center [921, 384] width 159 height 30
paste input "149"
type input "1149"
click at [1330, 388] on div "Create new price change job. This page is ready Create new price change job Dra…" at bounding box center [779, 177] width 1558 height 1160
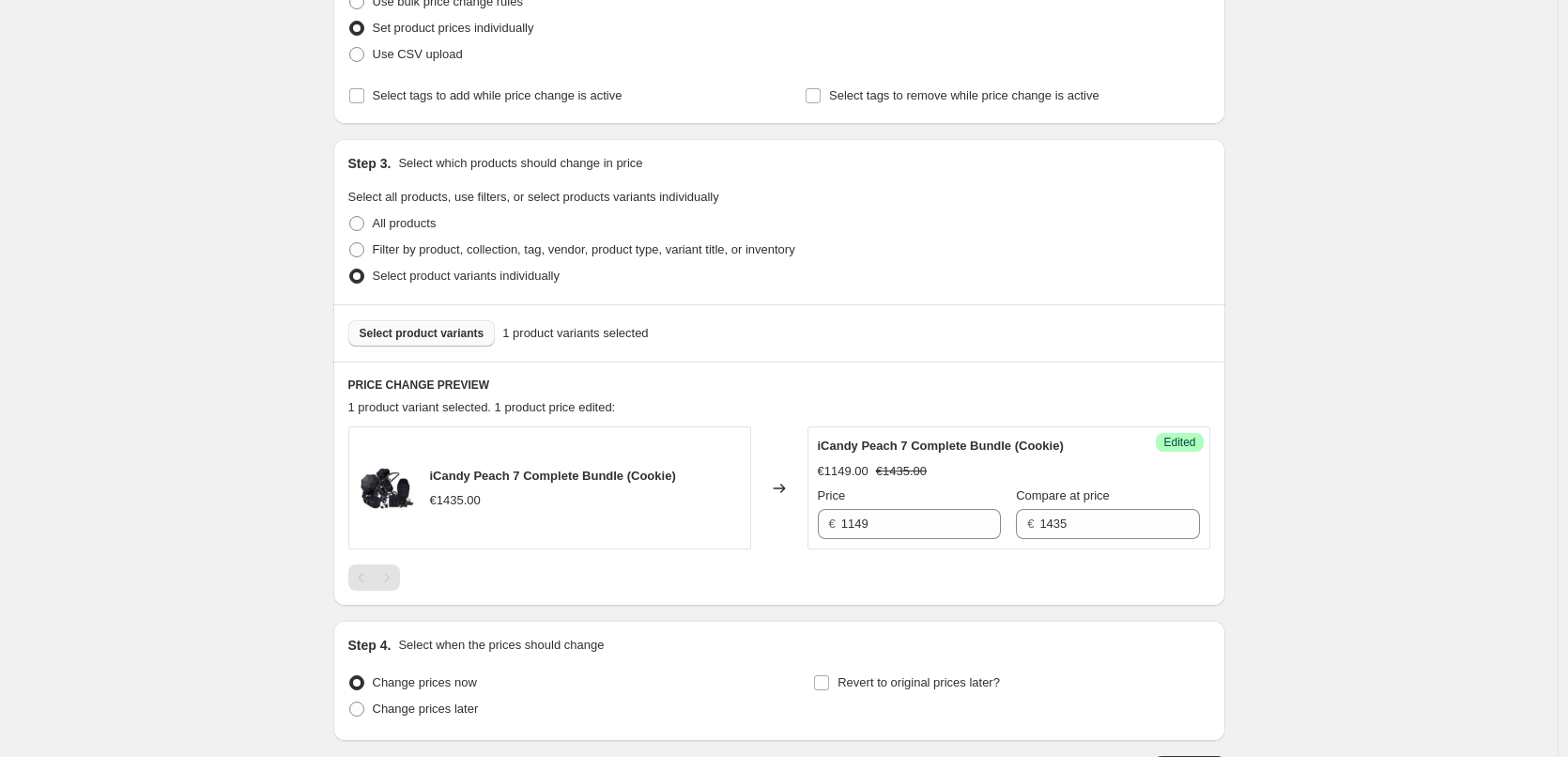
scroll to position [309, 0]
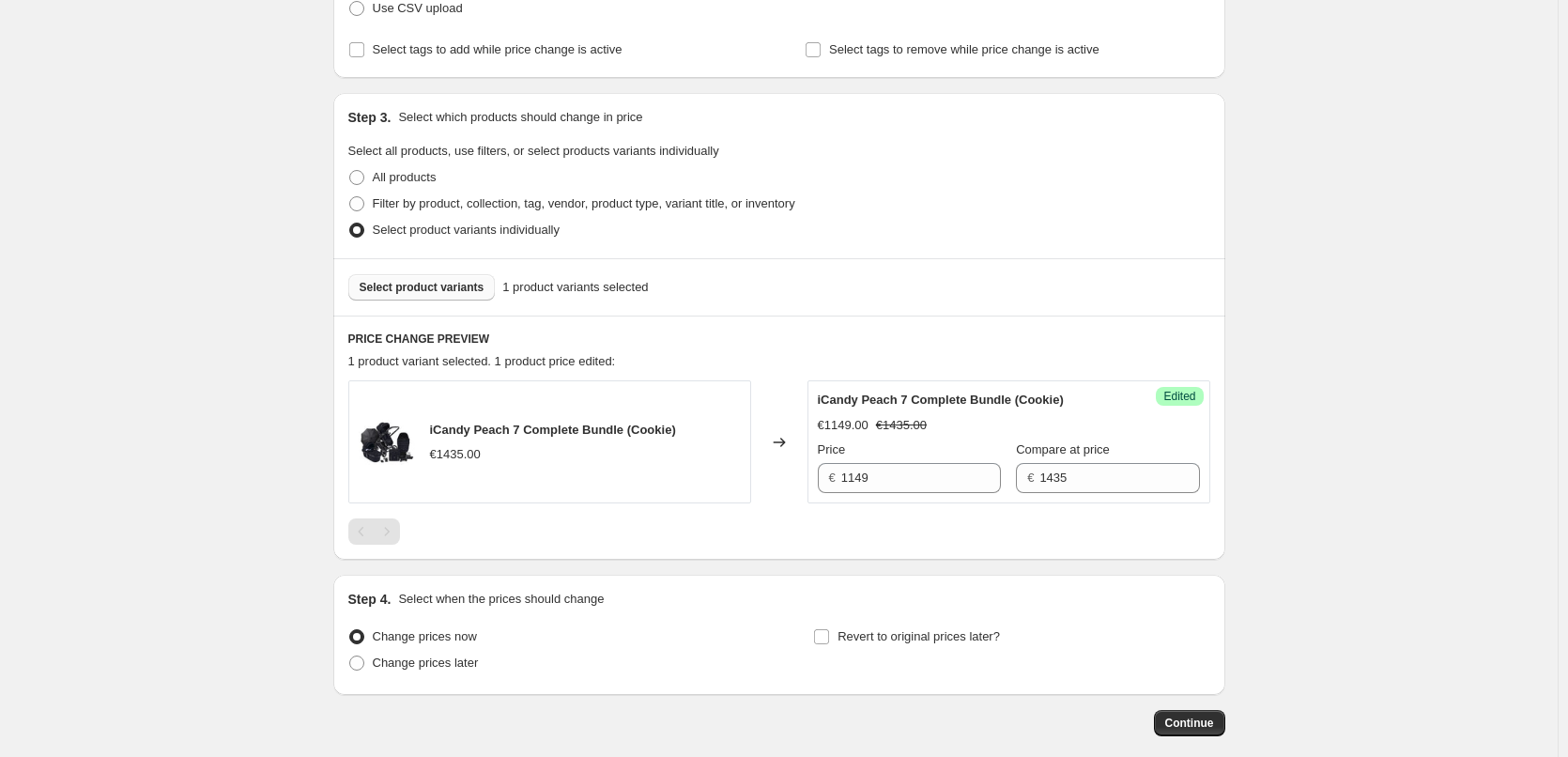
click at [446, 279] on button "Select product variants" at bounding box center [423, 287] width 148 height 27
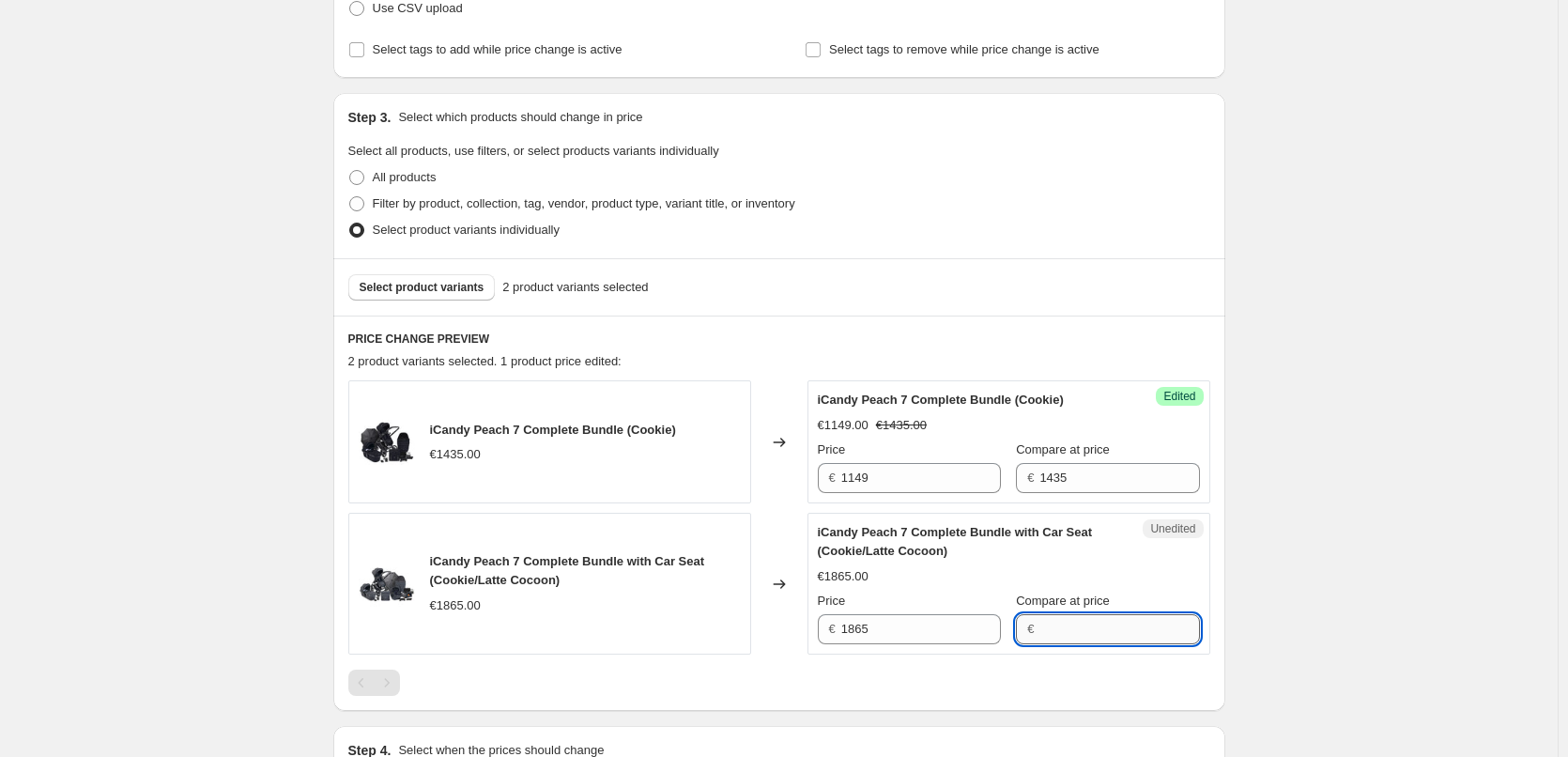
click at [1083, 628] on input "Compare at price" at bounding box center [1119, 629] width 159 height 30
type input "1865"
click at [859, 628] on input "1865" at bounding box center [921, 629] width 159 height 30
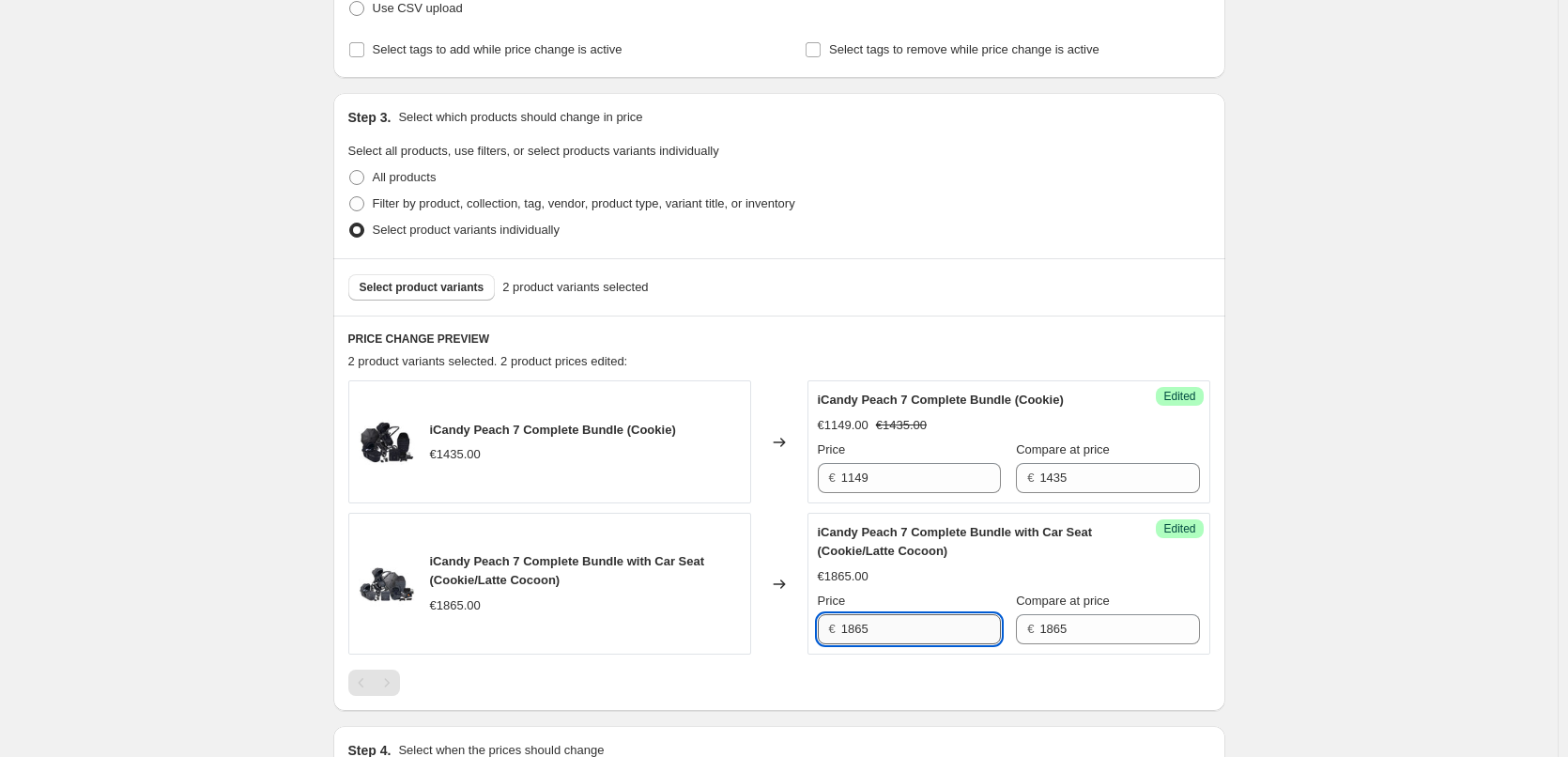
click at [859, 628] on input "1865" at bounding box center [921, 629] width 159 height 30
paste input "579"
type input "1579"
click at [931, 591] on div "Price" at bounding box center [909, 601] width 183 height 19
click at [1344, 557] on div "Create new price change job. This page is ready Create new price change job Dra…" at bounding box center [779, 346] width 1558 height 1310
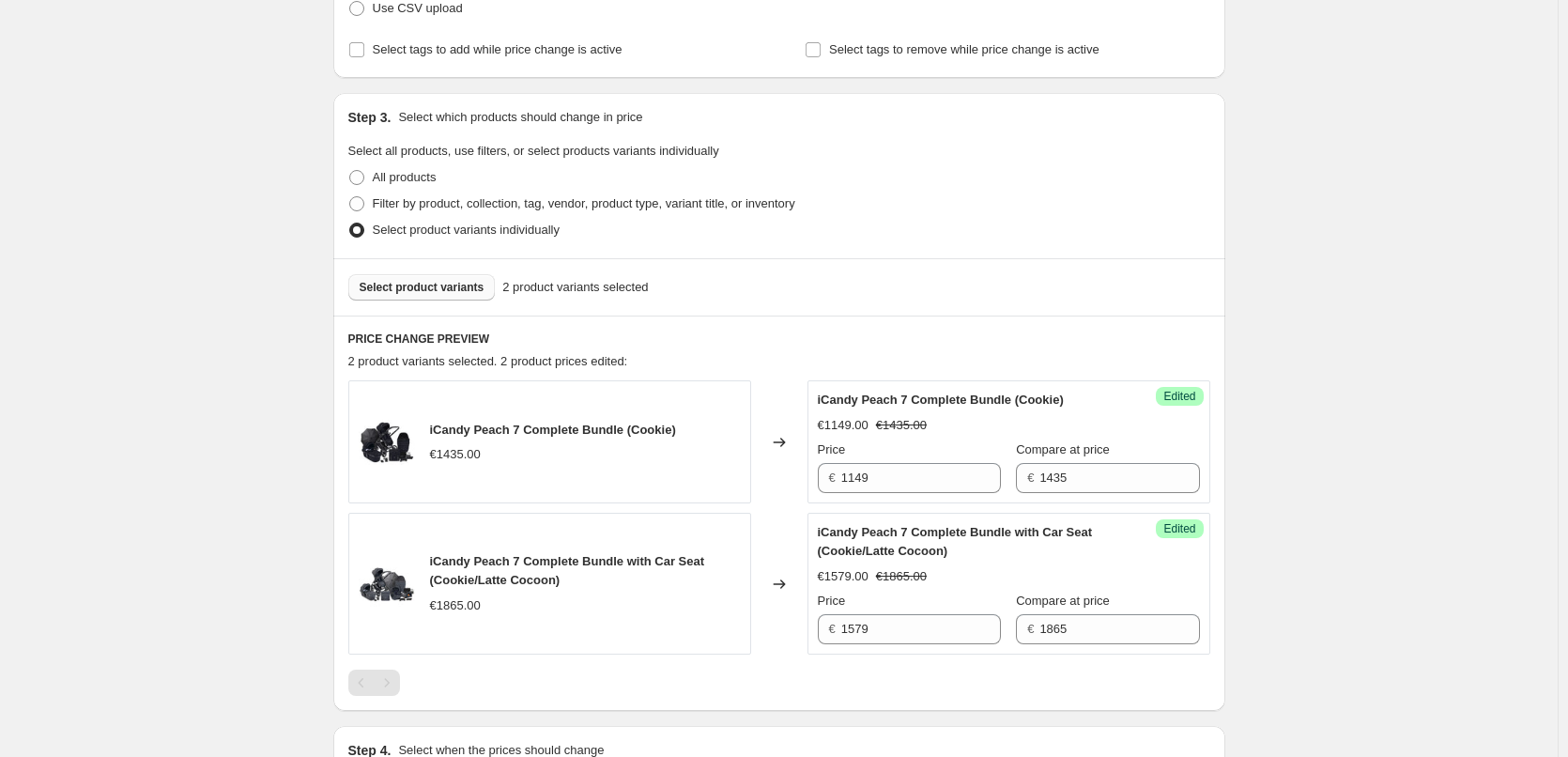
click at [450, 288] on span "Select product variants" at bounding box center [422, 287] width 125 height 15
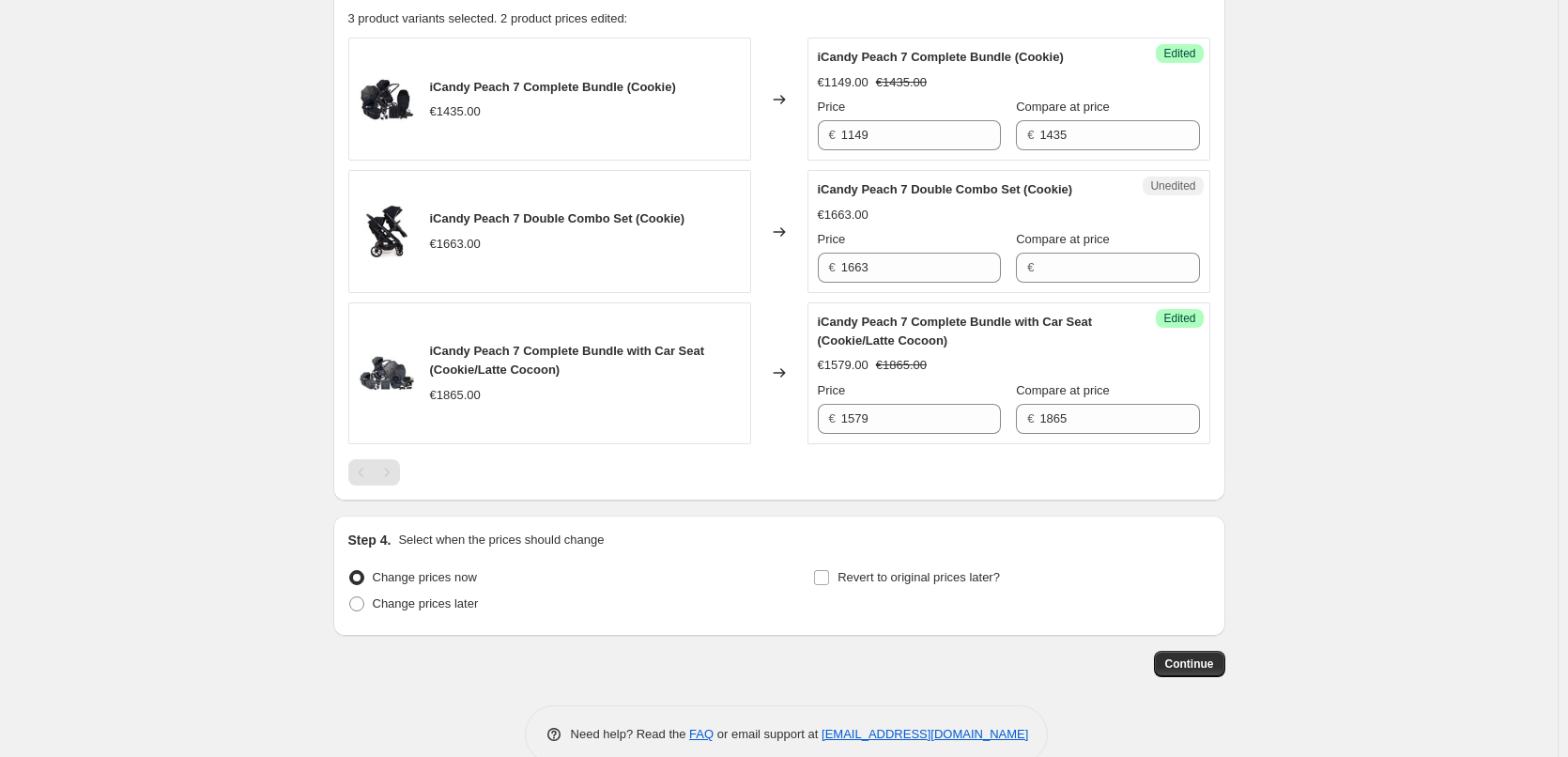
scroll to position [684, 0]
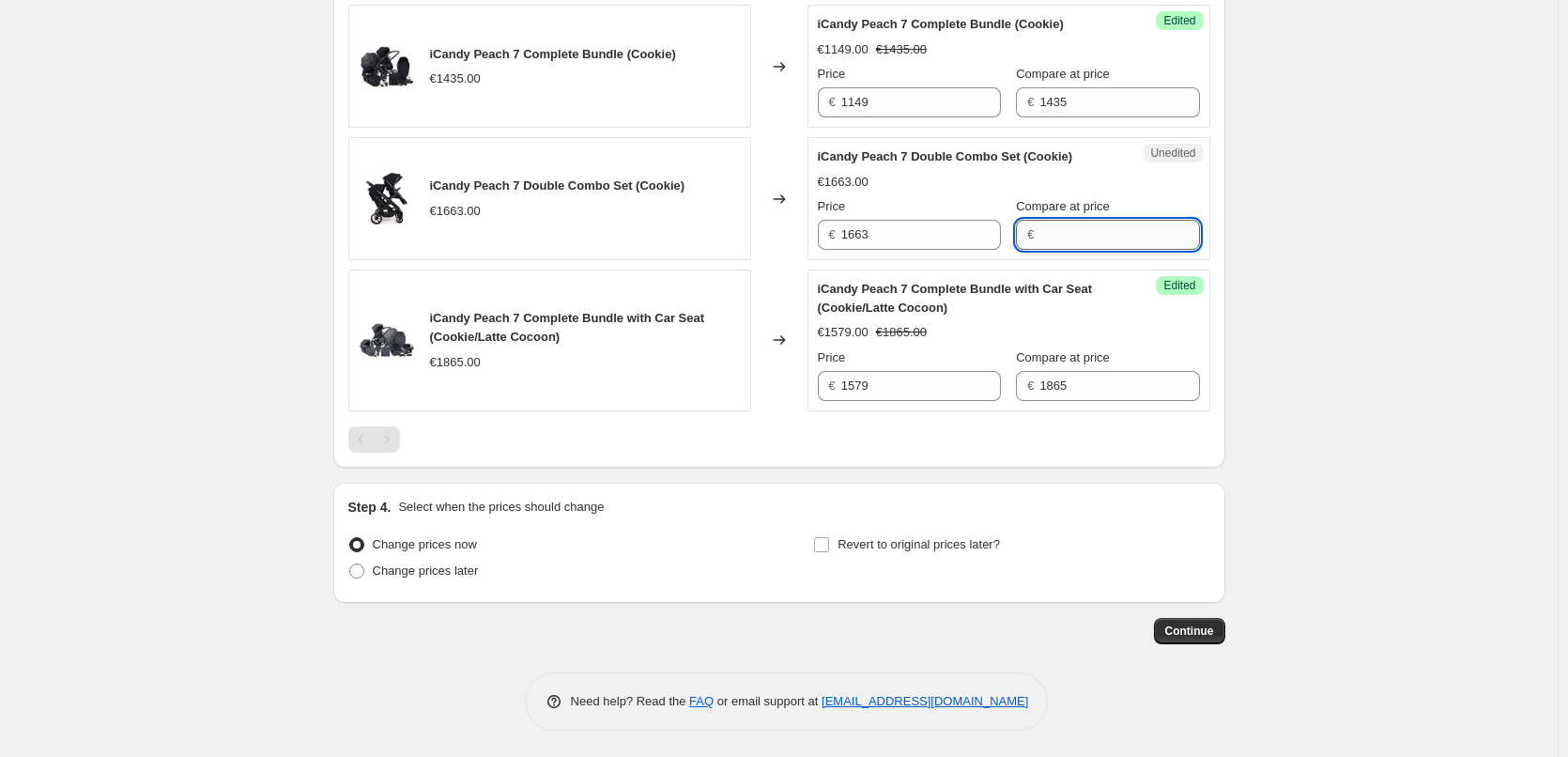
click at [1070, 232] on input "Compare at price" at bounding box center [1119, 235] width 159 height 30
type input "1663"
click at [862, 237] on input "1663" at bounding box center [921, 235] width 159 height 30
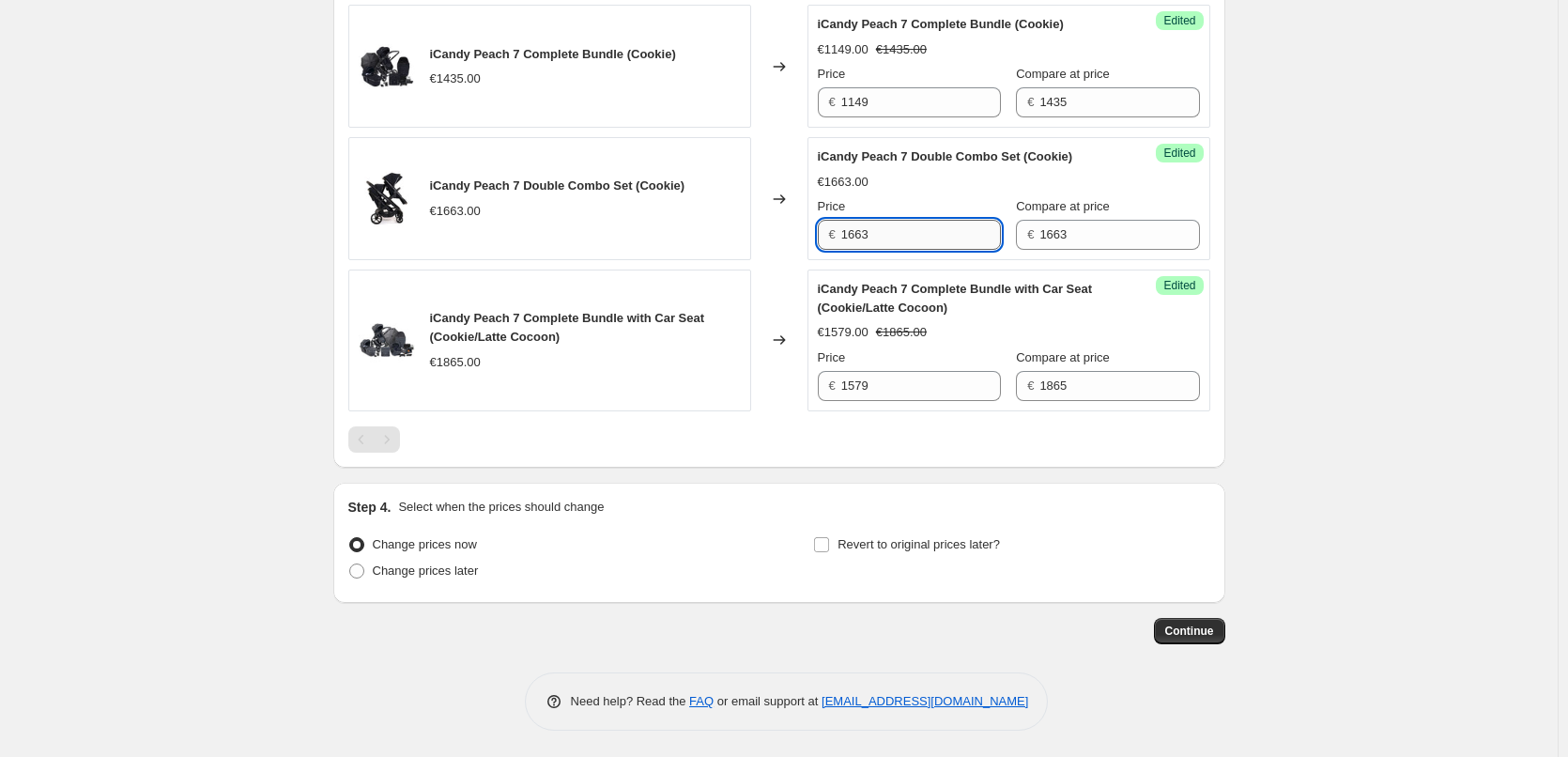
click at [862, 237] on input "1663" at bounding box center [921, 235] width 159 height 30
paste input "€ 1,377.00"
click at [856, 230] on input "€ 1,377.00" at bounding box center [921, 235] width 159 height 30
click at [896, 238] on input "1377.00" at bounding box center [921, 235] width 159 height 30
type input "1377"
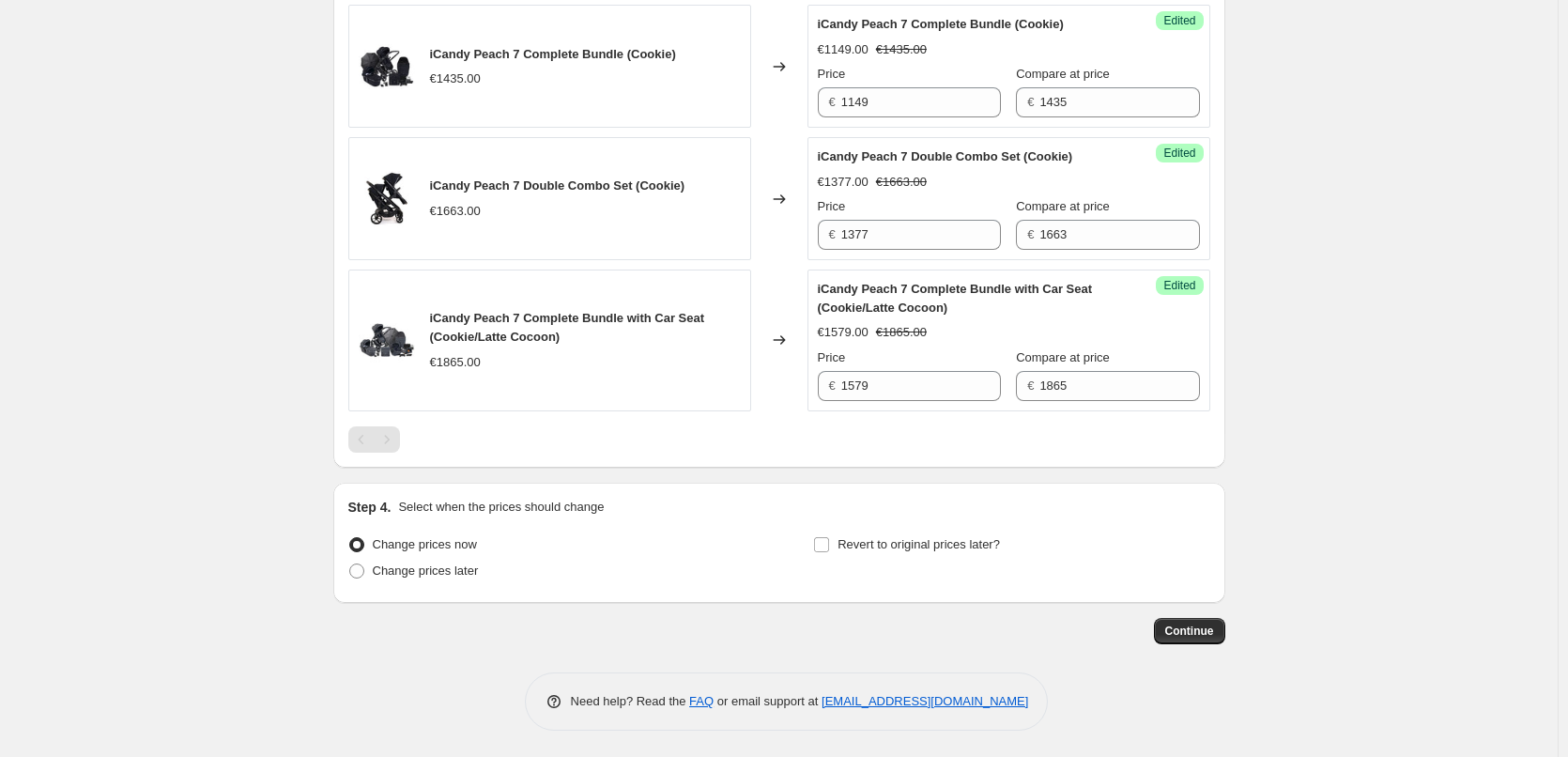
click at [1328, 232] on div "Create new price change job. This page is ready Create new price change job Dra…" at bounding box center [779, 37] width 1558 height 1443
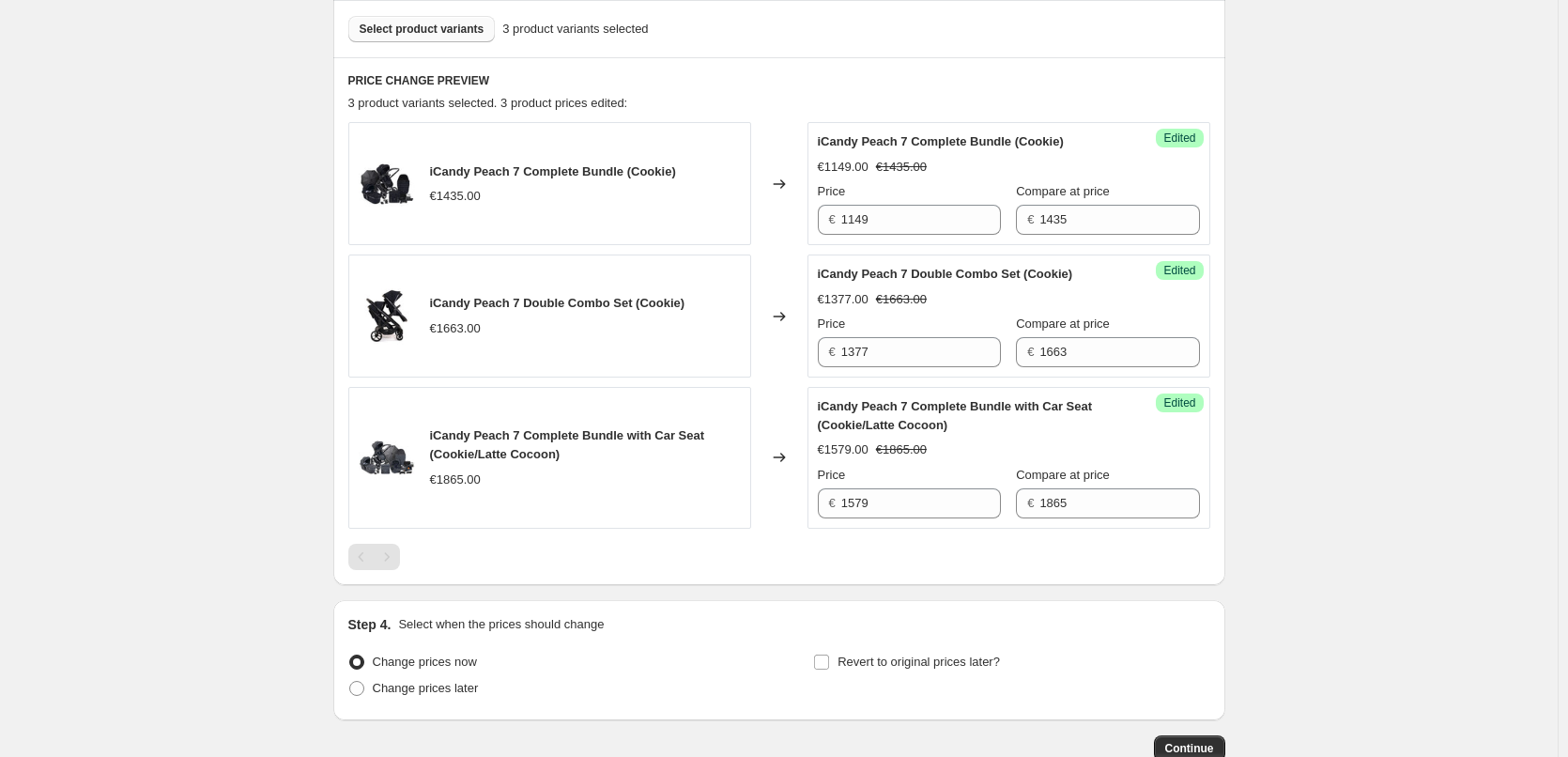
scroll to position [309, 0]
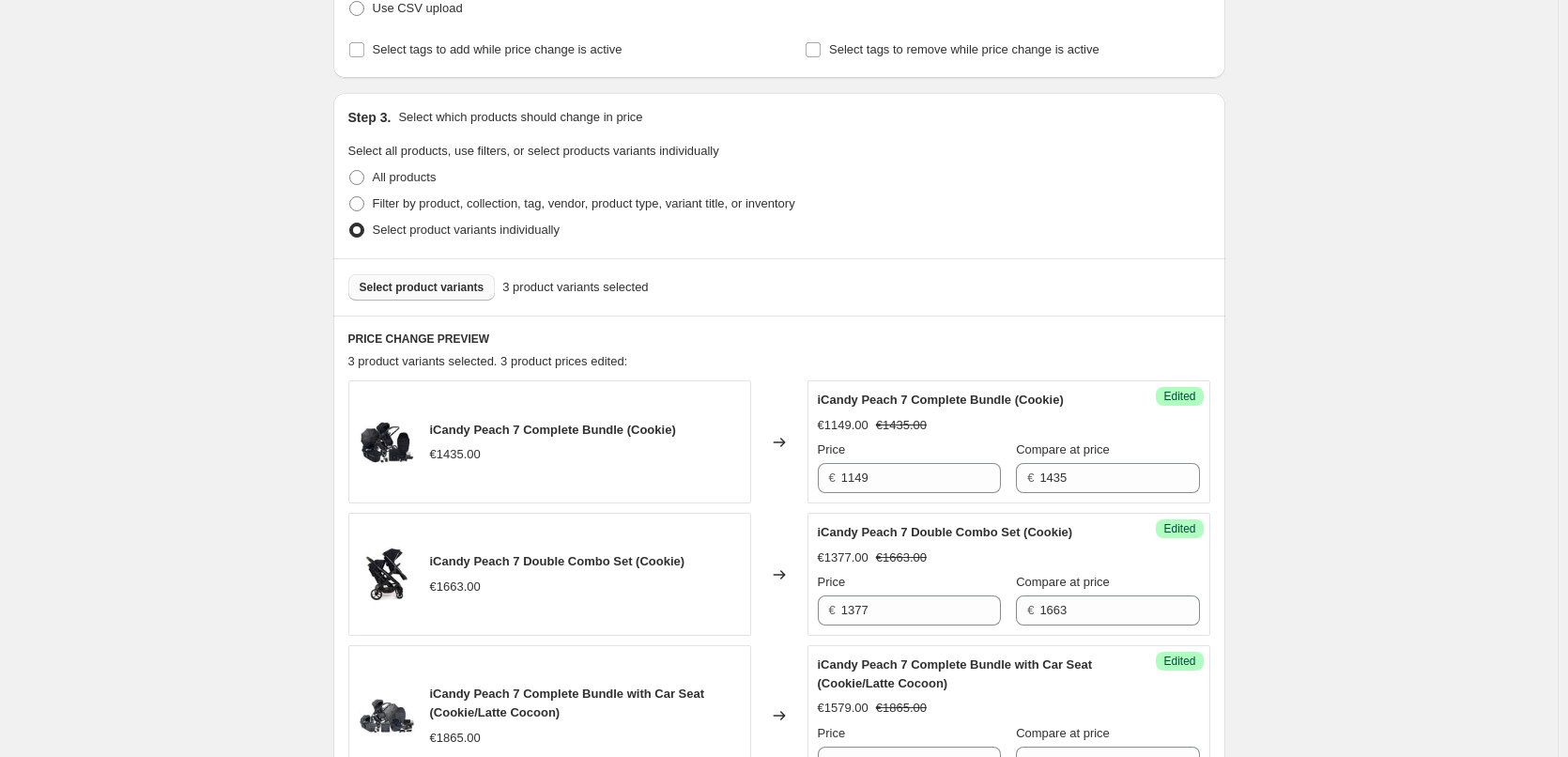
click at [443, 283] on span "Select product variants" at bounding box center [422, 287] width 125 height 15
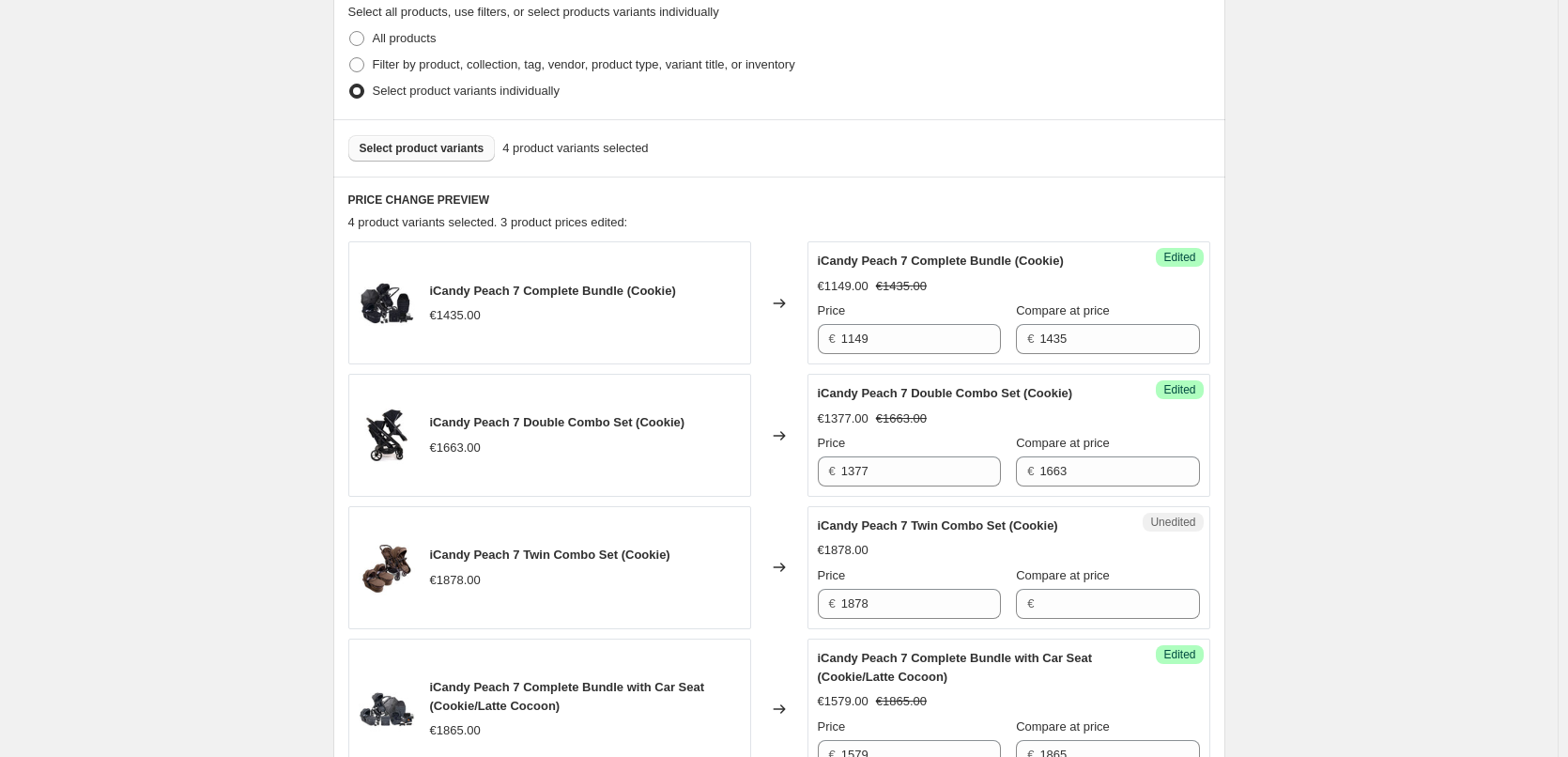
scroll to position [590, 0]
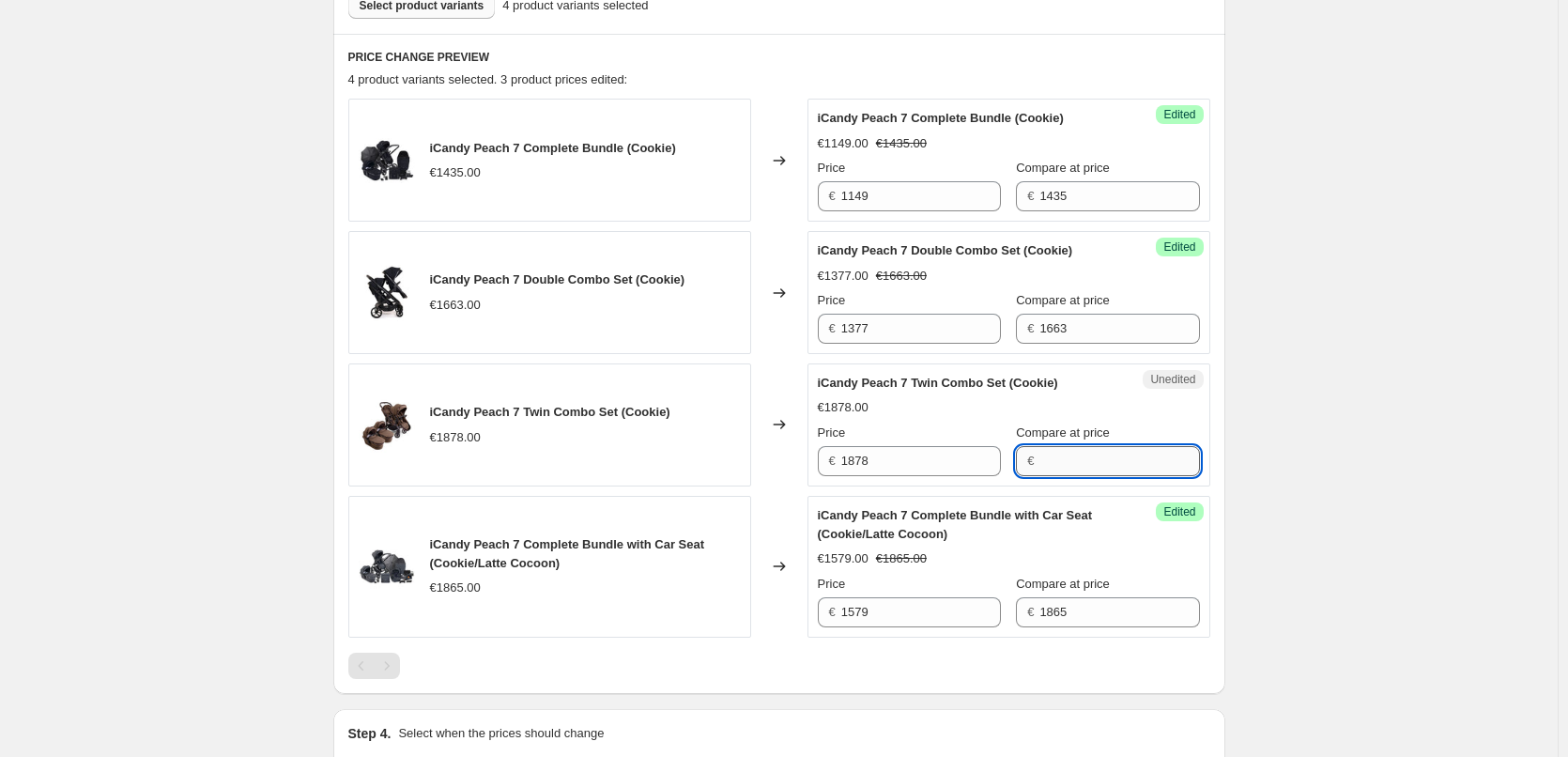
click at [1067, 459] on input "Compare at price" at bounding box center [1119, 461] width 159 height 30
type input "1878"
click at [1381, 456] on div "Create new price change job. This page is ready Create new price change job Dra…" at bounding box center [779, 197] width 1558 height 1575
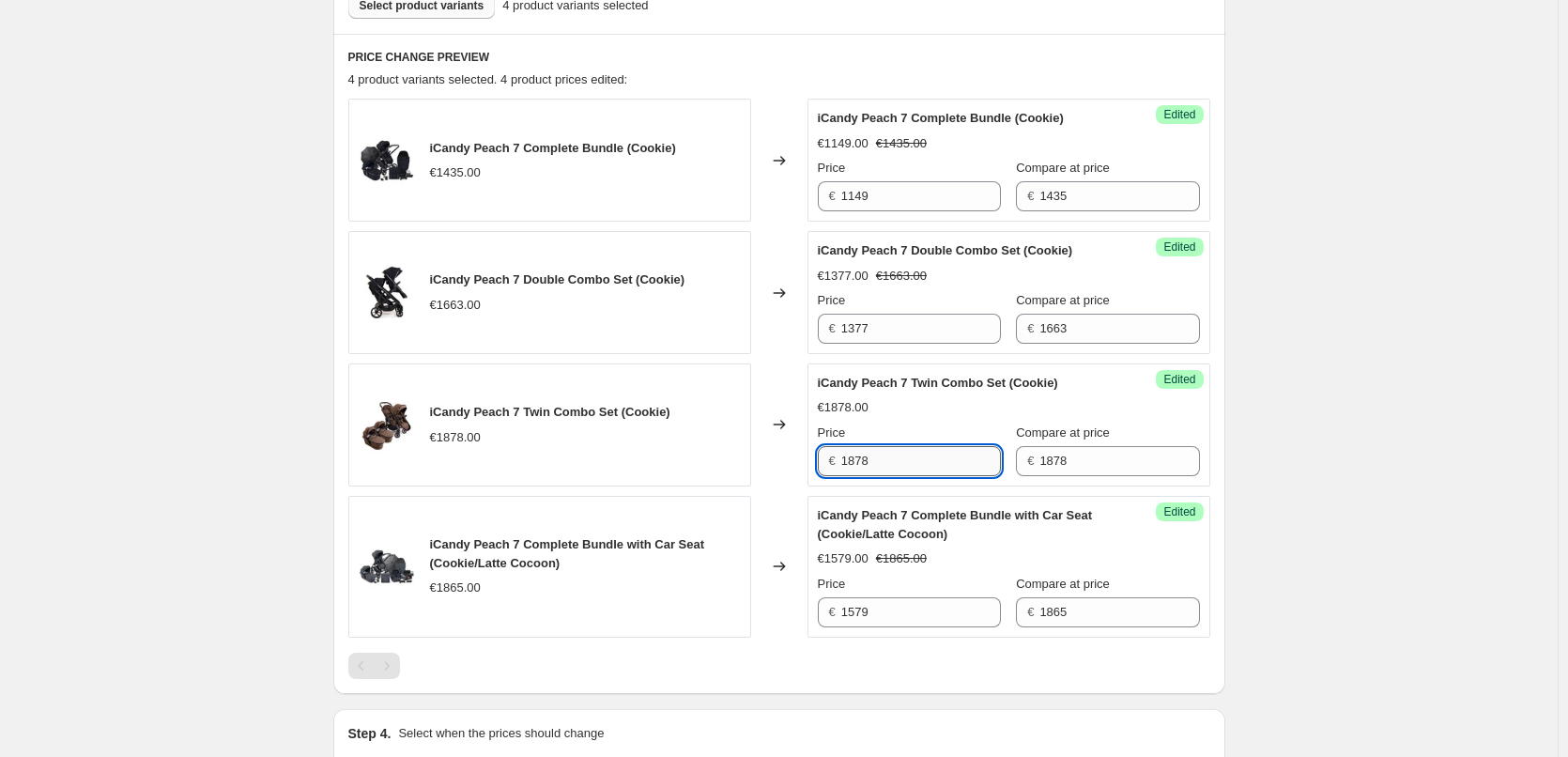
click at [860, 460] on input "1878" at bounding box center [921, 461] width 159 height 30
paste input "592"
type input "1592"
click at [1376, 406] on div "Create new price change job. This page is ready Create new price change job Dra…" at bounding box center [779, 197] width 1558 height 1575
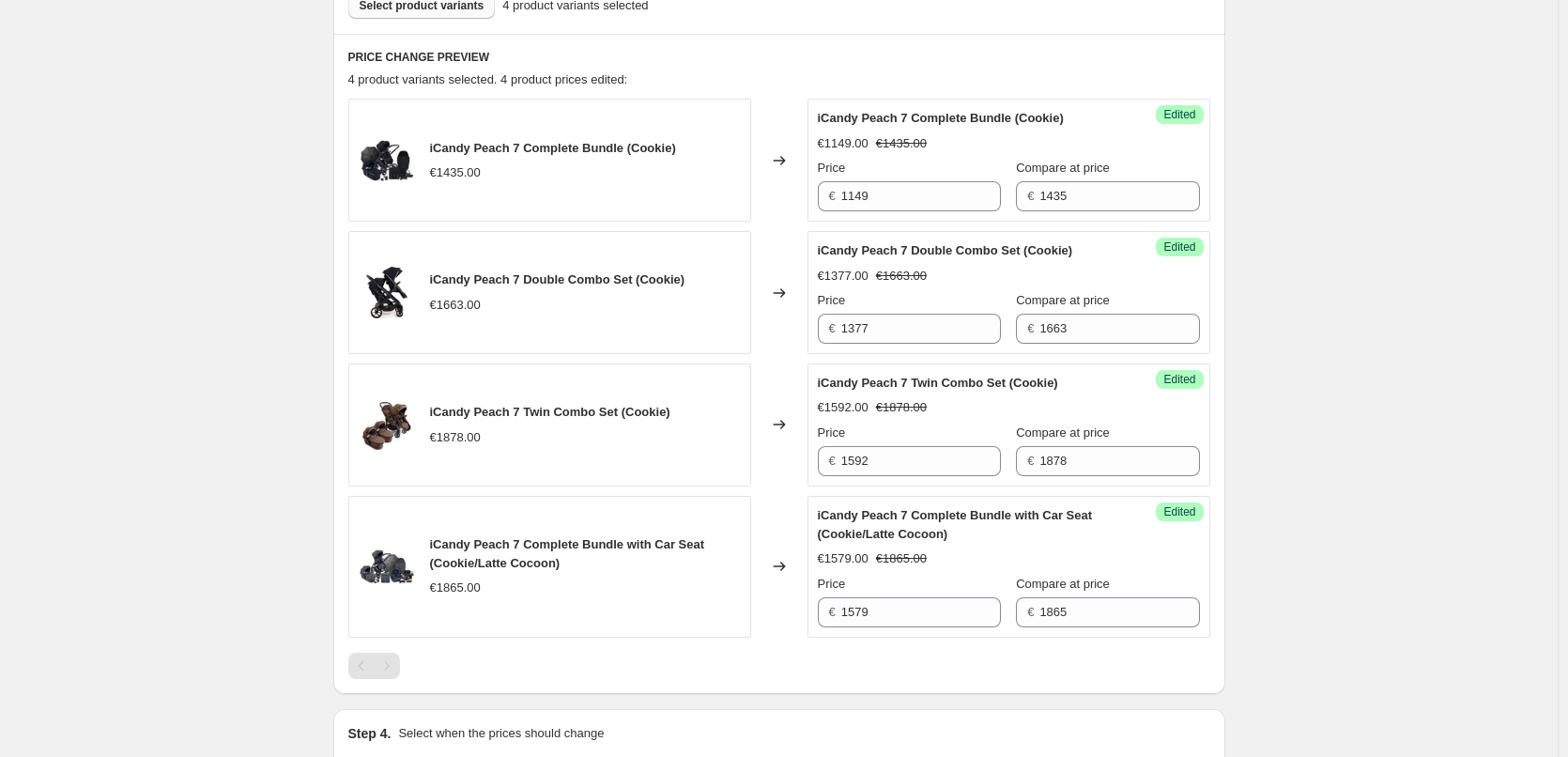
click at [1358, 352] on div "Create new price change job. This page is ready Create new price change job Dra…" at bounding box center [779, 197] width 1558 height 1575
click at [1409, 382] on div "Create new price change job. This page is ready Create new price change job Dra…" at bounding box center [779, 197] width 1558 height 1575
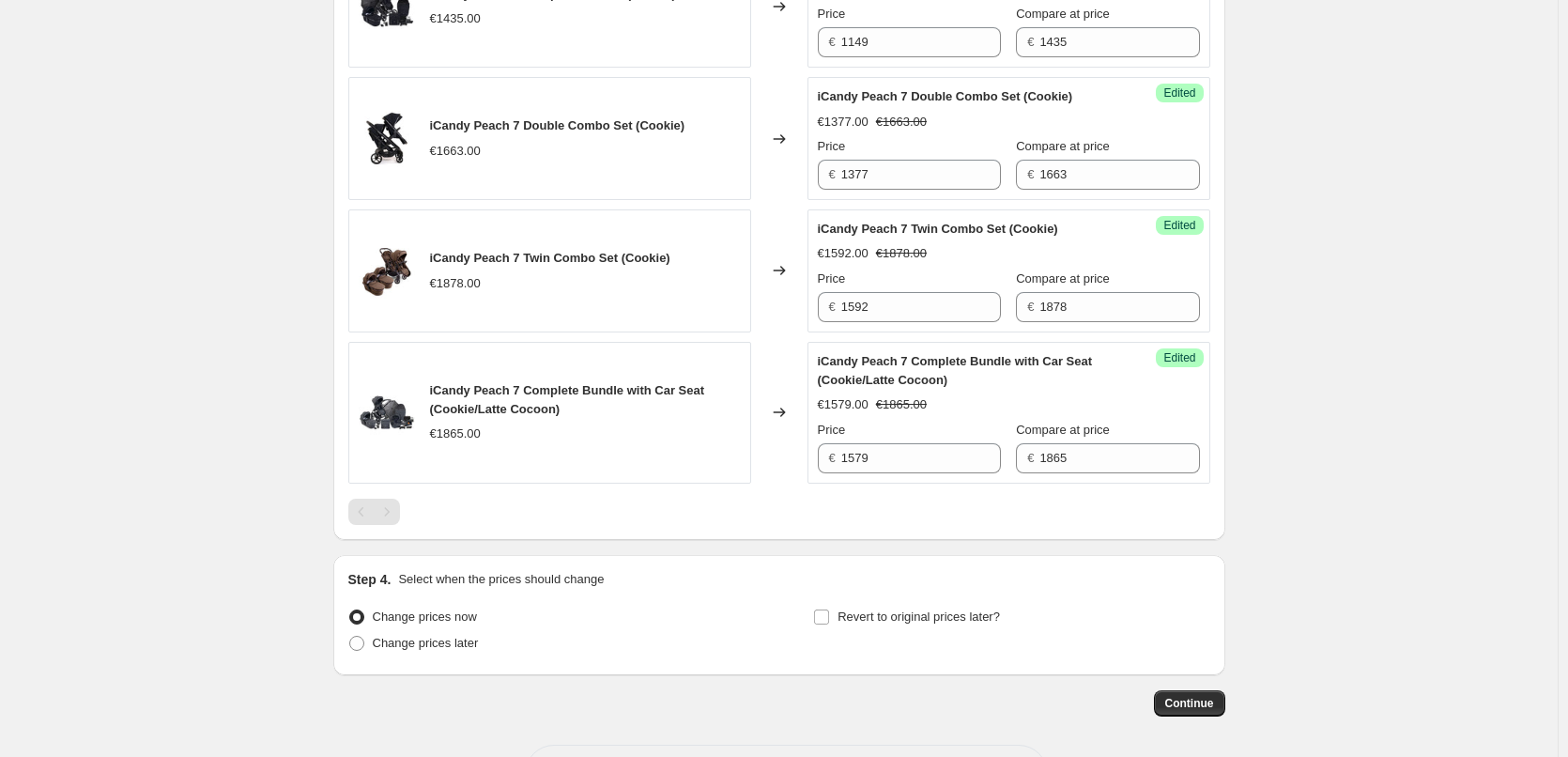
scroll to position [819, 0]
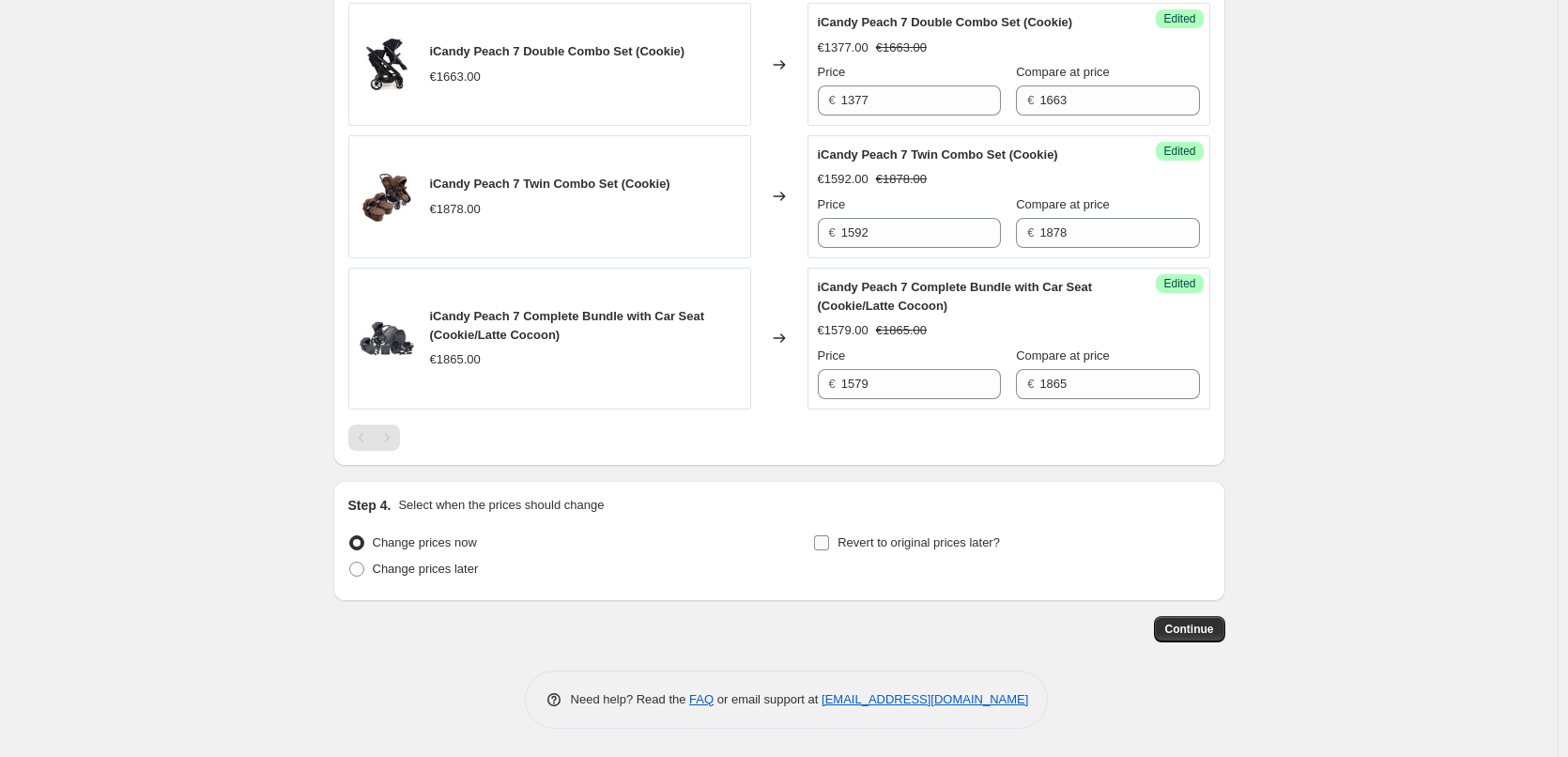
click at [848, 542] on span "Revert to original prices later?" at bounding box center [918, 542] width 162 height 14
click at [829, 542] on input "Revert to original prices later?" at bounding box center [821, 543] width 15 height 15
checkbox input "true"
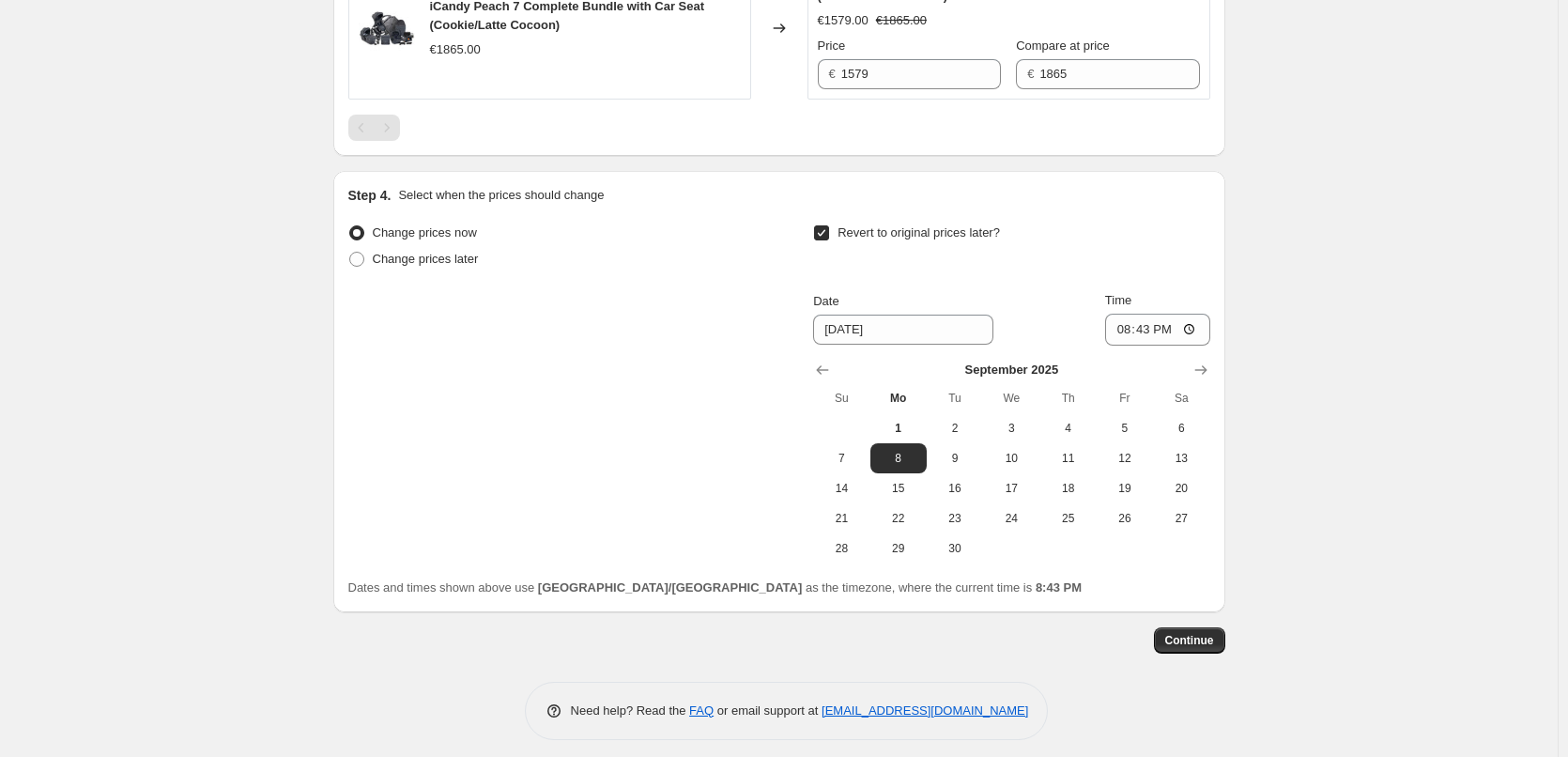
scroll to position [1140, 0]
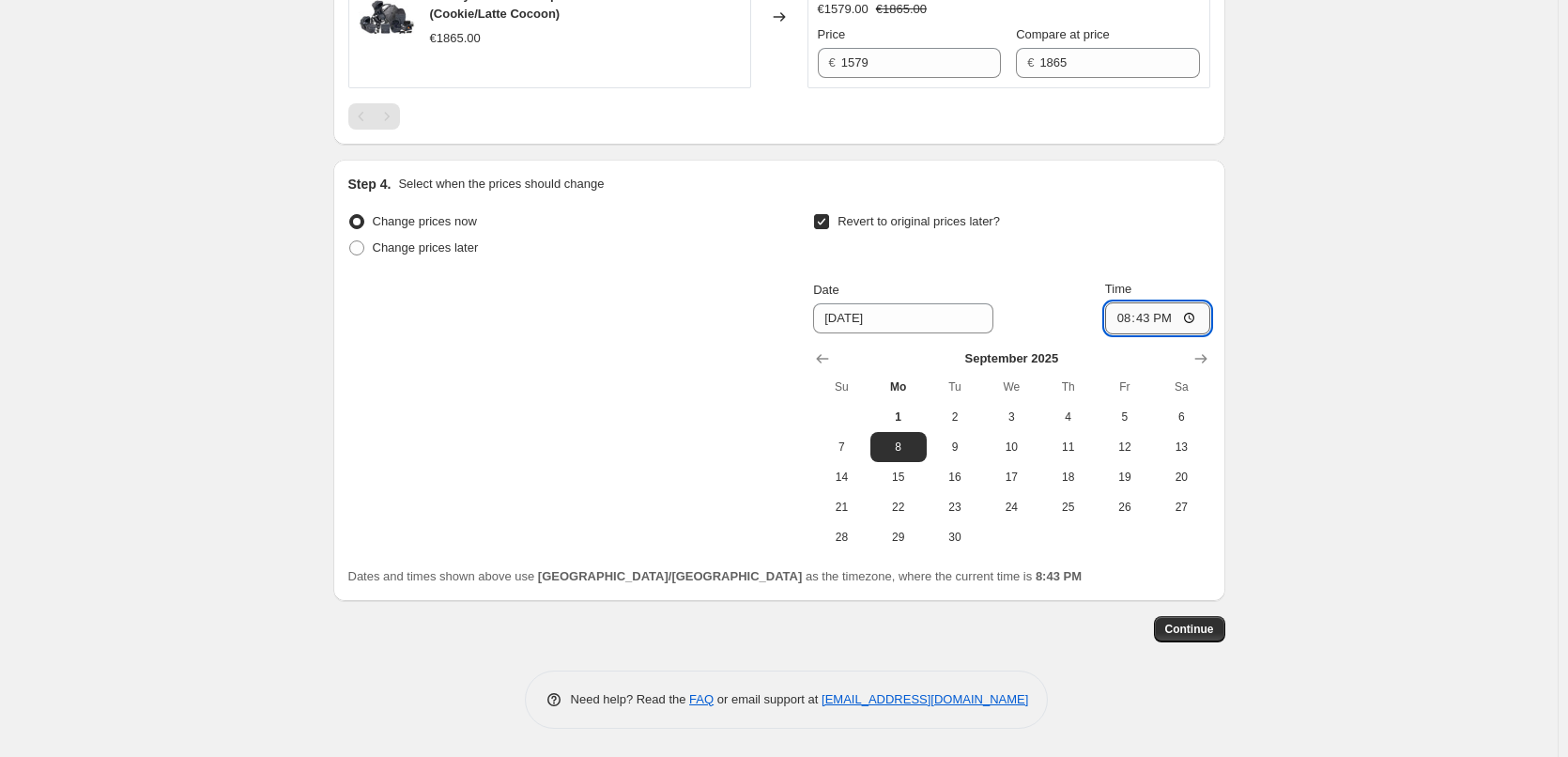
click at [1199, 318] on input "20:43" at bounding box center [1157, 318] width 105 height 32
type input "06:59"
click at [962, 540] on span "30" at bounding box center [955, 537] width 42 height 15
type input "9/30/2025"
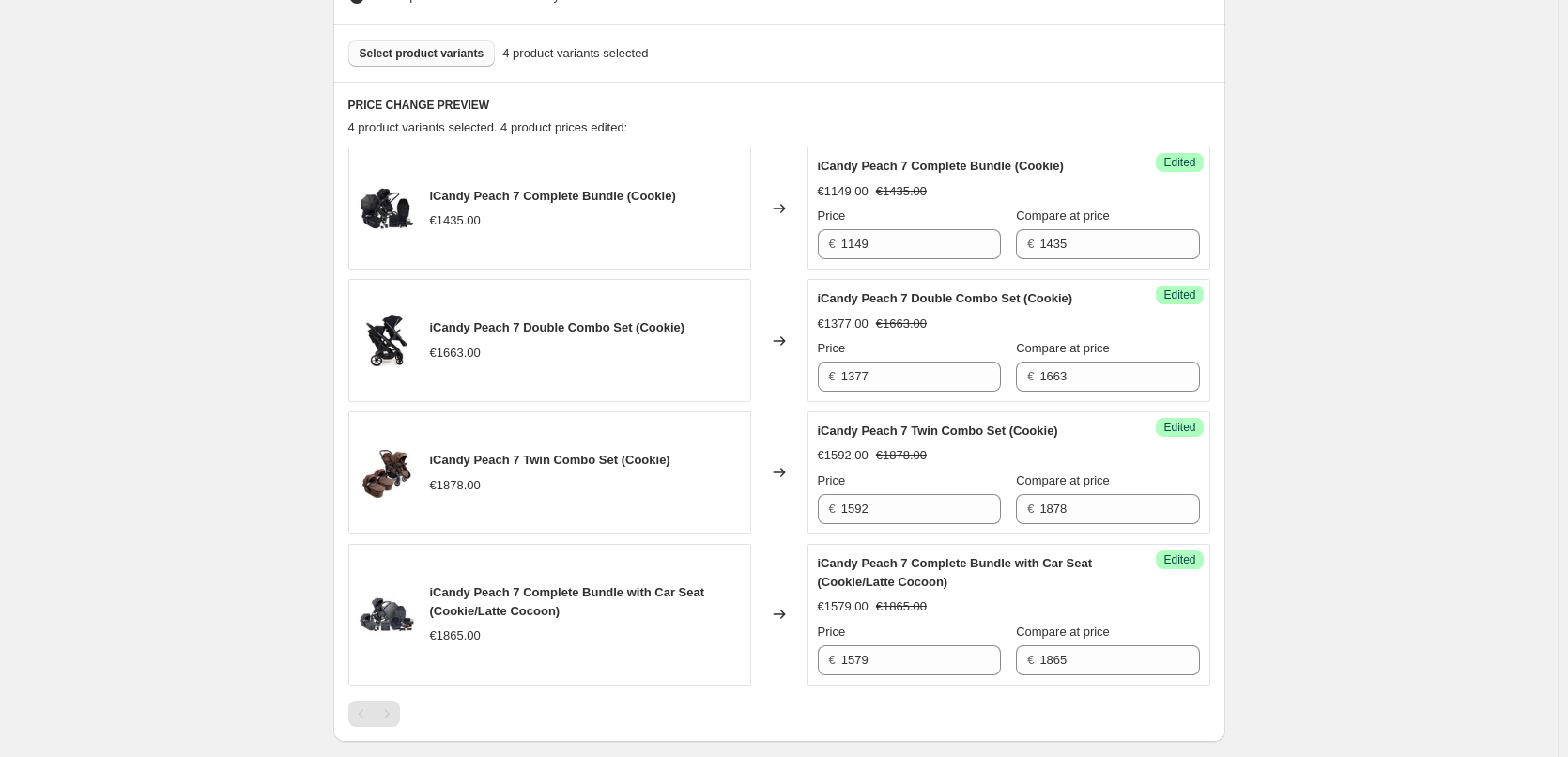
scroll to position [576, 0]
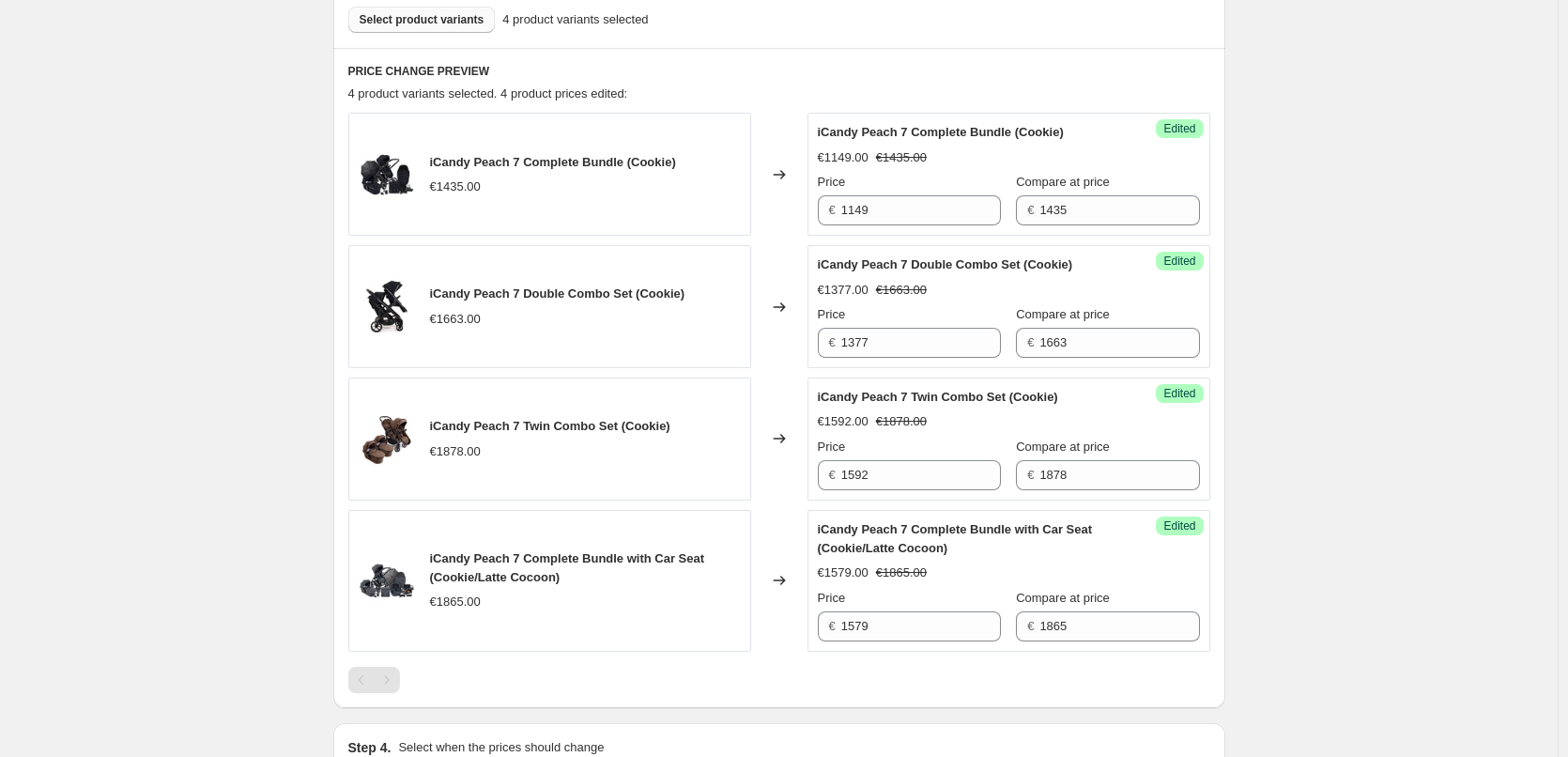
click at [1451, 323] on div "Create new price change job. This page is ready Create new price change job Dra…" at bounding box center [779, 371] width 1558 height 1896
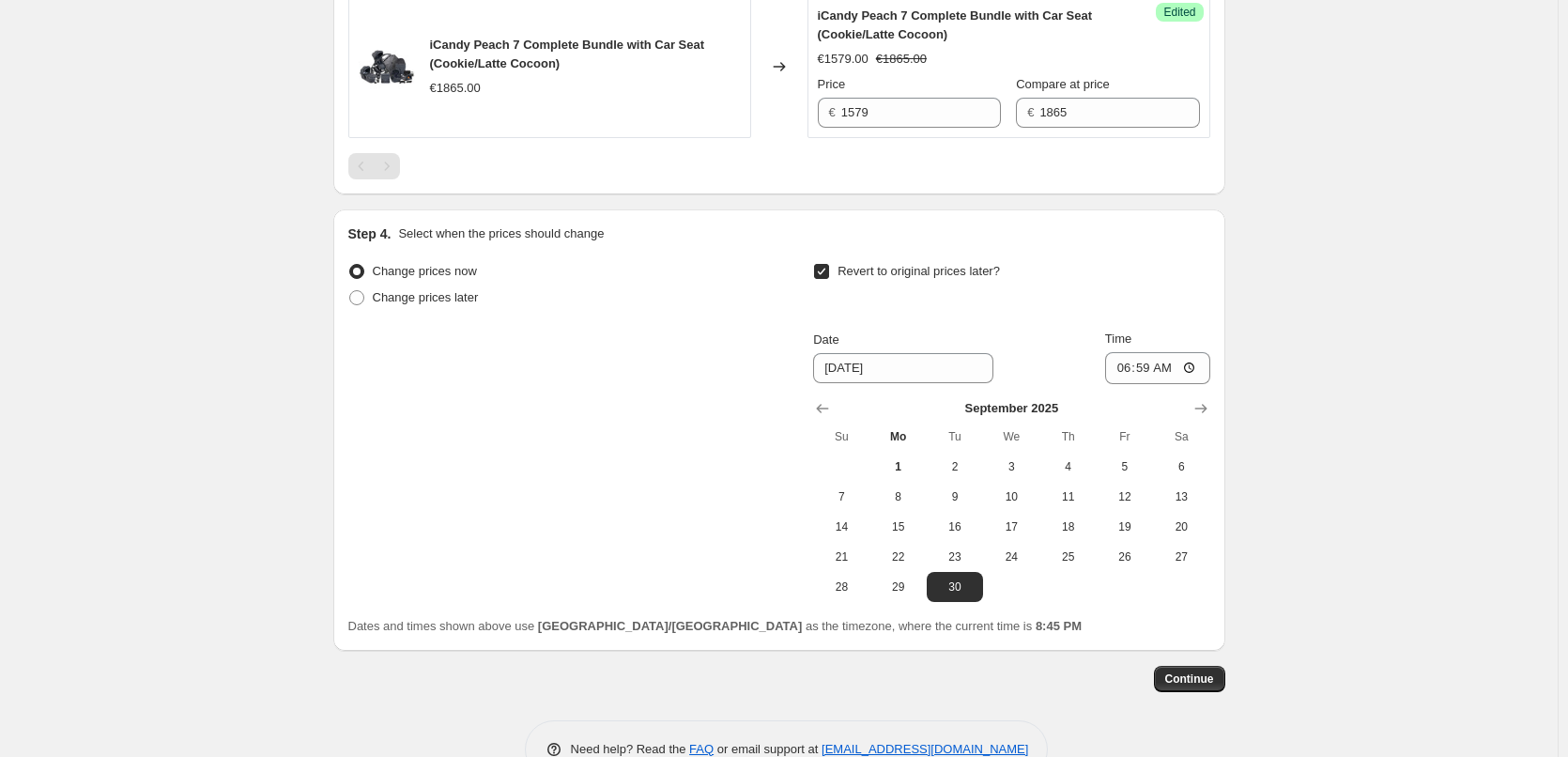
scroll to position [1140, 0]
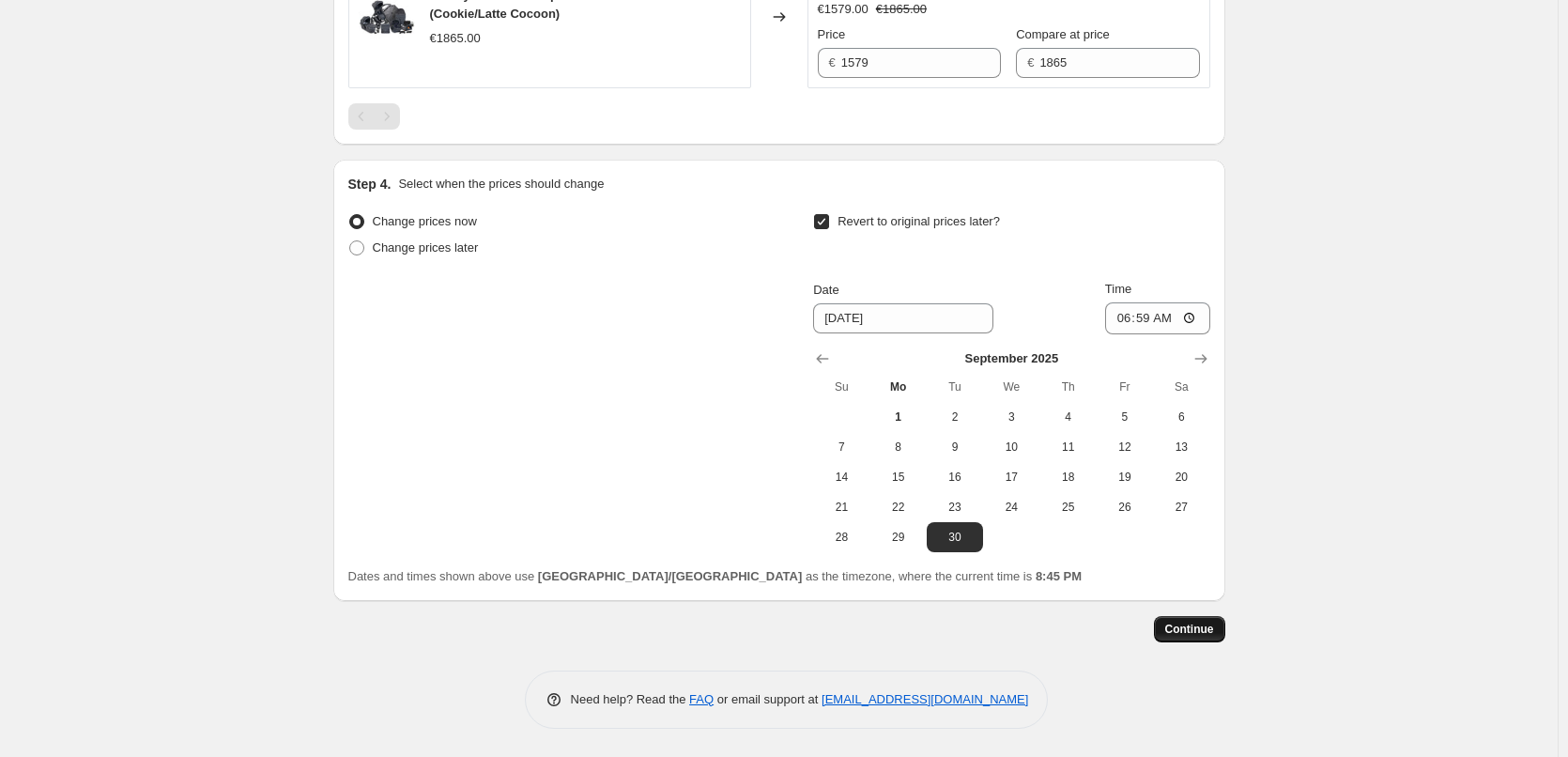
click at [1212, 624] on span "Continue" at bounding box center [1189, 629] width 49 height 15
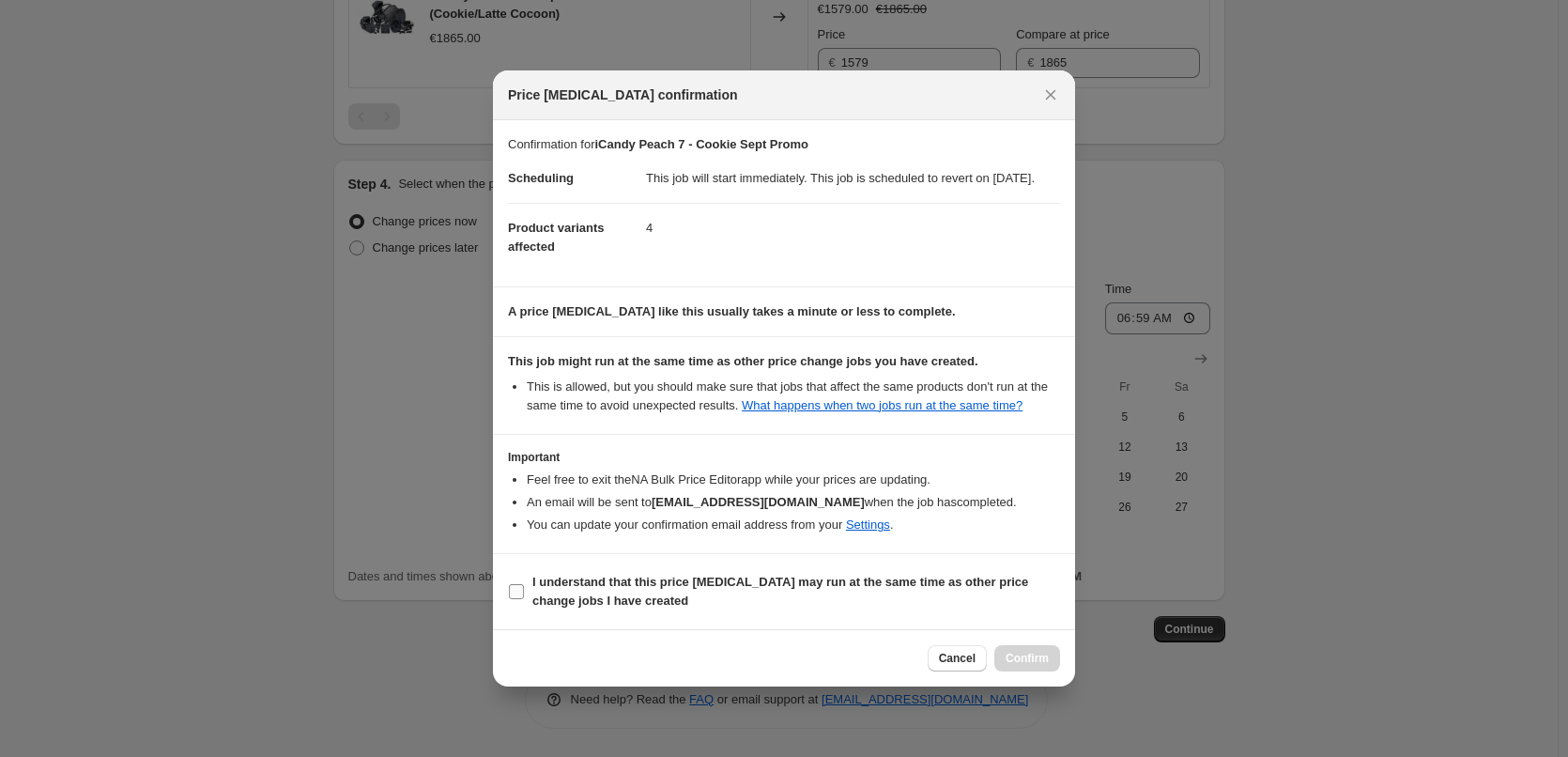
click at [519, 591] on span ":rgn:" at bounding box center [516, 591] width 17 height 17
click at [519, 591] on input "I understand that this price change job may run at the same time as other price…" at bounding box center [516, 591] width 15 height 15
checkbox input "true"
click at [1035, 665] on span "Confirm" at bounding box center [1027, 658] width 44 height 15
